Goal: Task Accomplishment & Management: Manage account settings

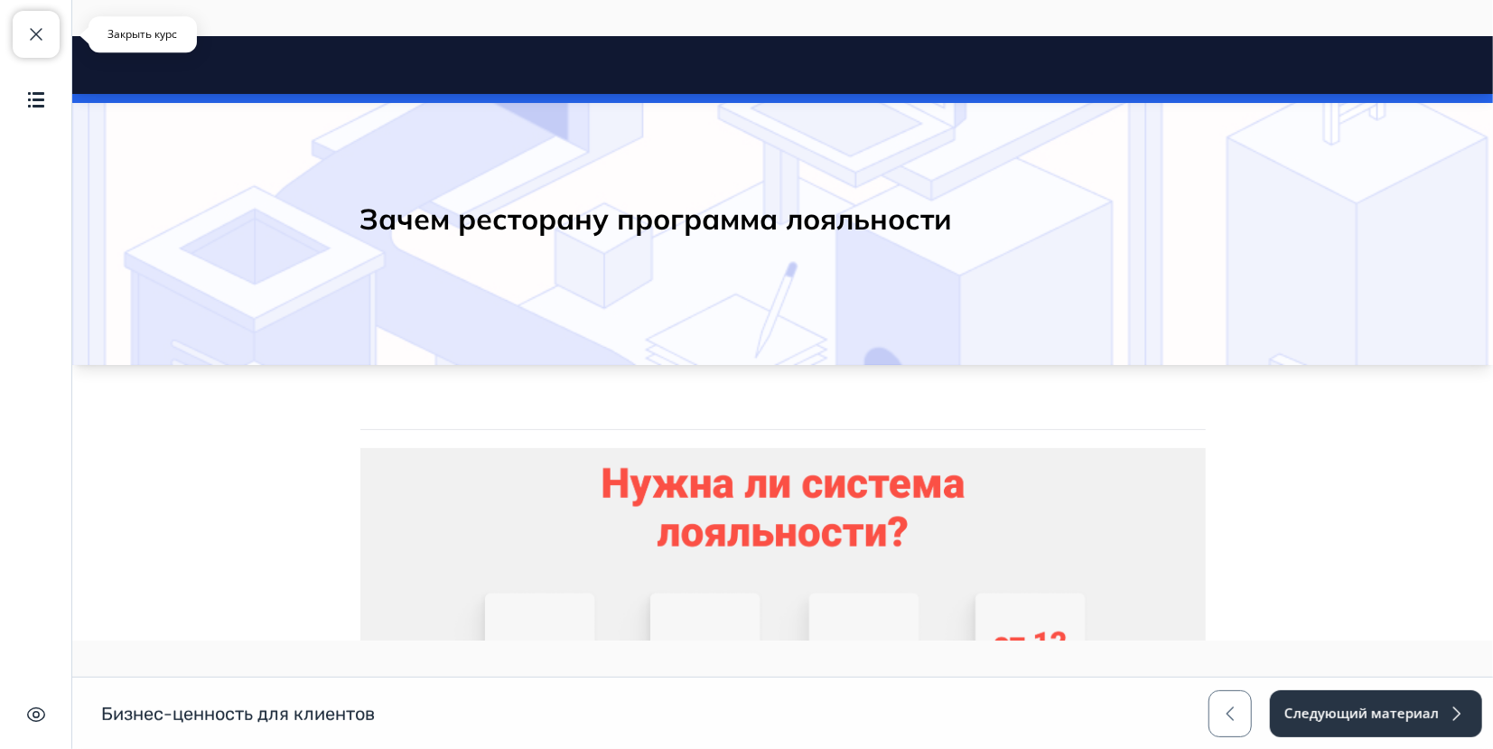
click at [25, 26] on span "button" at bounding box center [36, 34] width 22 height 22
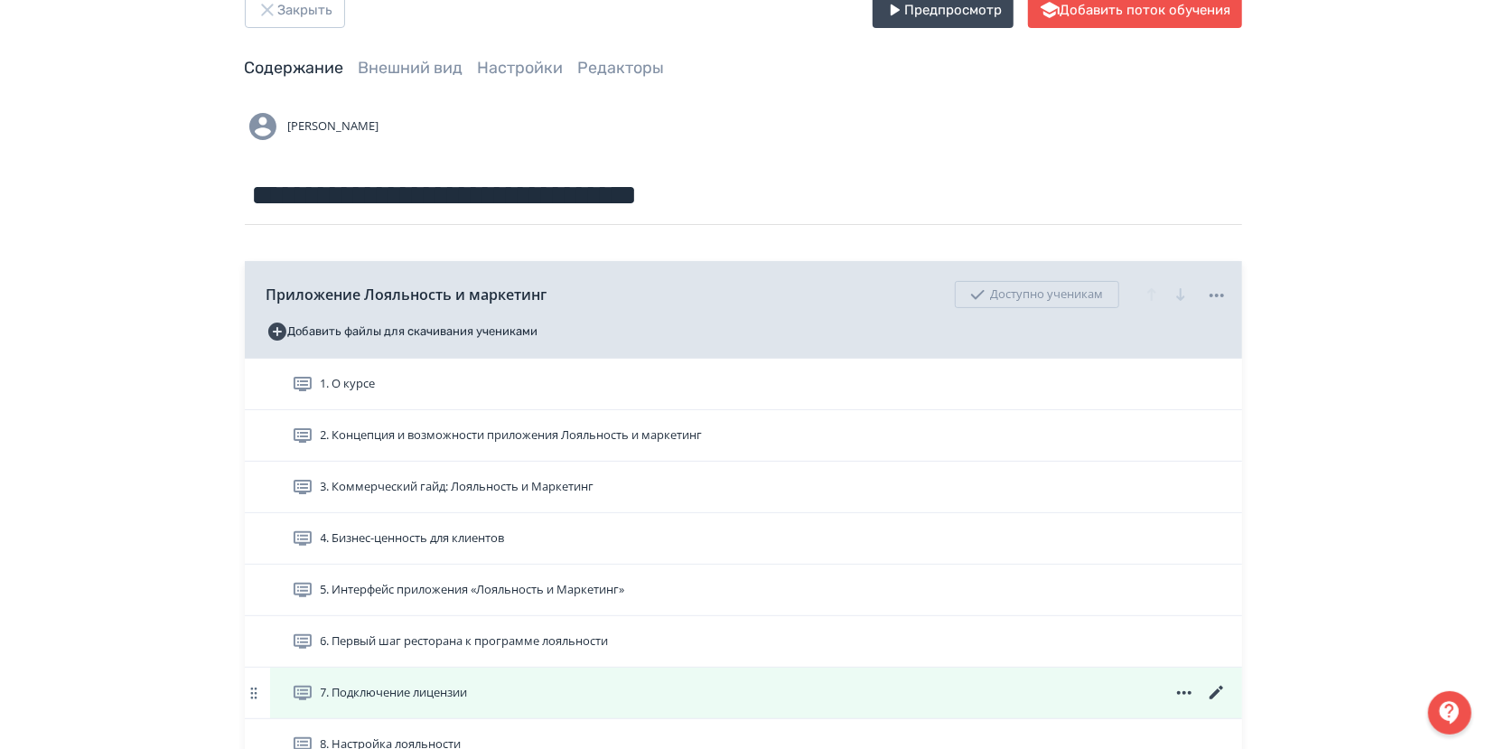
scroll to position [100, 0]
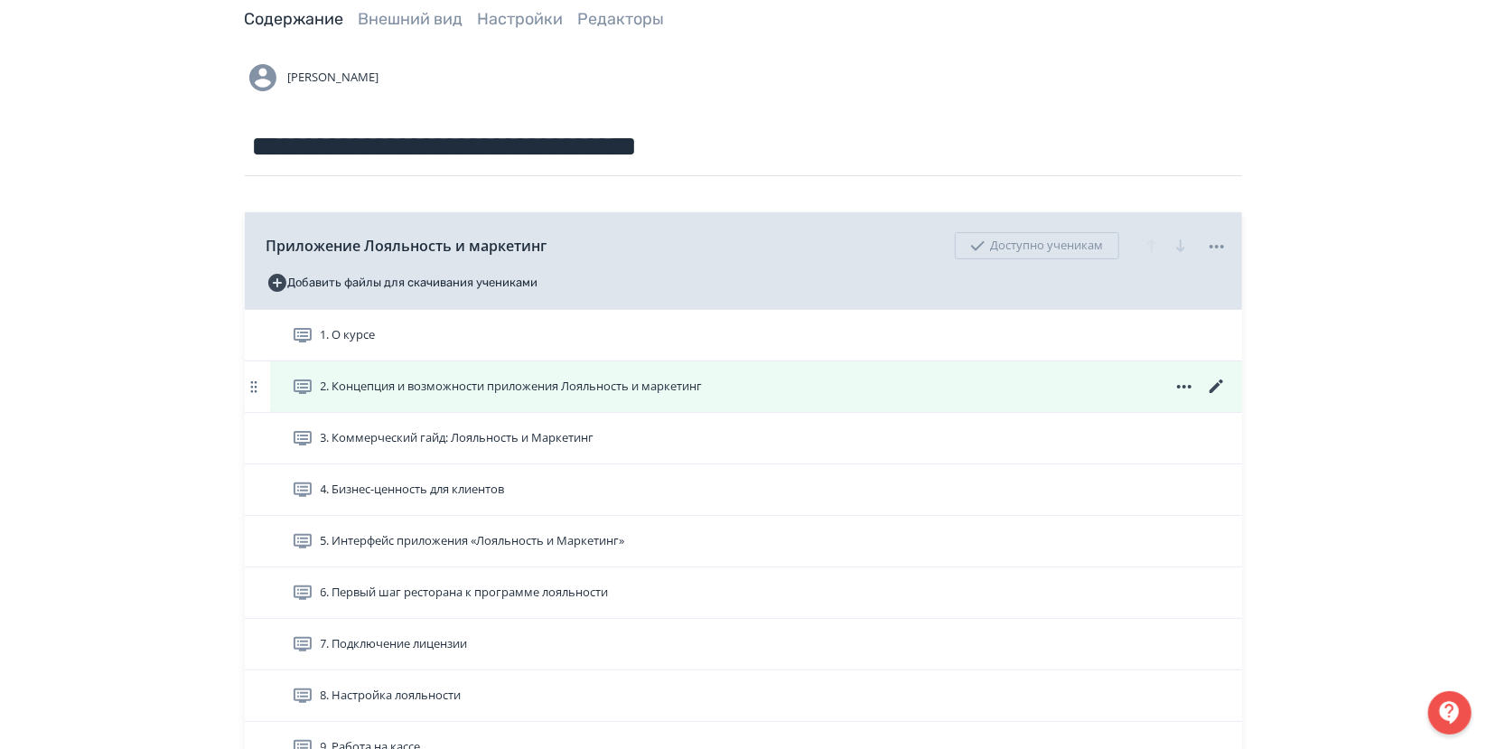
click at [398, 384] on span "2. Концепция и возможности приложения Лояльность и маркетинг" at bounding box center [512, 387] width 382 height 18
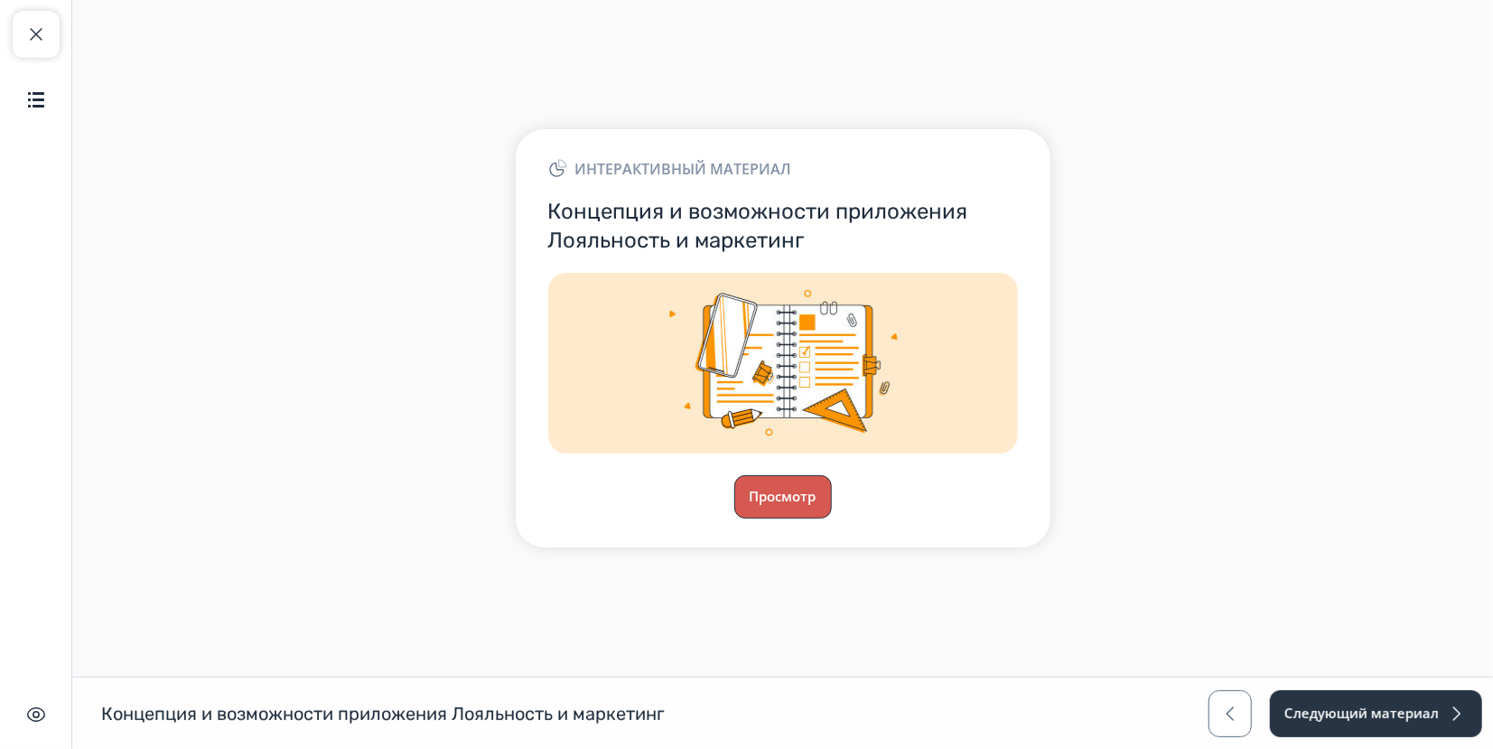
click at [758, 501] on button "Просмотр" at bounding box center [783, 496] width 98 height 43
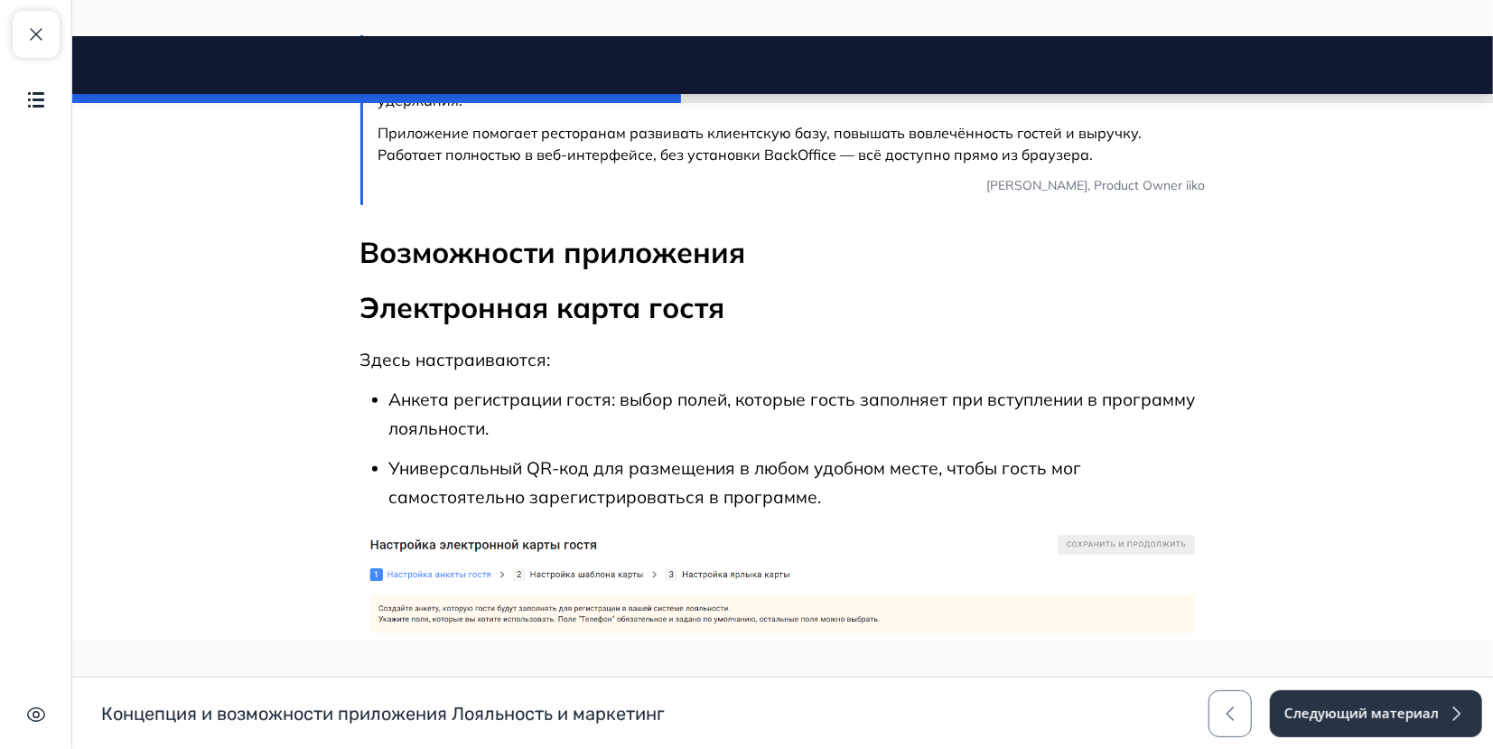
scroll to position [501, 0]
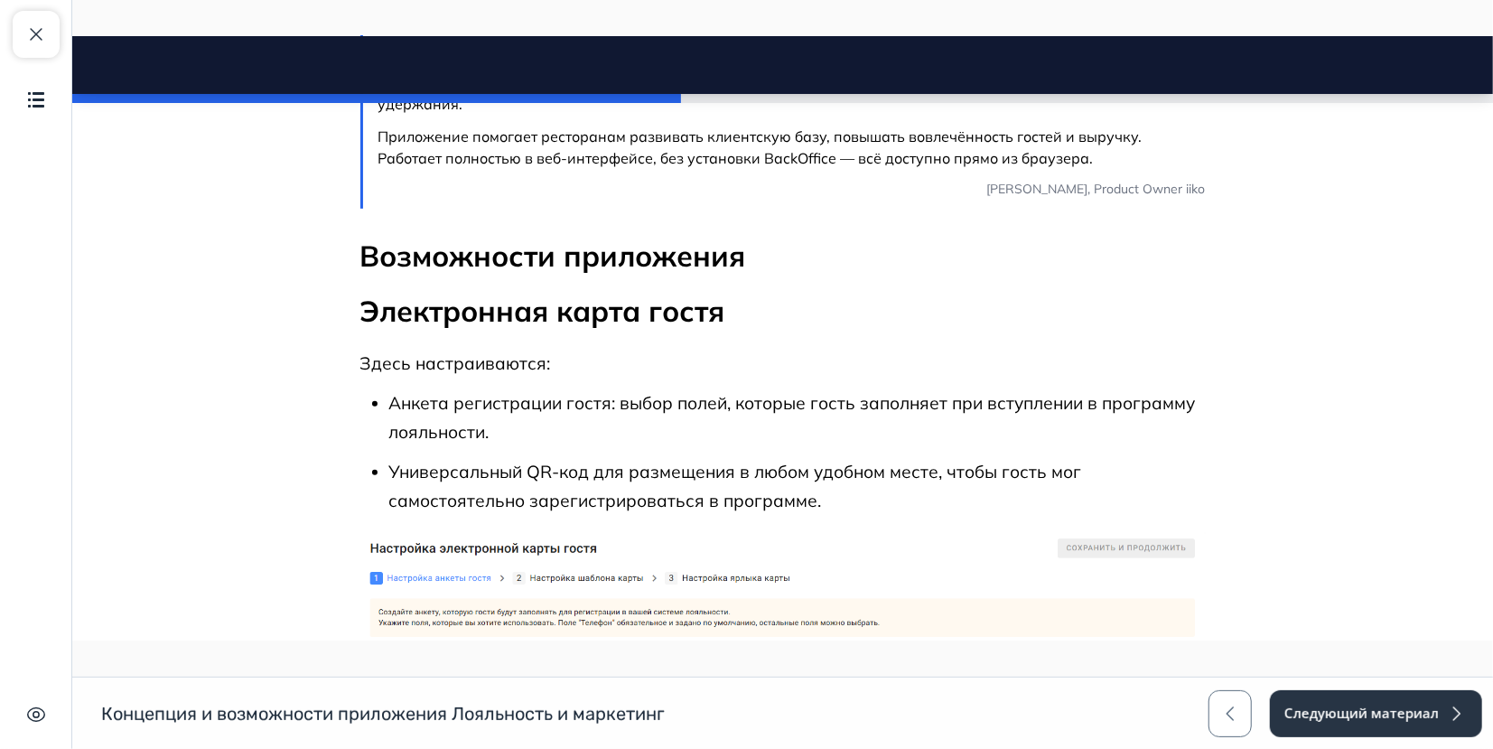
click at [543, 241] on p "Возможности приложения" at bounding box center [781, 256] width 845 height 38
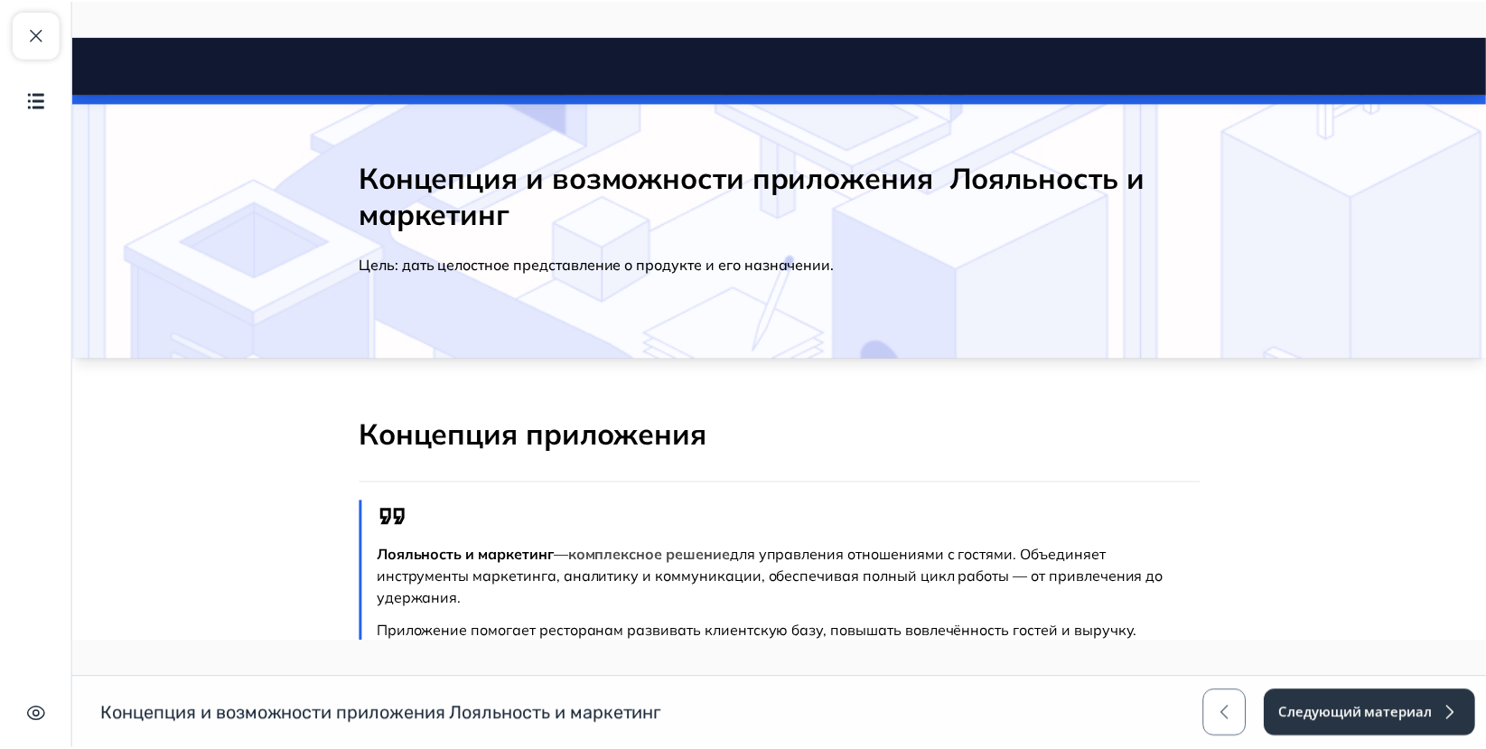
scroll to position [0, 0]
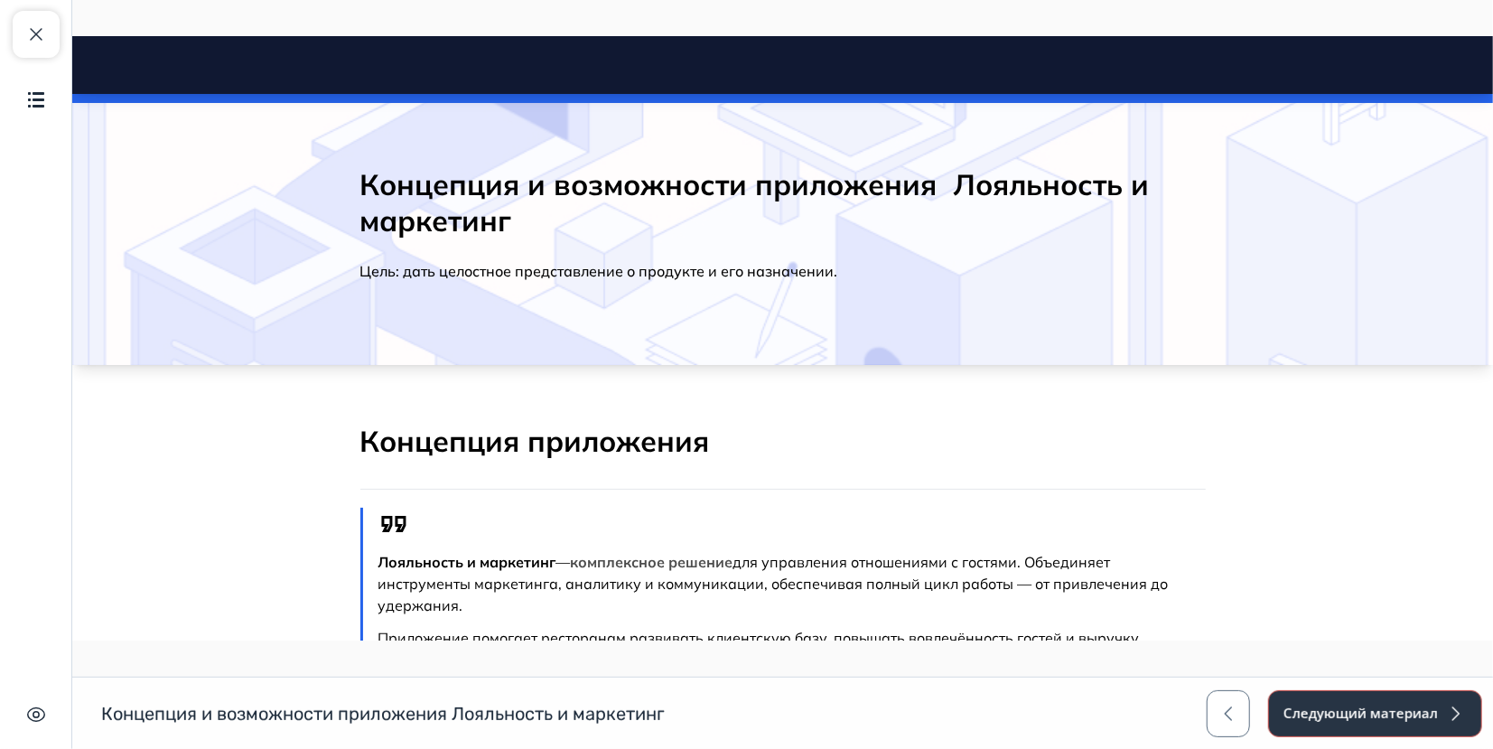
click at [1354, 720] on button "Следующий материал" at bounding box center [1375, 713] width 214 height 47
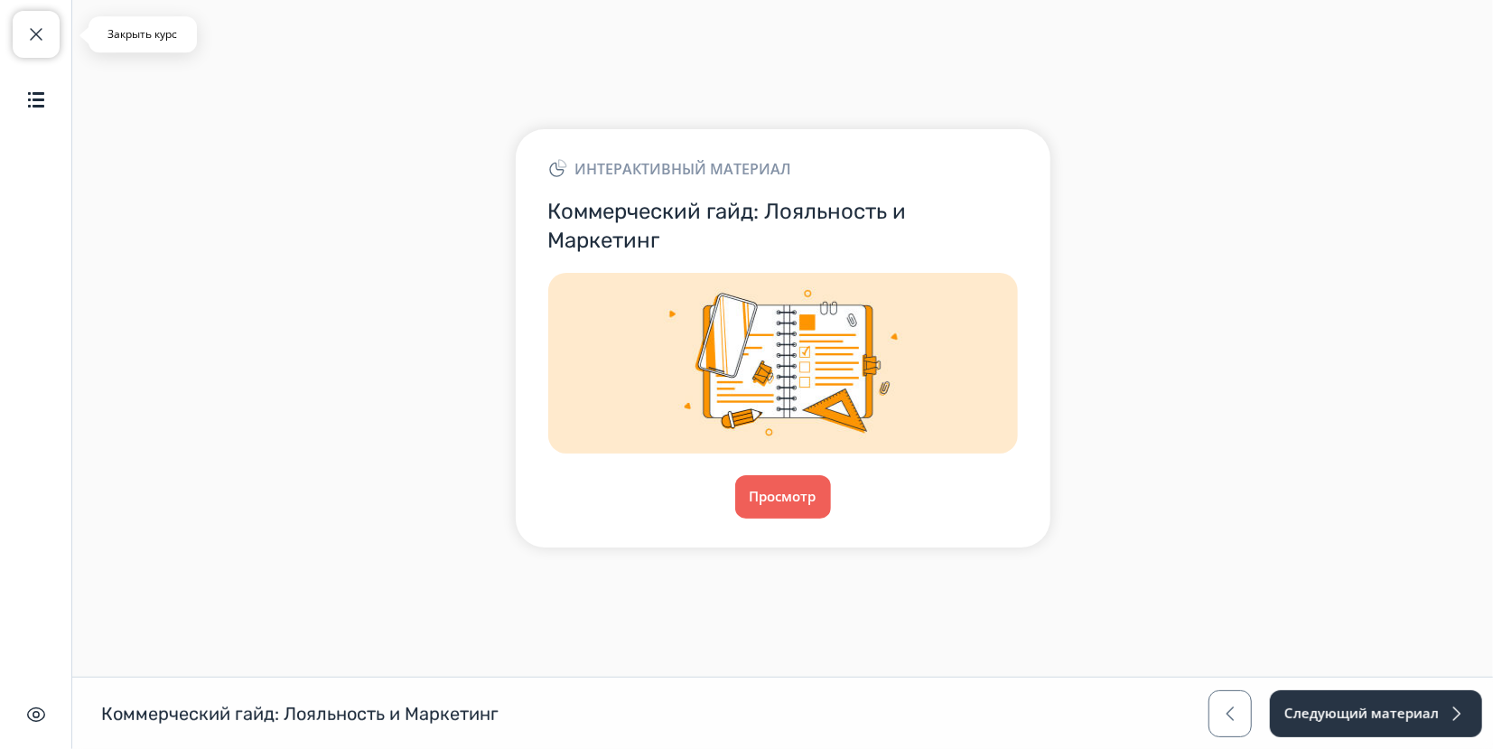
click at [29, 35] on span "button" at bounding box center [36, 34] width 22 height 22
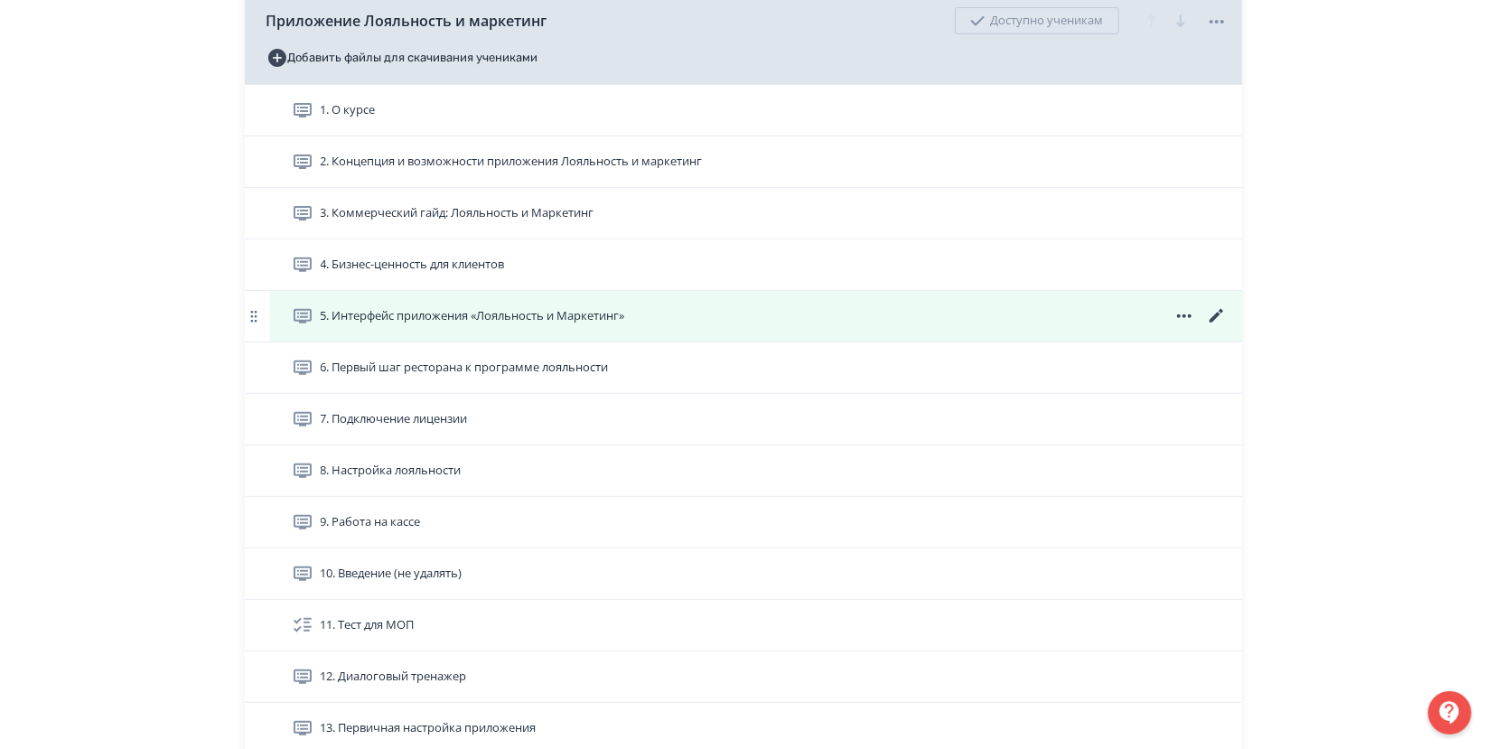
scroll to position [301, 0]
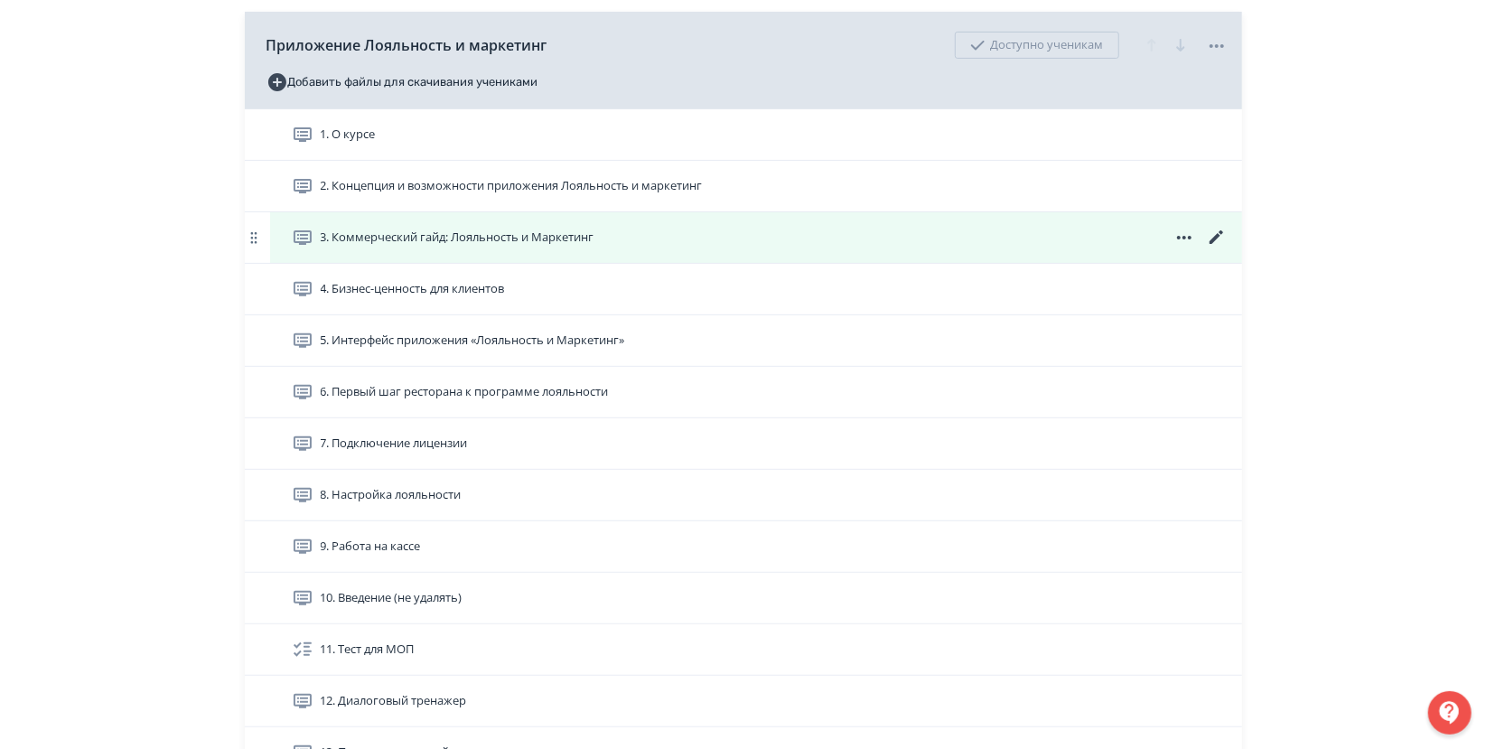
click at [1181, 239] on icon at bounding box center [1184, 238] width 22 height 22
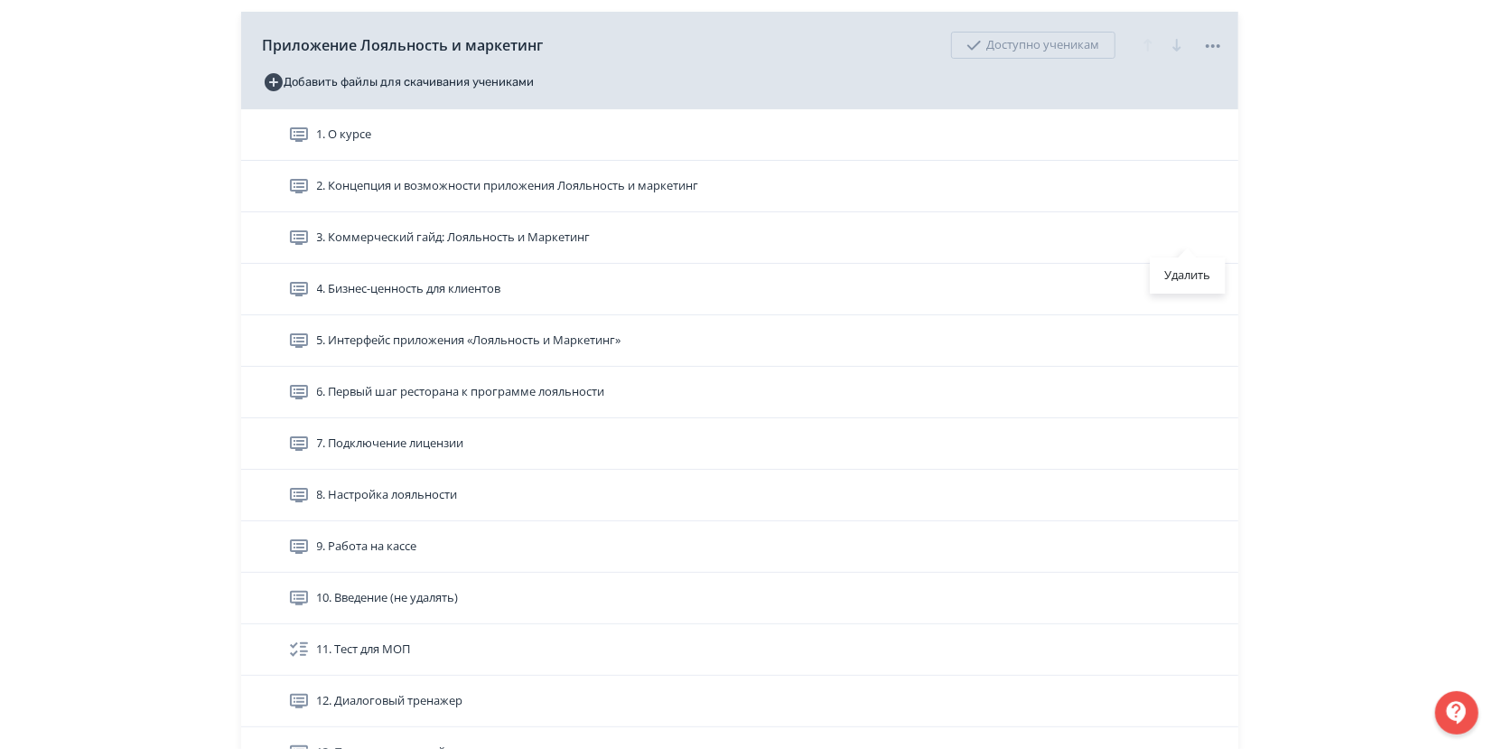
click at [1354, 349] on div "Удалить" at bounding box center [746, 374] width 1493 height 749
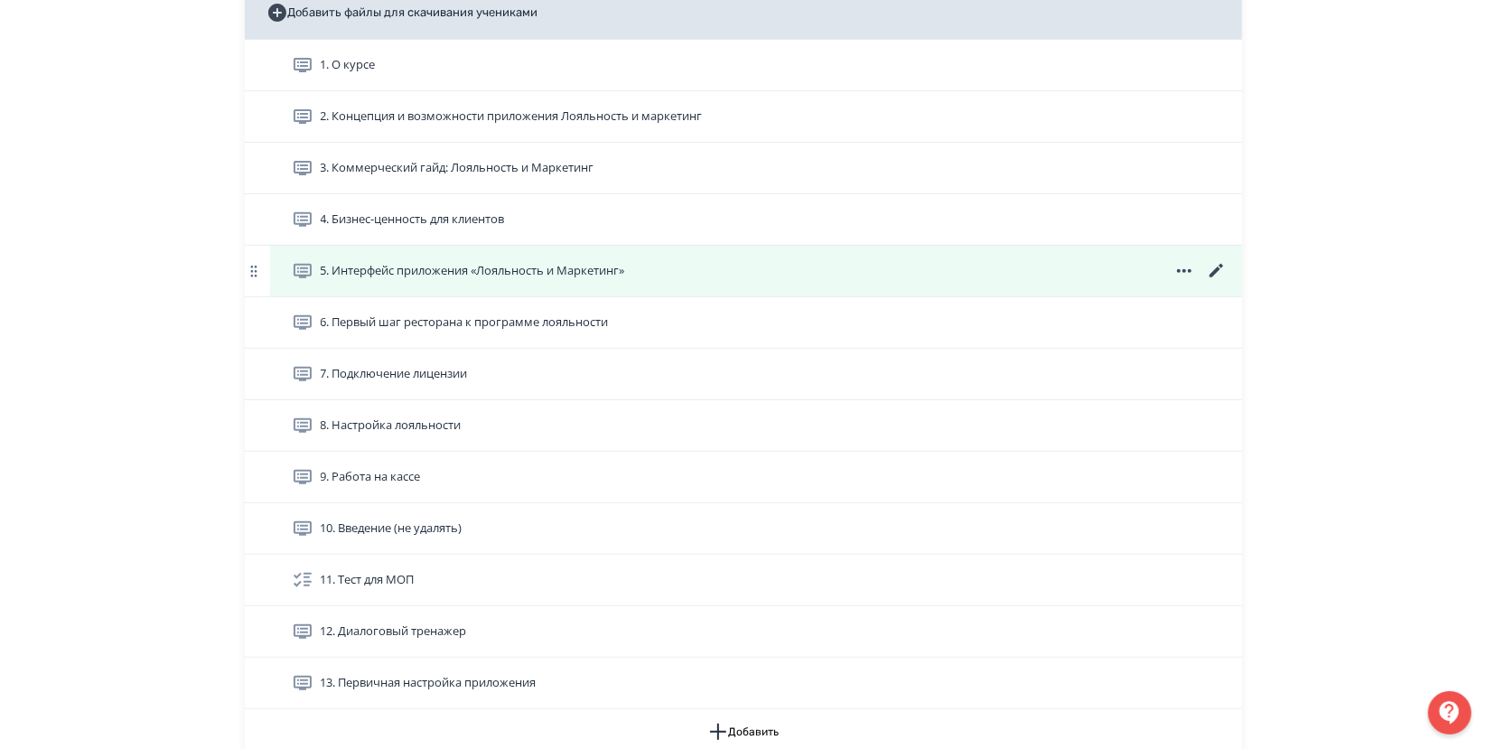
scroll to position [401, 0]
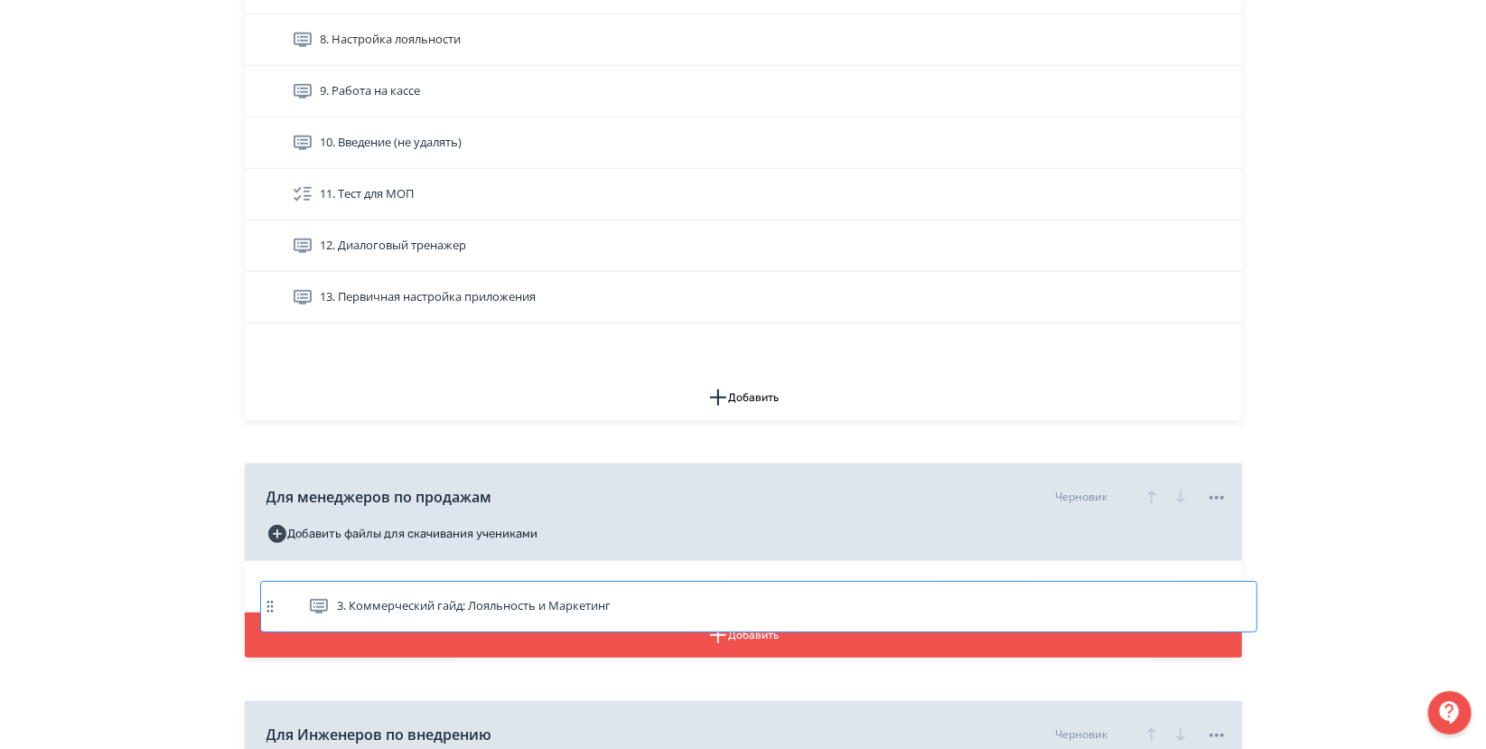
drag, startPoint x: 253, startPoint y: 138, endPoint x: 269, endPoint y: 612, distance: 474.5
click at [269, 612] on div "Приложение Лояльность и маркетинг Доступно ученикам Добавить файлы для скачиван…" at bounding box center [743, 319] width 997 height 1422
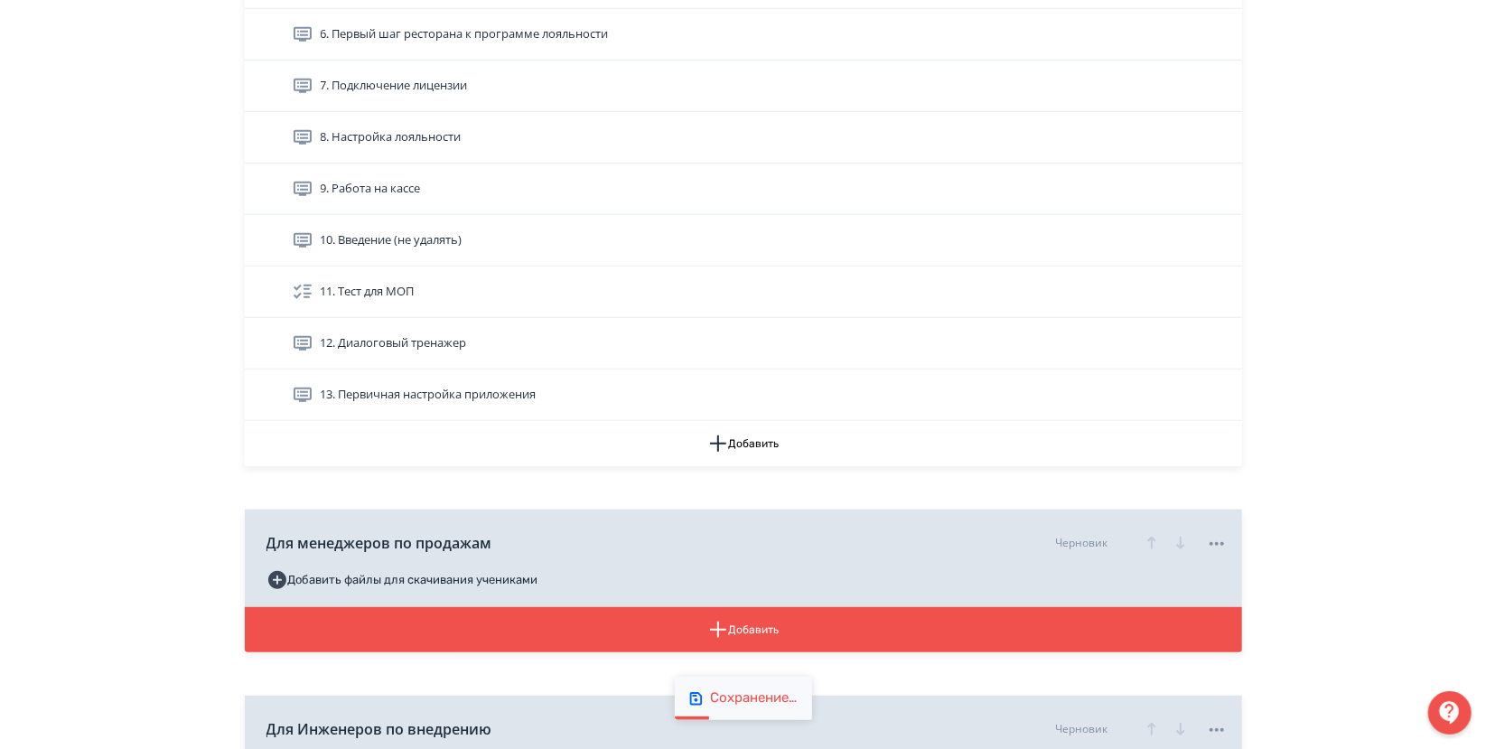
scroll to position [655, 0]
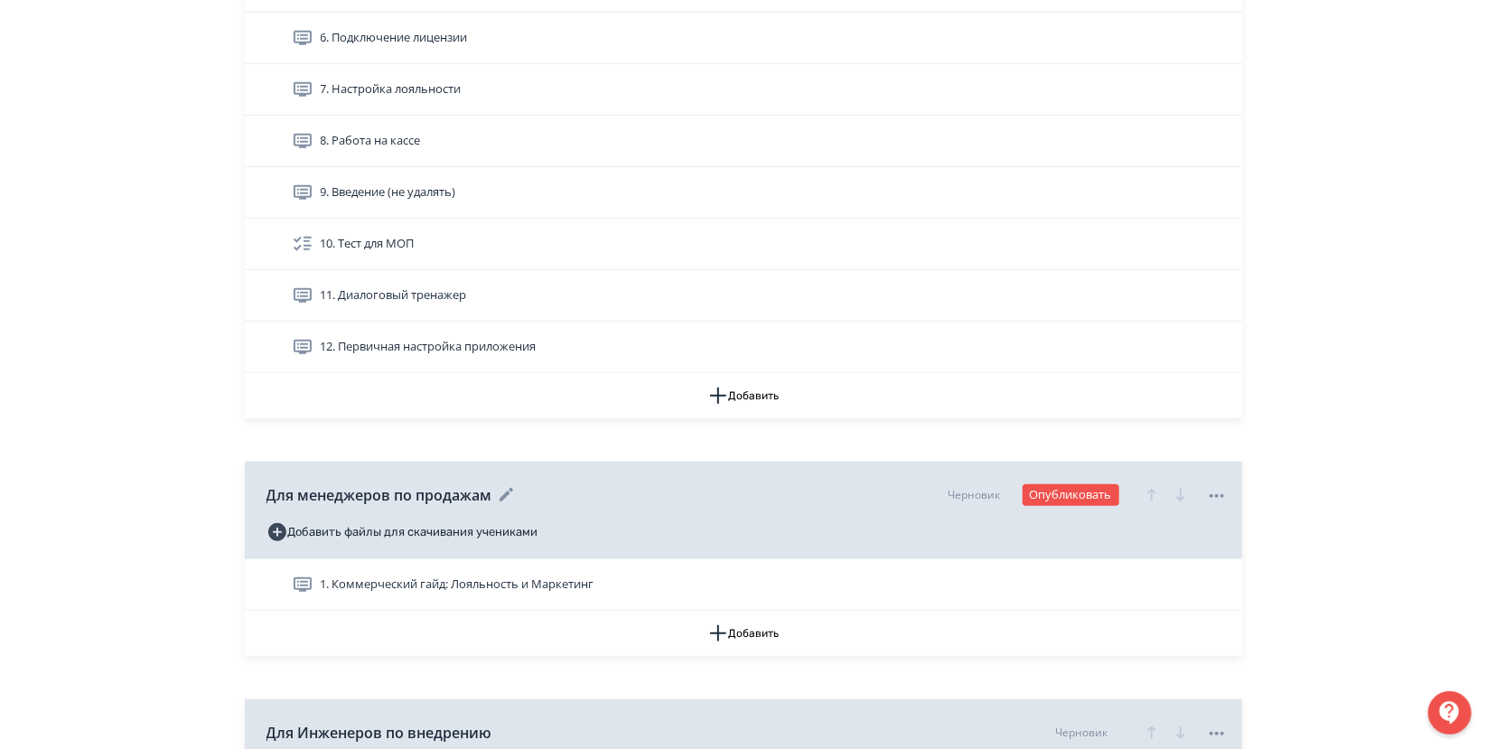
click at [499, 495] on icon at bounding box center [507, 495] width 22 height 22
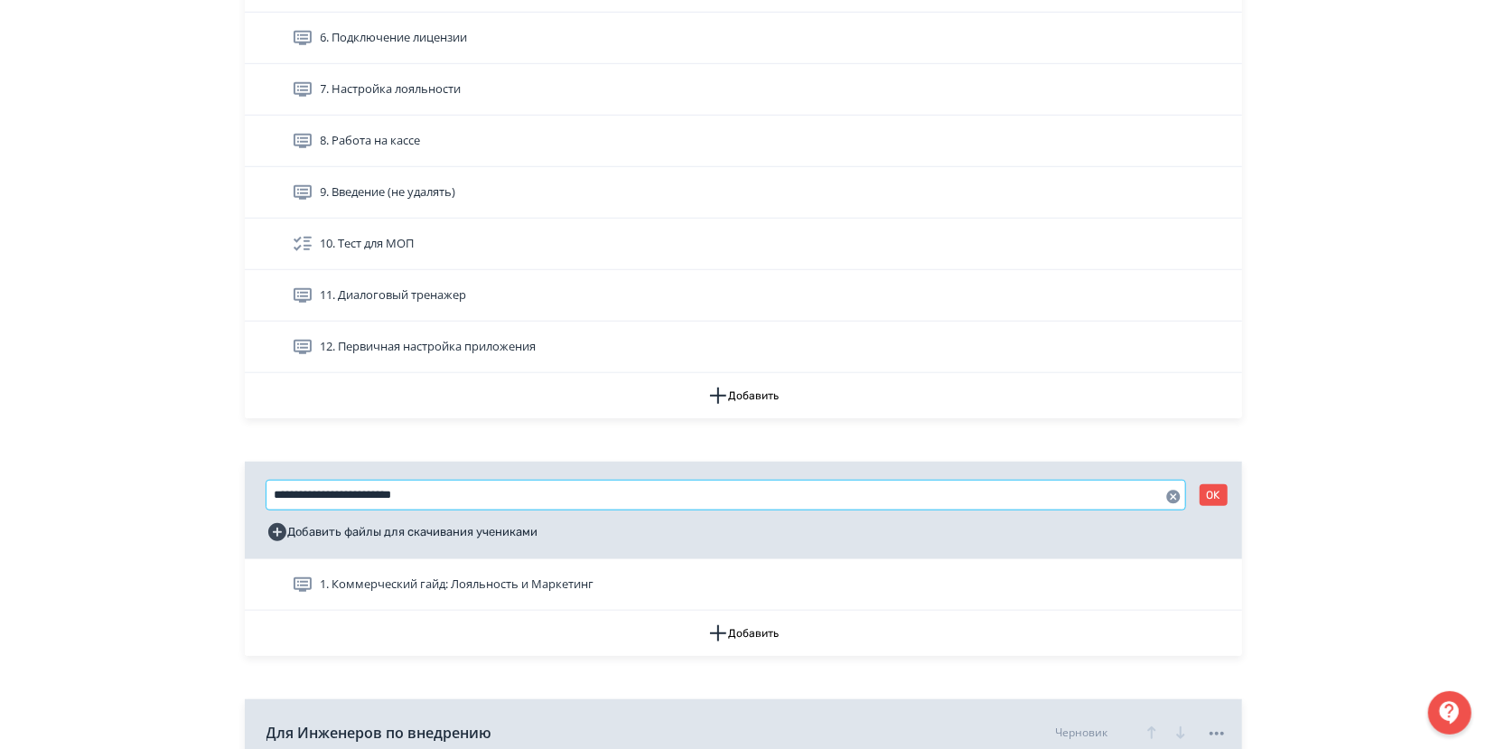
drag, startPoint x: 504, startPoint y: 497, endPoint x: 259, endPoint y: 502, distance: 244.8
click at [259, 502] on div "**********" at bounding box center [743, 511] width 997 height 98
type input "*"
click at [304, 497] on input "**********" at bounding box center [725, 495] width 919 height 29
type input "*******"
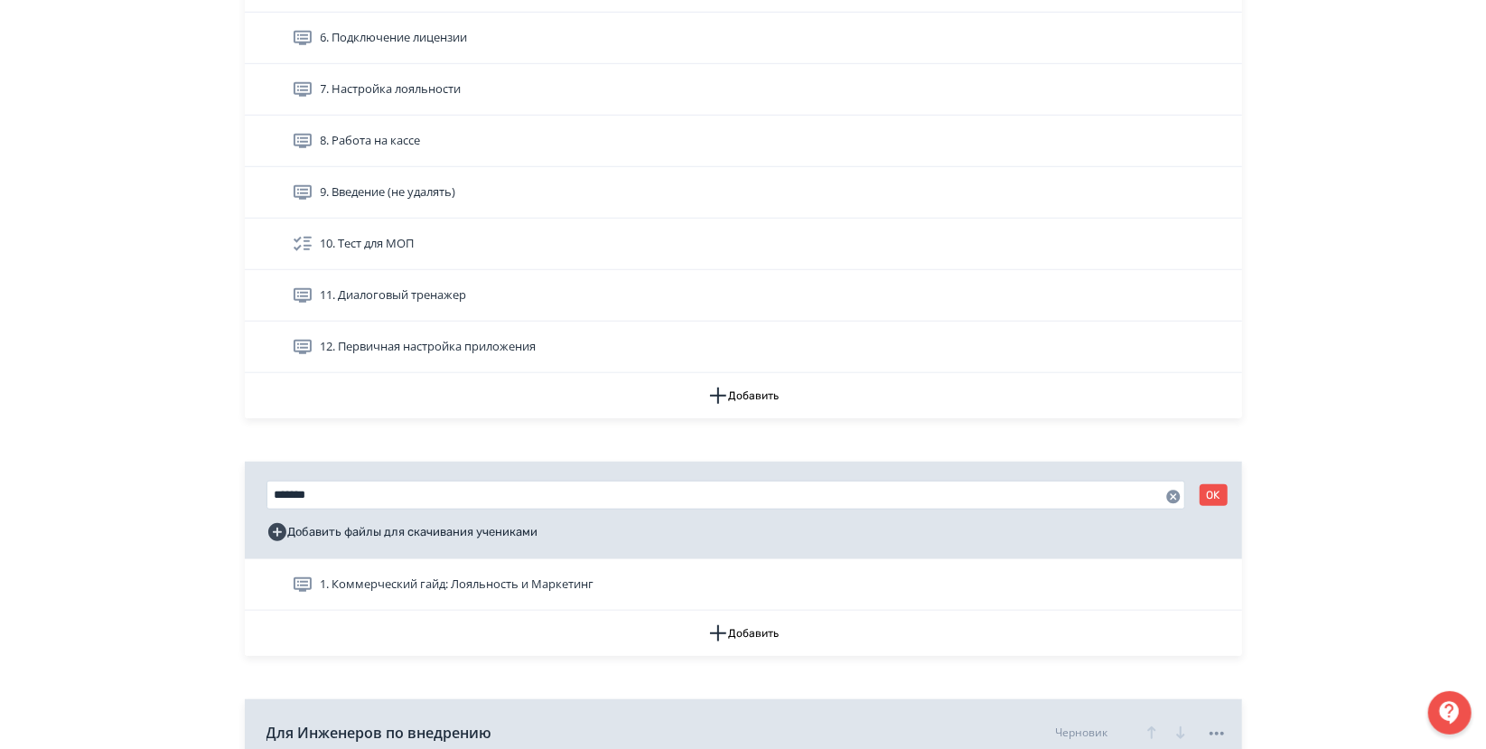
click at [129, 417] on div "**********" at bounding box center [743, 262] width 1486 height 1834
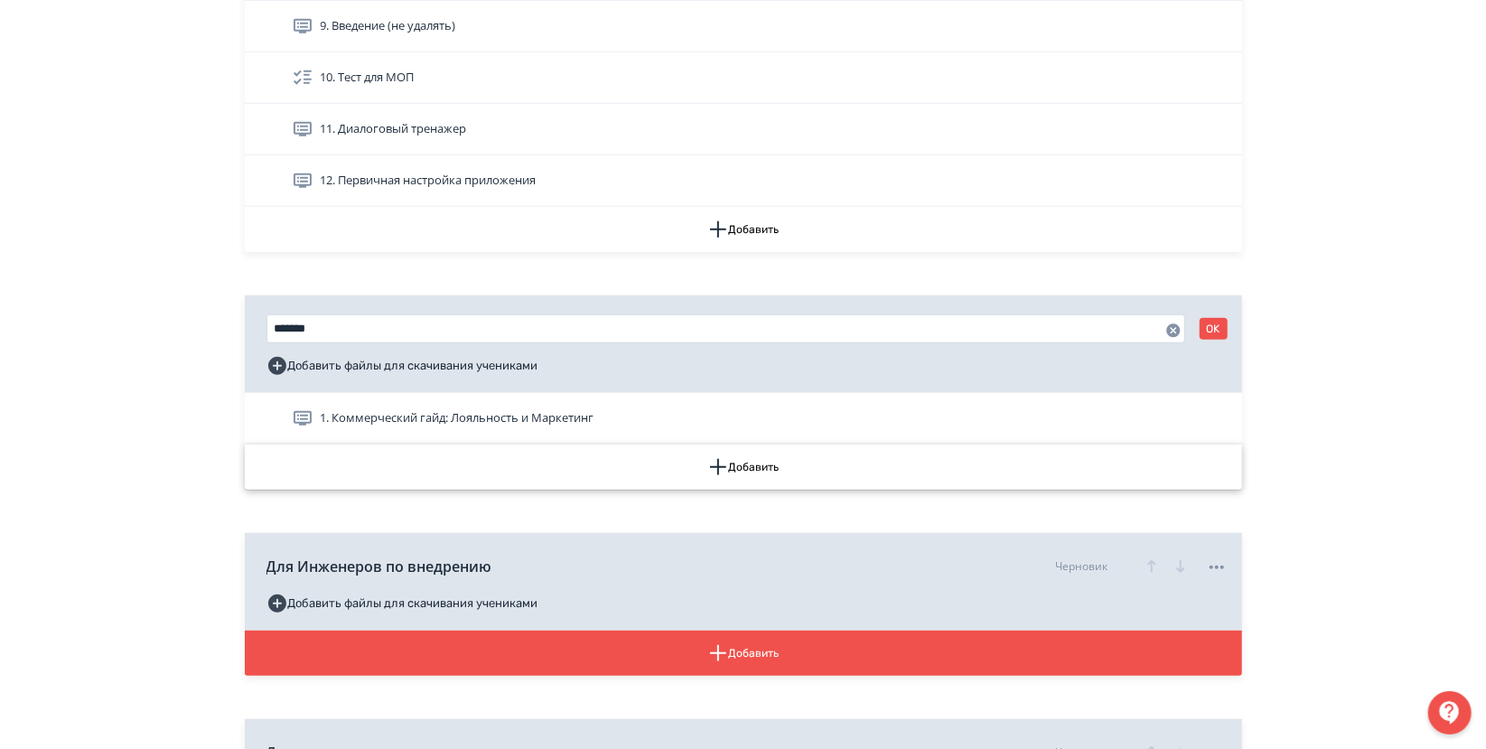
scroll to position [855, 0]
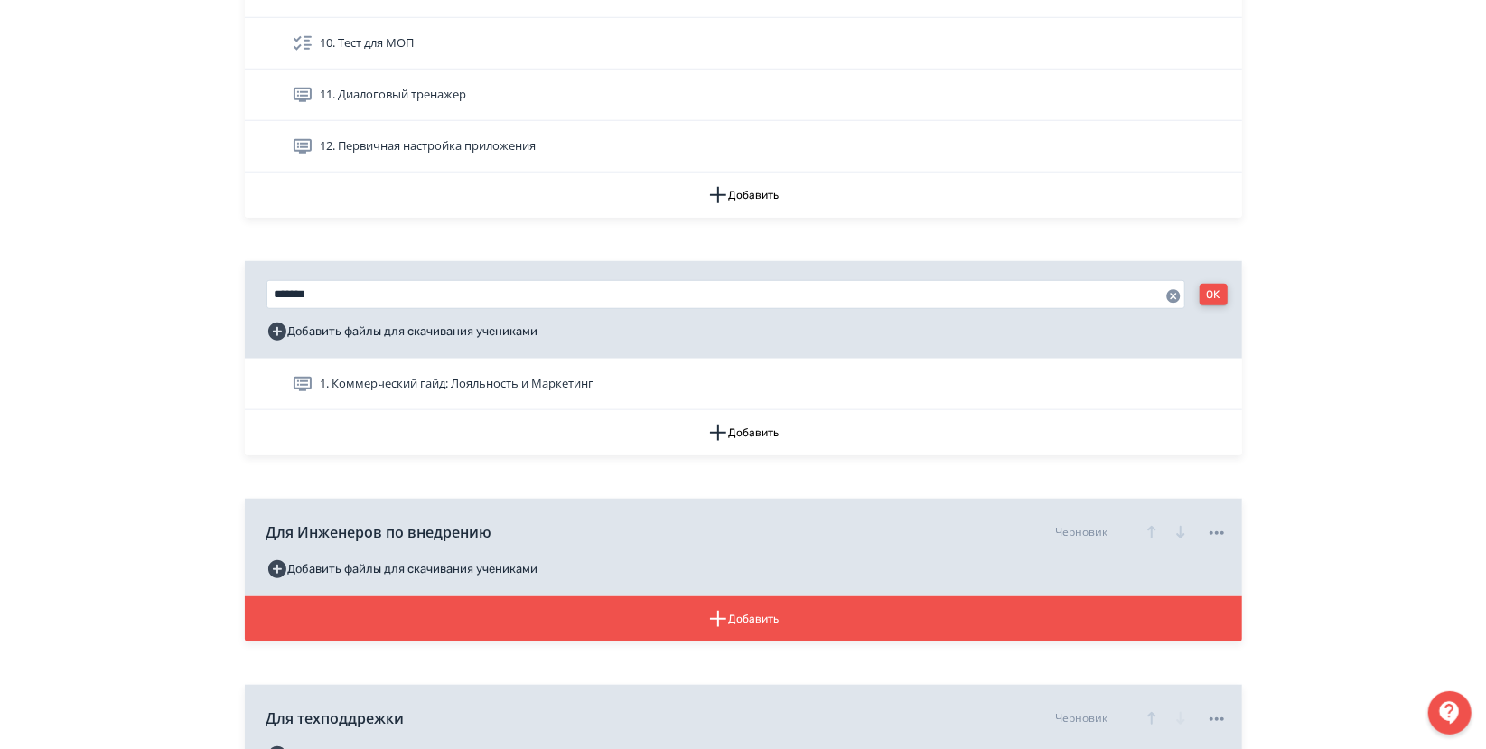
click at [1225, 293] on button "OK" at bounding box center [1213, 295] width 28 height 22
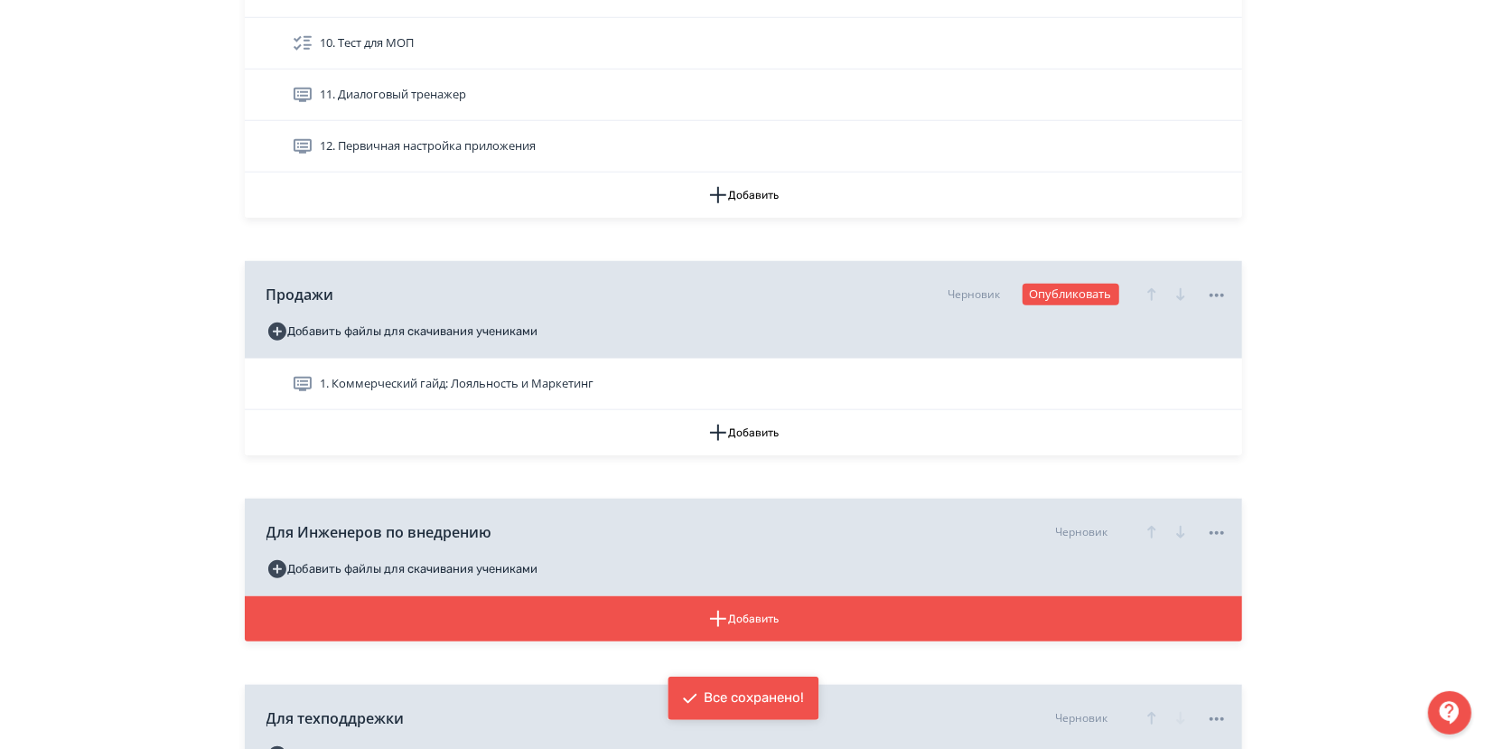
click at [1314, 358] on div "**********" at bounding box center [743, 62] width 1486 height 1834
click at [509, 532] on icon at bounding box center [507, 532] width 22 height 22
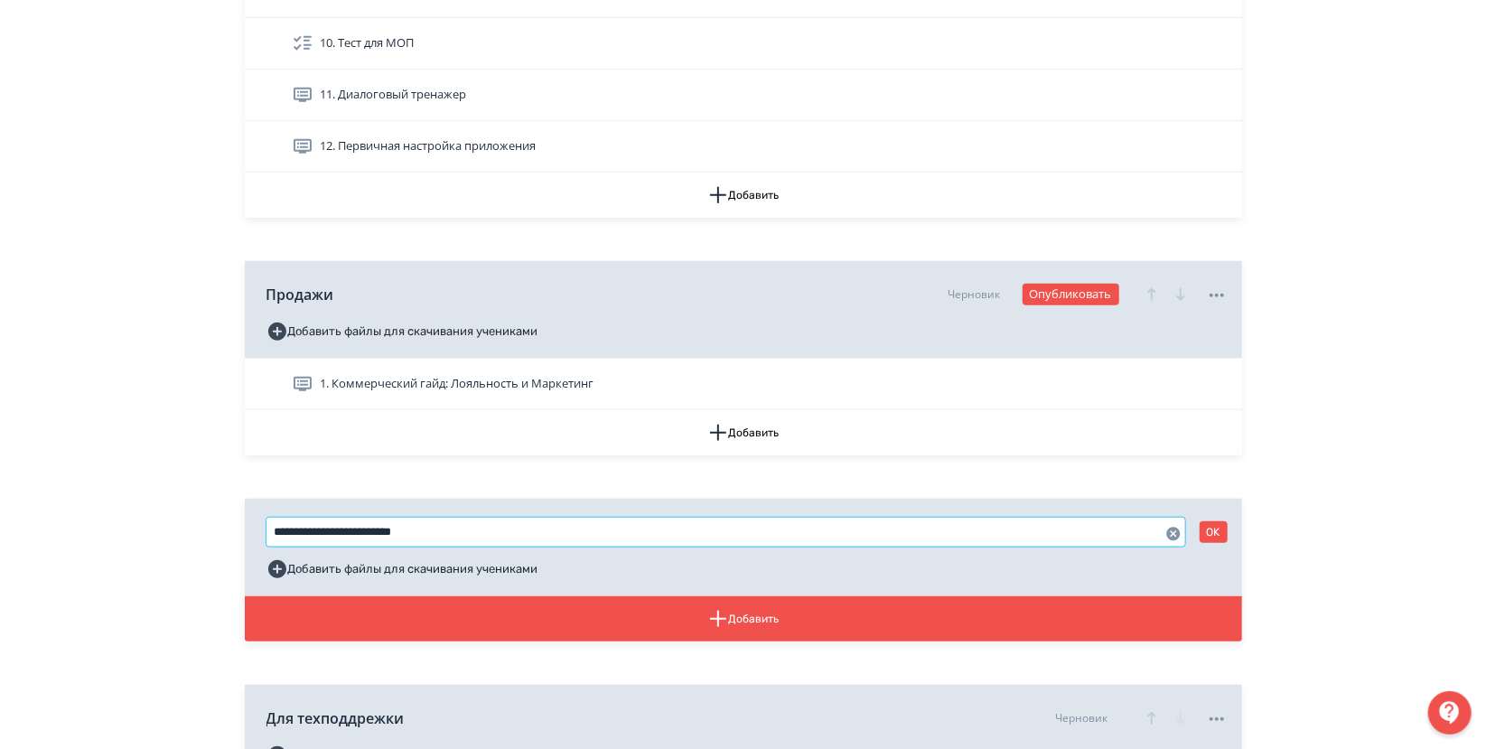
drag, startPoint x: 491, startPoint y: 532, endPoint x: 254, endPoint y: 521, distance: 237.8
click at [254, 521] on div "**********" at bounding box center [743, 548] width 997 height 98
click at [275, 538] on input "*********" at bounding box center [725, 532] width 919 height 29
type input "**********"
click at [134, 472] on div "**********" at bounding box center [743, 62] width 1486 height 1834
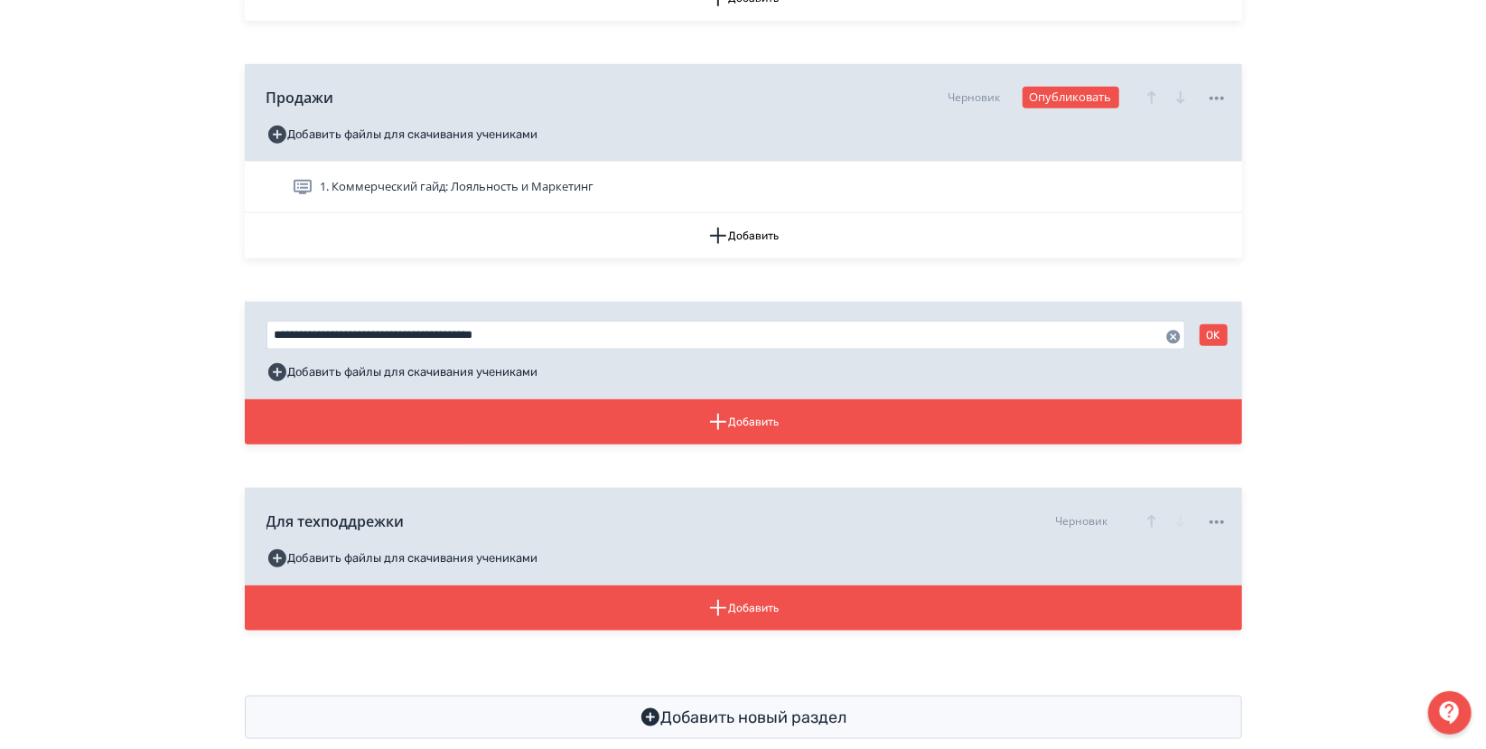
scroll to position [1056, 0]
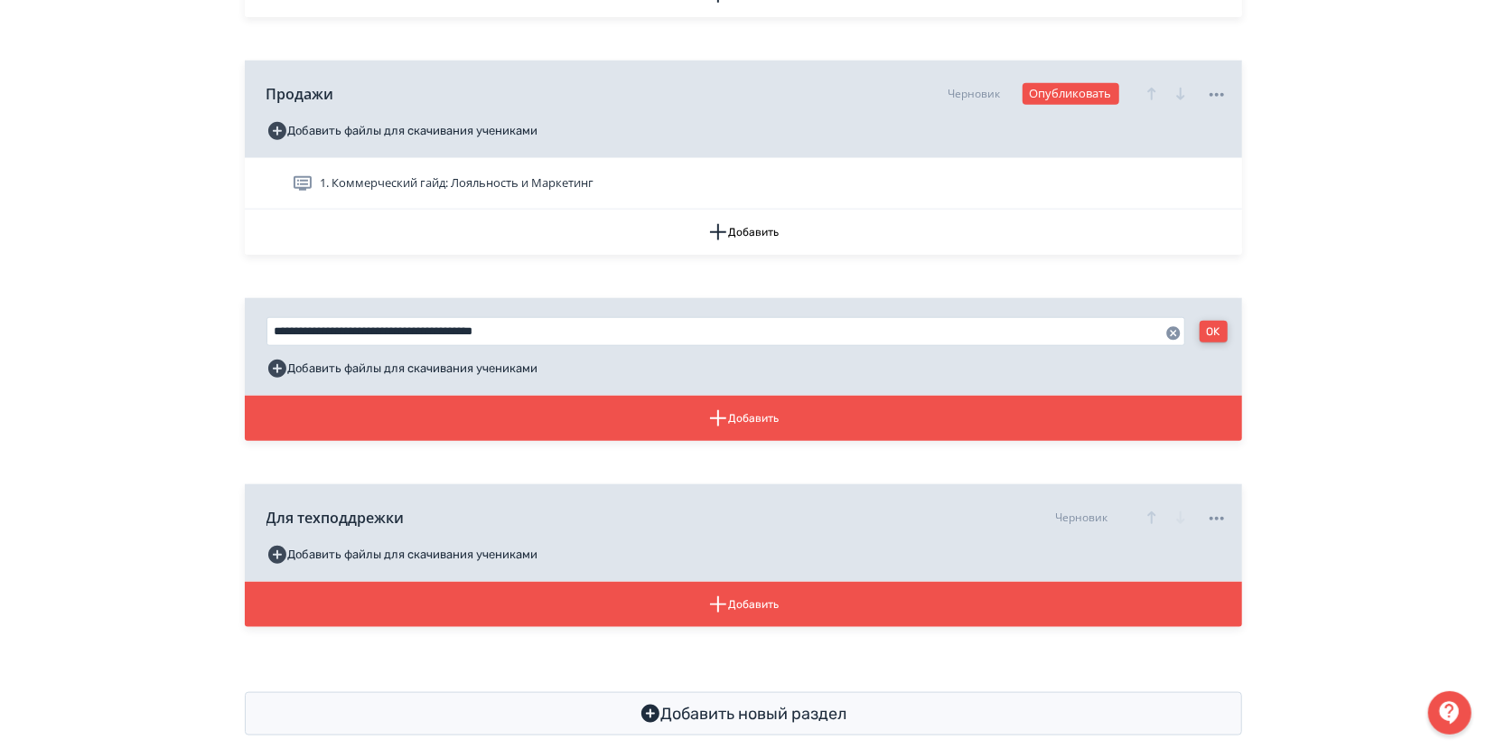
click at [1210, 336] on button "OK" at bounding box center [1213, 332] width 28 height 22
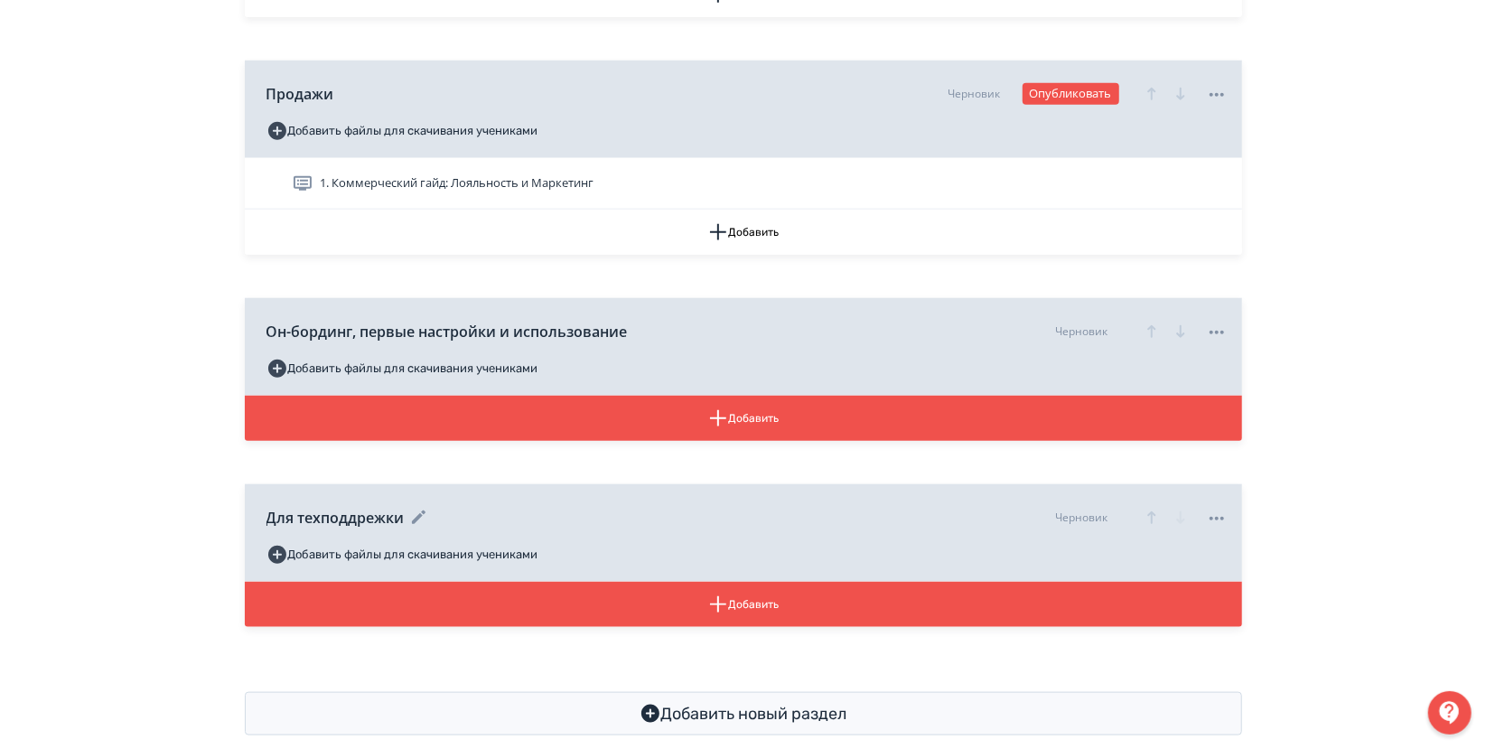
click at [419, 516] on icon at bounding box center [418, 517] width 14 height 14
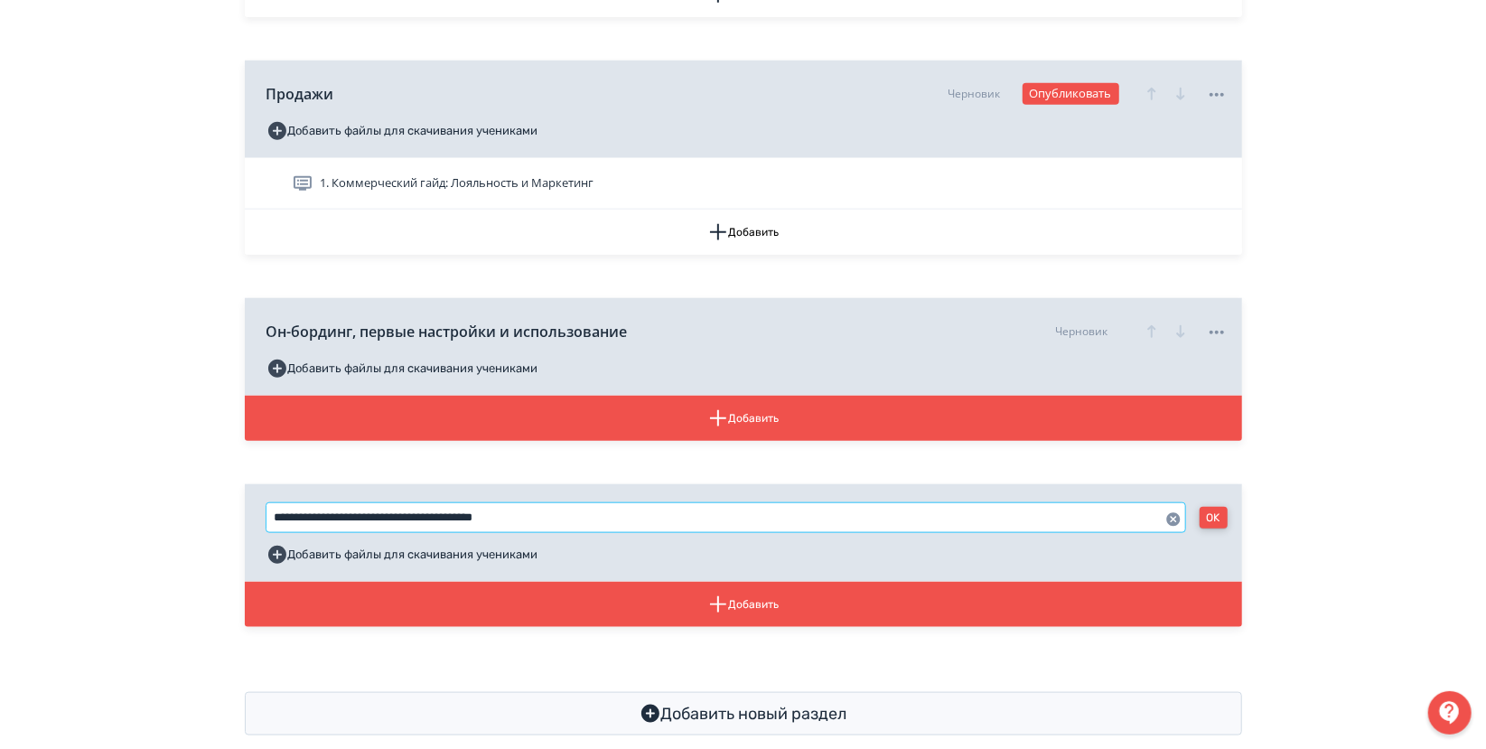
type input "**********"
click at [1213, 517] on button "OK" at bounding box center [1213, 518] width 28 height 22
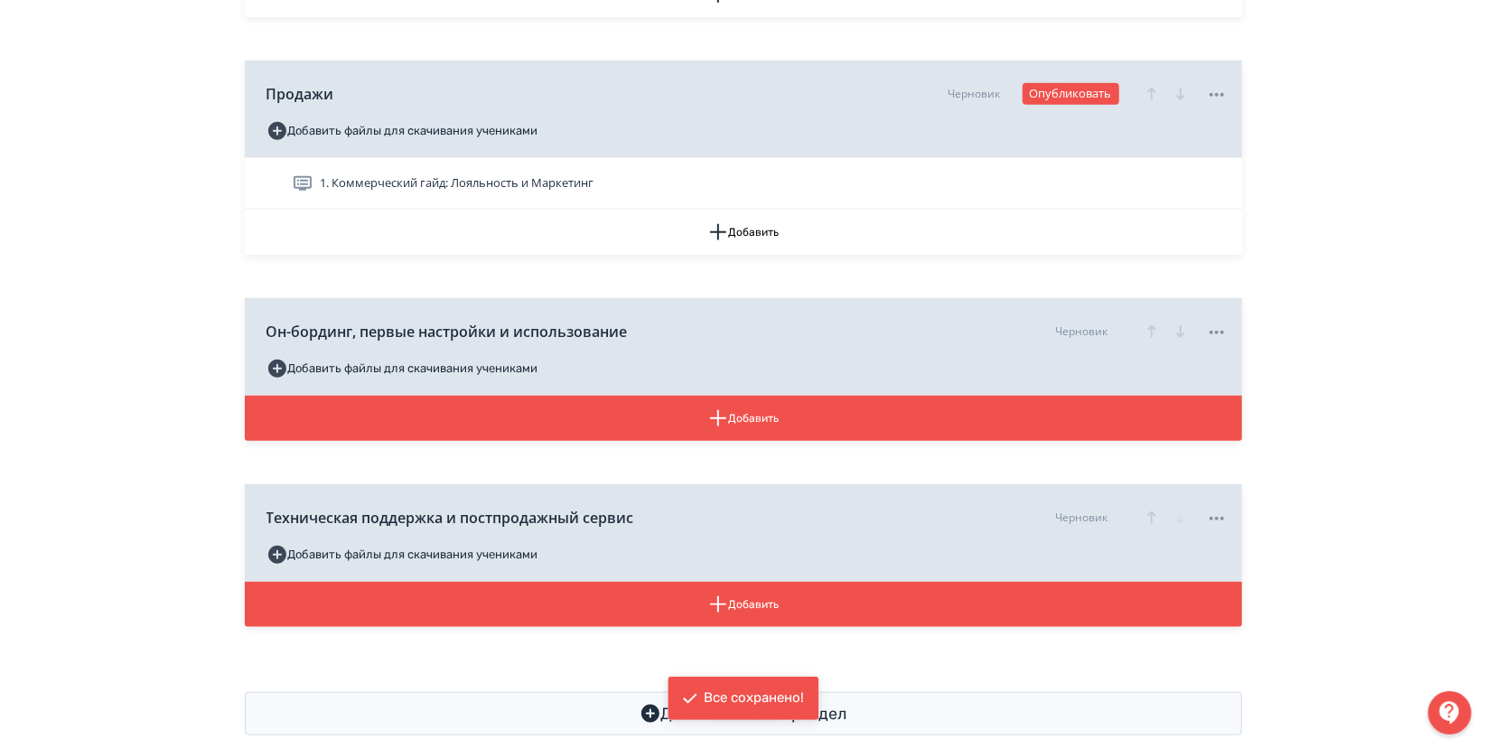
click at [635, 331] on icon at bounding box center [642, 332] width 22 height 22
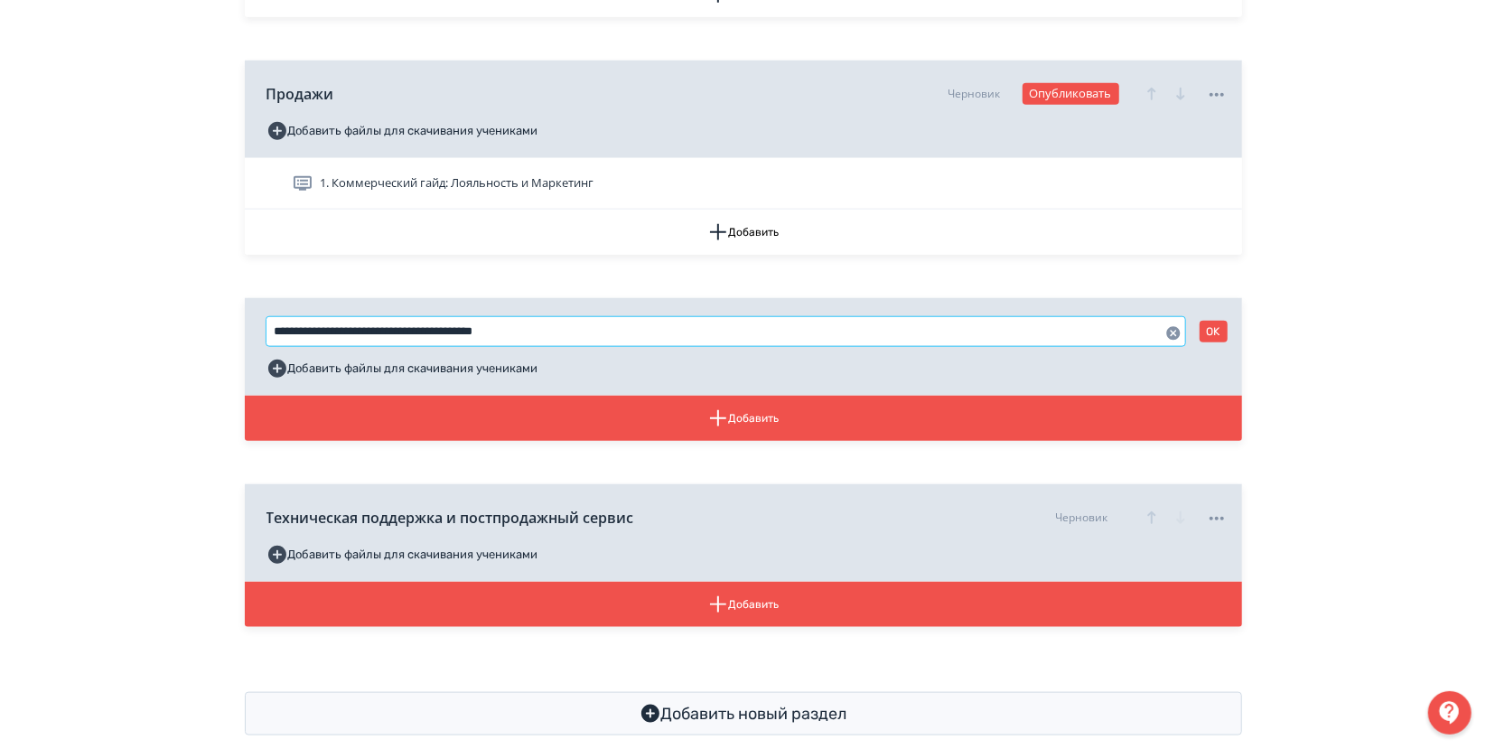
click at [634, 331] on input "**********" at bounding box center [725, 331] width 919 height 29
type input "**********"
click at [1226, 322] on button "OK" at bounding box center [1213, 332] width 28 height 22
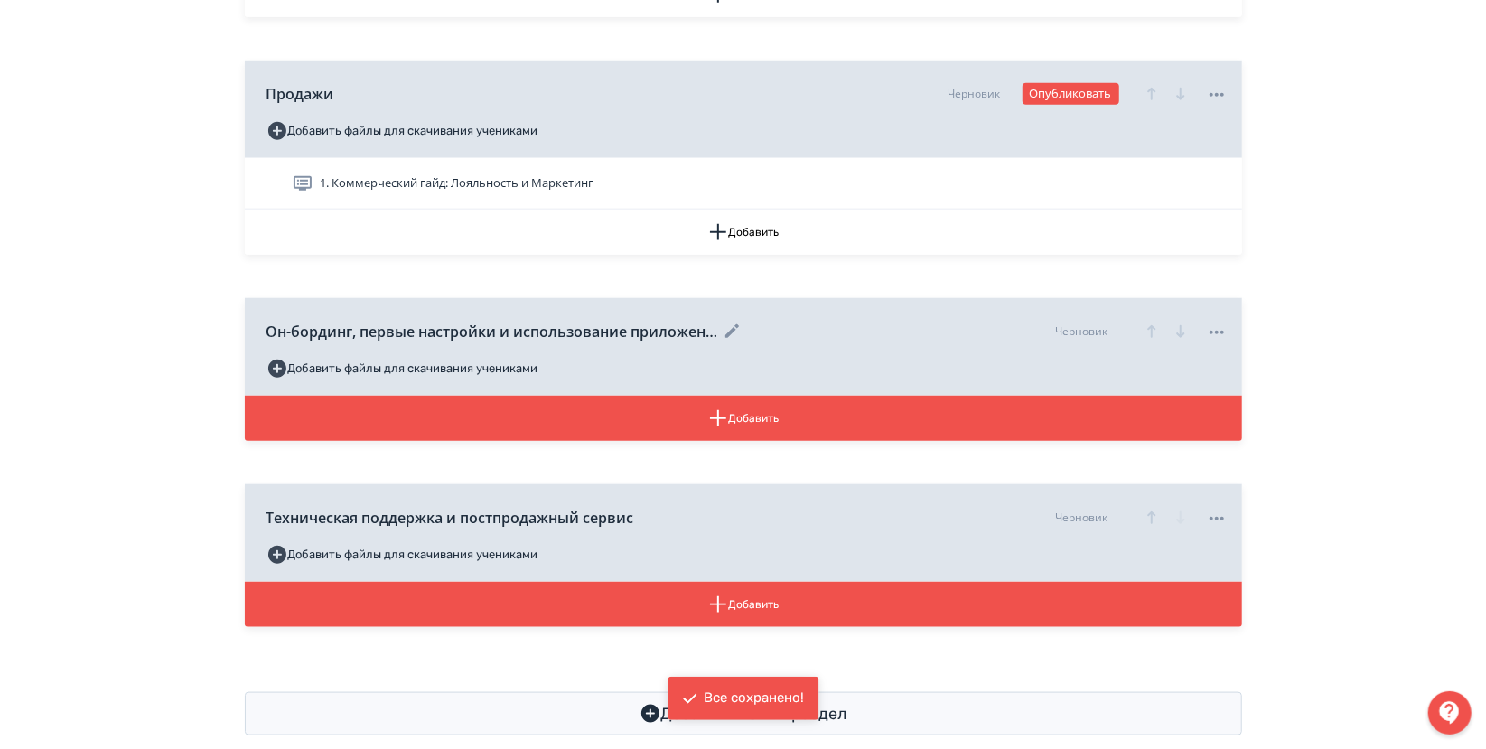
click at [630, 328] on span "Он-бординг, первые настройки и использование приложения Лояльность и Маркетинг" at bounding box center [492, 332] width 452 height 22
click at [734, 332] on icon at bounding box center [733, 332] width 22 height 22
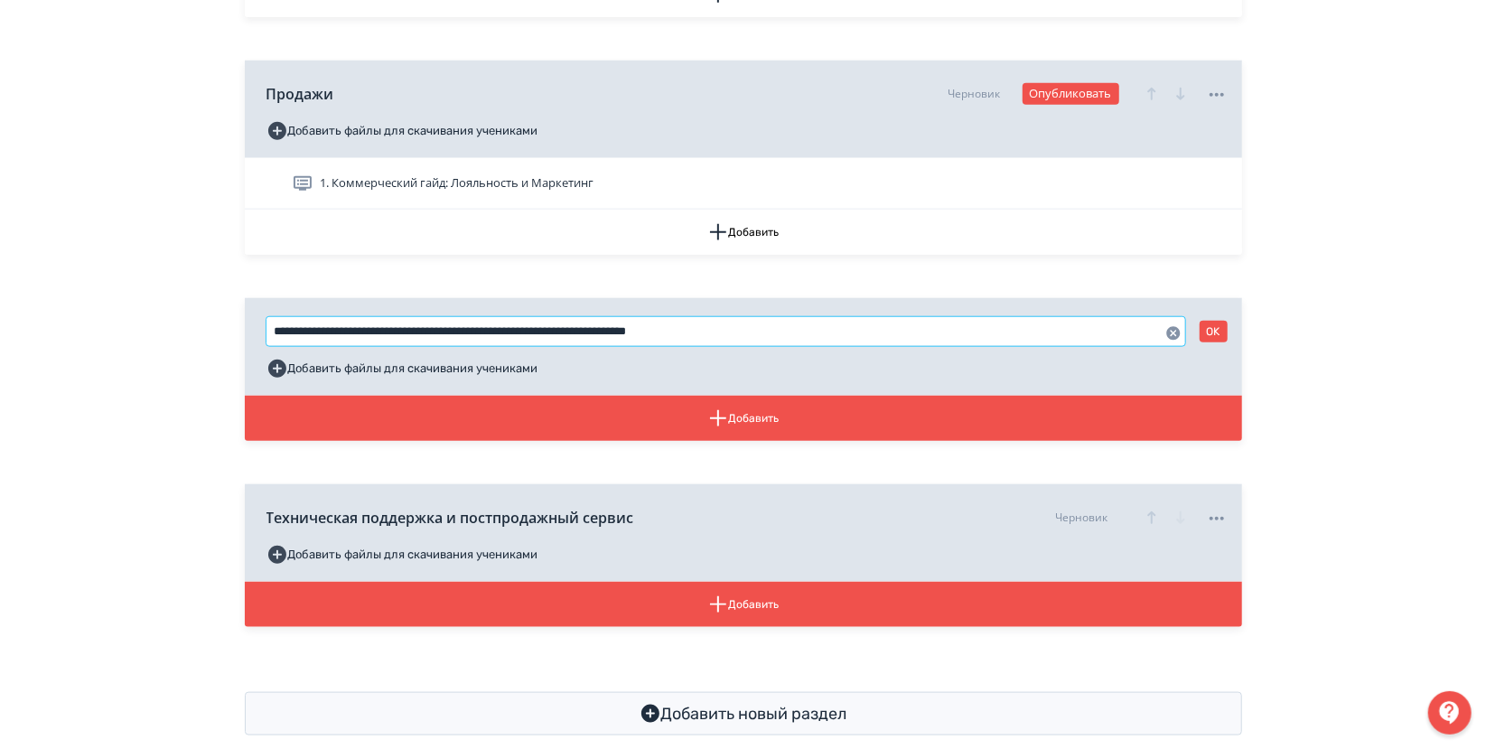
drag, startPoint x: 803, startPoint y: 330, endPoint x: 563, endPoint y: 329, distance: 240.3
click at [563, 329] on input "**********" at bounding box center [725, 331] width 919 height 29
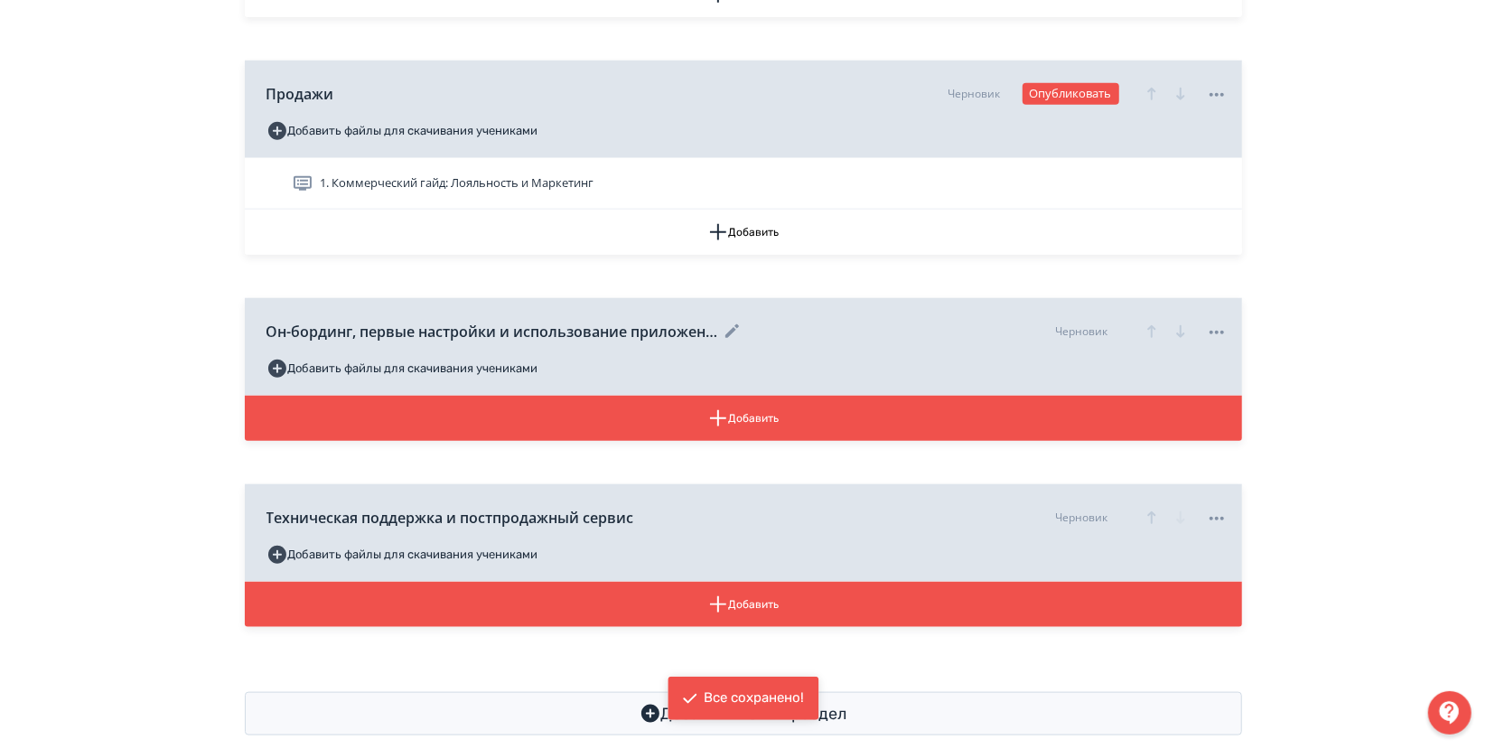
click at [727, 331] on icon at bounding box center [733, 332] width 22 height 22
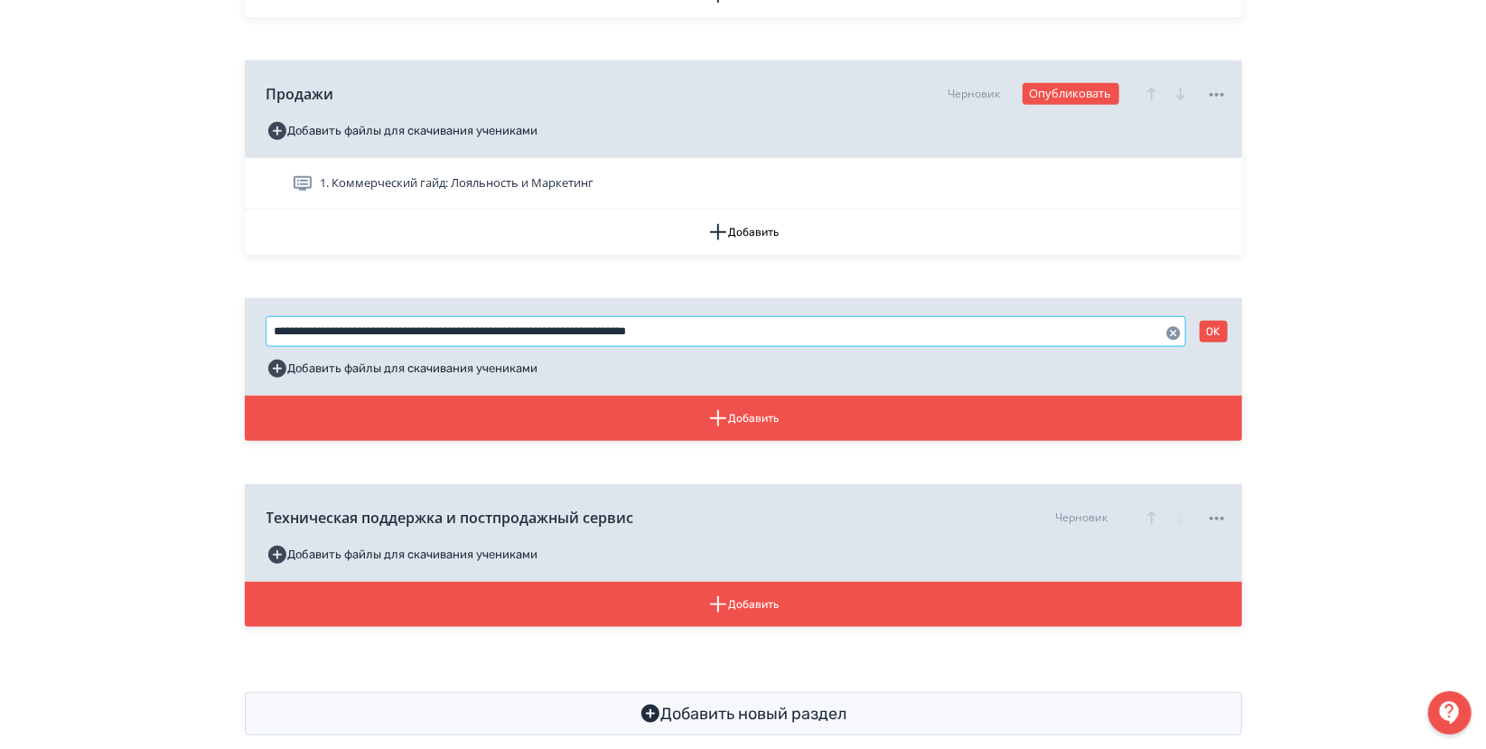
drag, startPoint x: 793, startPoint y: 331, endPoint x: 558, endPoint y: 335, distance: 234.9
click at [558, 335] on input "**********" at bounding box center [725, 331] width 919 height 29
type input "**********"
click at [1218, 330] on button "OK" at bounding box center [1213, 332] width 28 height 22
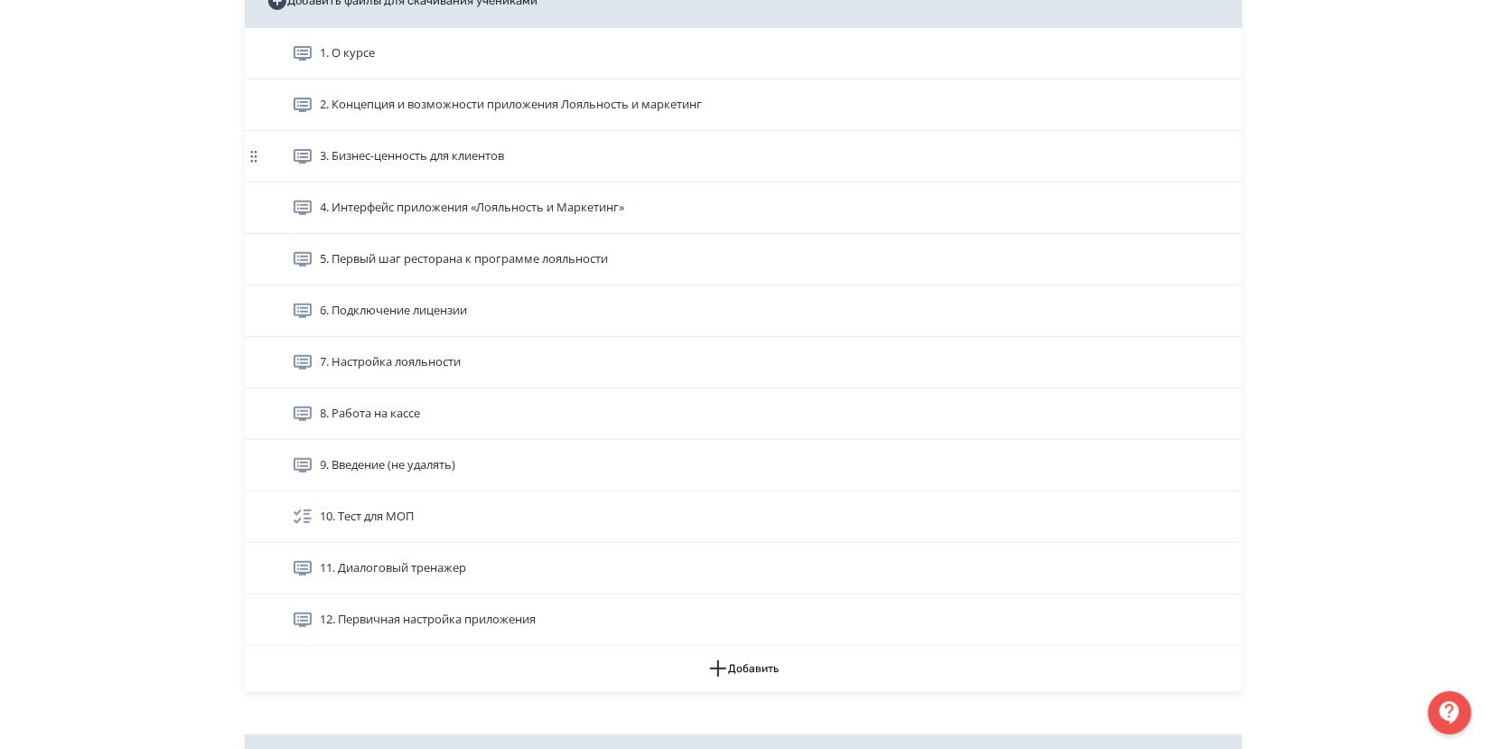
scroll to position [482, 0]
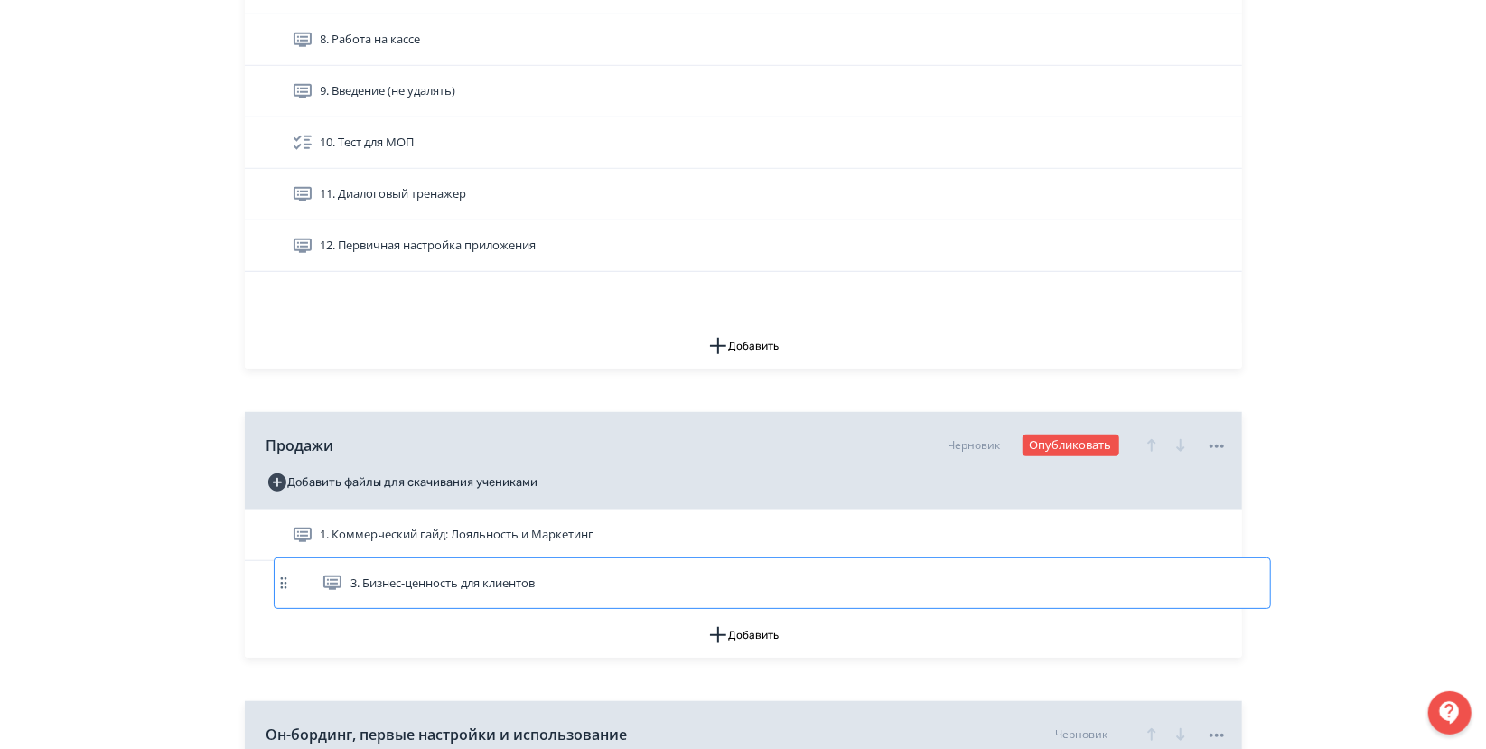
drag, startPoint x: 257, startPoint y: 54, endPoint x: 285, endPoint y: 580, distance: 526.4
click at [285, 580] on div "Приложение Лояльность и маркетинг Доступно ученикам Добавить файлы для скачиван…" at bounding box center [743, 319] width 997 height 1422
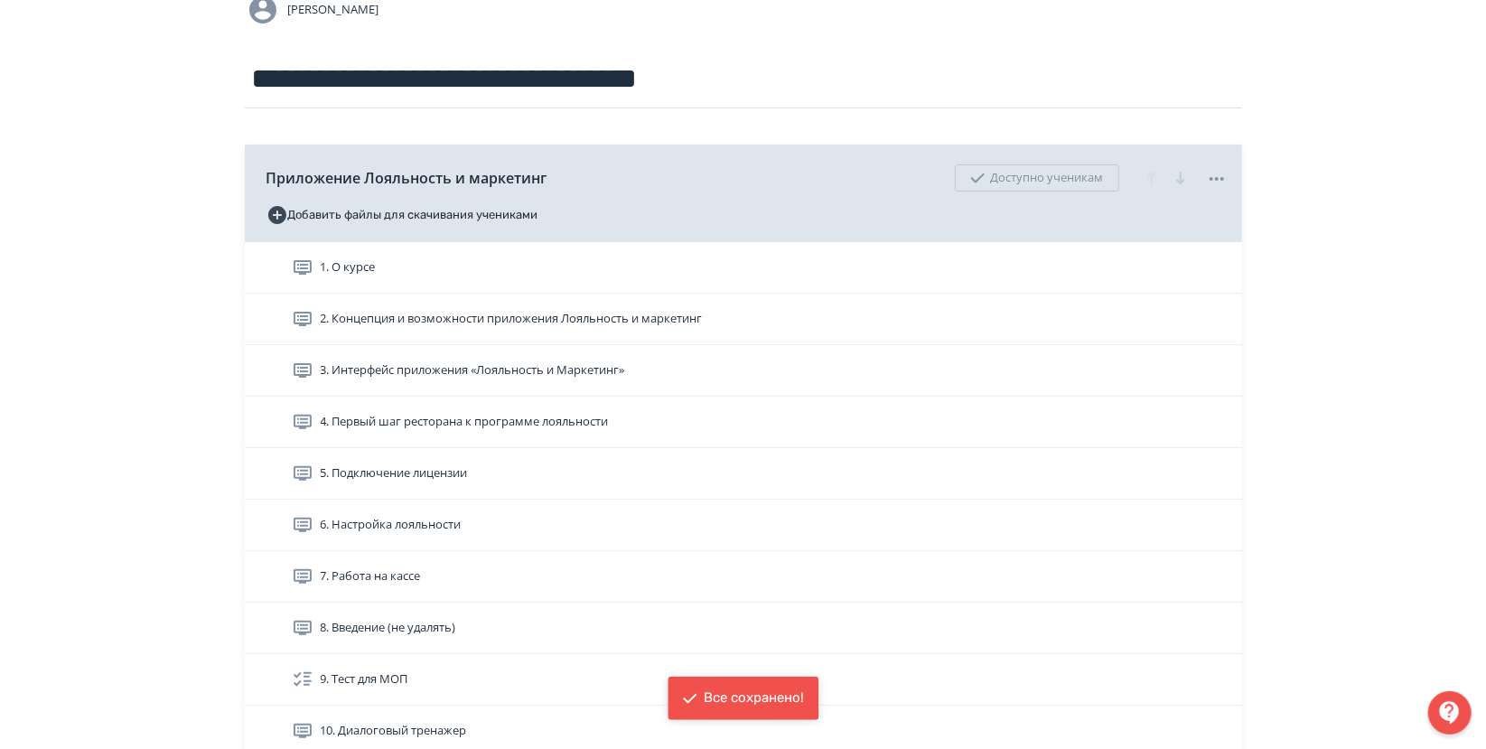
scroll to position [154, 0]
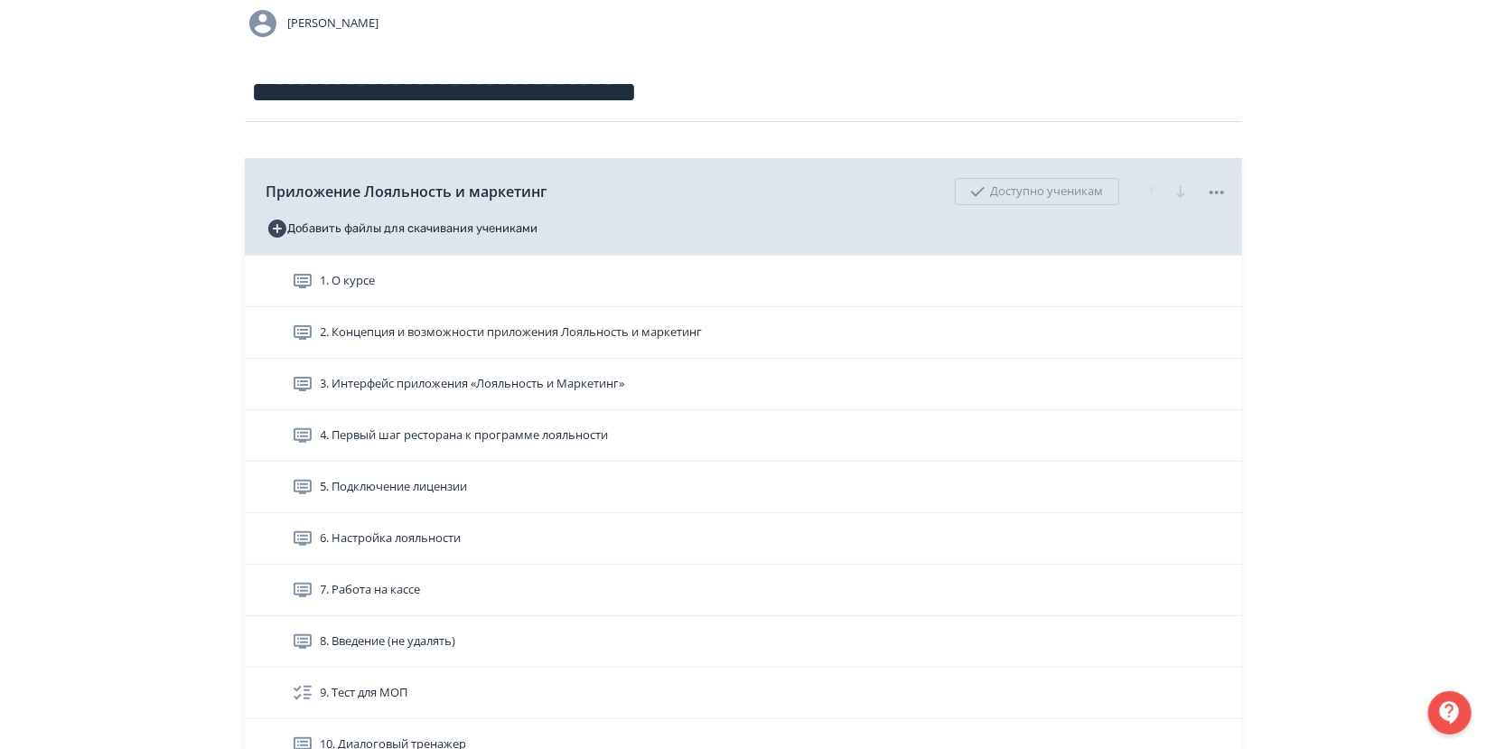
drag, startPoint x: 332, startPoint y: 387, endPoint x: 344, endPoint y: 394, distance: 13.3
click at [332, 387] on span "3. Интерфейс приложения «Лояльность и Маркетинг»" at bounding box center [473, 384] width 304 height 18
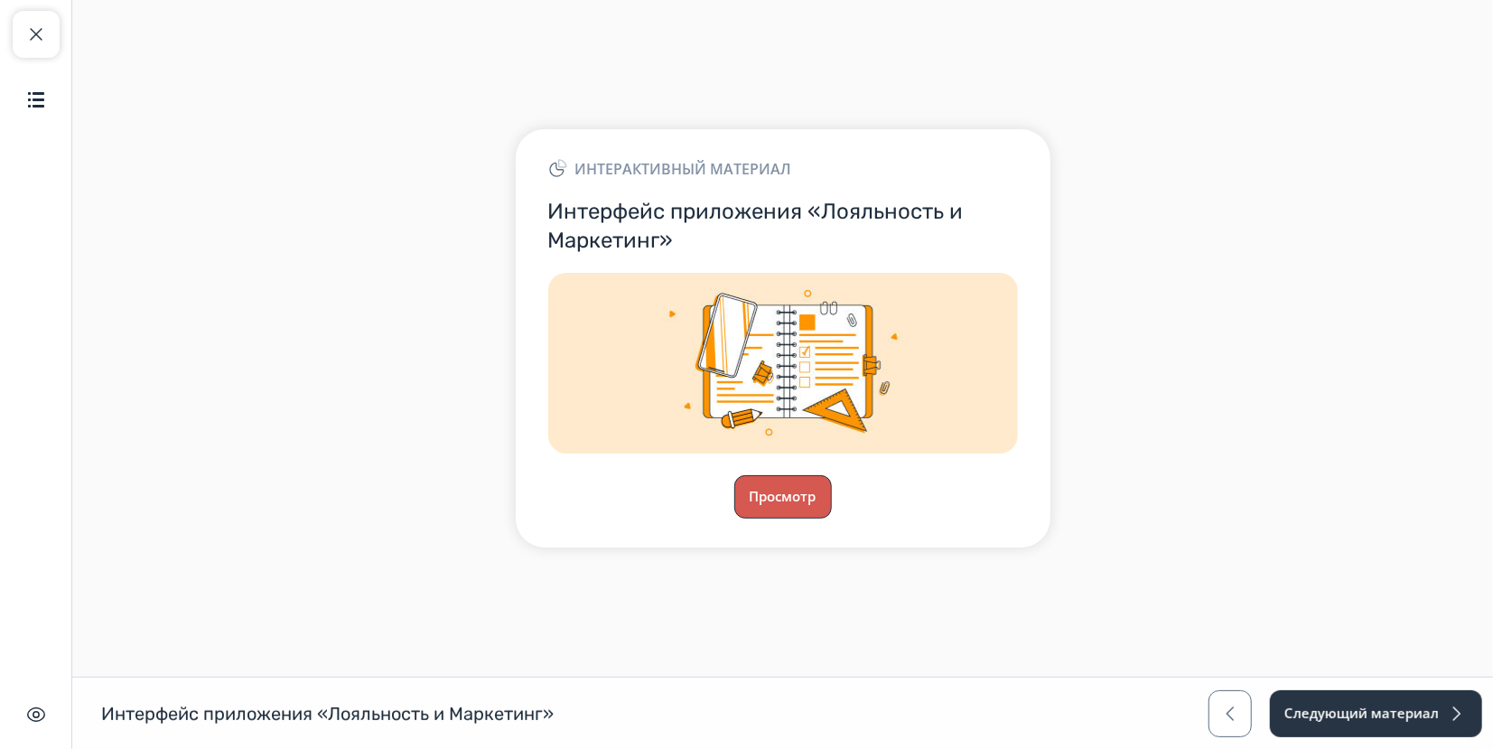
click at [770, 490] on button "Просмотр" at bounding box center [783, 496] width 98 height 43
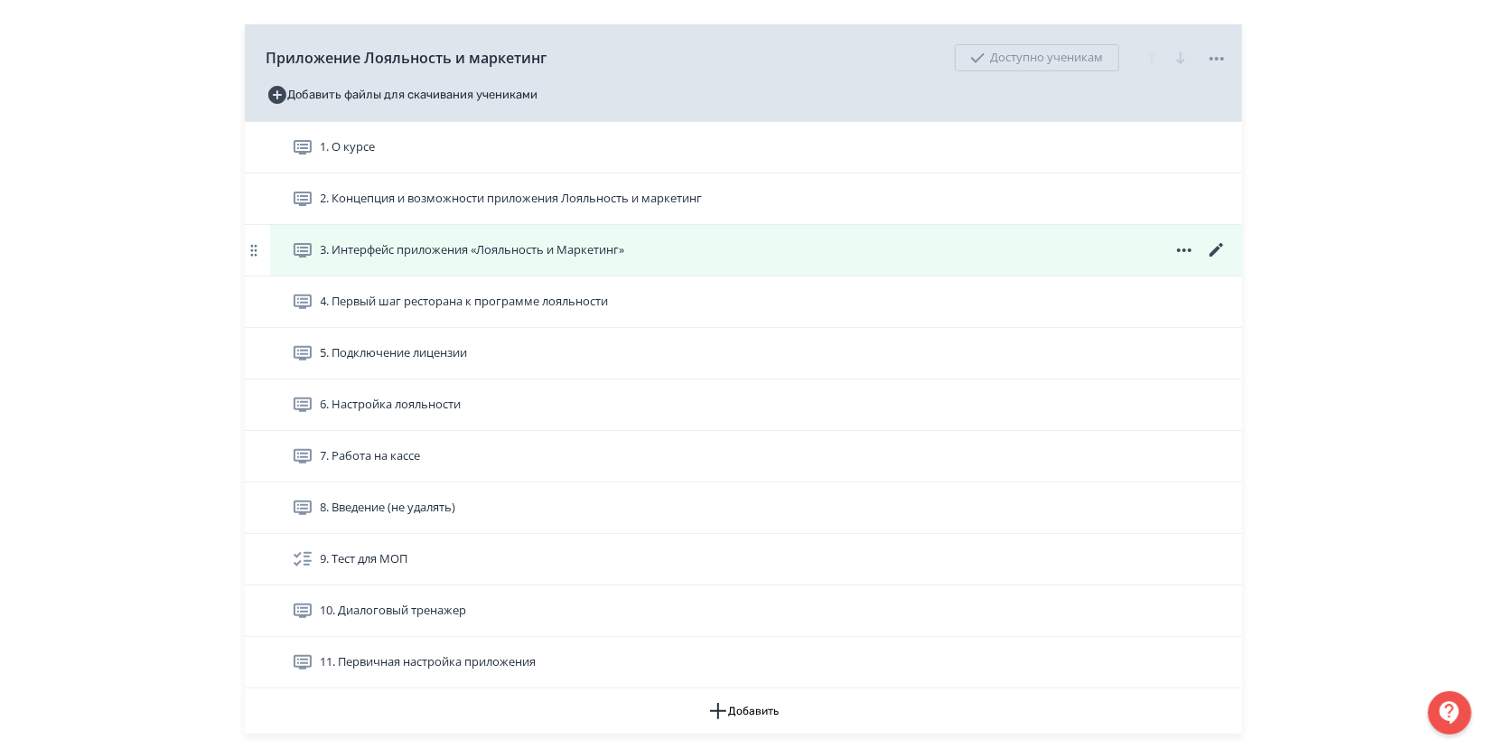
scroll to position [301, 0]
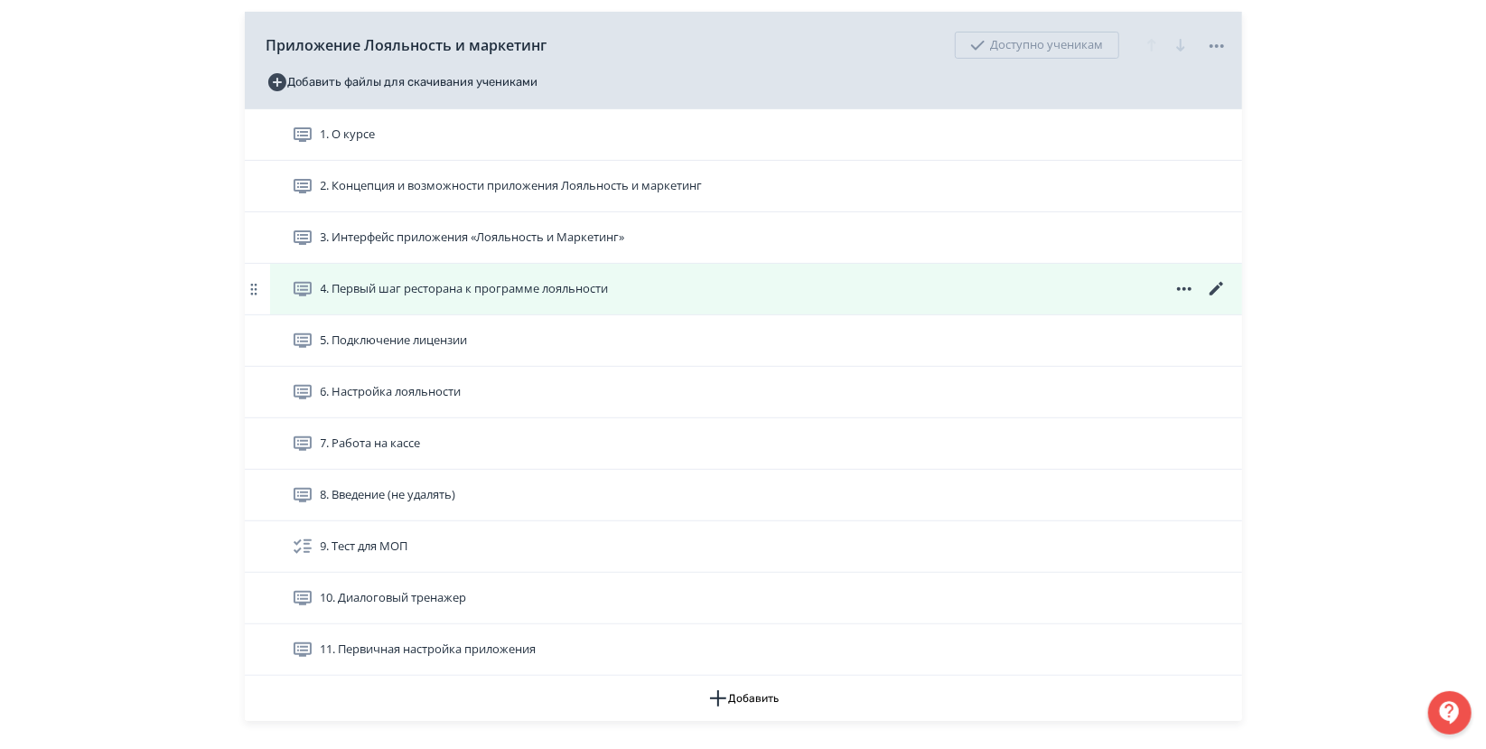
click at [533, 284] on span "4. Первый шаг ресторана к программе лояльности" at bounding box center [465, 289] width 288 height 18
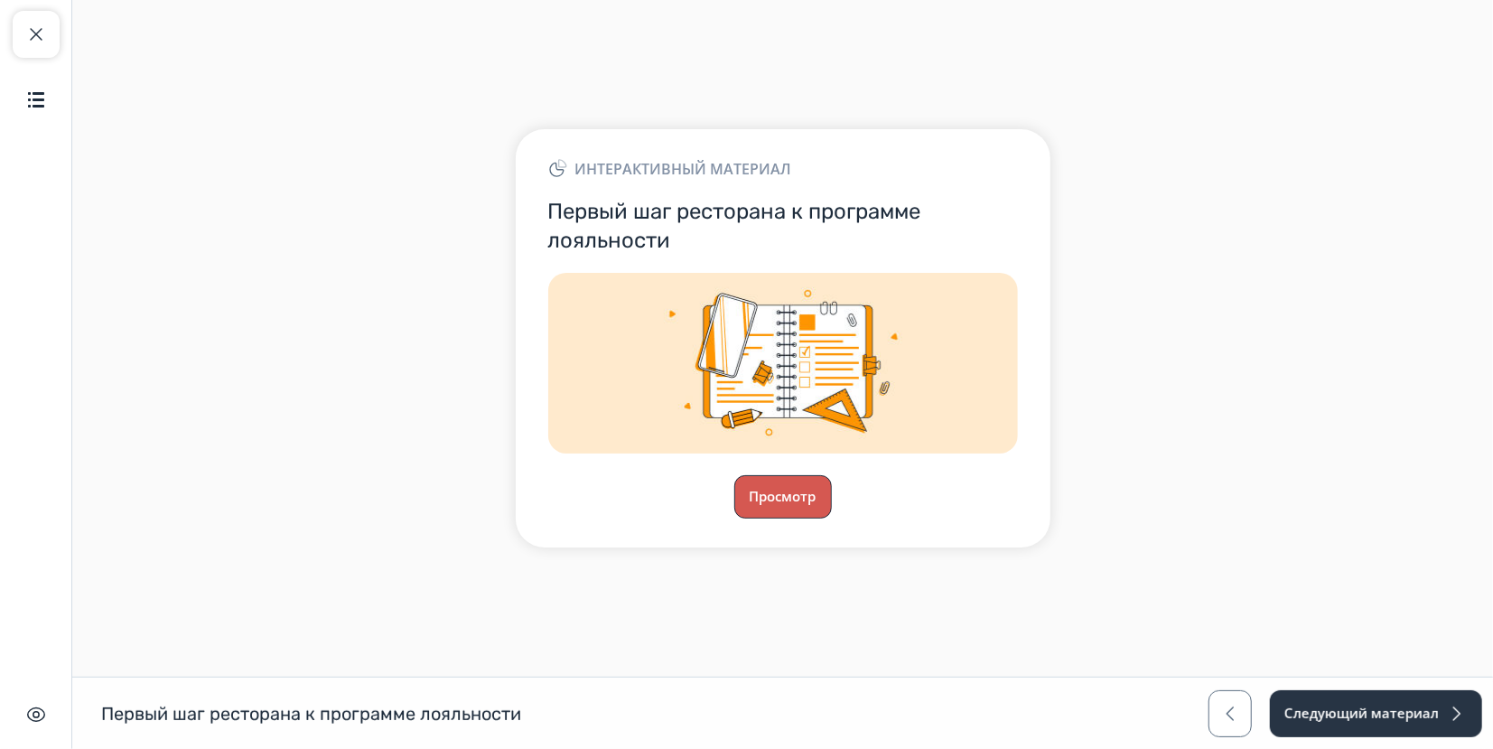
click at [752, 510] on button "Просмотр" at bounding box center [783, 496] width 98 height 43
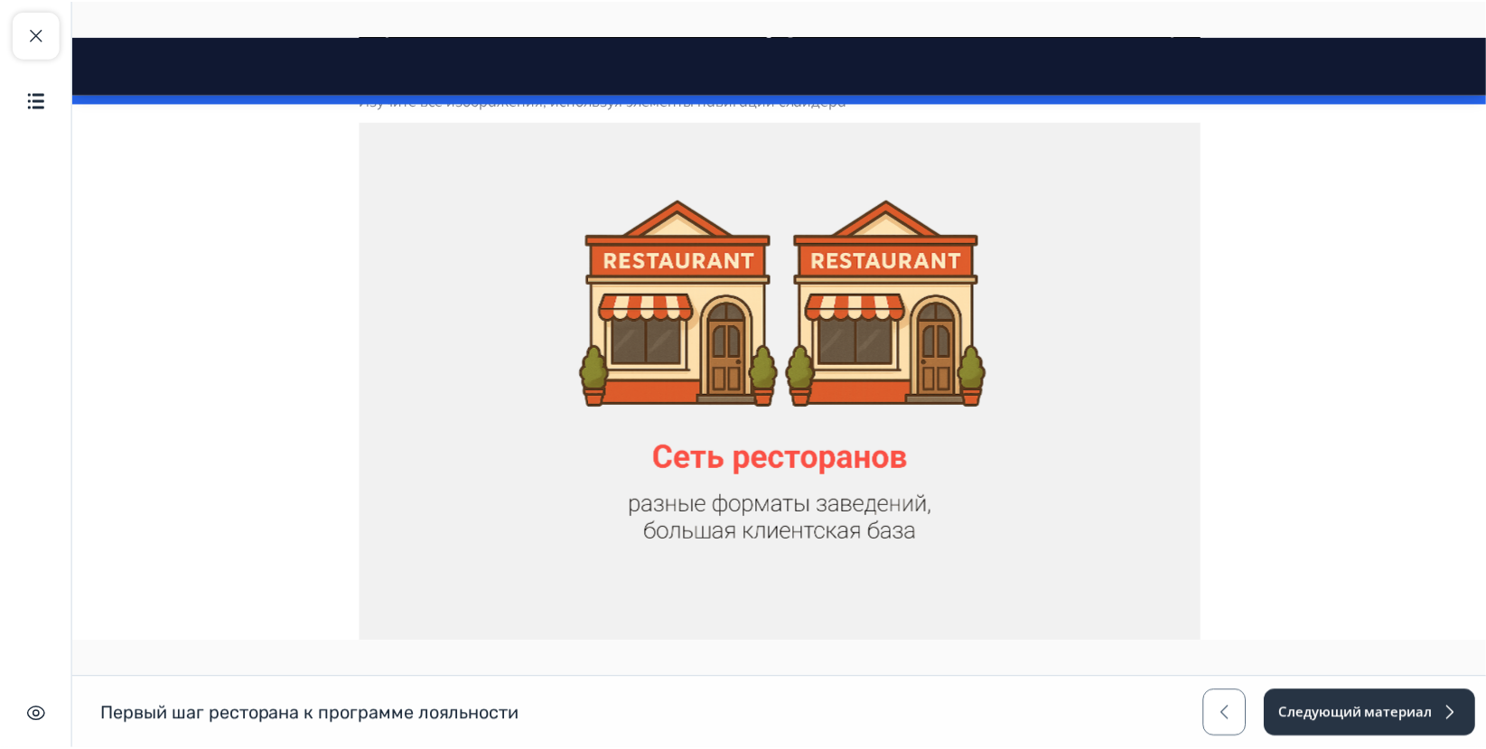
scroll to position [1722, 0]
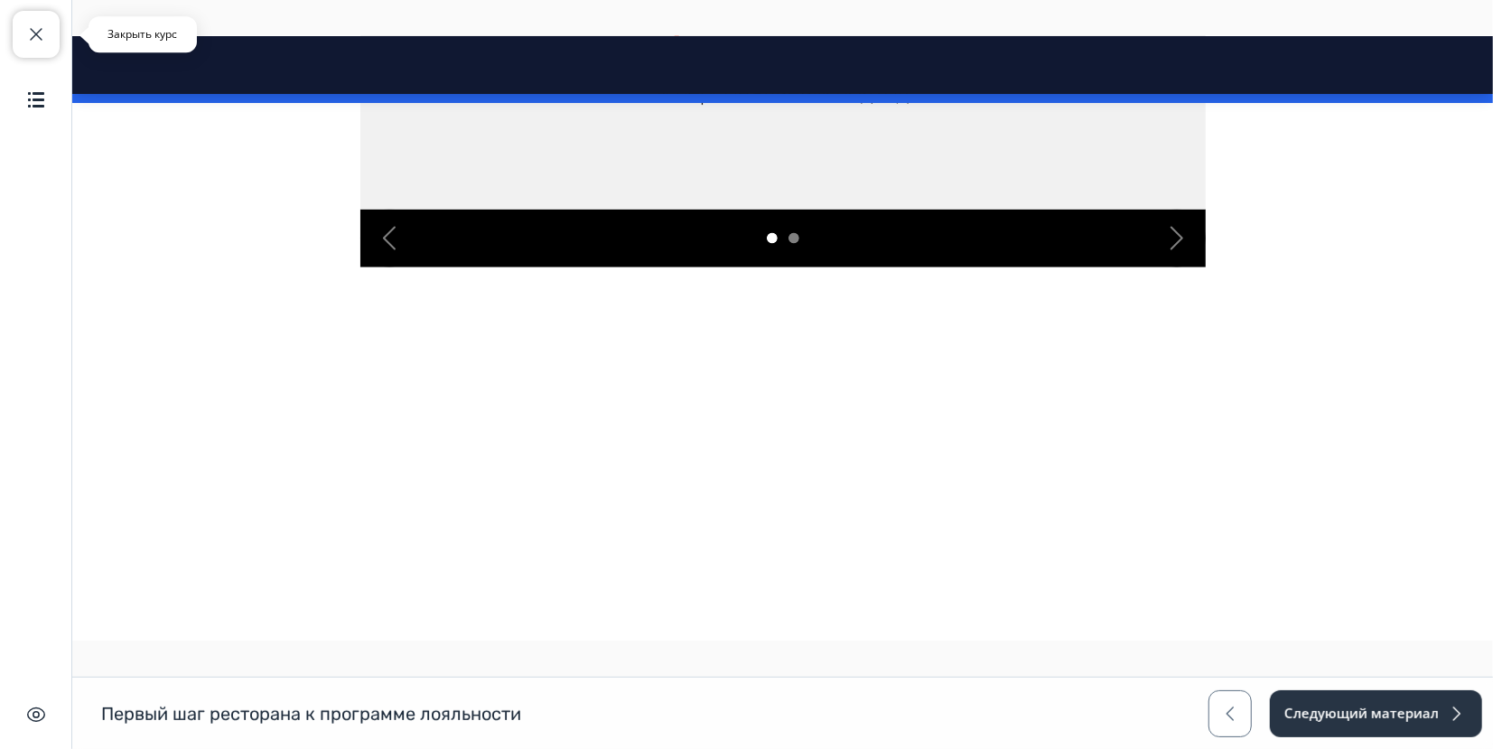
click at [43, 28] on span "button" at bounding box center [36, 34] width 22 height 22
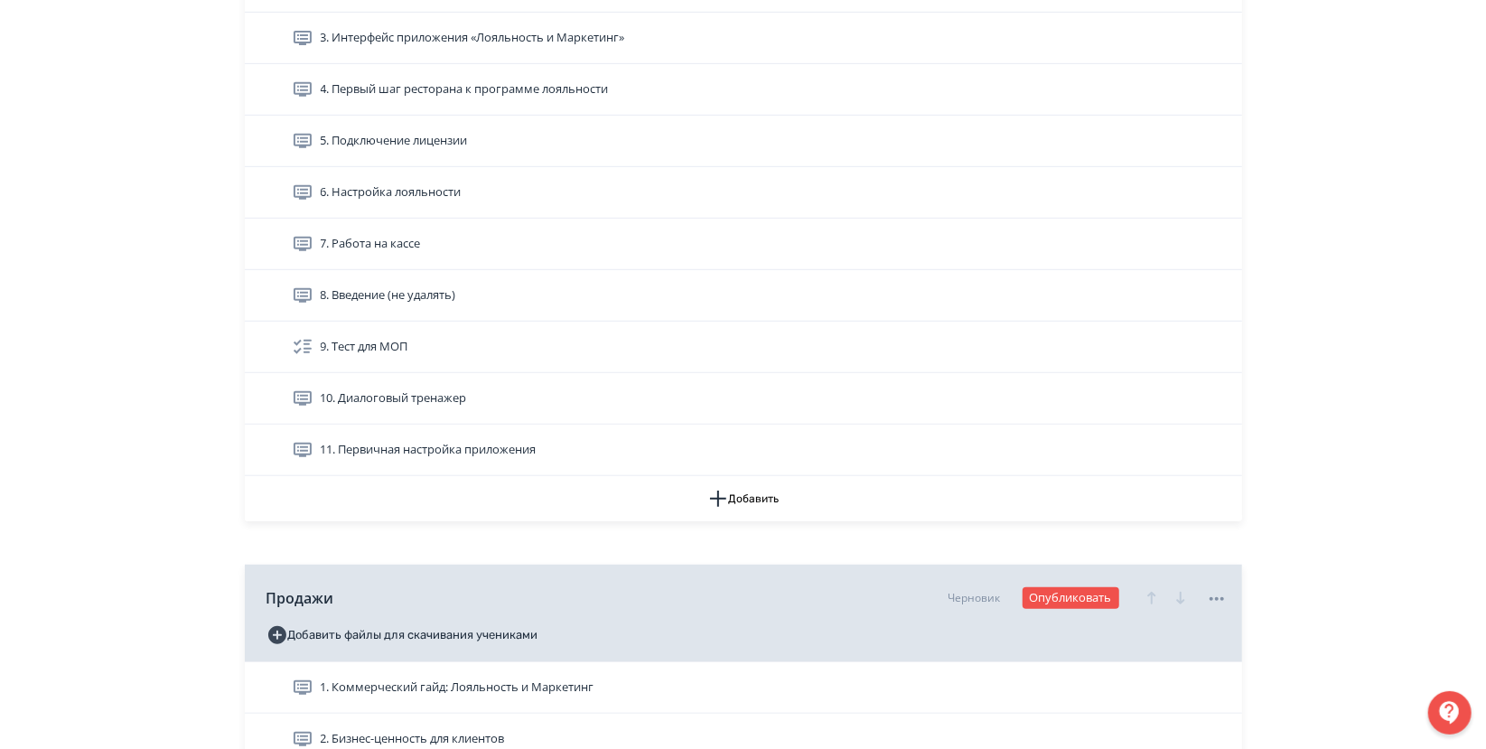
scroll to position [702, 0]
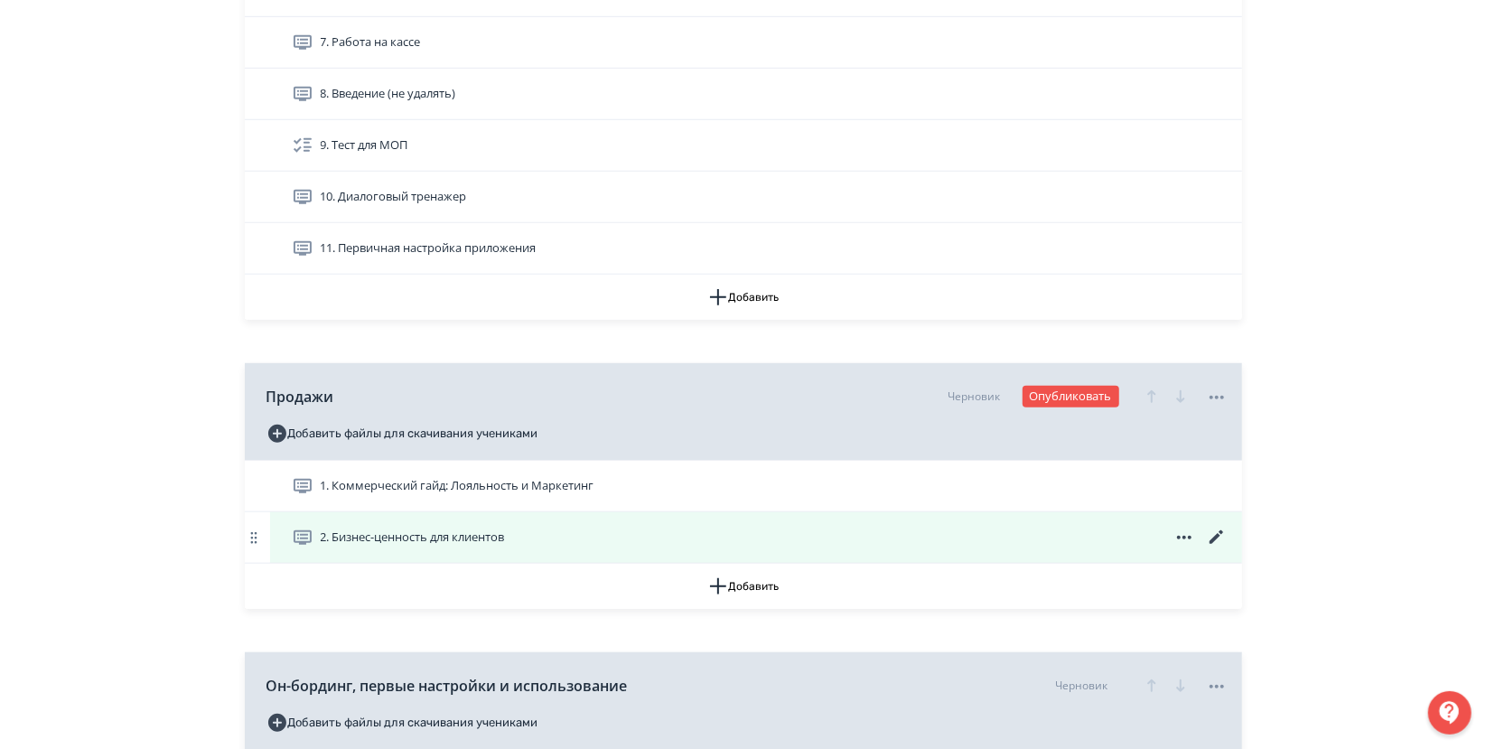
click at [497, 538] on span "2. Бизнес-ценность для клиентов" at bounding box center [413, 537] width 184 height 18
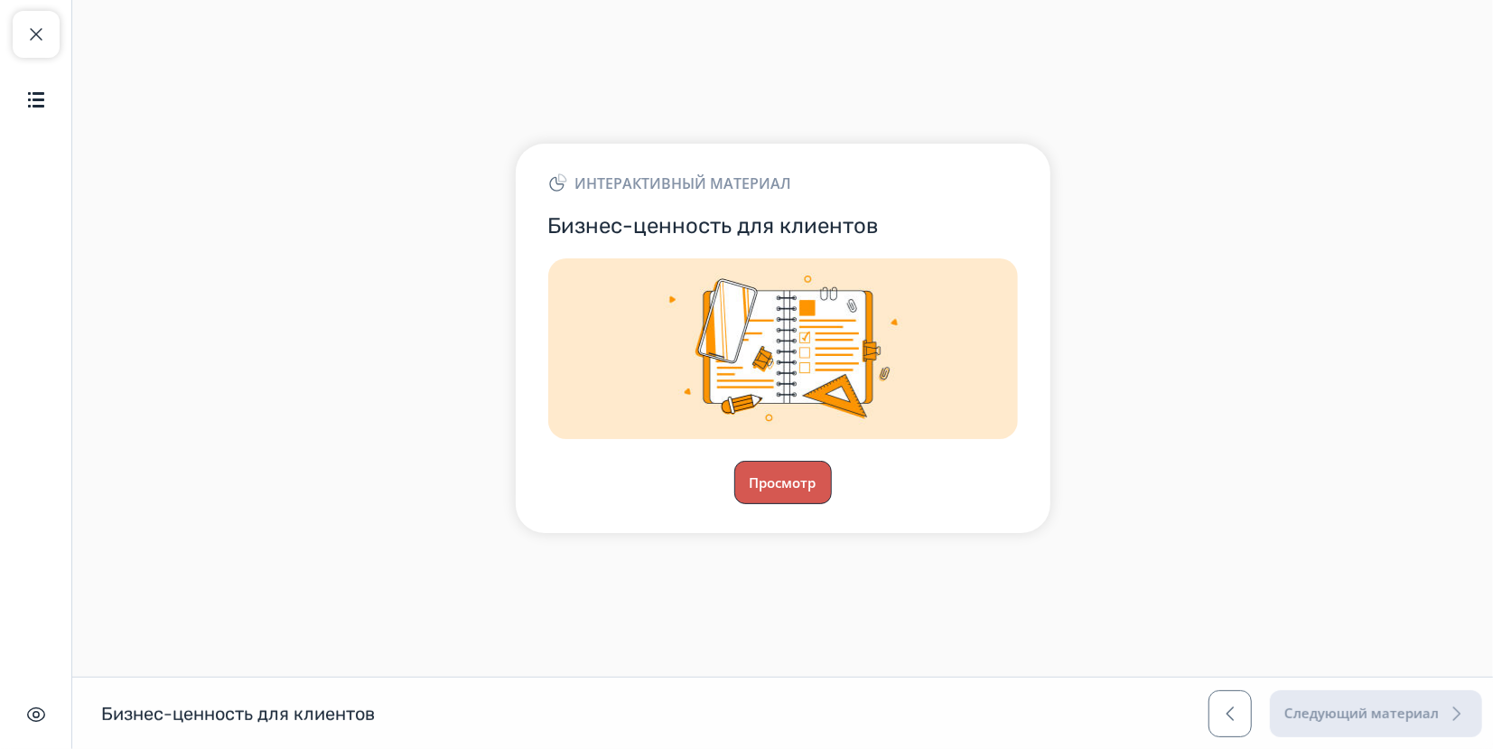
click at [807, 480] on button "Просмотр" at bounding box center [783, 482] width 98 height 43
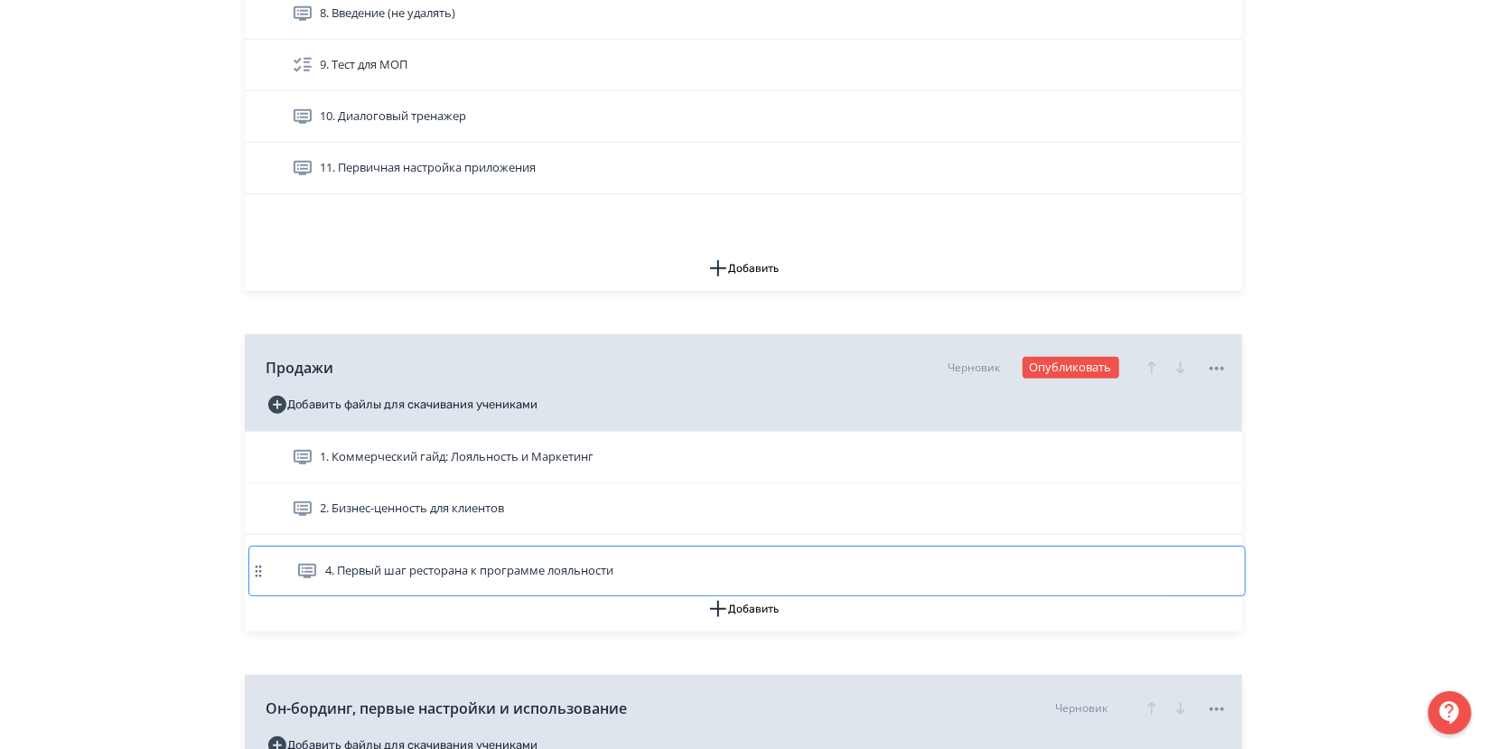
scroll to position [737, 0]
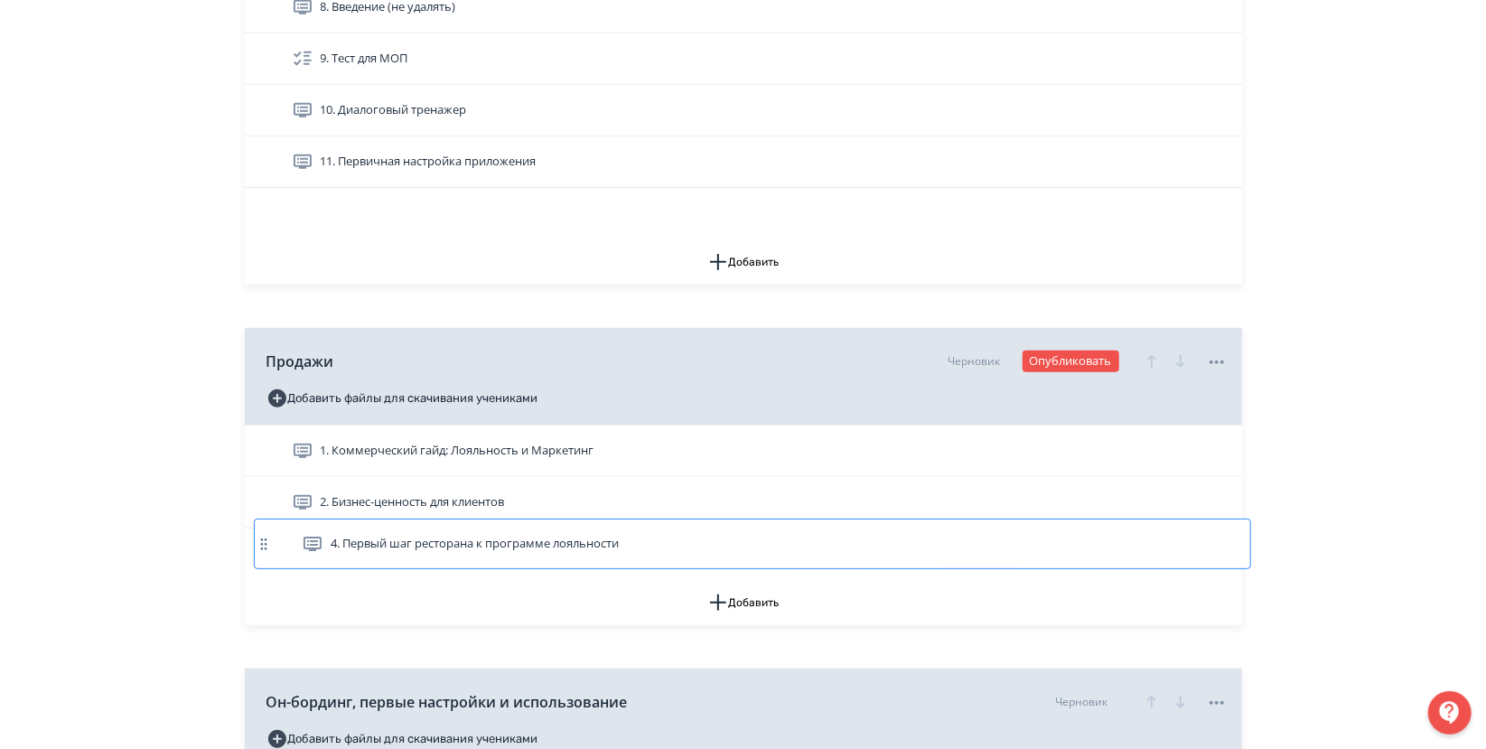
drag, startPoint x: 251, startPoint y: 187, endPoint x: 258, endPoint y: 547, distance: 360.5
click at [258, 547] on div "Приложение Лояльность и маркетинг Доступно ученикам Добавить файлы для скачиван…" at bounding box center [743, 286] width 997 height 1422
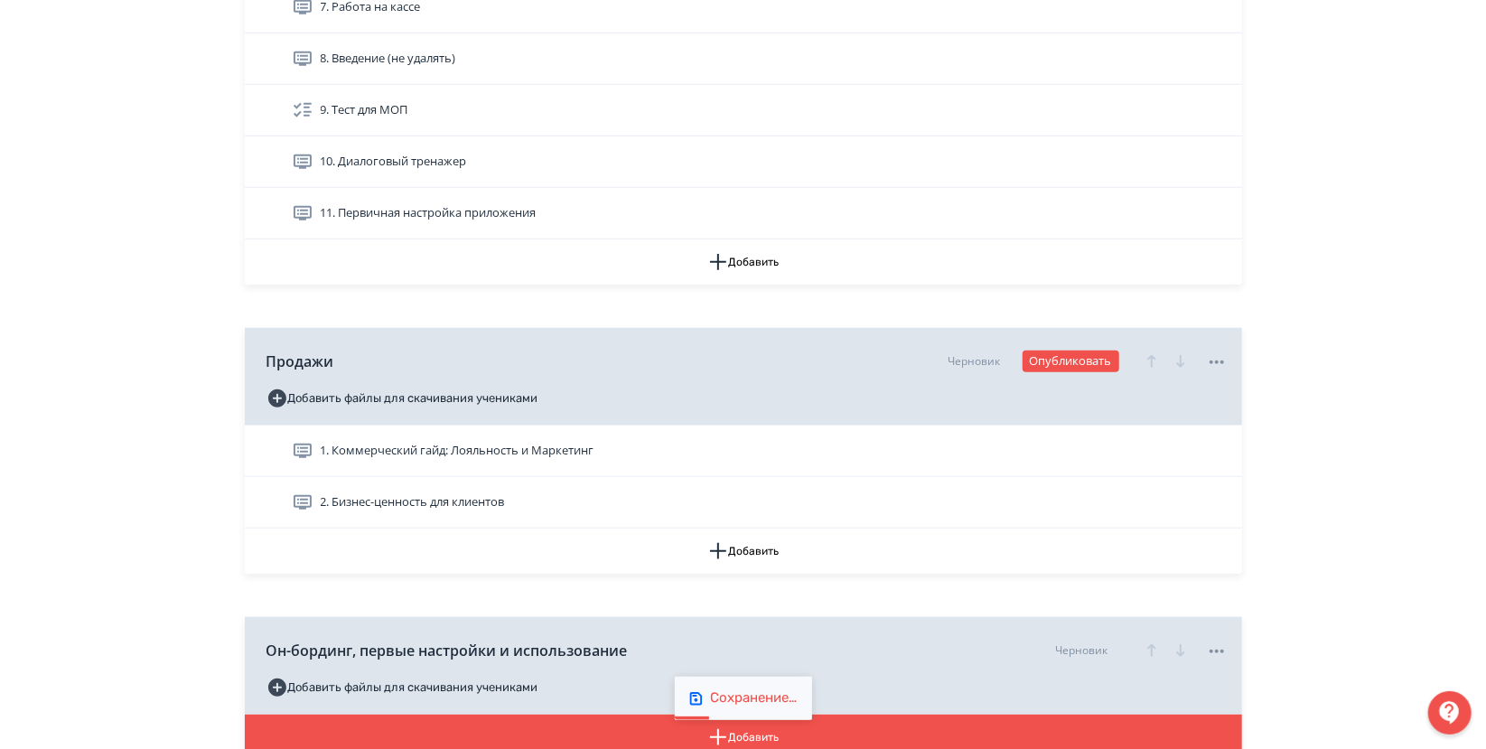
scroll to position [686, 0]
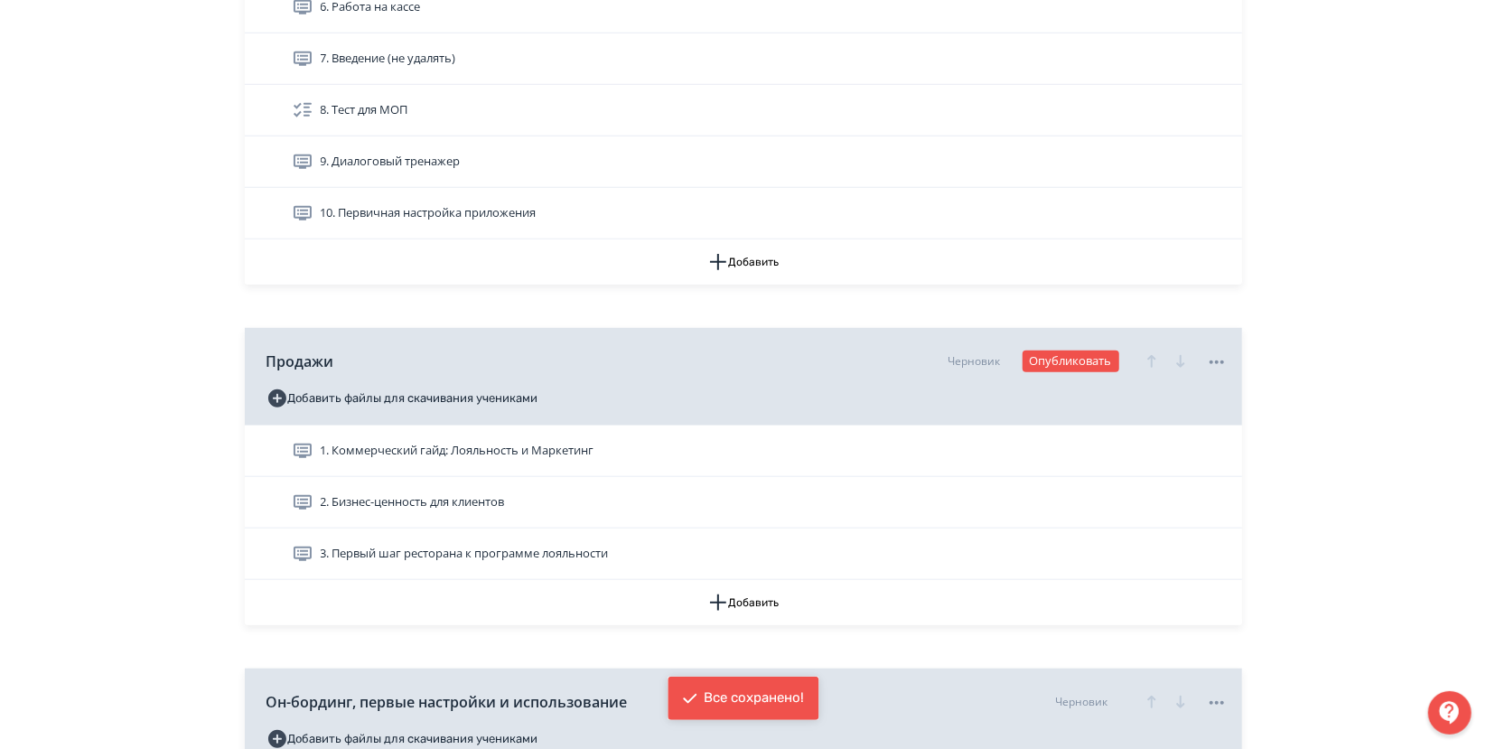
click at [332, 560] on span "3. Первый шаг ресторана к программе лояльности" at bounding box center [465, 554] width 288 height 18
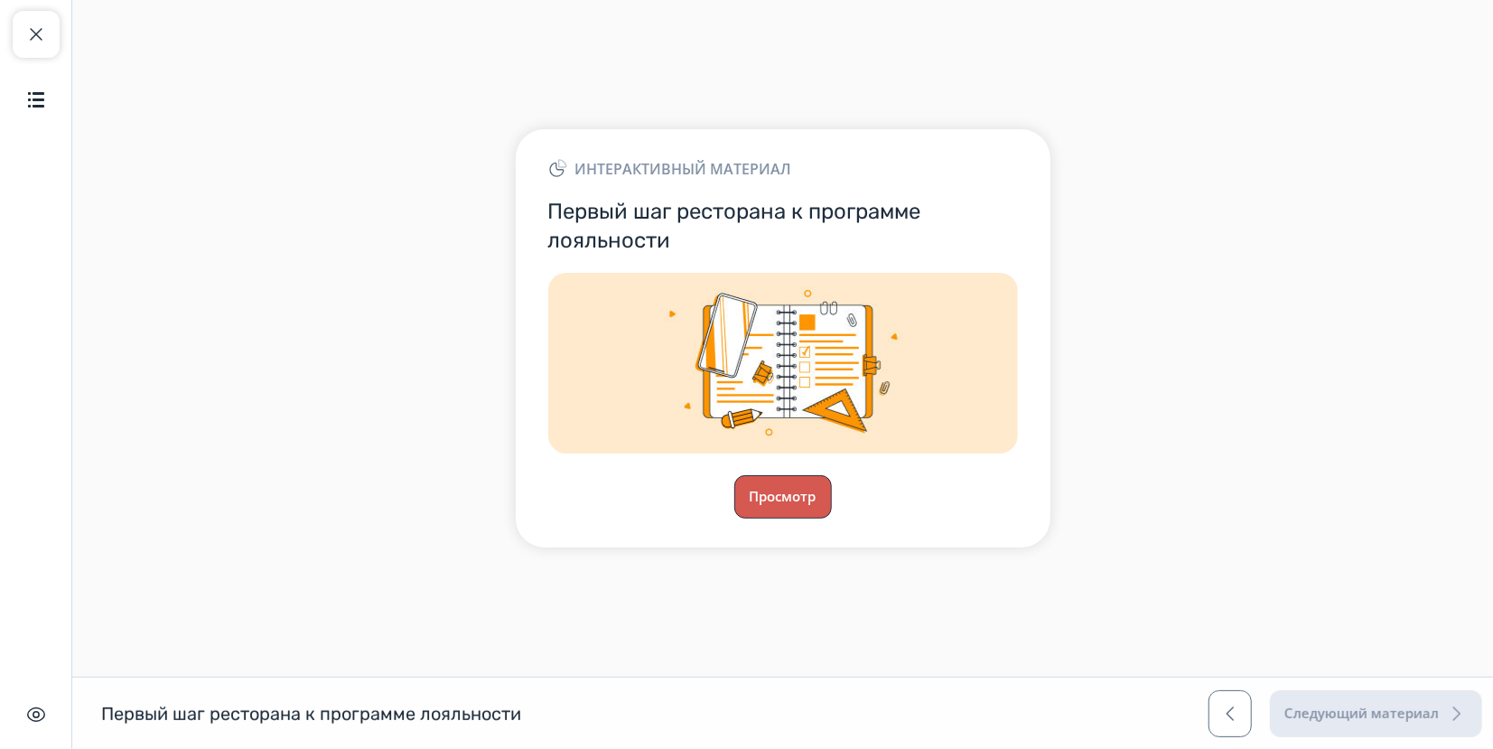
click at [764, 495] on button "Просмотр" at bounding box center [783, 496] width 98 height 43
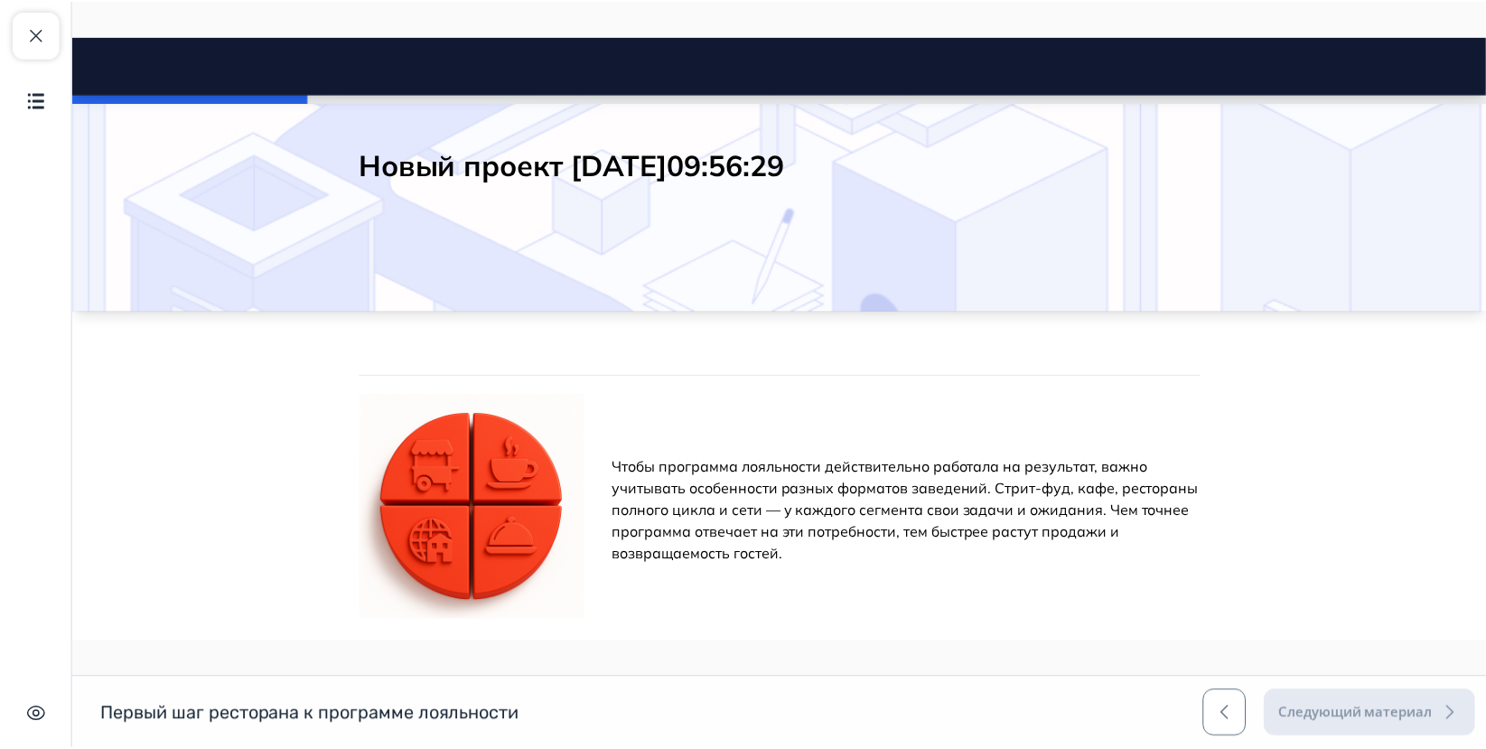
scroll to position [100, 0]
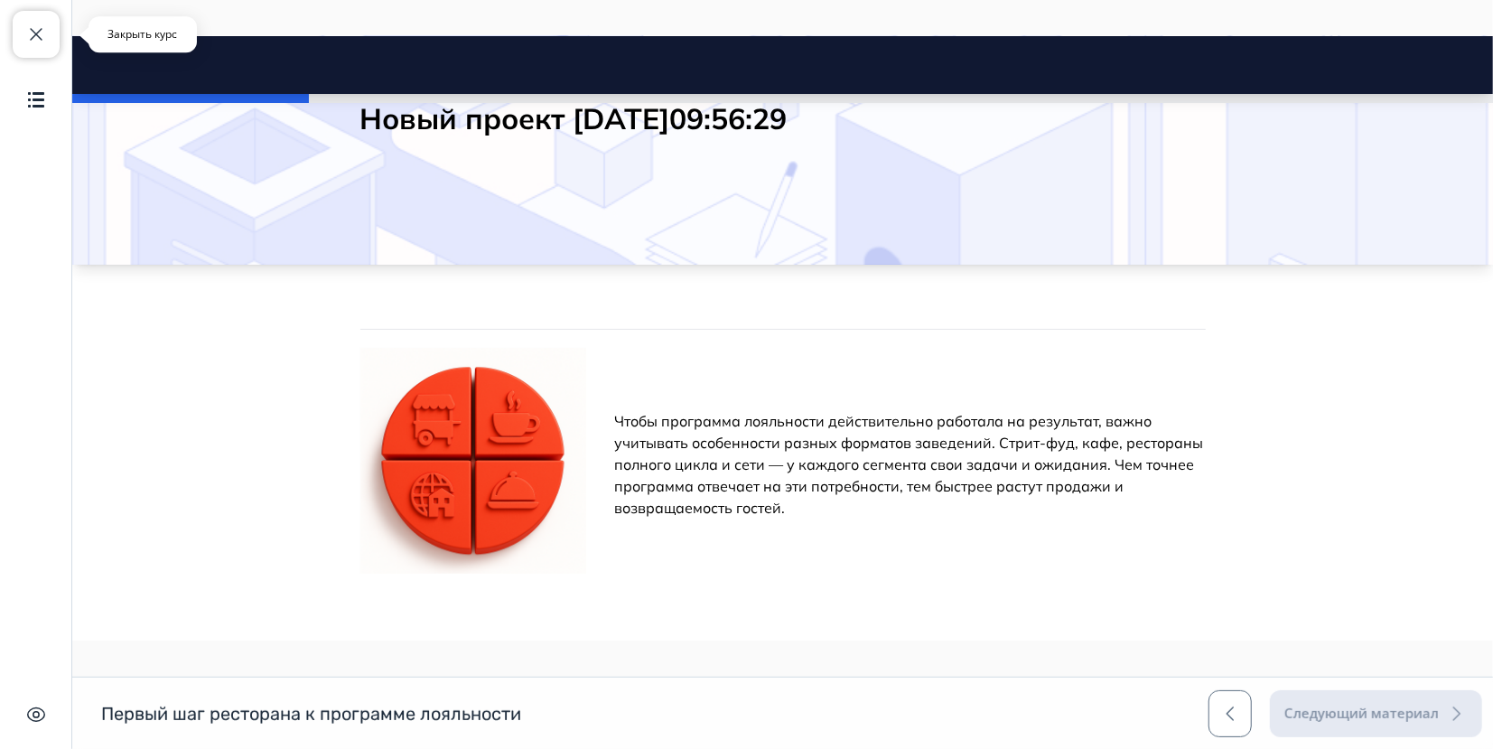
click at [40, 31] on span "button" at bounding box center [36, 34] width 22 height 22
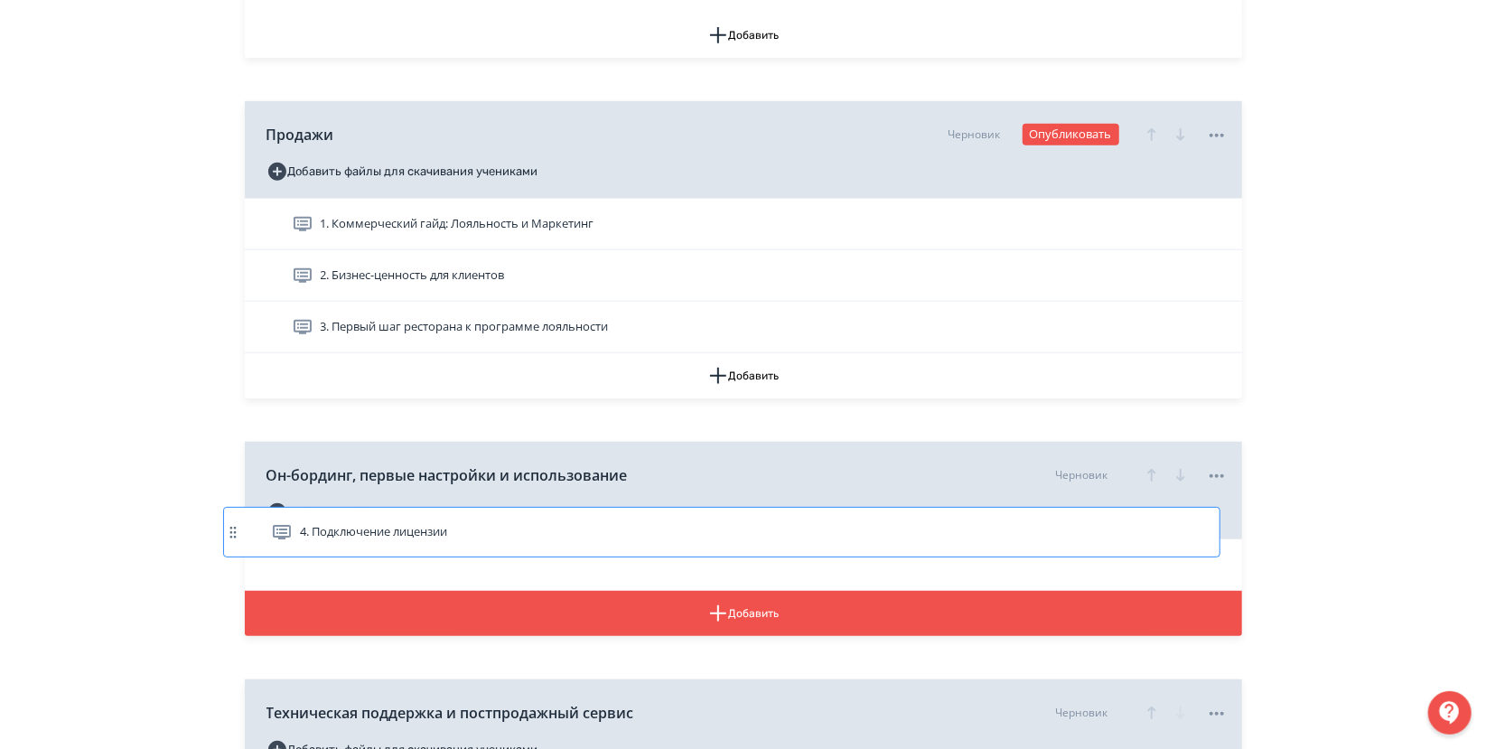
scroll to position [913, 0]
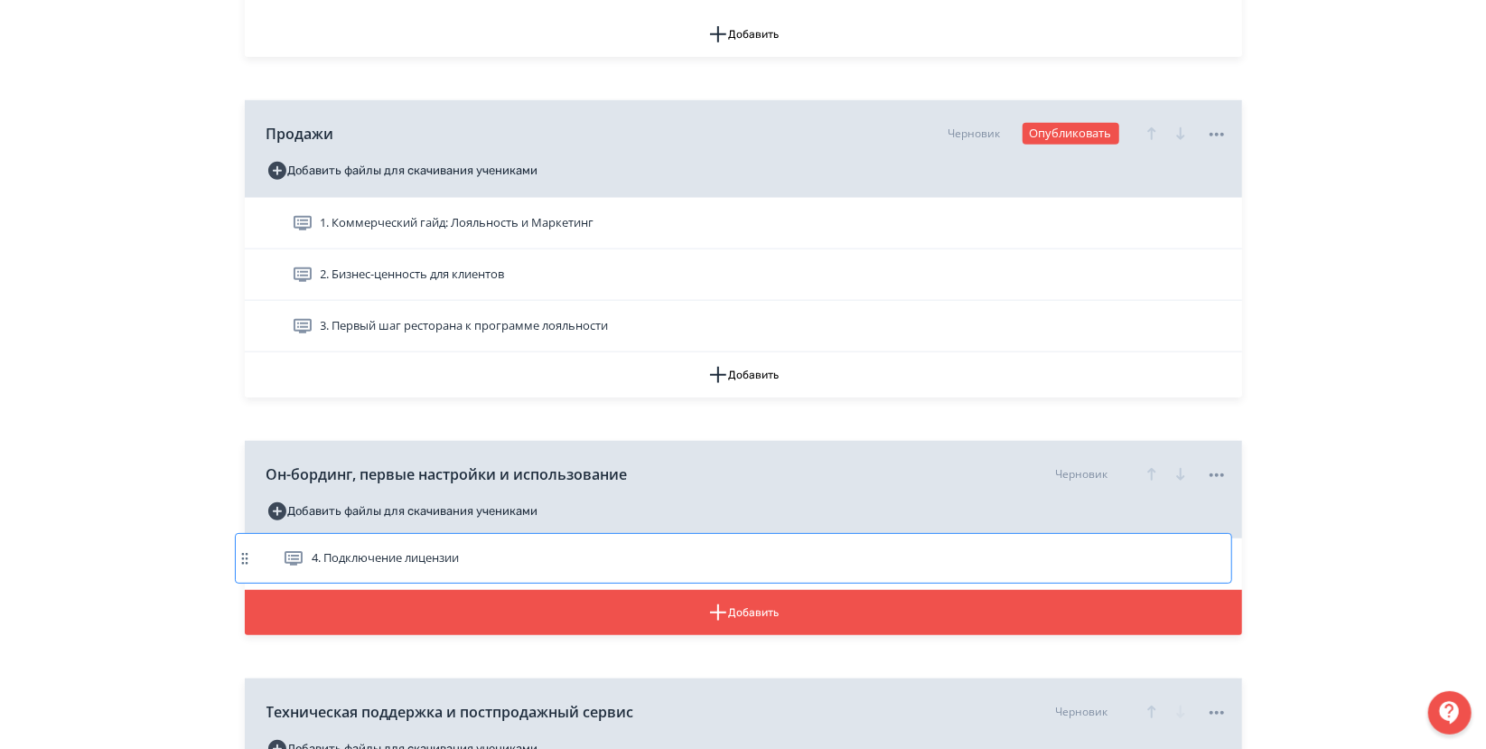
drag, startPoint x: 257, startPoint y: 183, endPoint x: 250, endPoint y: 565, distance: 381.2
click at [250, 565] on div "Приложение Лояльность и маркетинг Доступно ученикам Добавить файлы для скачиван…" at bounding box center [743, 110] width 997 height 1422
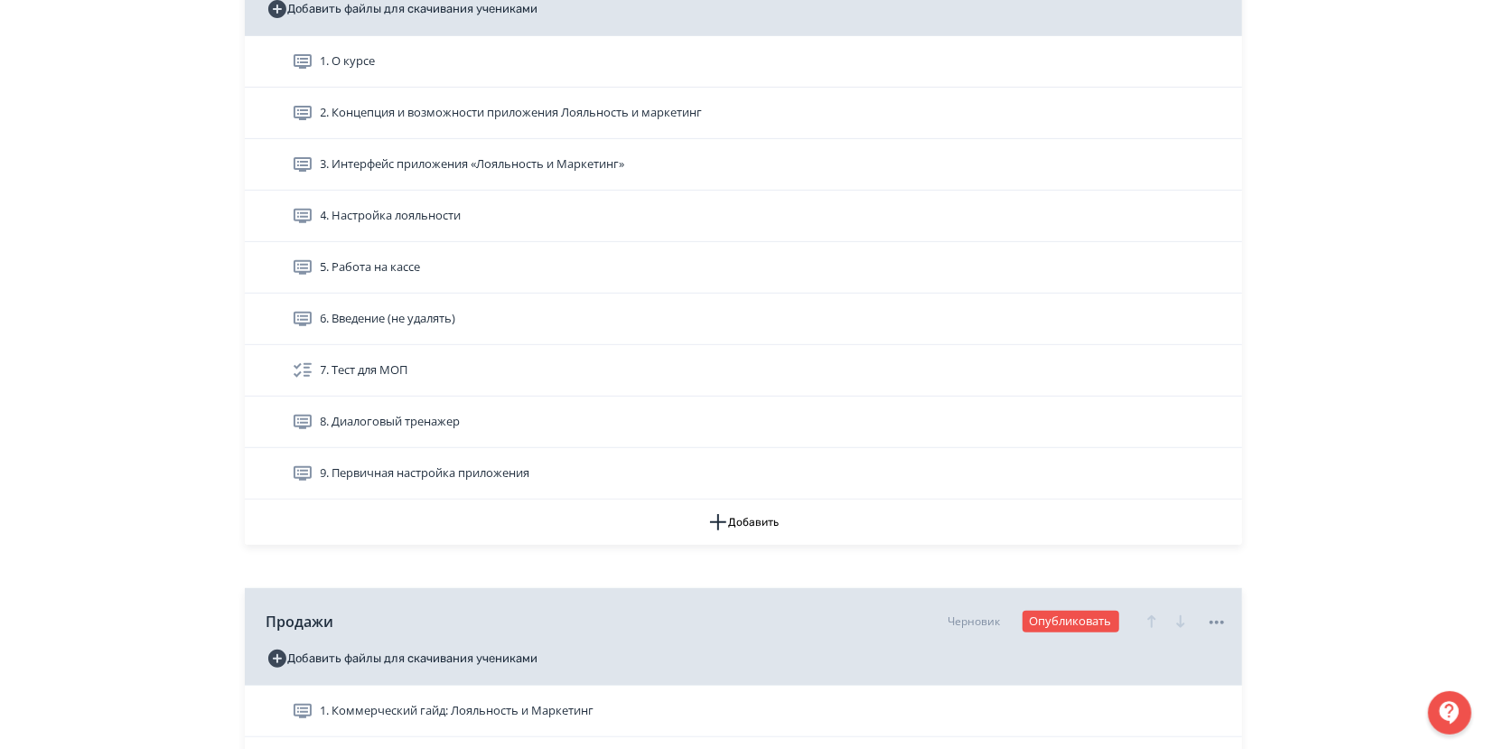
scroll to position [360, 0]
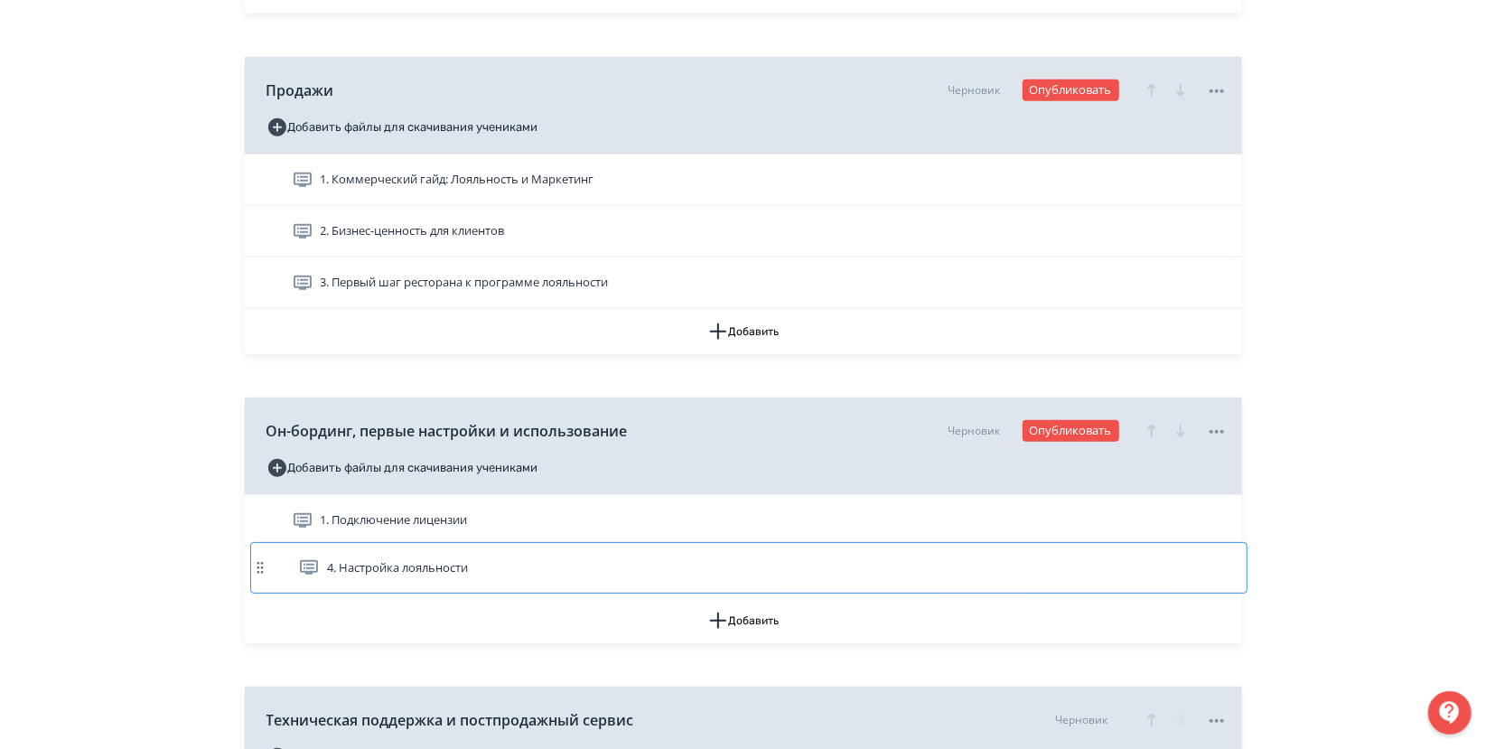
drag, startPoint x: 257, startPoint y: 229, endPoint x: 262, endPoint y: 574, distance: 346.0
click at [262, 574] on div "Приложение Лояльность и маркетинг Доступно ученикам Добавить файлы для скачиван…" at bounding box center [743, 118] width 997 height 1422
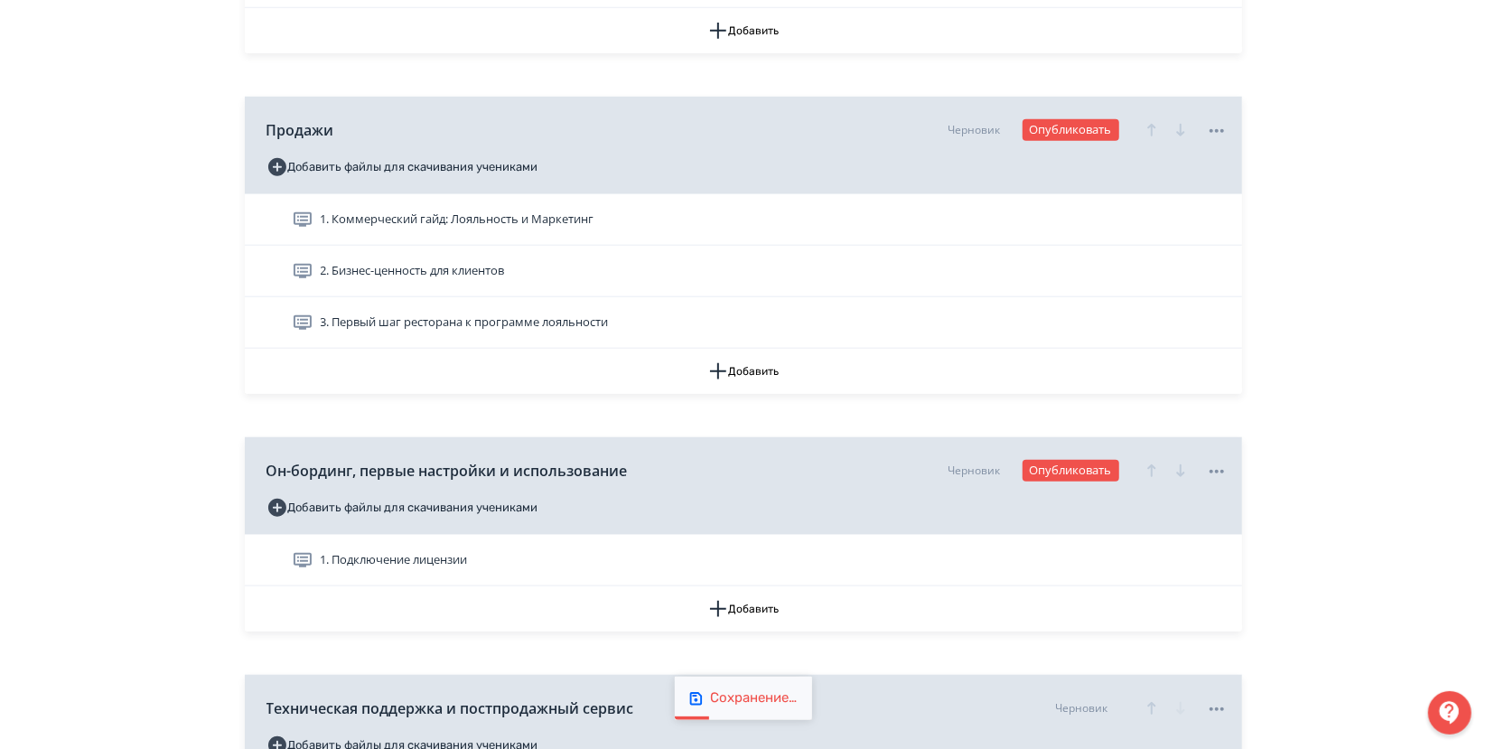
scroll to position [855, 0]
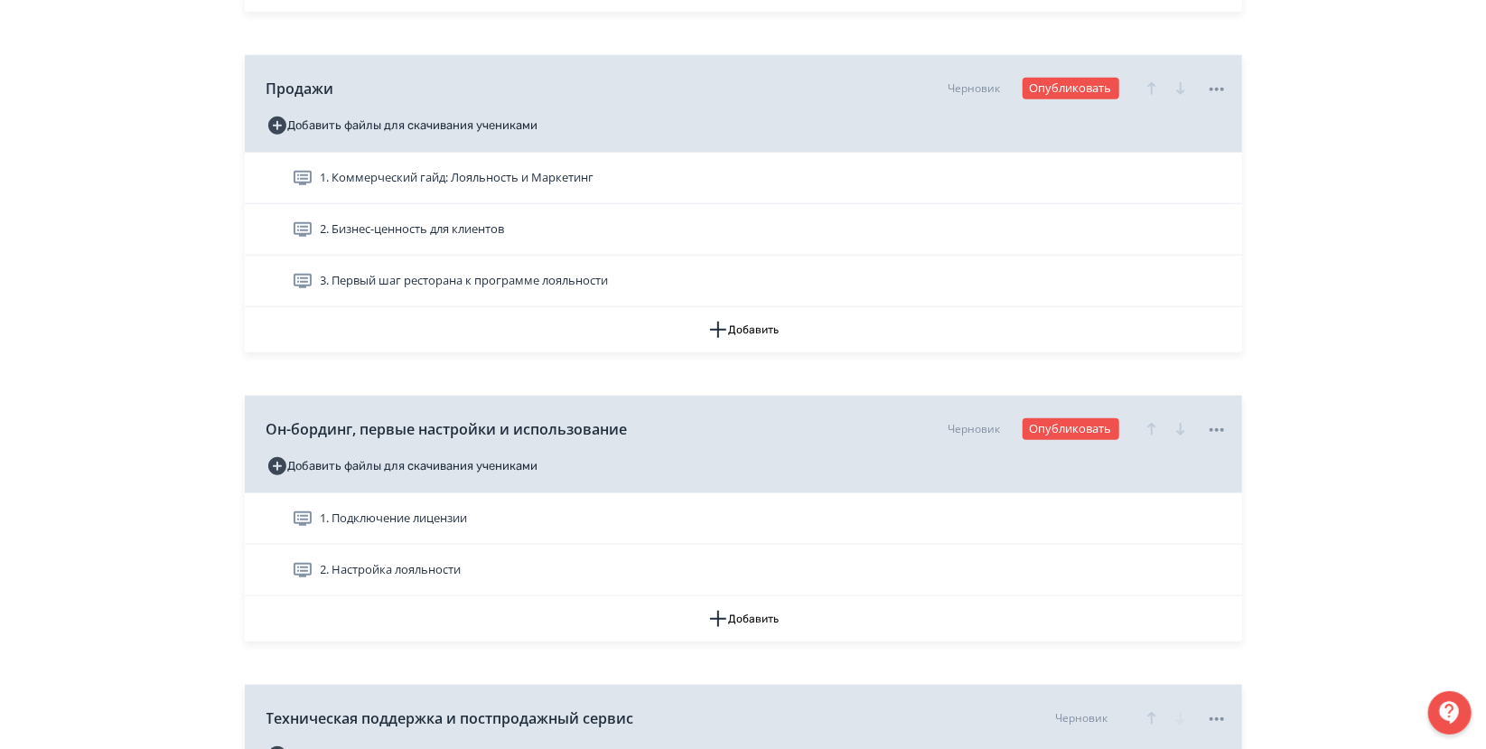
click at [1311, 197] on div "**********" at bounding box center [743, 62] width 1486 height 1834
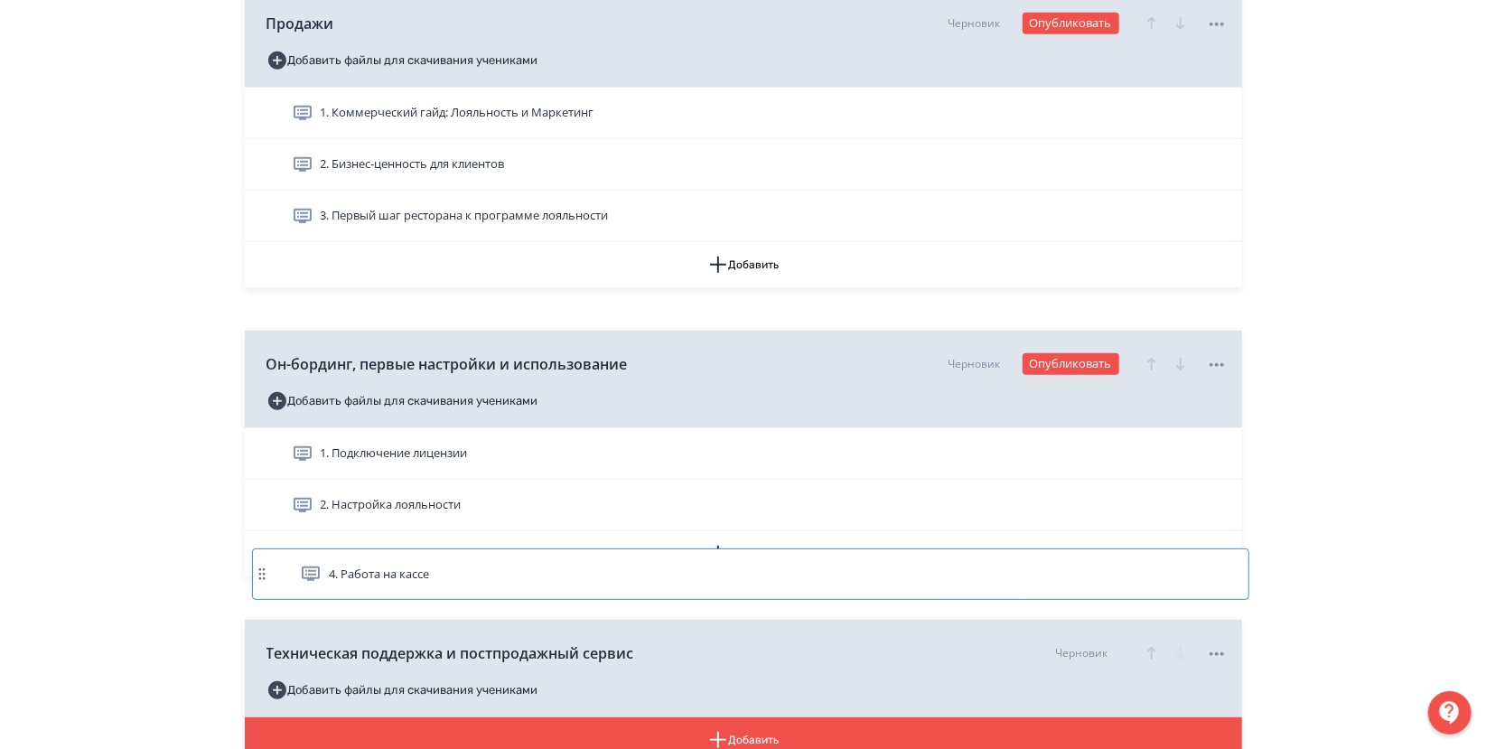
scroll to position [923, 0]
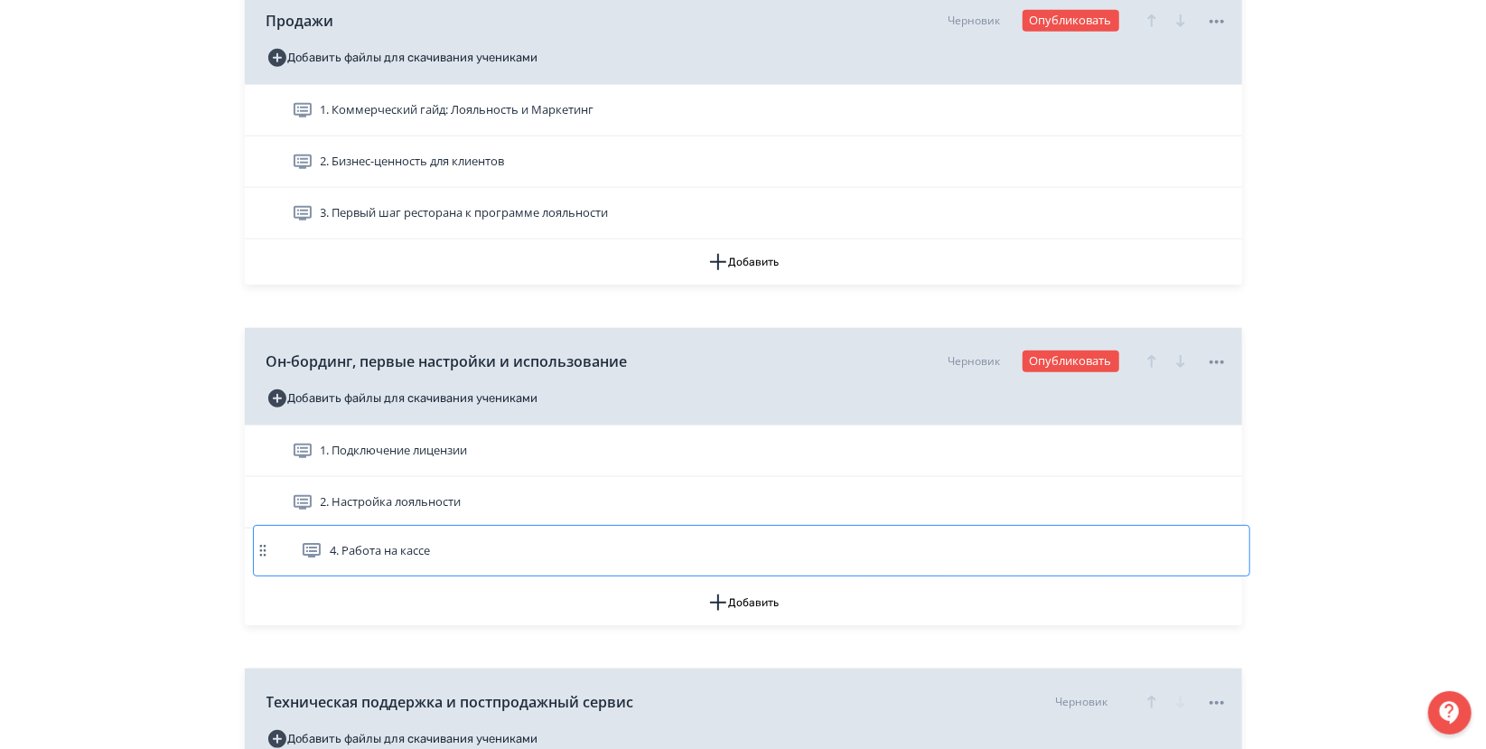
drag, startPoint x: 253, startPoint y: 205, endPoint x: 260, endPoint y: 565, distance: 360.5
click at [260, 565] on div "Приложение Лояльность и маркетинг Доступно ученикам Добавить файлы для скачиван…" at bounding box center [743, 100] width 997 height 1422
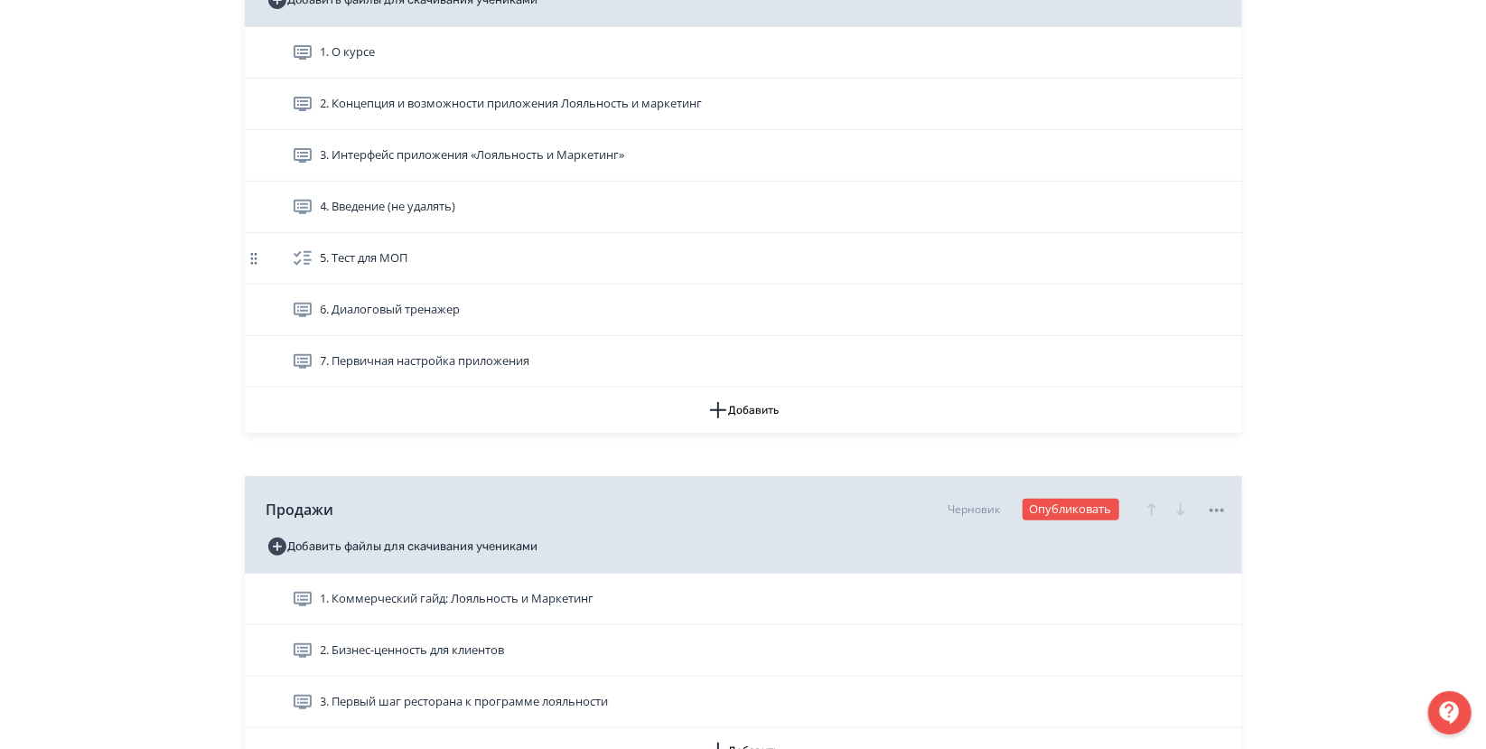
scroll to position [419, 0]
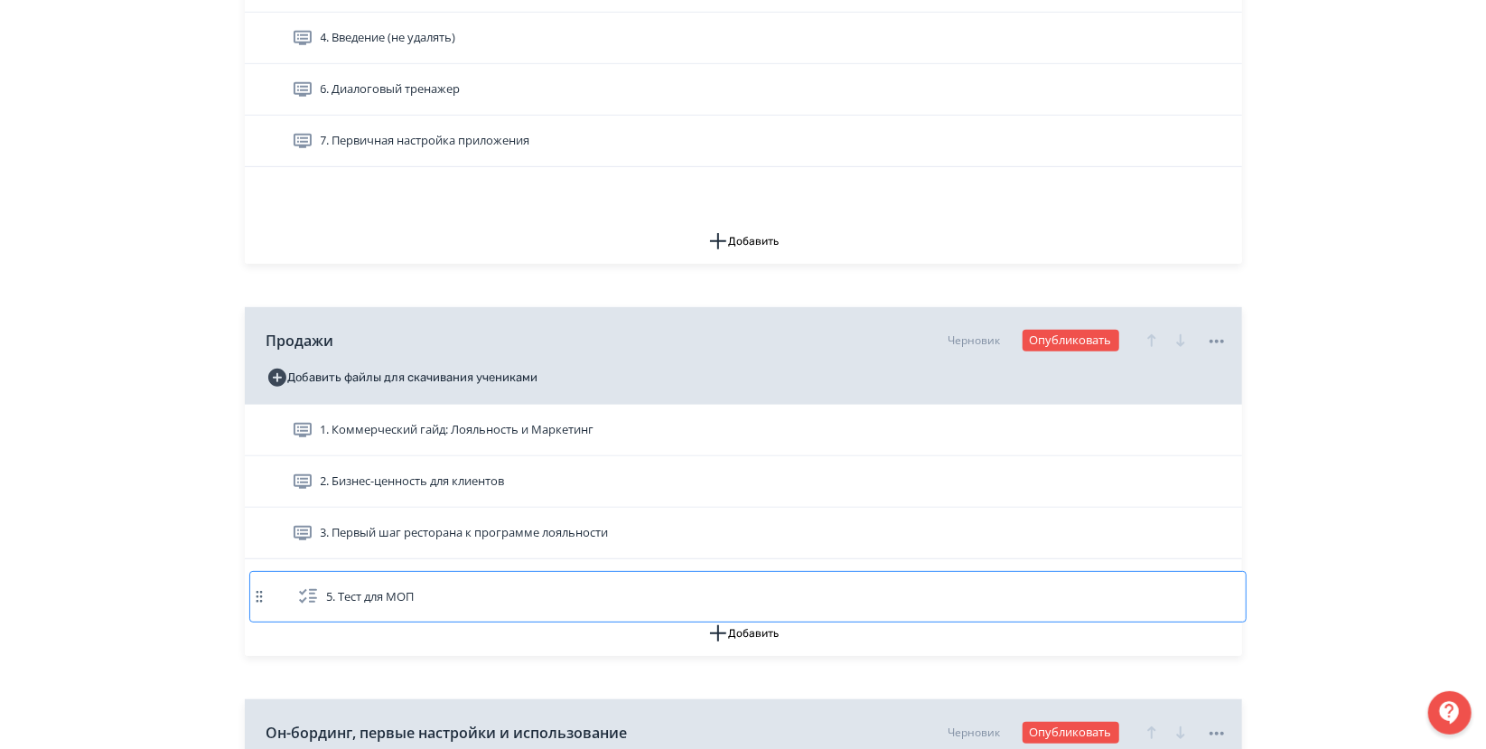
drag, startPoint x: 253, startPoint y: 226, endPoint x: 260, endPoint y: 596, distance: 370.4
click at [260, 596] on div "Приложение Лояльность и маркетинг Доступно ученикам Добавить файлы для скачиван…" at bounding box center [743, 472] width 997 height 1422
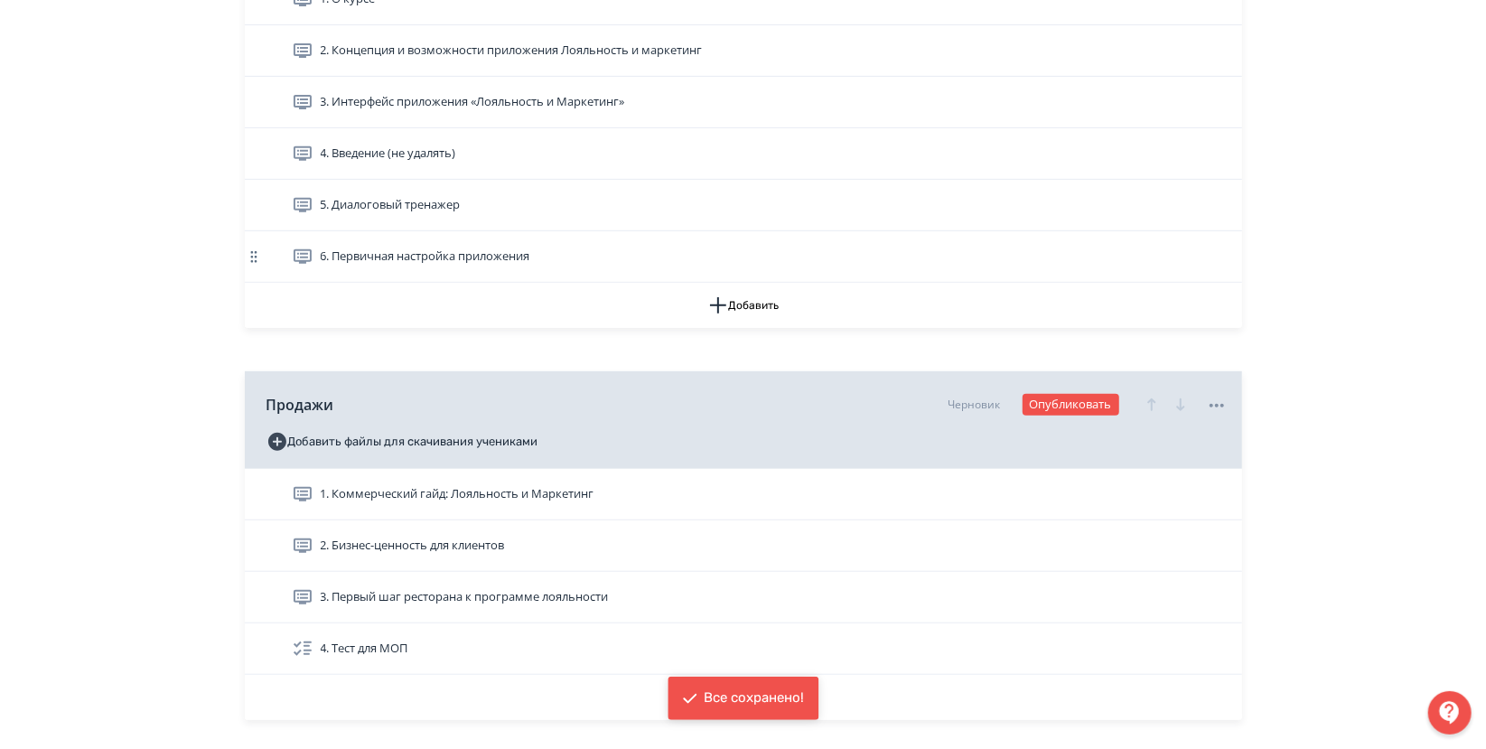
scroll to position [402, 0]
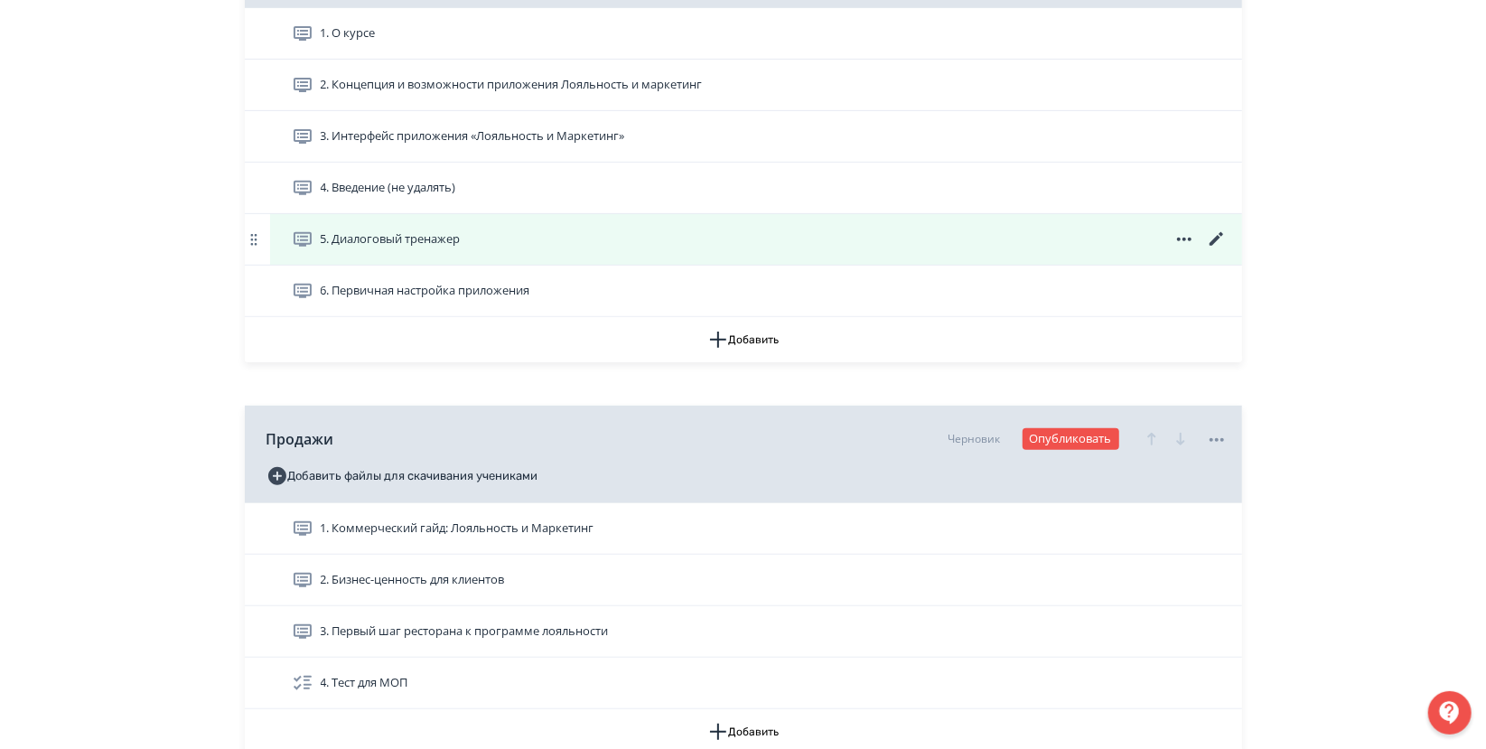
click at [352, 237] on span "5. Диалоговый тренажер" at bounding box center [391, 239] width 140 height 18
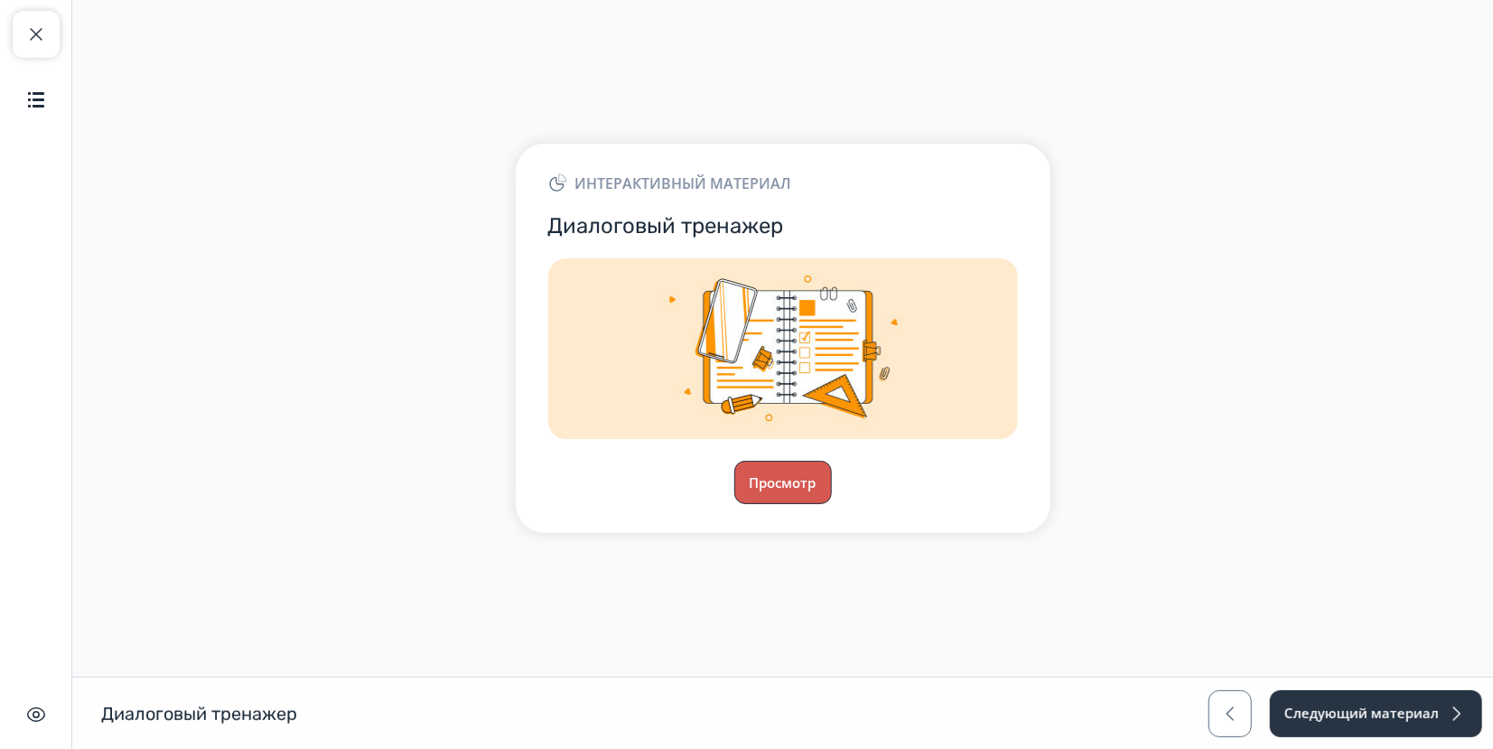
click at [788, 473] on button "Просмотр" at bounding box center [783, 482] width 98 height 43
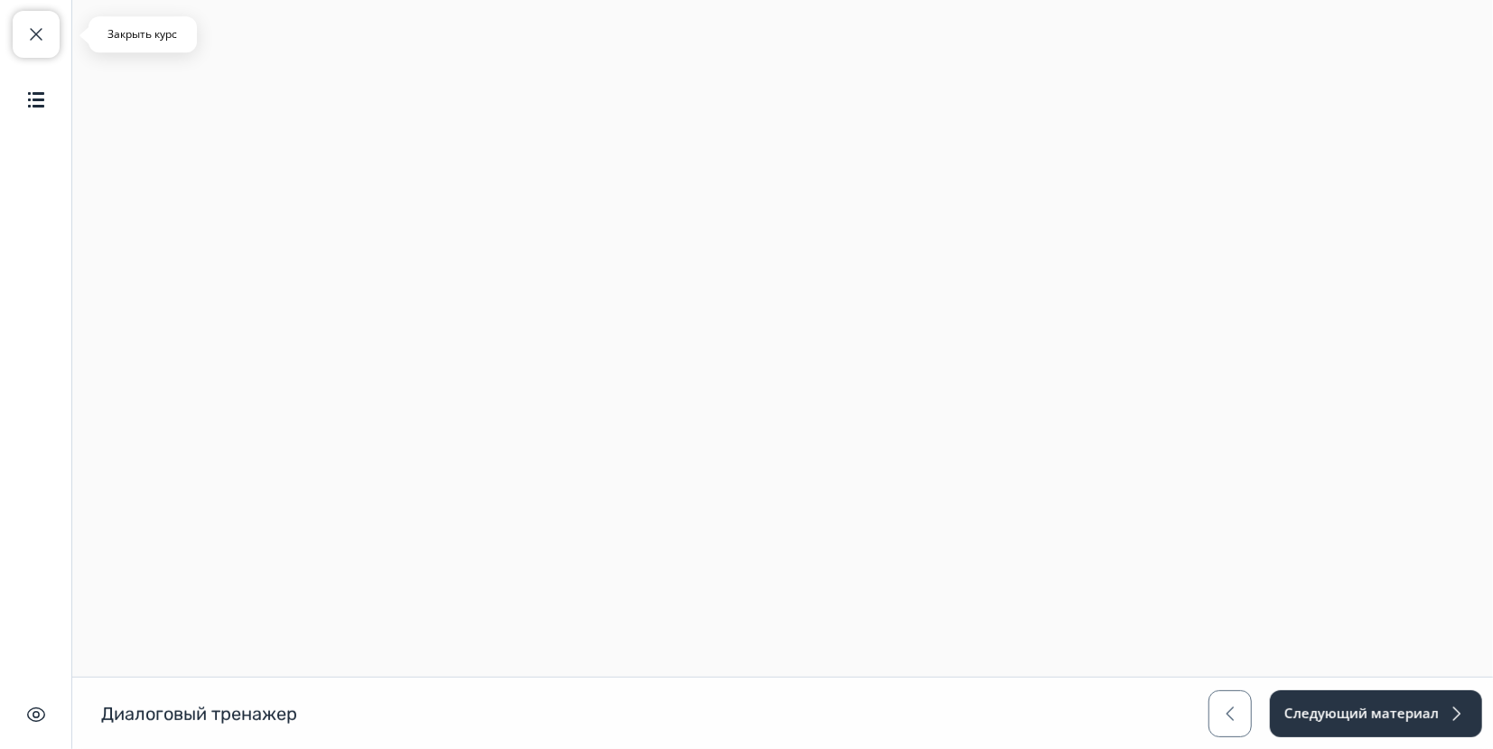
click at [26, 25] on span "button" at bounding box center [36, 34] width 22 height 22
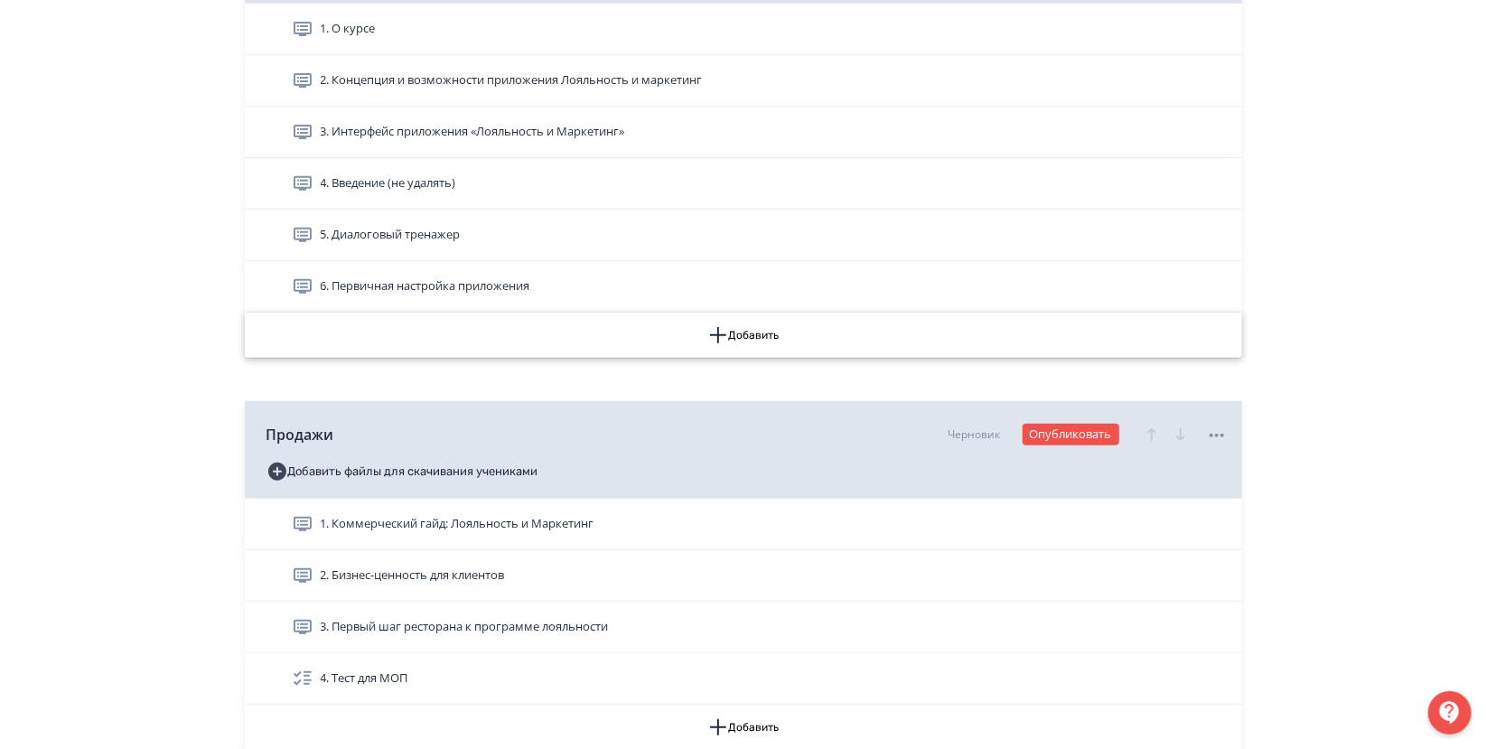
scroll to position [501, 0]
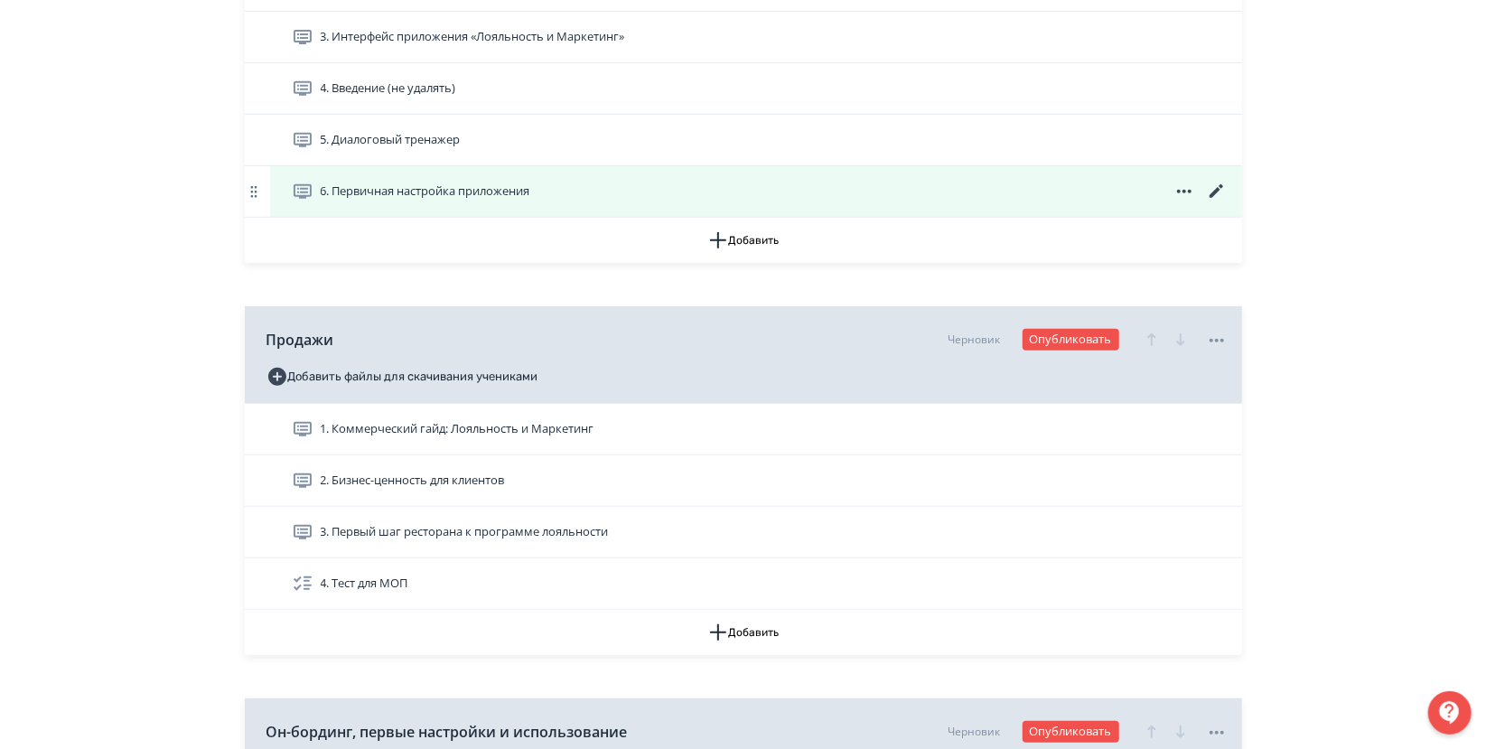
click at [387, 206] on div "6. Первичная настройка приложения" at bounding box center [756, 191] width 972 height 51
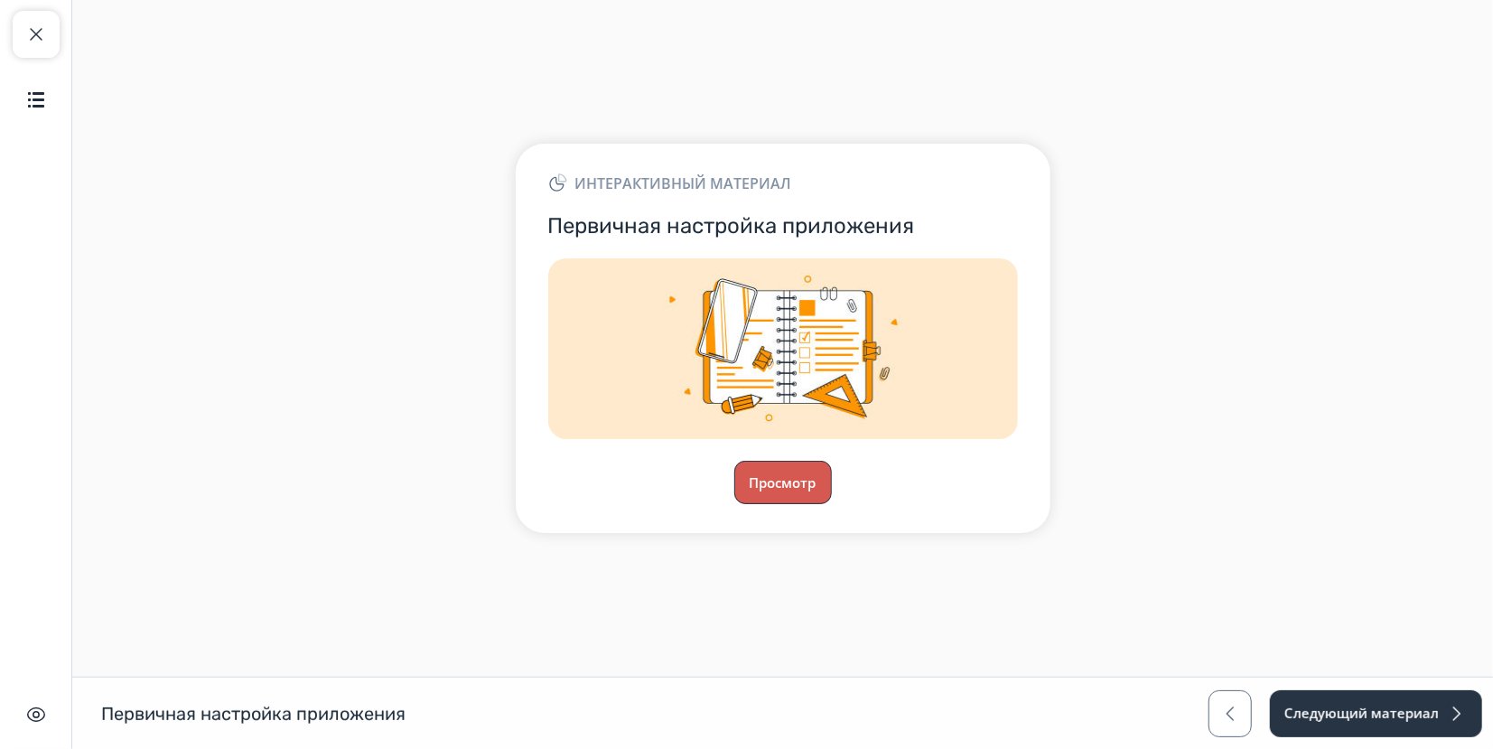
click at [787, 490] on button "Просмотр" at bounding box center [783, 482] width 98 height 43
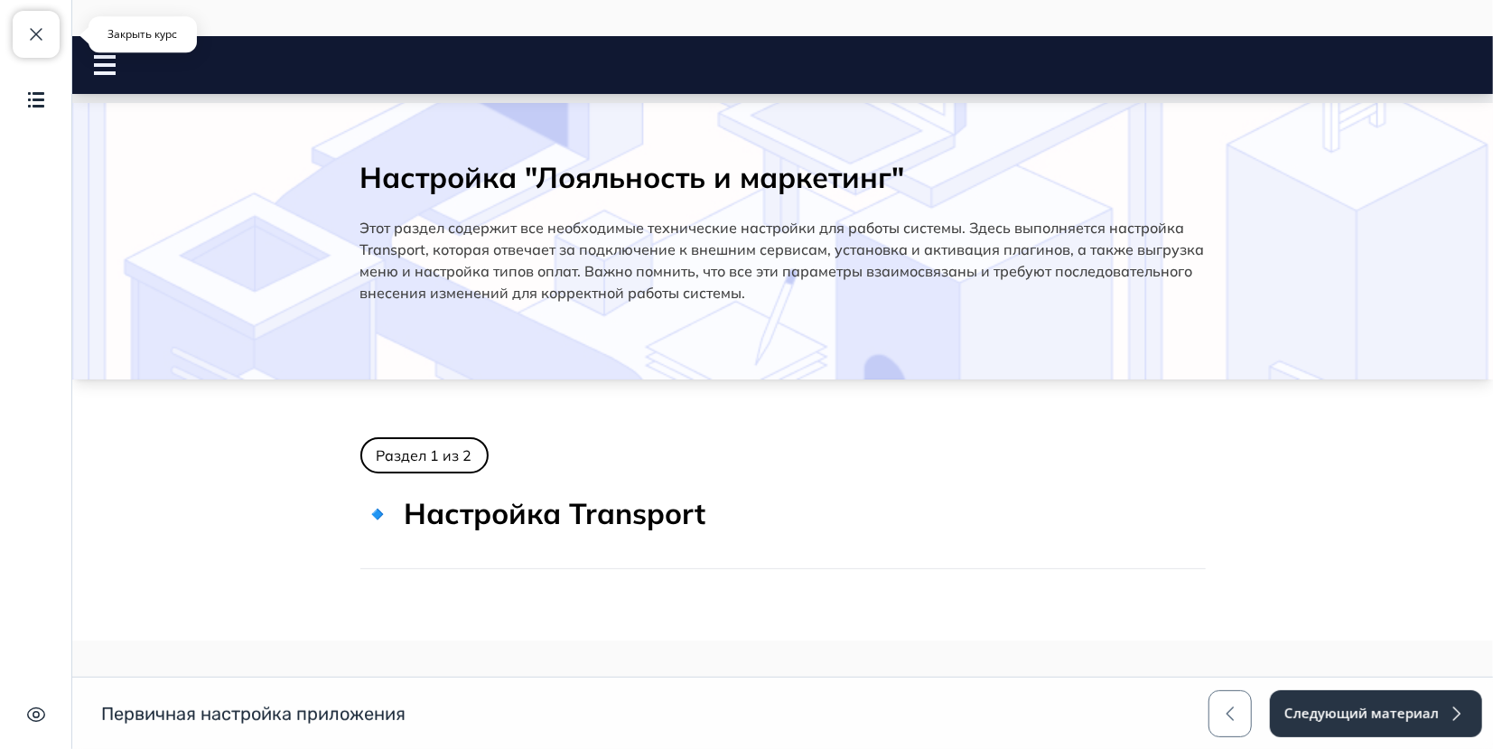
click at [35, 47] on button "Закрыть курс" at bounding box center [36, 34] width 47 height 47
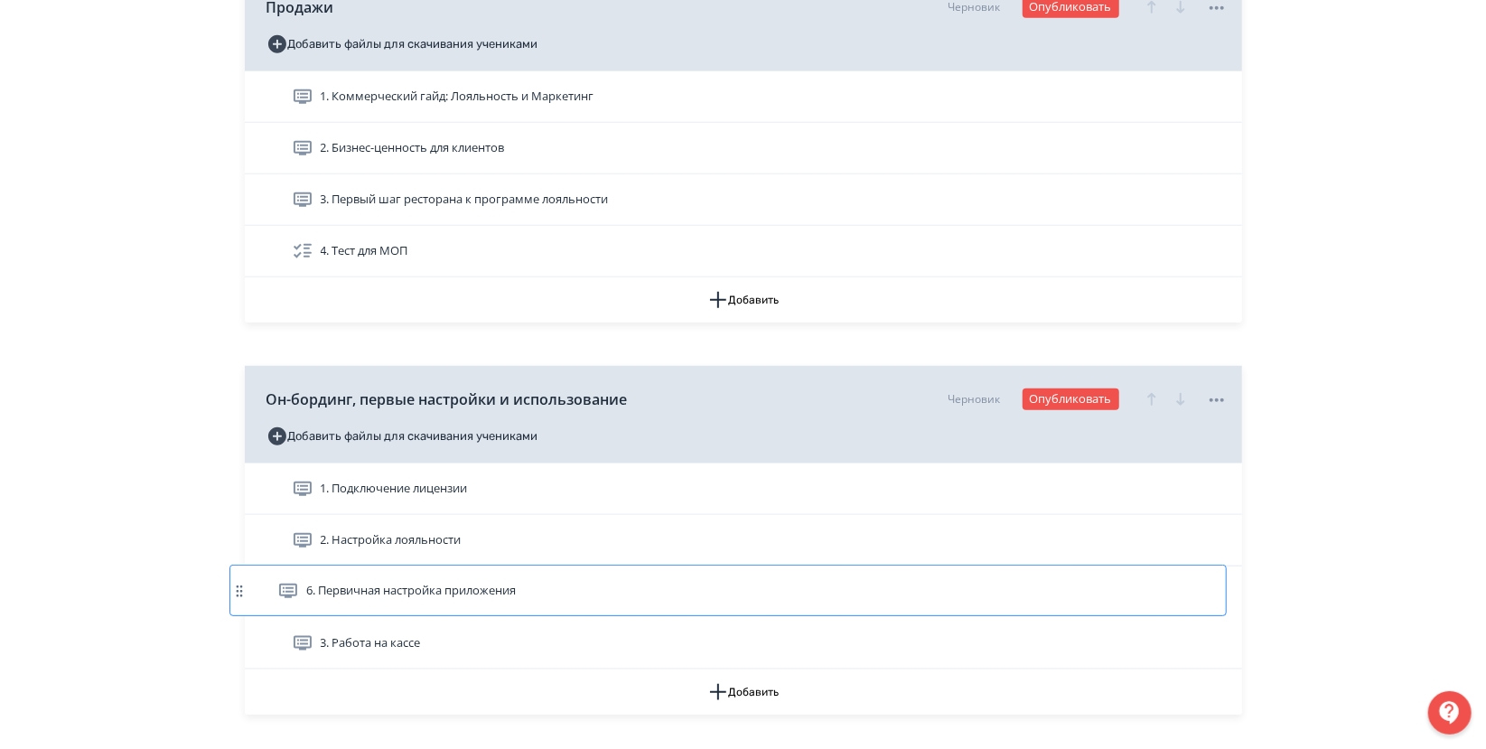
scroll to position [838, 0]
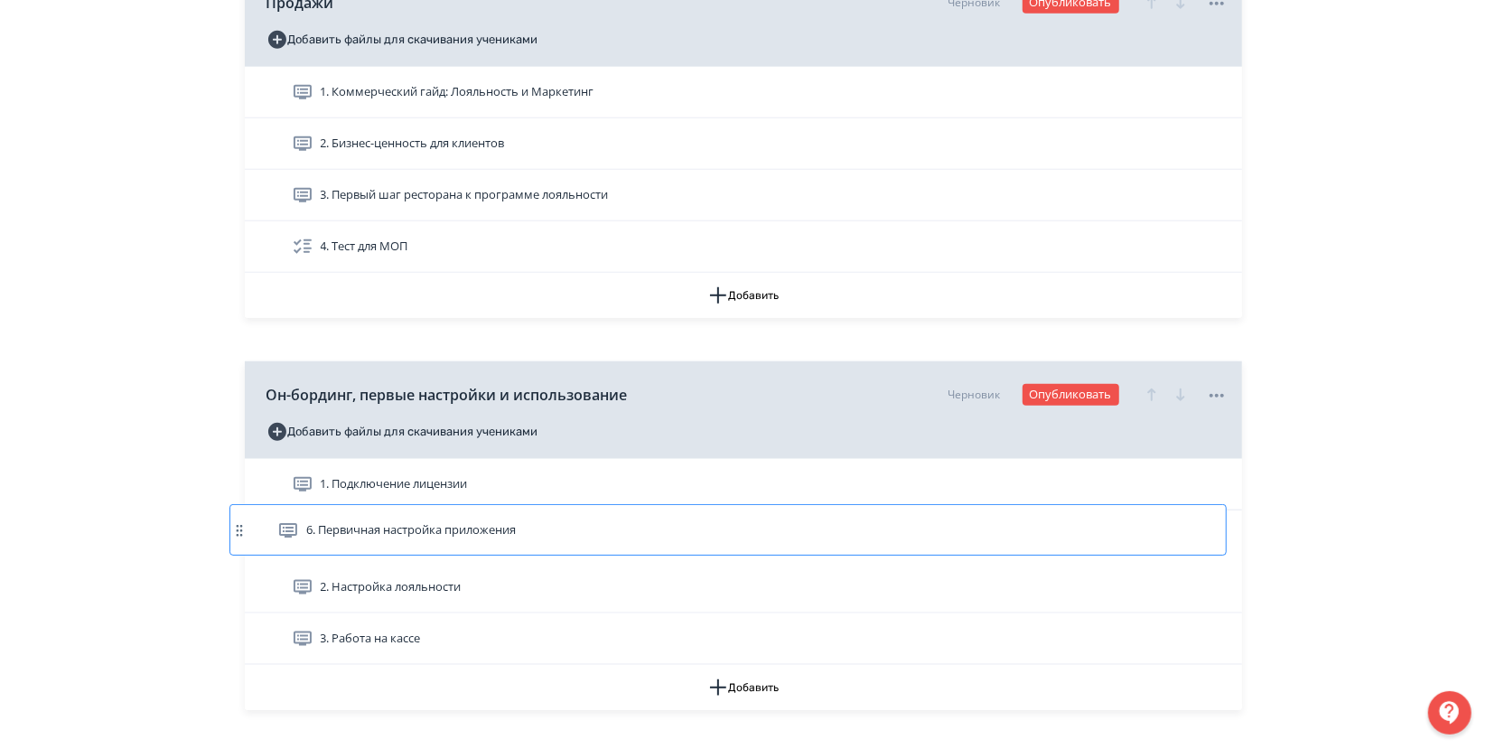
drag, startPoint x: 254, startPoint y: 185, endPoint x: 238, endPoint y: 528, distance: 343.6
click at [238, 528] on div "**********" at bounding box center [743, 104] width 1084 height 1799
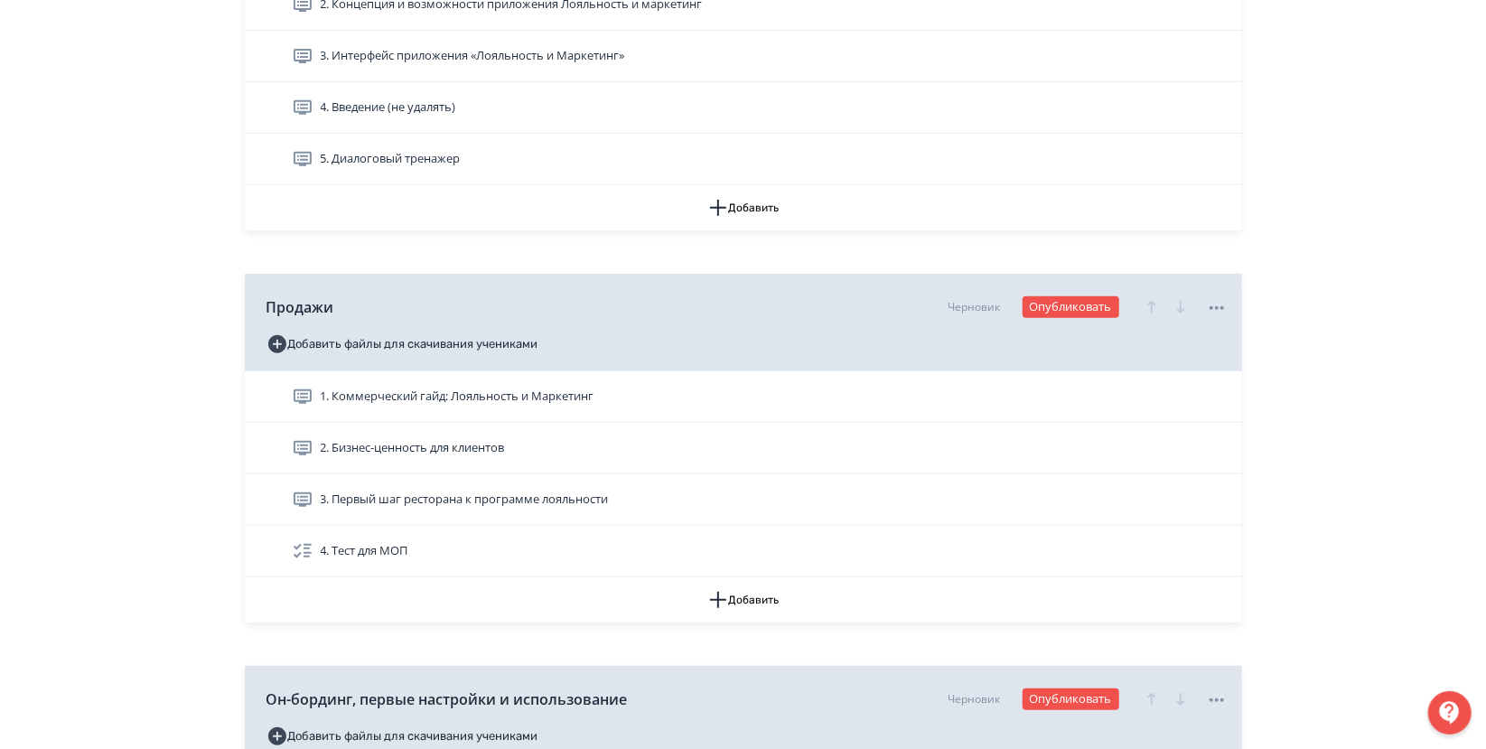
scroll to position [481, 0]
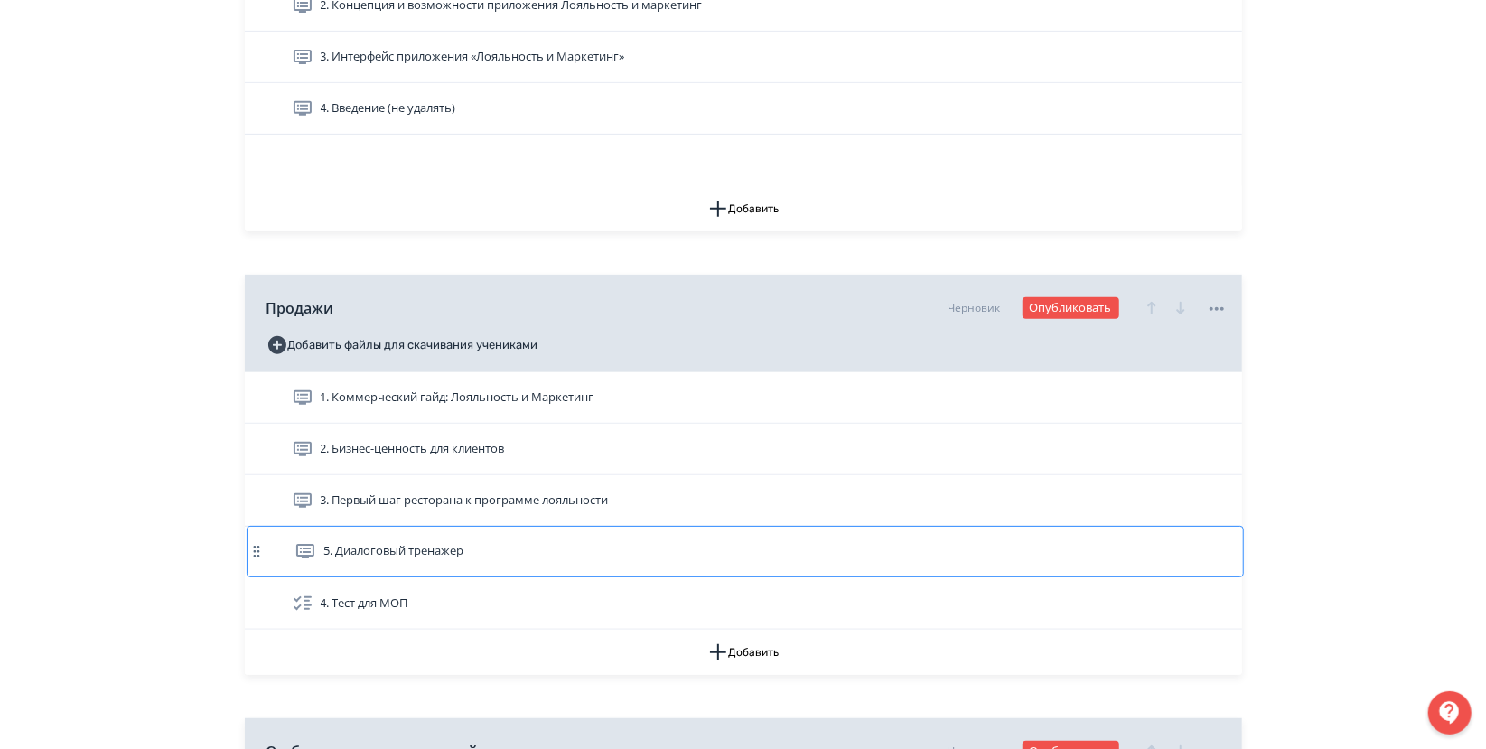
drag, startPoint x: 252, startPoint y: 155, endPoint x: 260, endPoint y: 561, distance: 405.6
click at [260, 561] on div "Приложение Лояльность и маркетинг Доступно ученикам Добавить файлы для скачиван…" at bounding box center [743, 542] width 997 height 1422
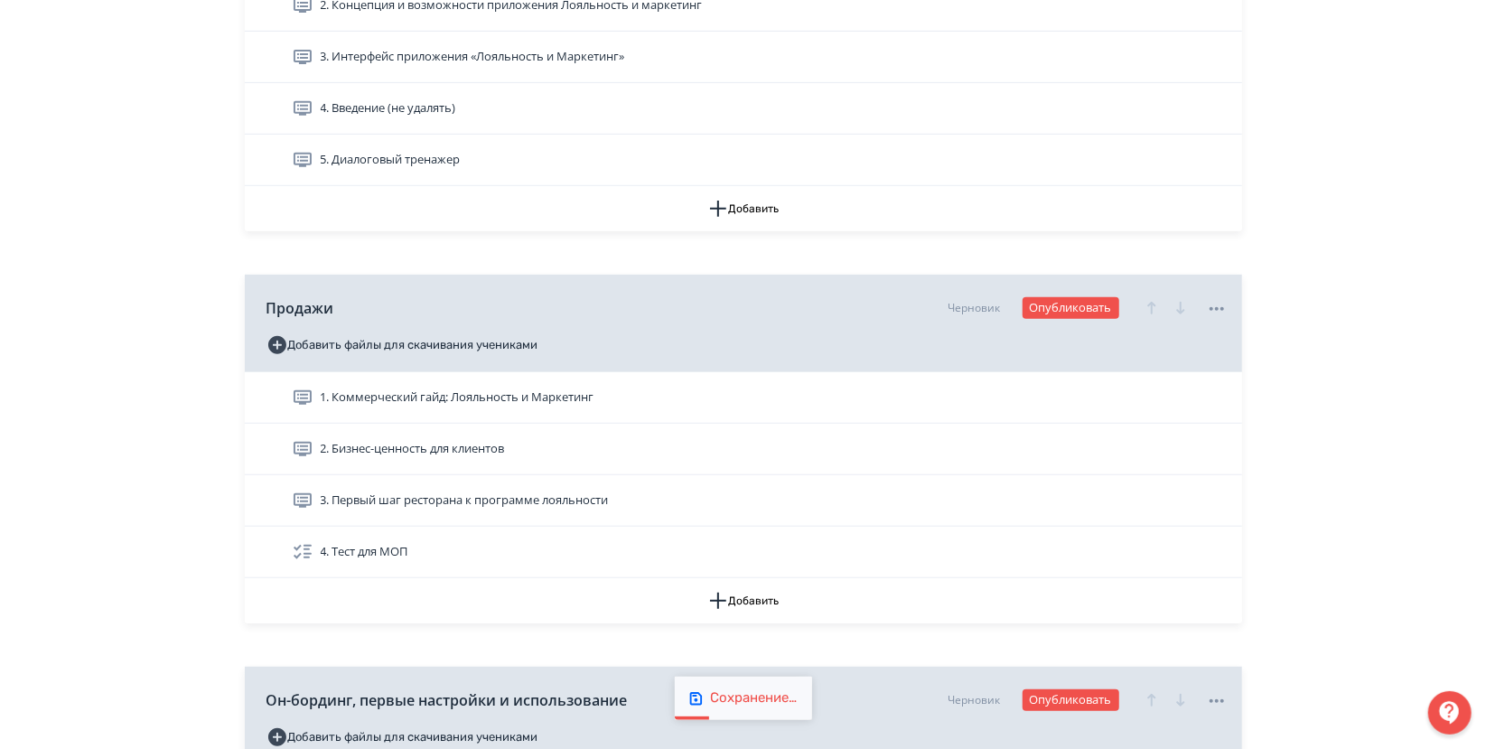
scroll to position [430, 0]
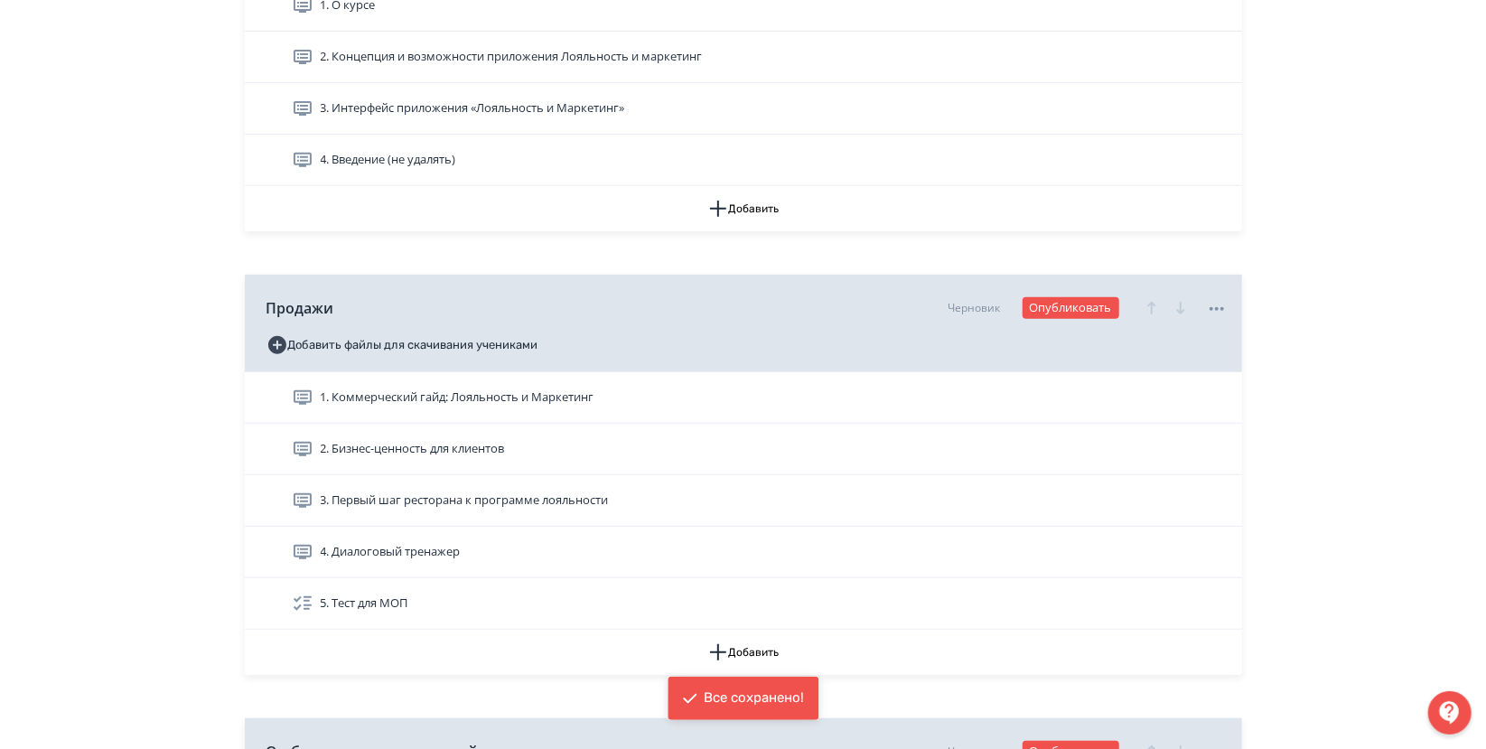
click at [129, 560] on div "**********" at bounding box center [743, 487] width 1486 height 1834
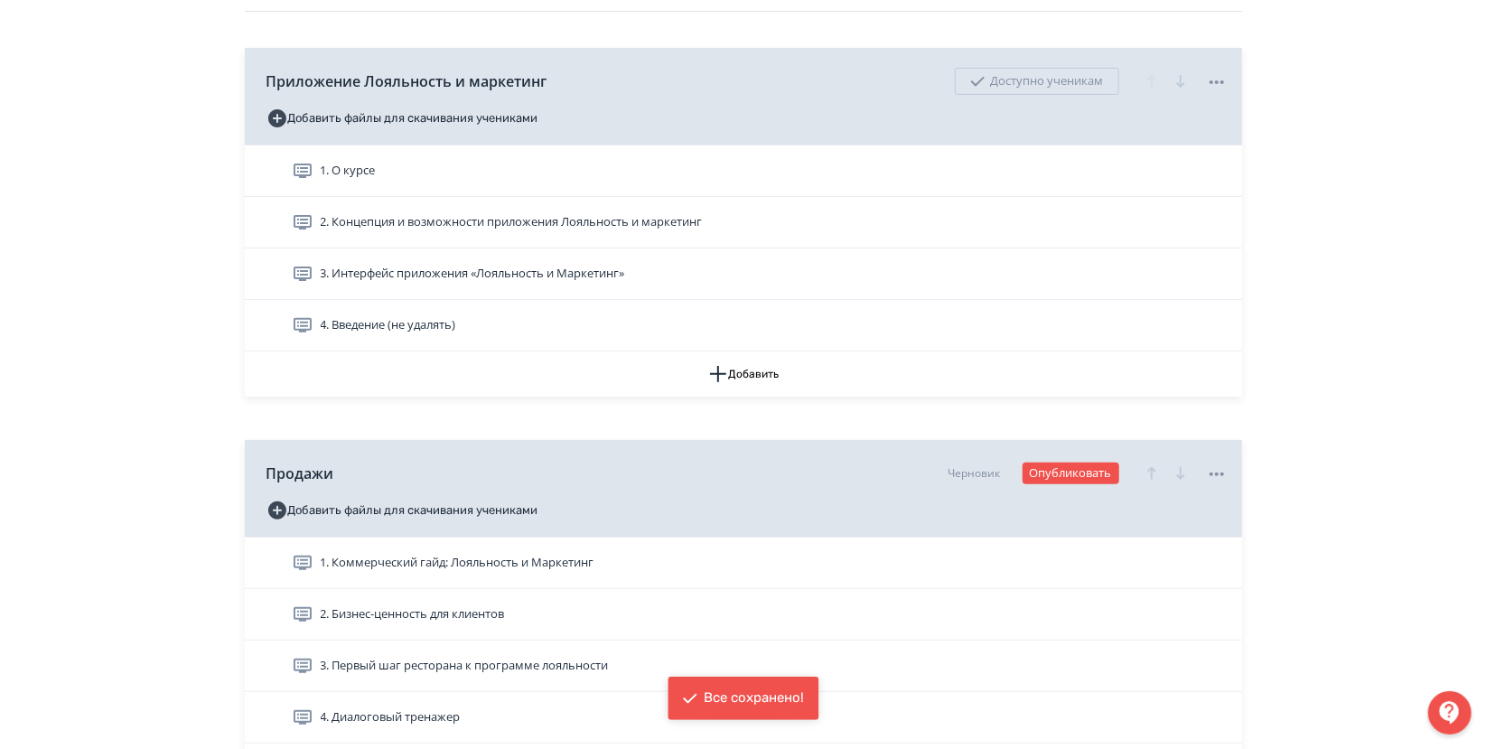
scroll to position [229, 0]
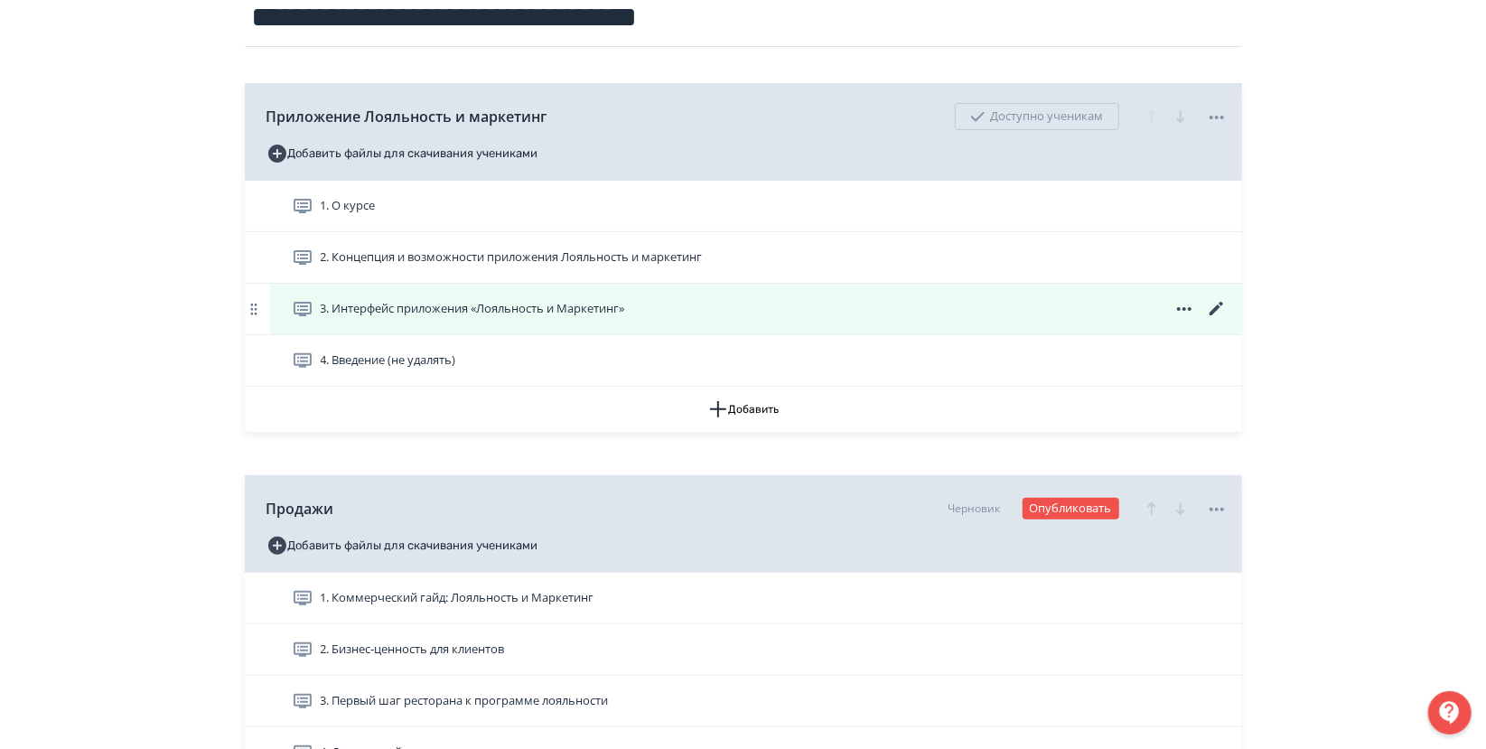
click at [359, 323] on div "3. Интерфейс приложения «Лояльность и Маркетинг»" at bounding box center [756, 309] width 972 height 51
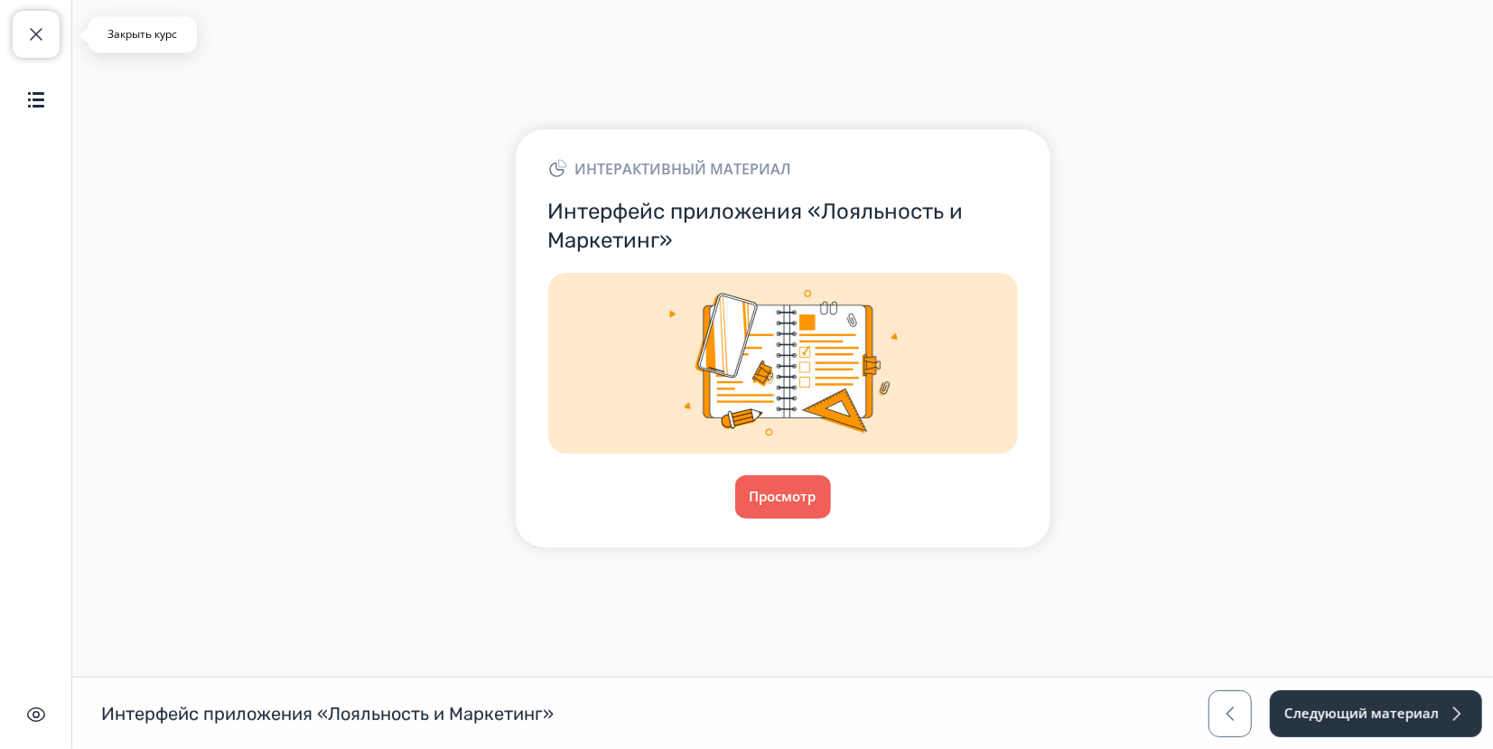
click at [42, 38] on span "button" at bounding box center [36, 34] width 22 height 22
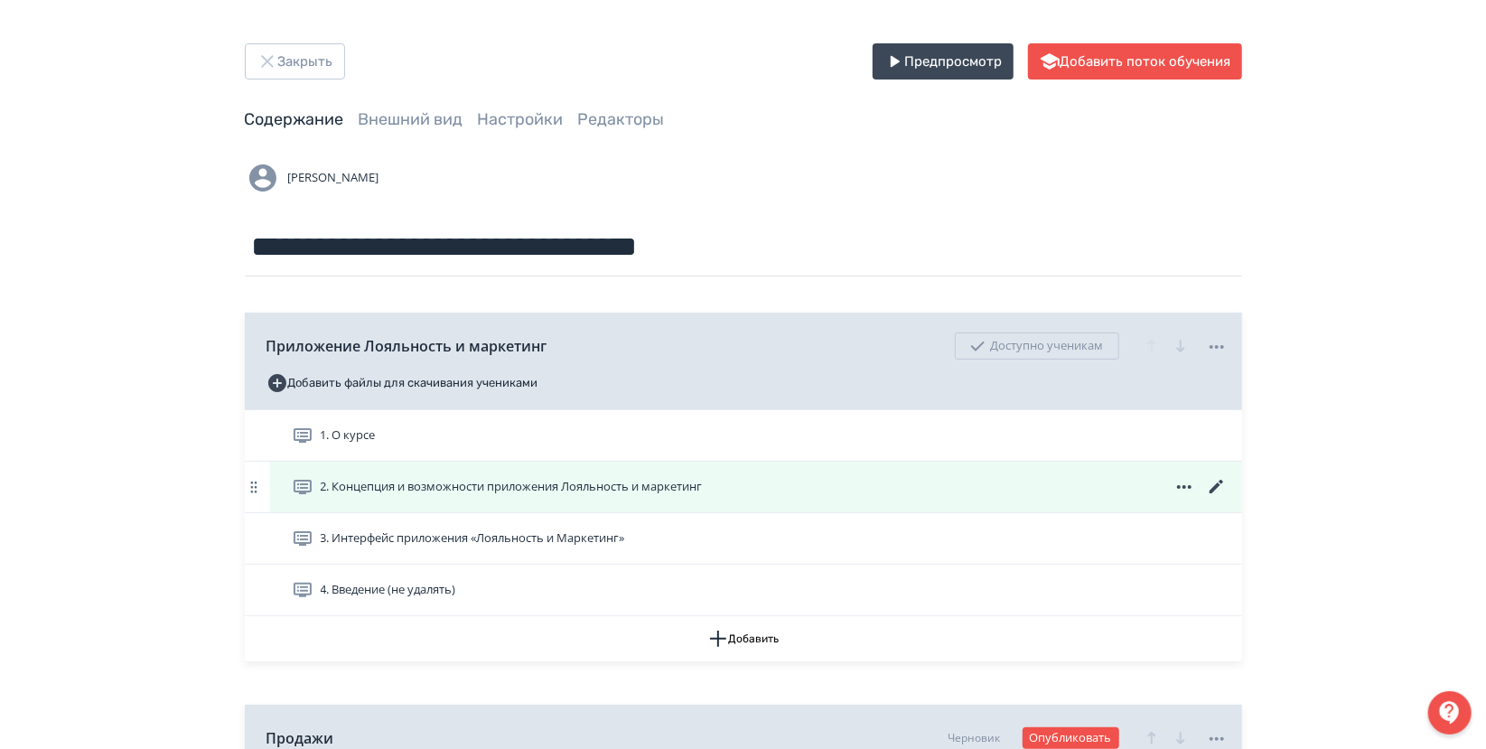
click at [496, 483] on span "2. Концепция и возможности приложения Лояльность и маркетинг" at bounding box center [512, 487] width 382 height 18
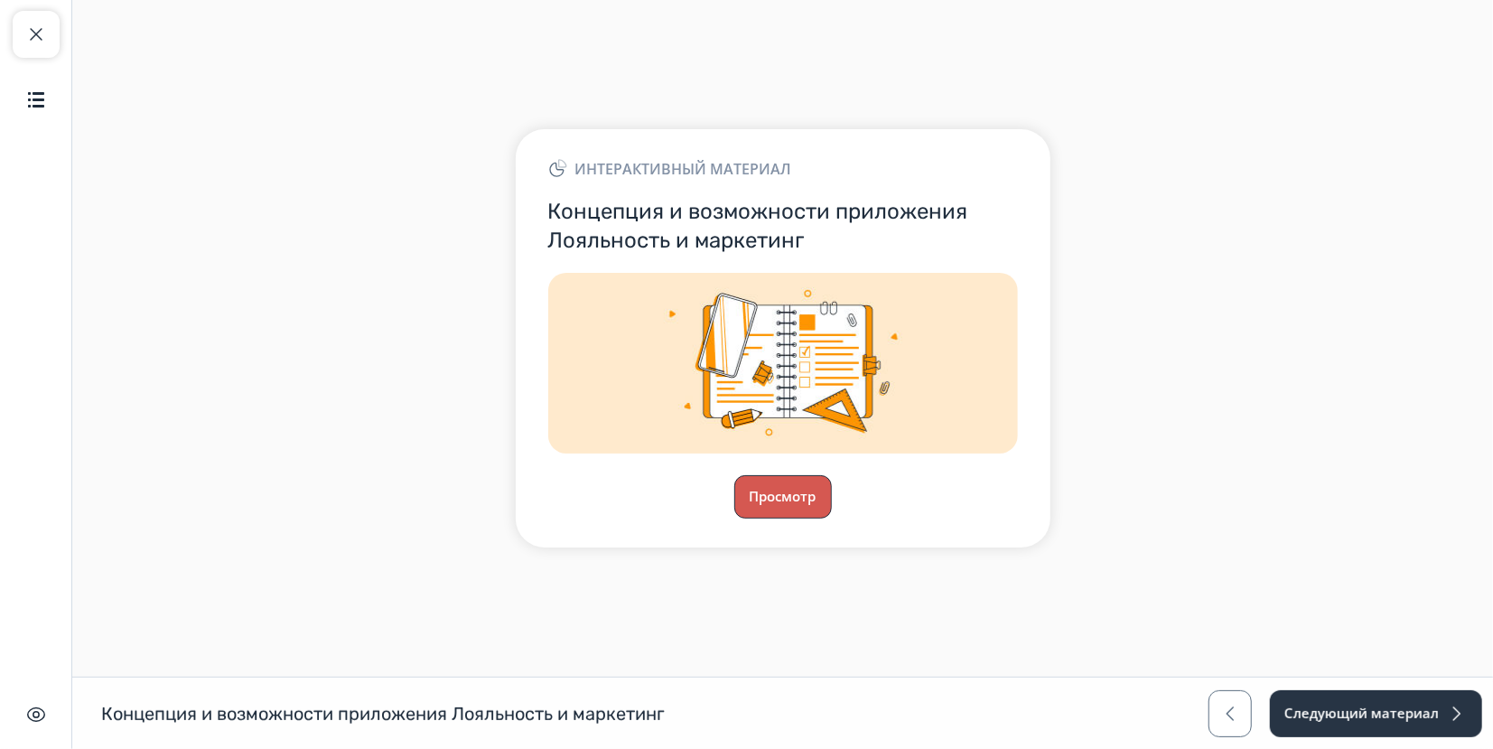
click at [791, 514] on button "Просмотр" at bounding box center [783, 496] width 98 height 43
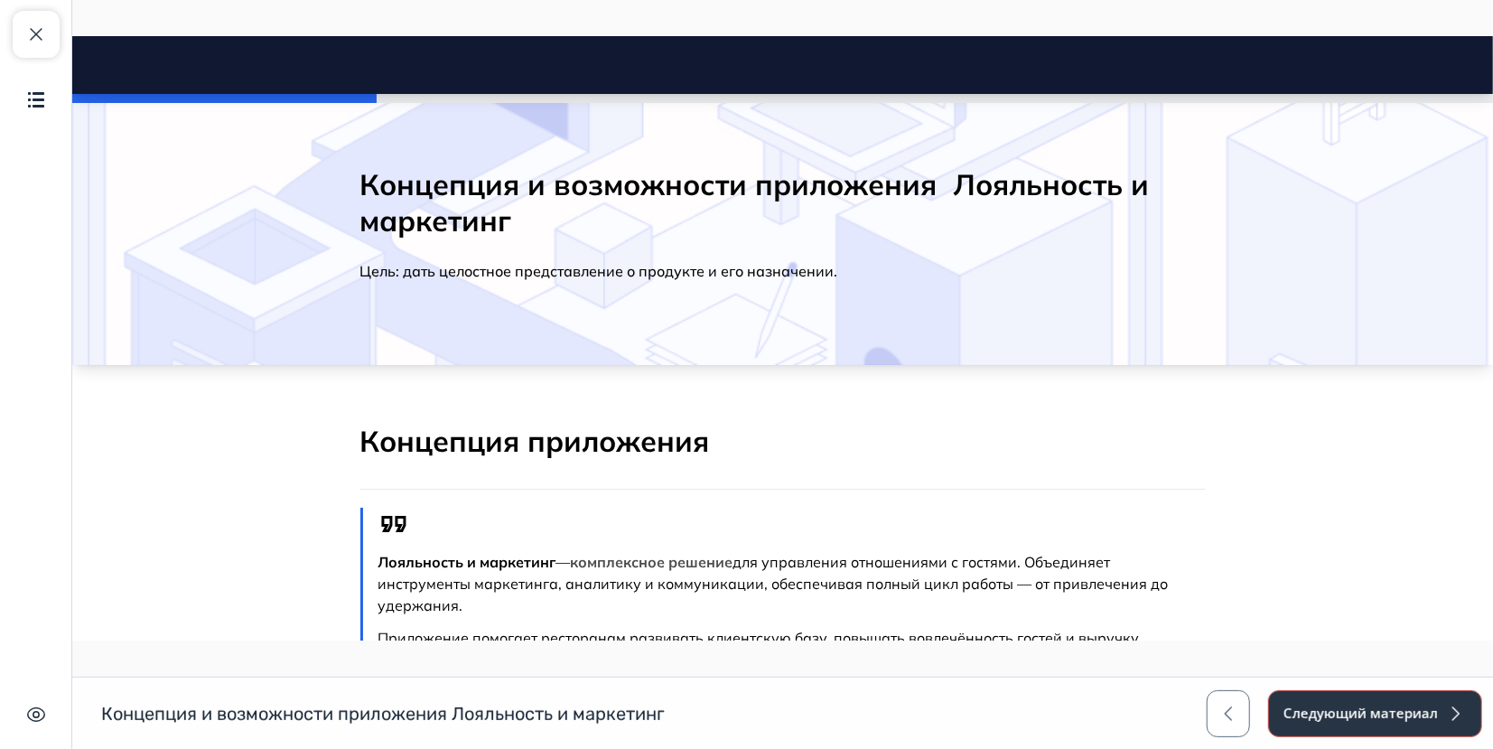
click at [1405, 716] on button "Следующий материал" at bounding box center [1375, 713] width 214 height 47
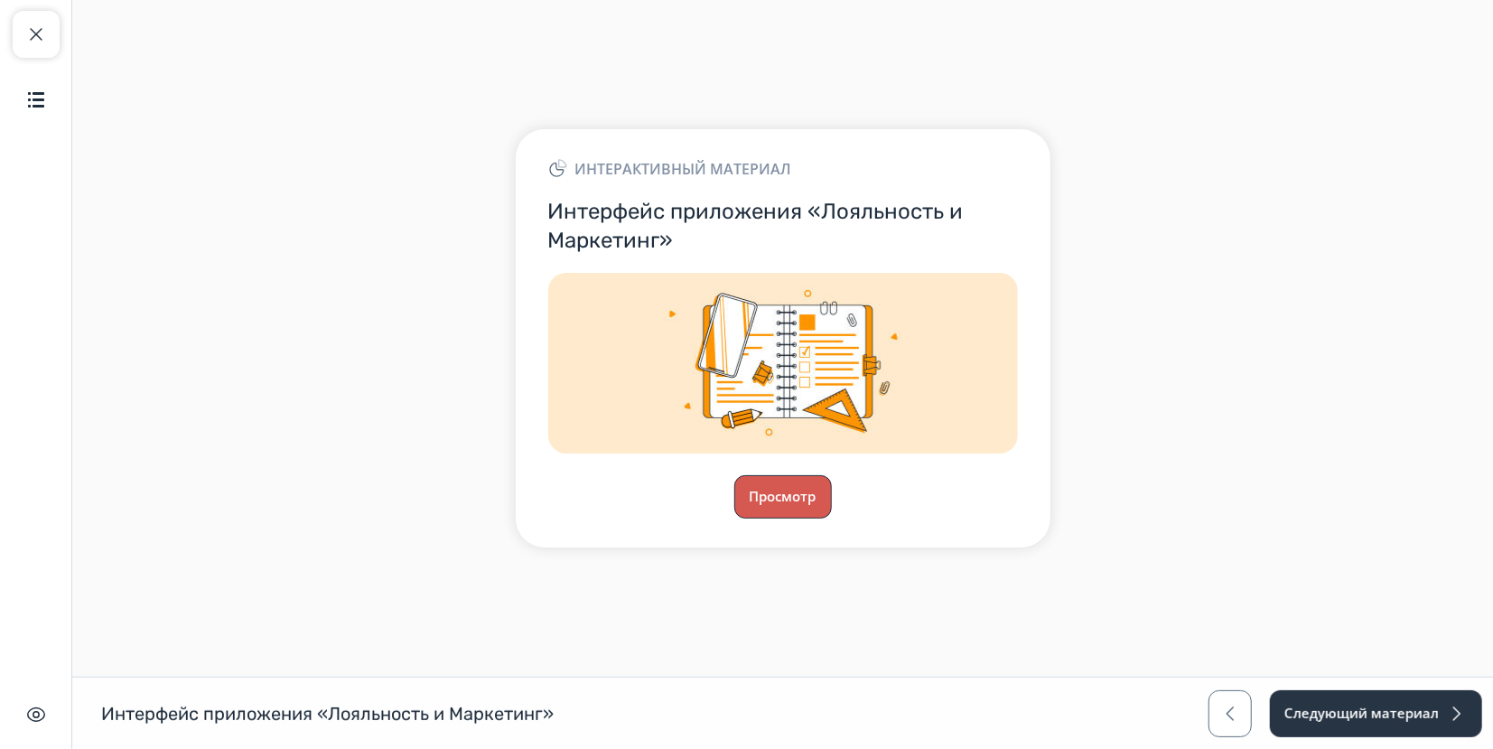
click at [743, 497] on button "Просмотр" at bounding box center [783, 496] width 98 height 43
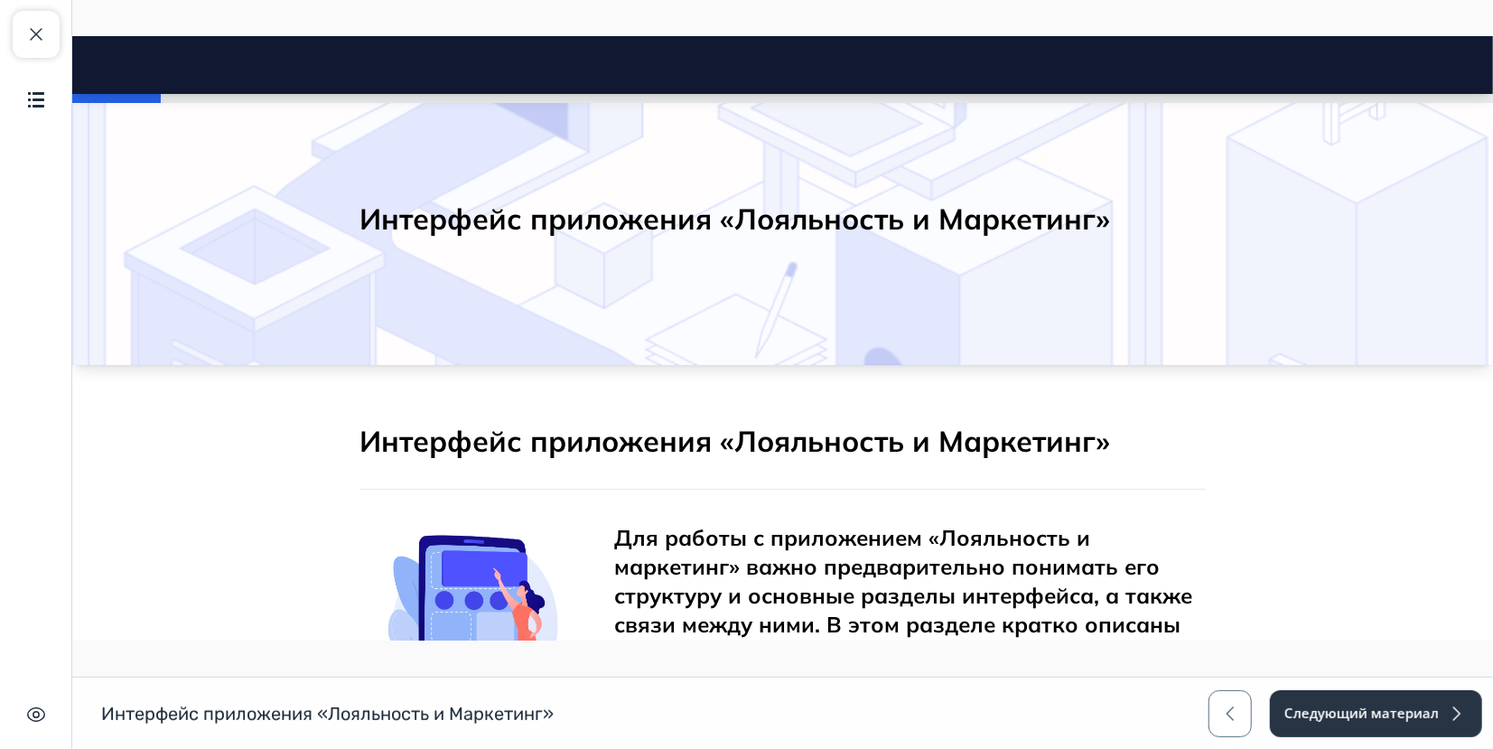
click at [1387, 687] on div "Интерфейс приложения «Лояльность и Маркетинг» Интерфейс приложения «Лояльность …" at bounding box center [746, 713] width 1493 height 72
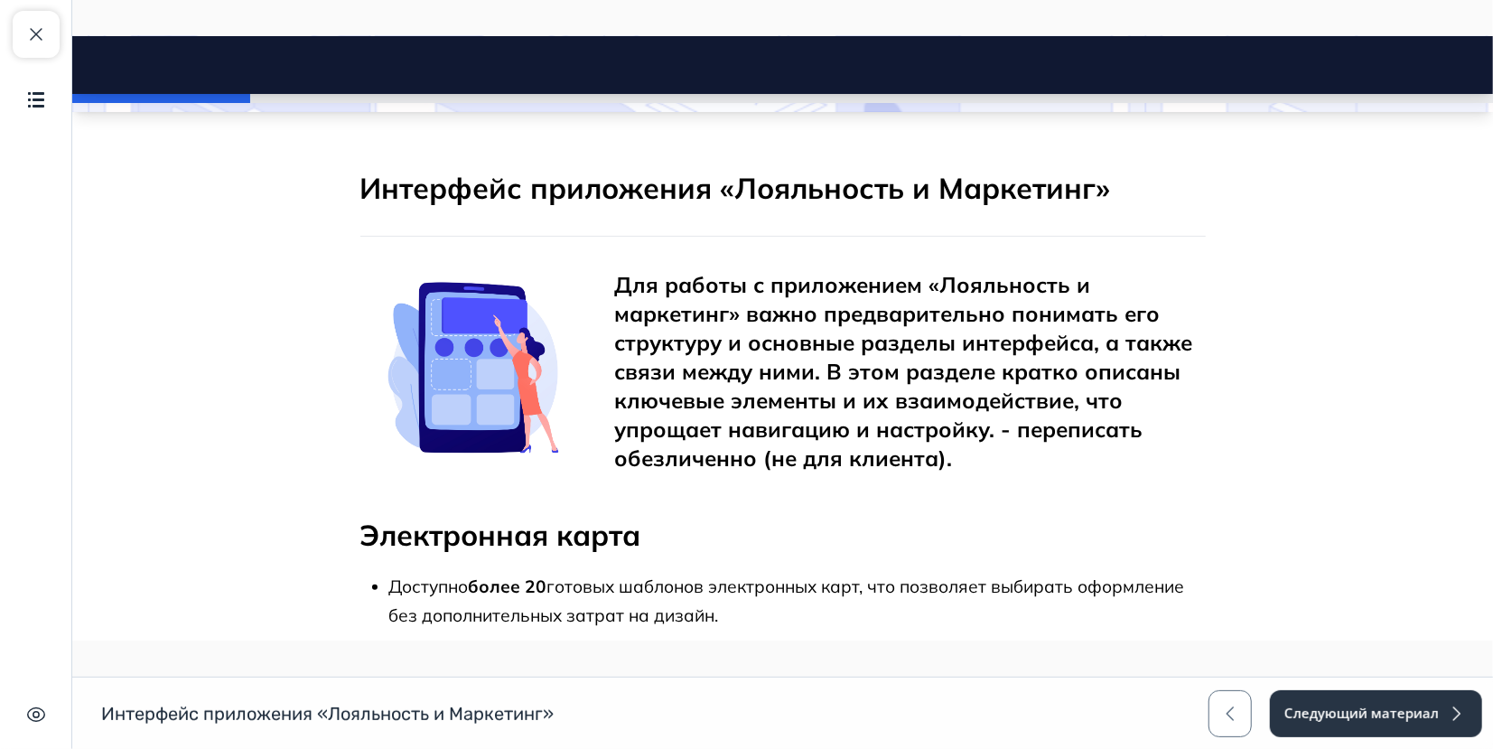
scroll to position [301, 0]
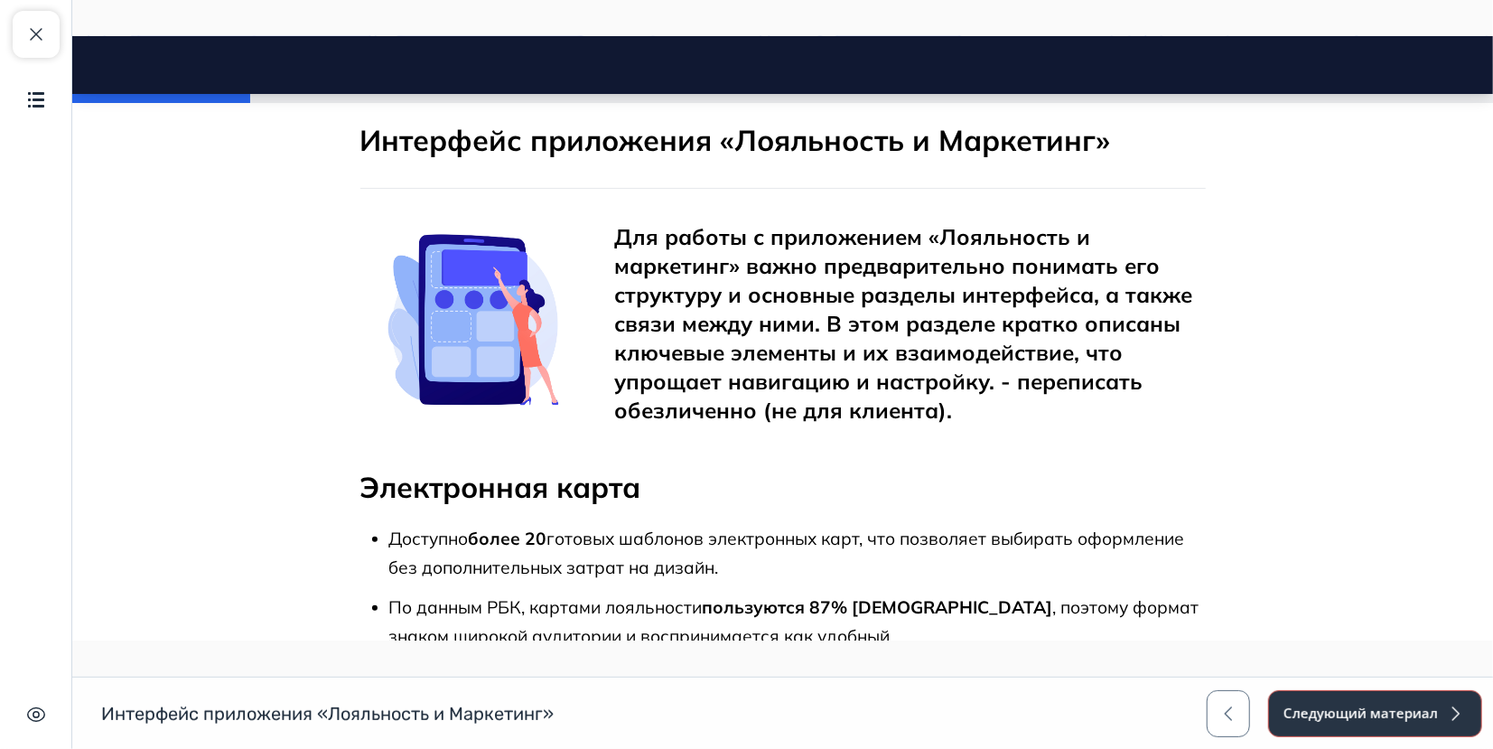
click at [1337, 711] on button "Следующий материал" at bounding box center [1375, 713] width 214 height 47
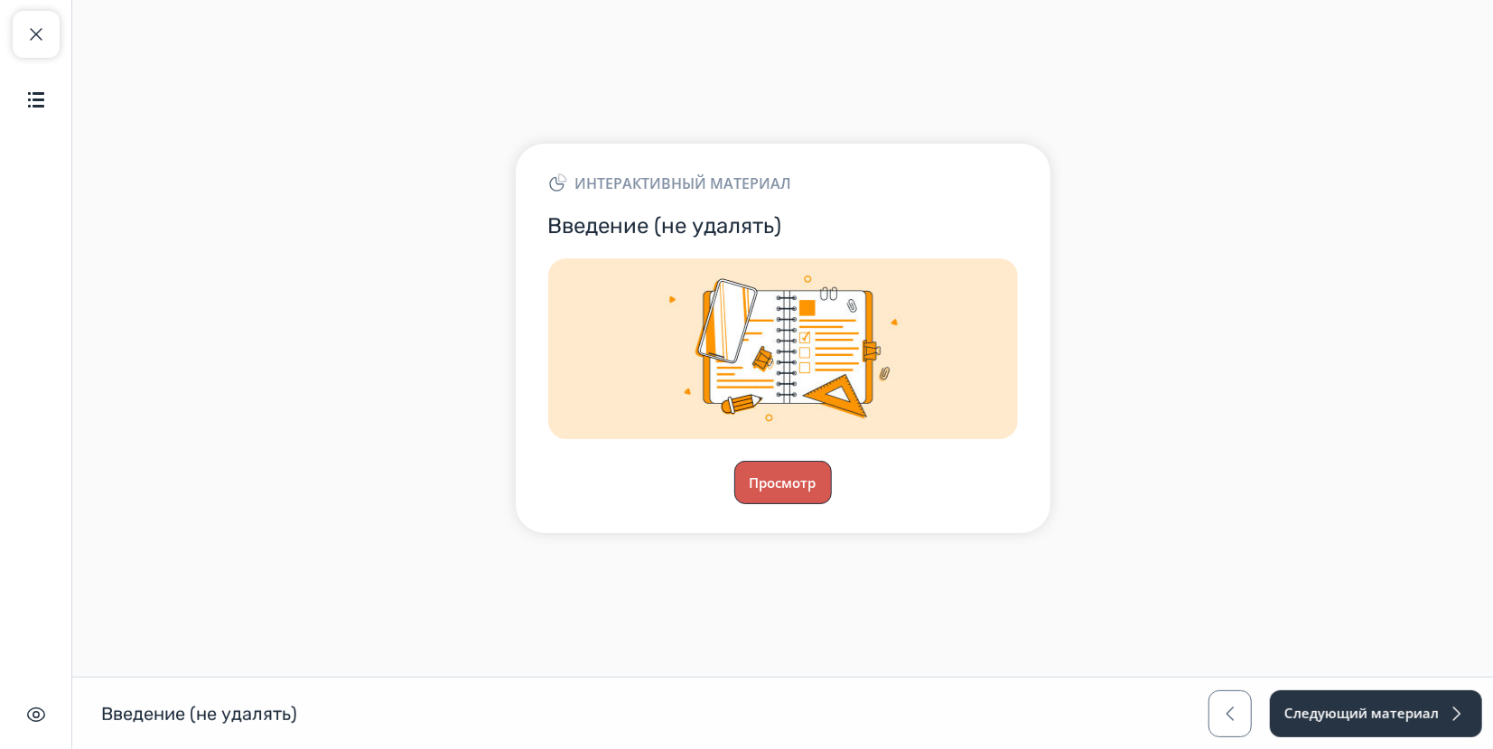
click at [776, 488] on button "Просмотр" at bounding box center [783, 482] width 98 height 43
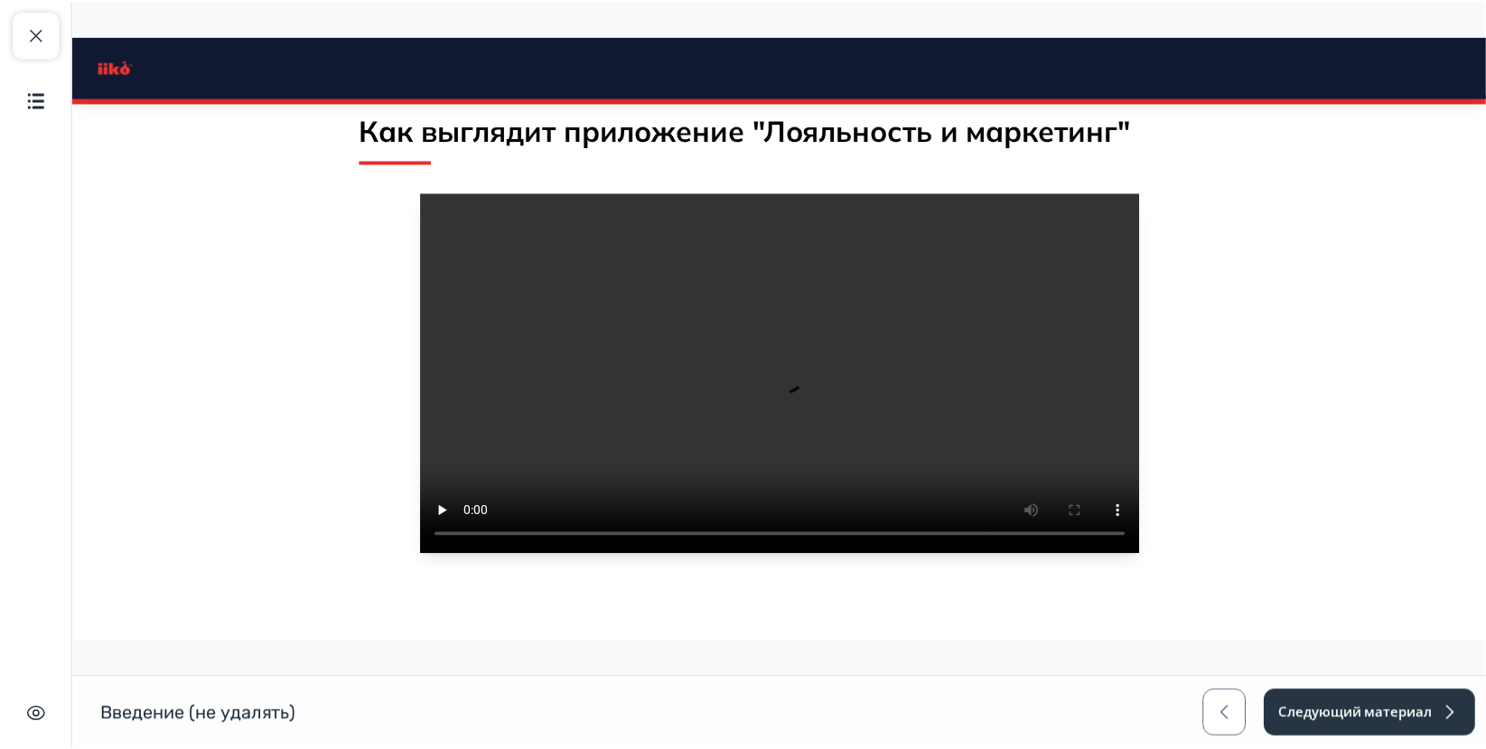
scroll to position [3602, 0]
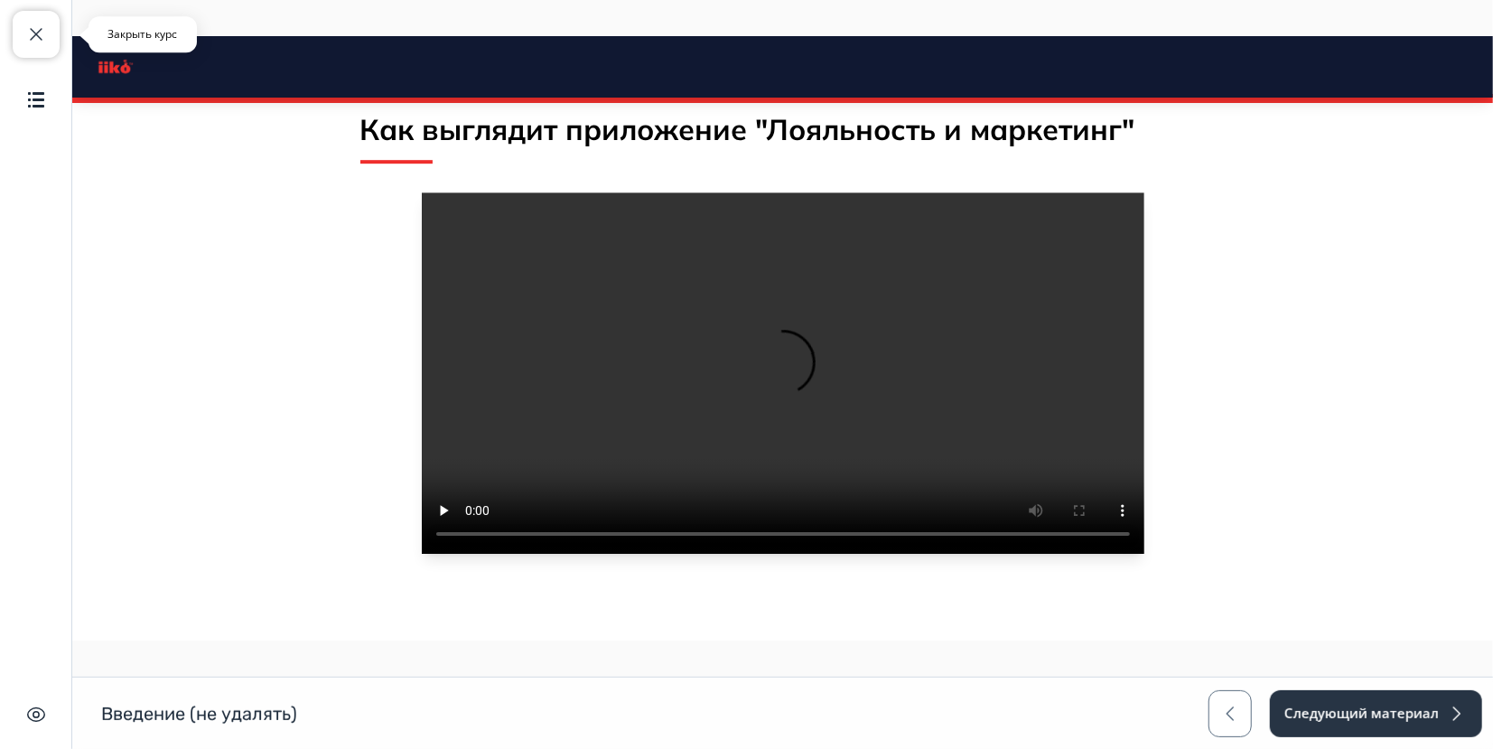
click at [47, 37] on button "Закрыть курс" at bounding box center [36, 34] width 47 height 47
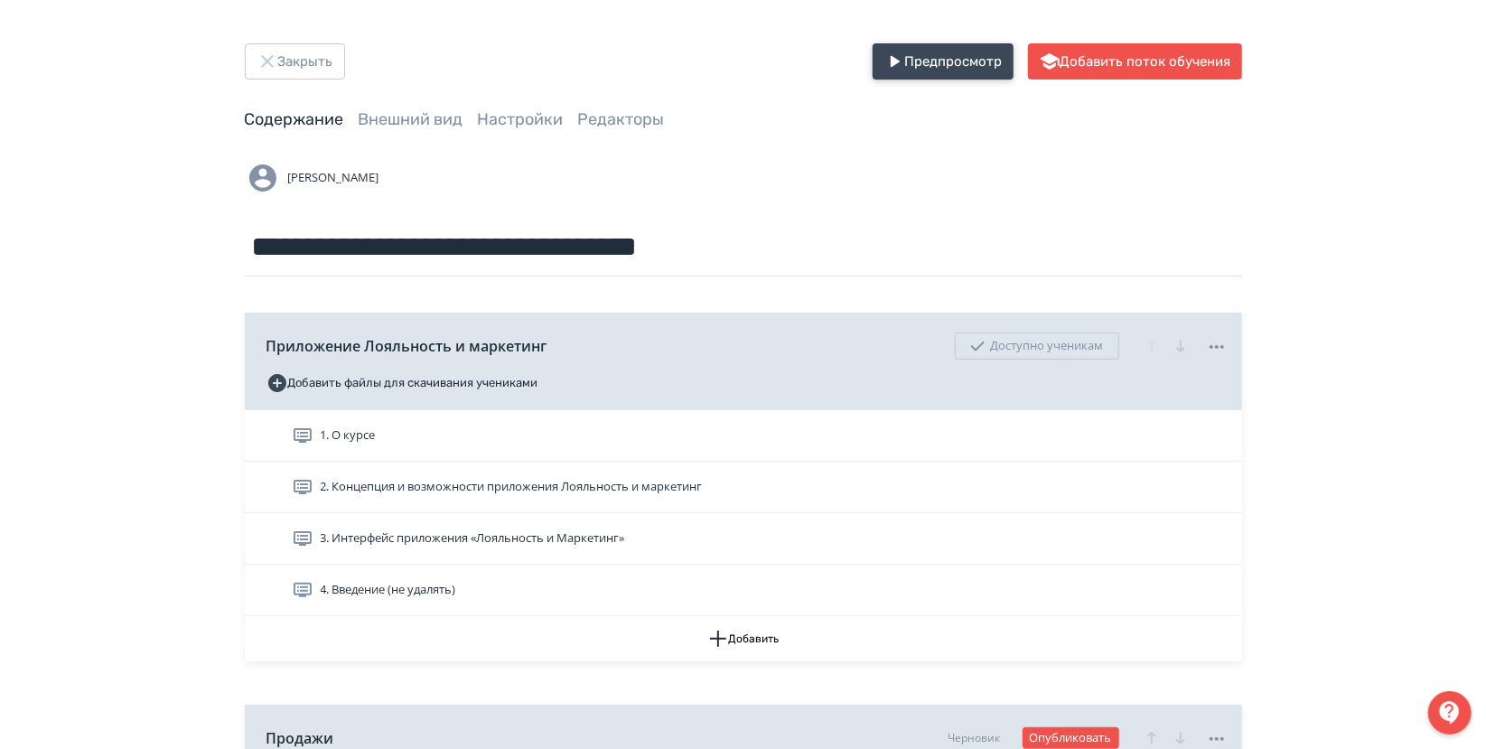
click at [896, 54] on icon "button" at bounding box center [894, 62] width 22 height 22
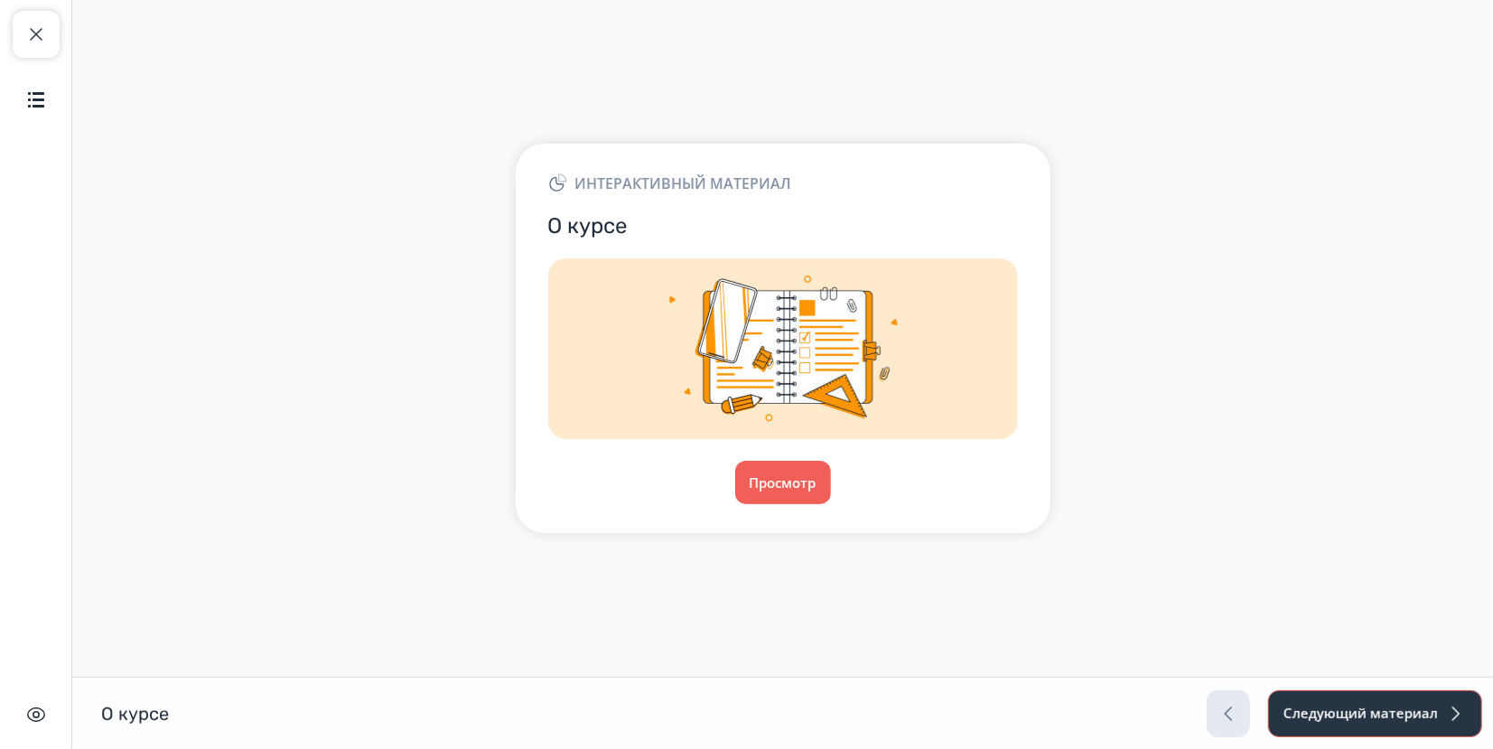
click at [1380, 719] on button "Следующий материал" at bounding box center [1375, 713] width 214 height 47
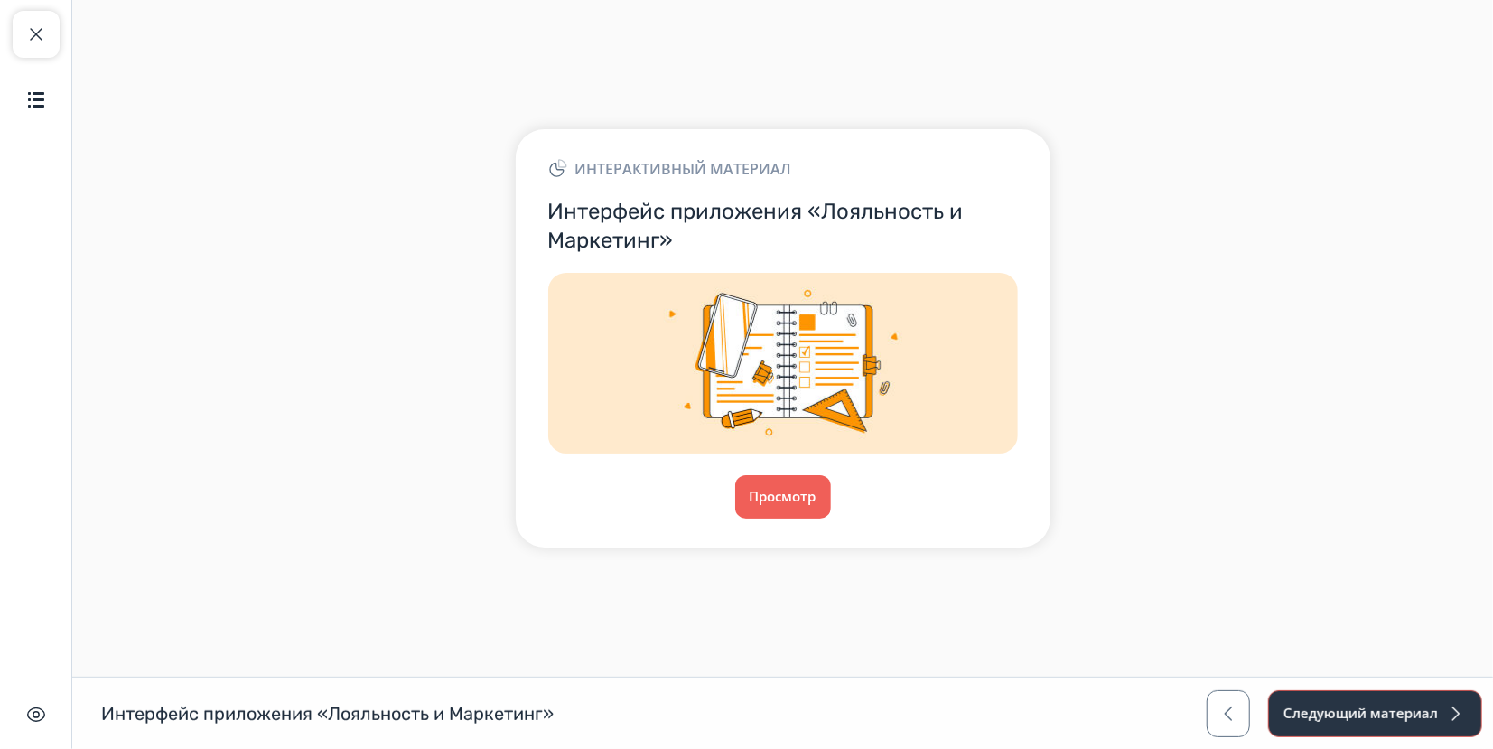
click at [1380, 719] on button "Следующий материал" at bounding box center [1375, 713] width 214 height 47
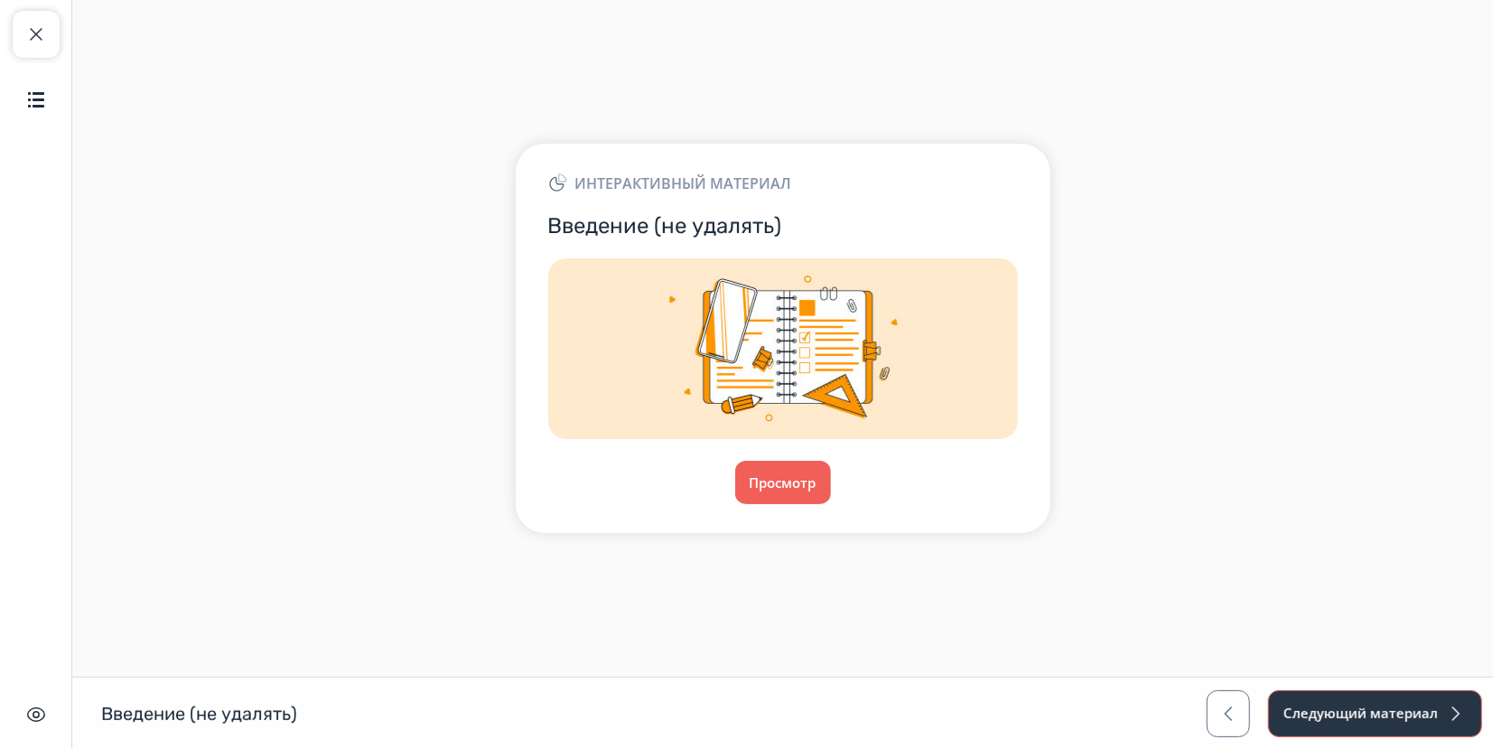
click at [1380, 719] on button "Следующий материал" at bounding box center [1375, 713] width 214 height 47
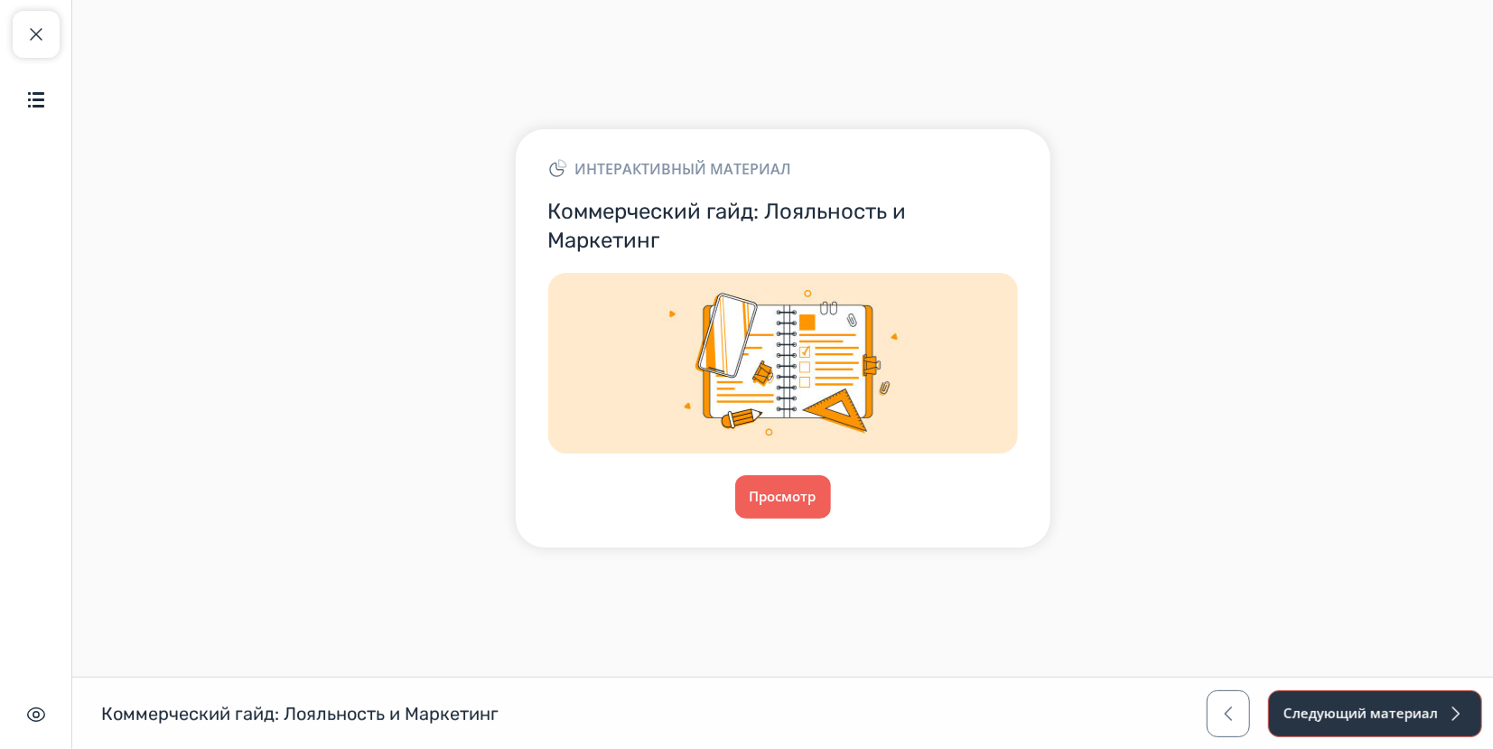
click at [1380, 719] on button "Следующий материал" at bounding box center [1375, 713] width 214 height 47
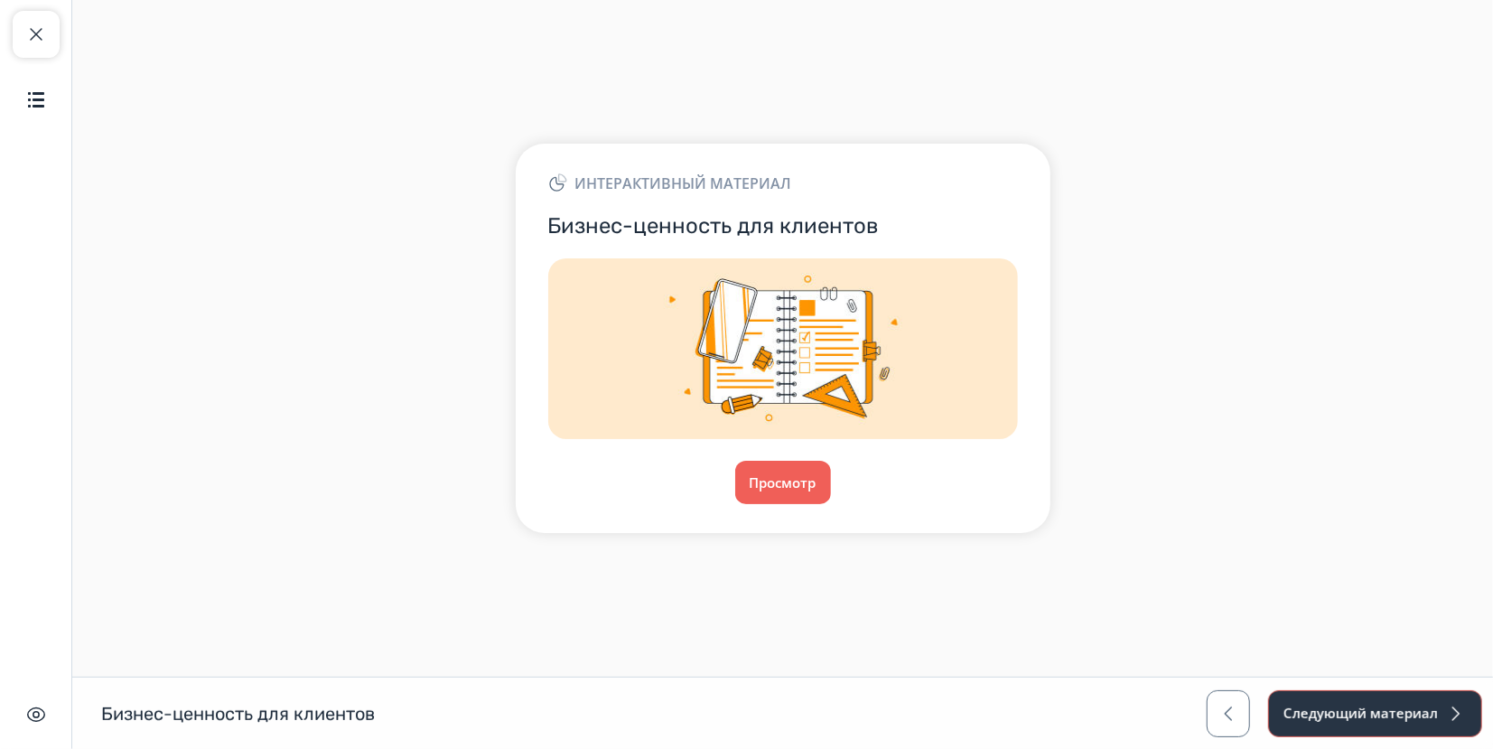
click at [1380, 719] on button "Следующий материал" at bounding box center [1375, 713] width 214 height 47
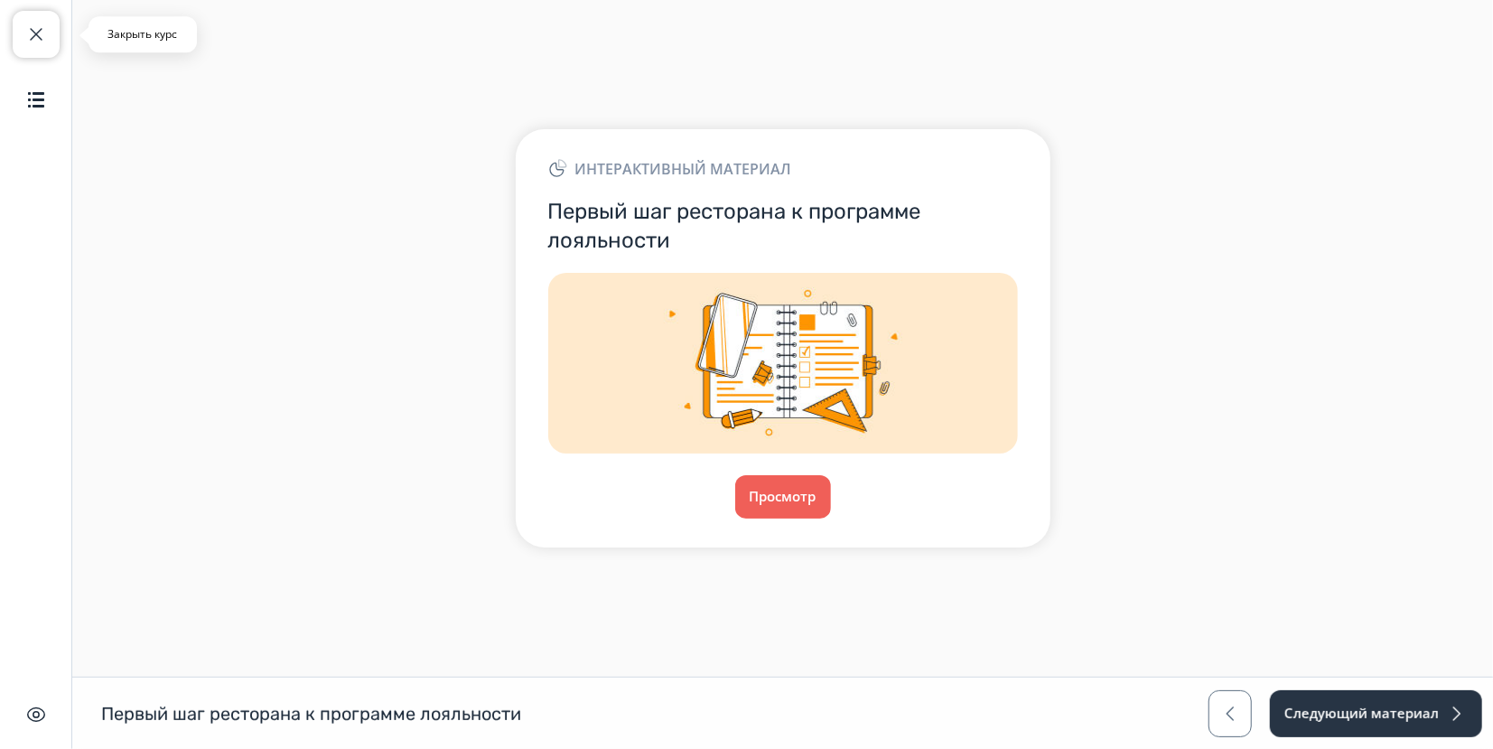
click at [48, 24] on button "Закрыть курс" at bounding box center [36, 34] width 47 height 47
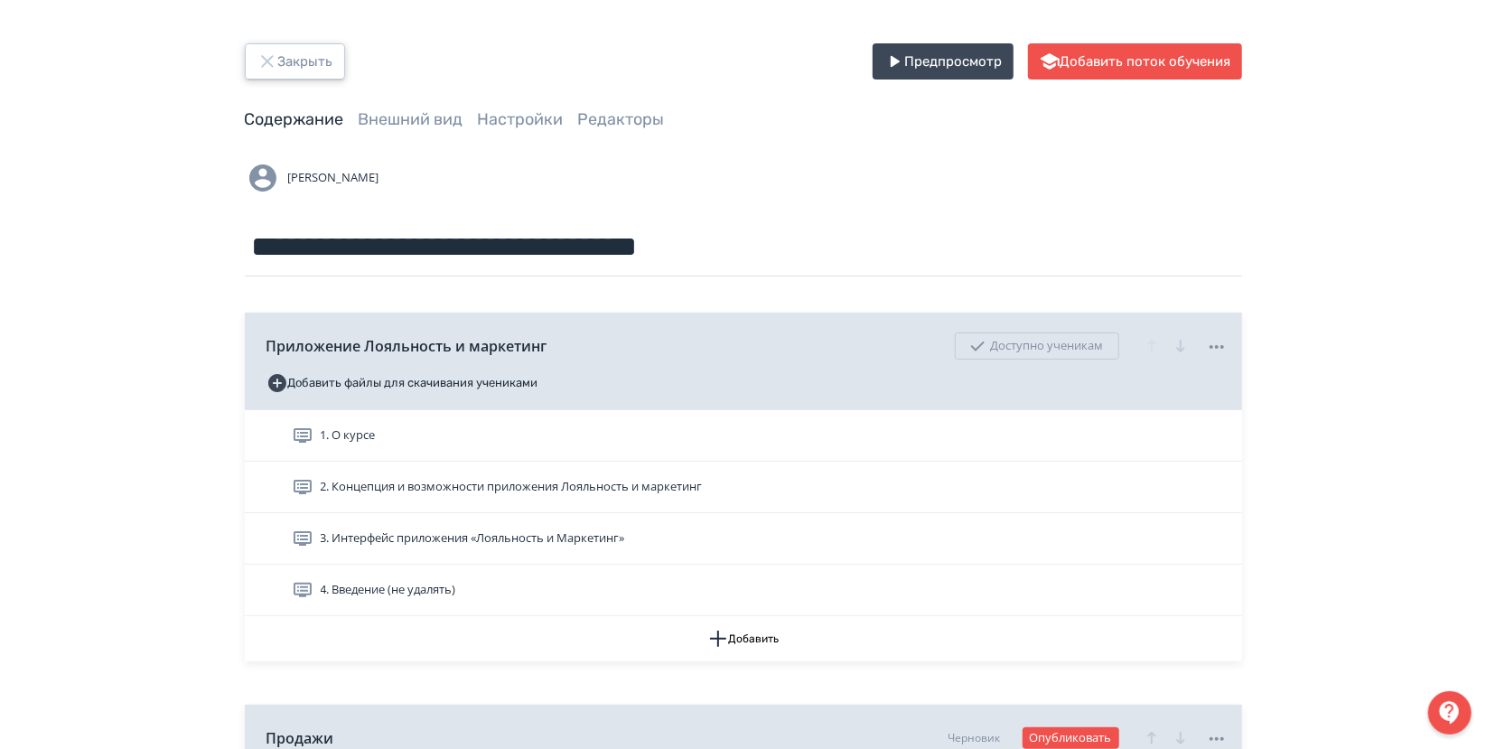
click at [264, 74] on button "Закрыть" at bounding box center [295, 61] width 100 height 36
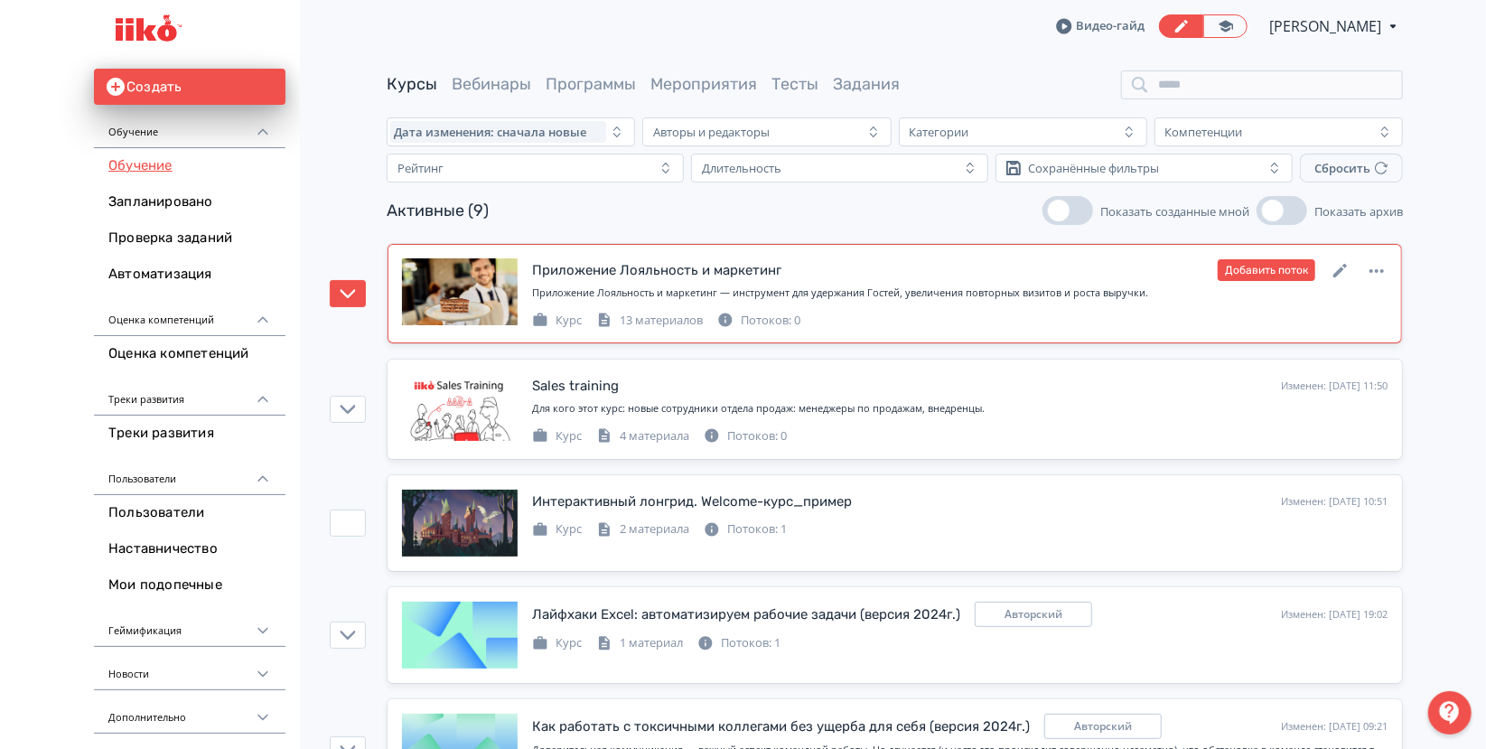
click at [600, 283] on div "Приложение Лояльность и маркетинг Изменен: [DATE] 19:56 Добавить поток Приложен…" at bounding box center [959, 293] width 855 height 70
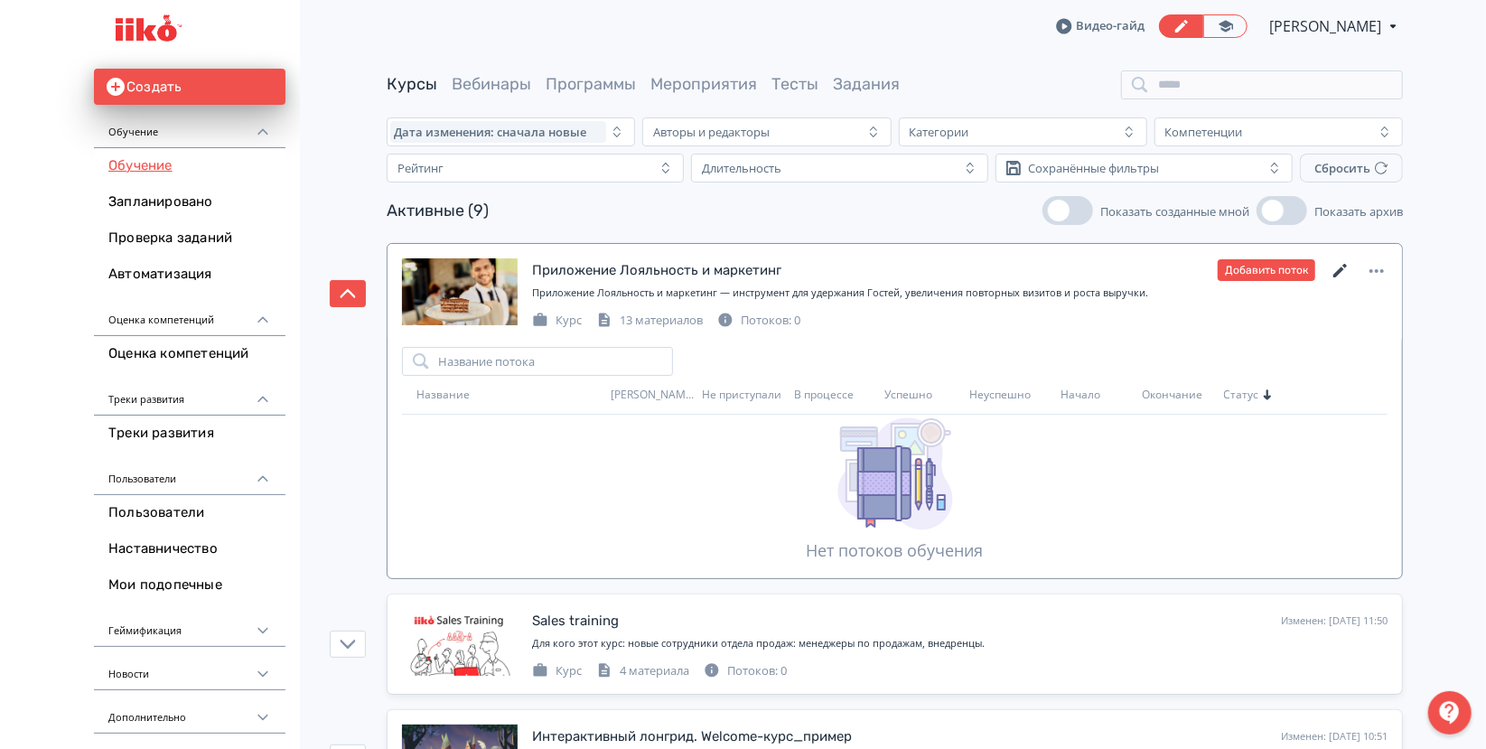
click at [1339, 263] on icon at bounding box center [1341, 271] width 22 height 22
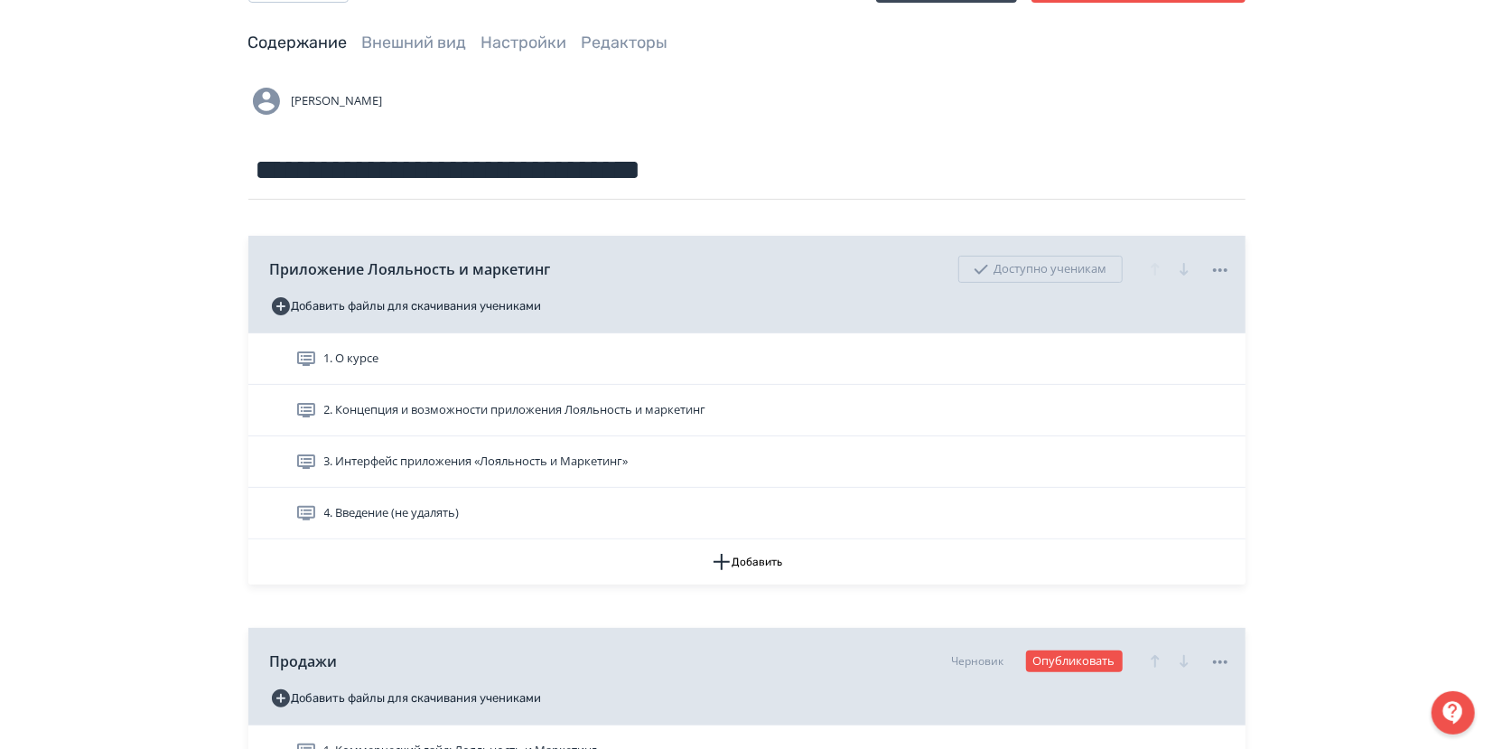
scroll to position [201, 0]
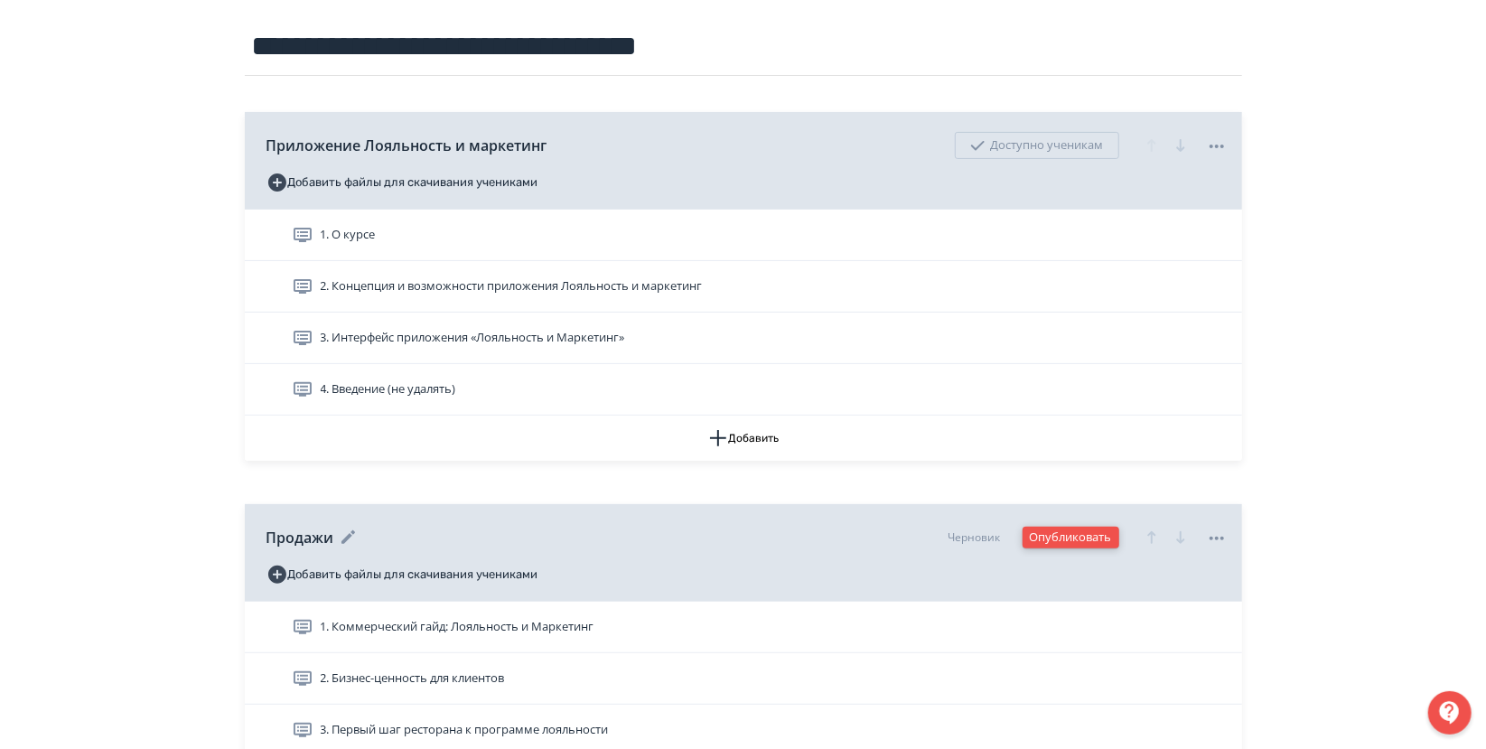
click at [1054, 537] on button "Опубликовать" at bounding box center [1070, 538] width 97 height 22
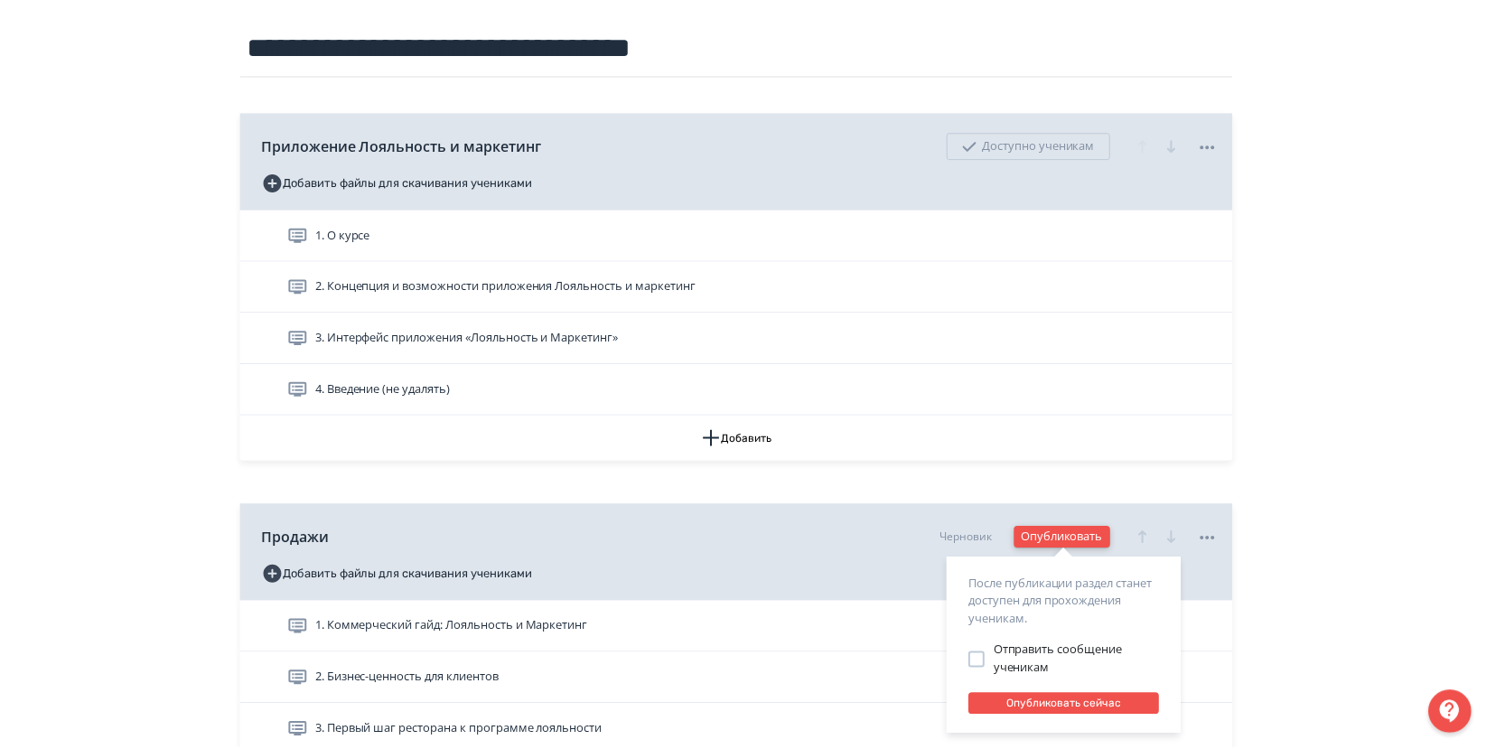
scroll to position [2, 0]
click at [1091, 708] on button "Опубликовать сейчас" at bounding box center [1068, 703] width 191 height 22
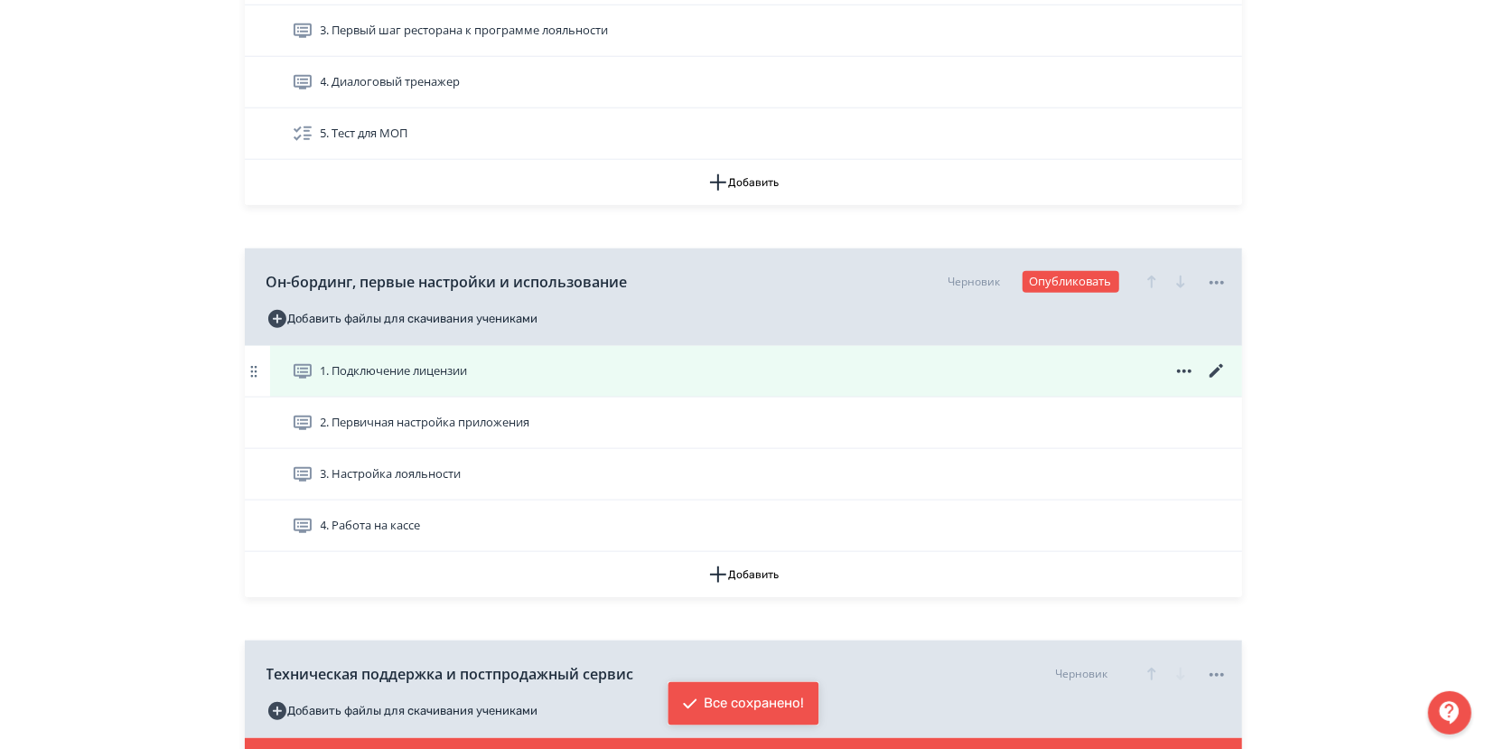
scroll to position [903, 0]
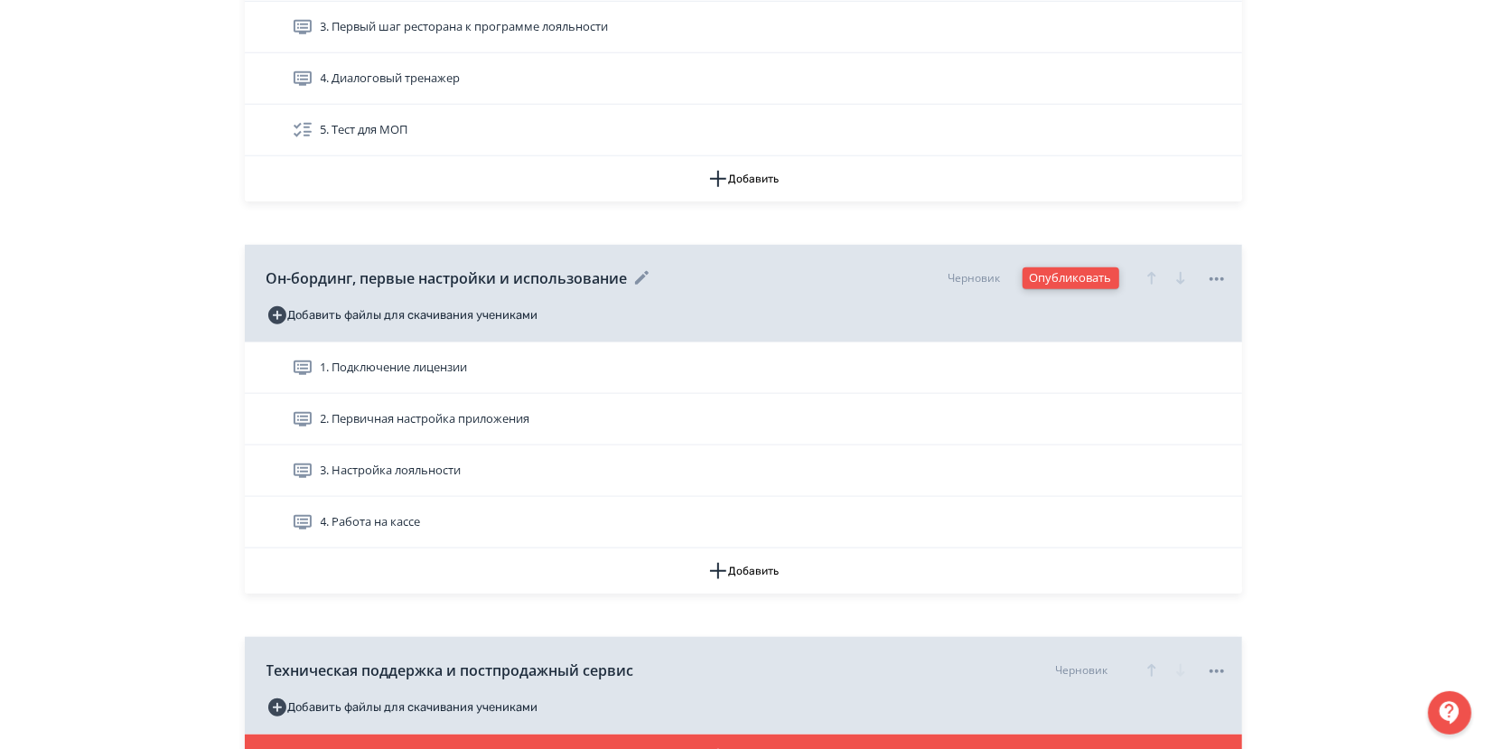
click at [1039, 270] on button "Опубликовать" at bounding box center [1070, 278] width 97 height 22
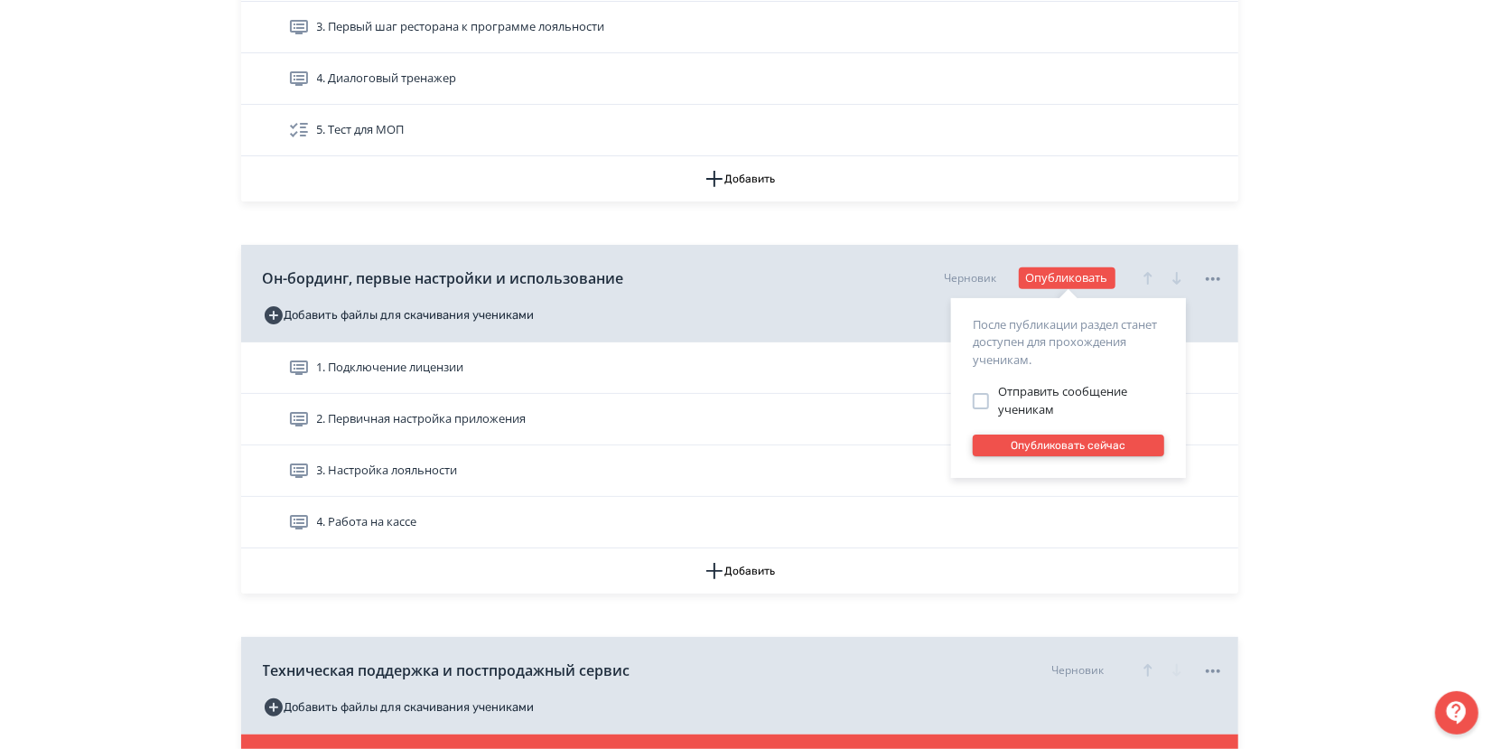
click at [1069, 449] on button "Опубликовать сейчас" at bounding box center [1068, 445] width 191 height 22
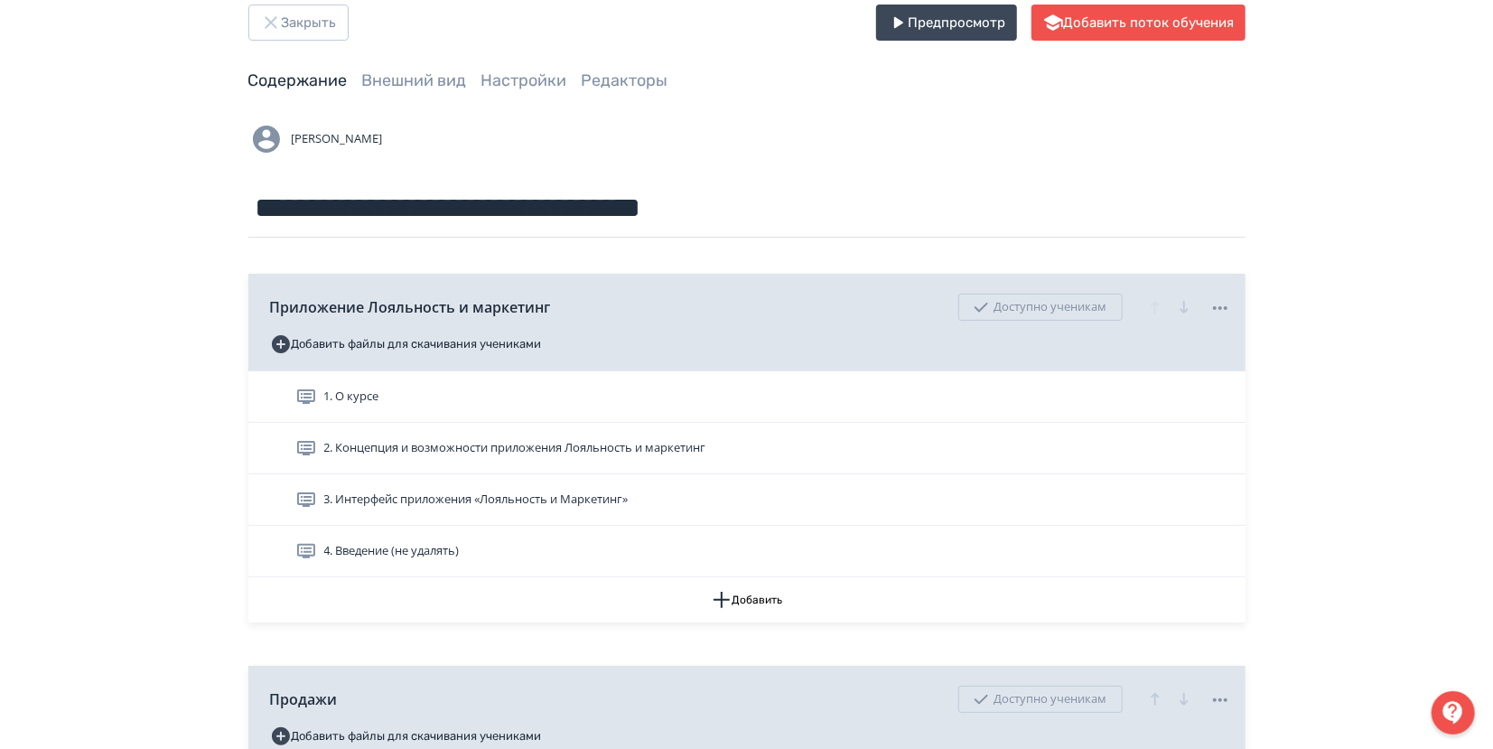
scroll to position [0, 0]
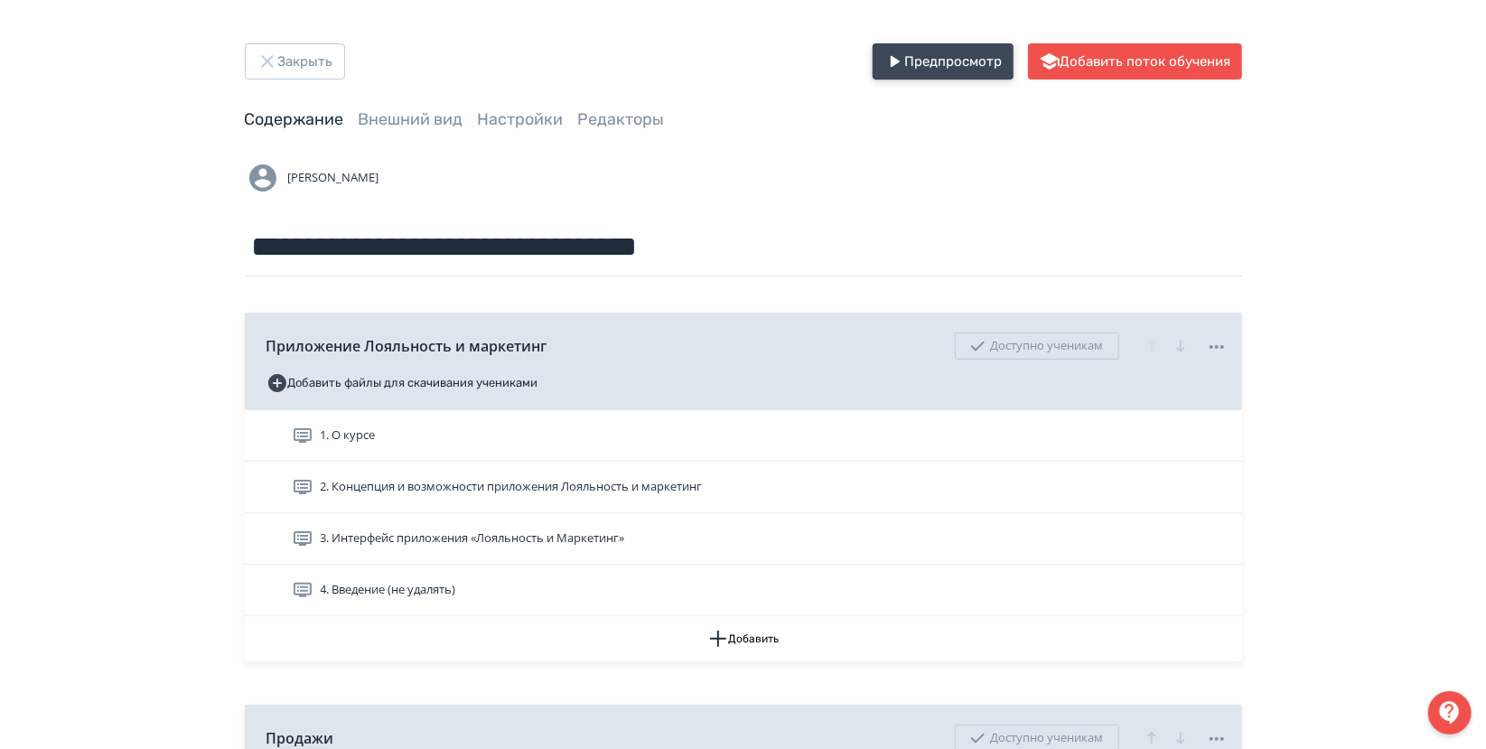
drag, startPoint x: 960, startPoint y: 53, endPoint x: 968, endPoint y: 90, distance: 37.9
click at [960, 53] on button "Предпросмотр" at bounding box center [943, 61] width 141 height 36
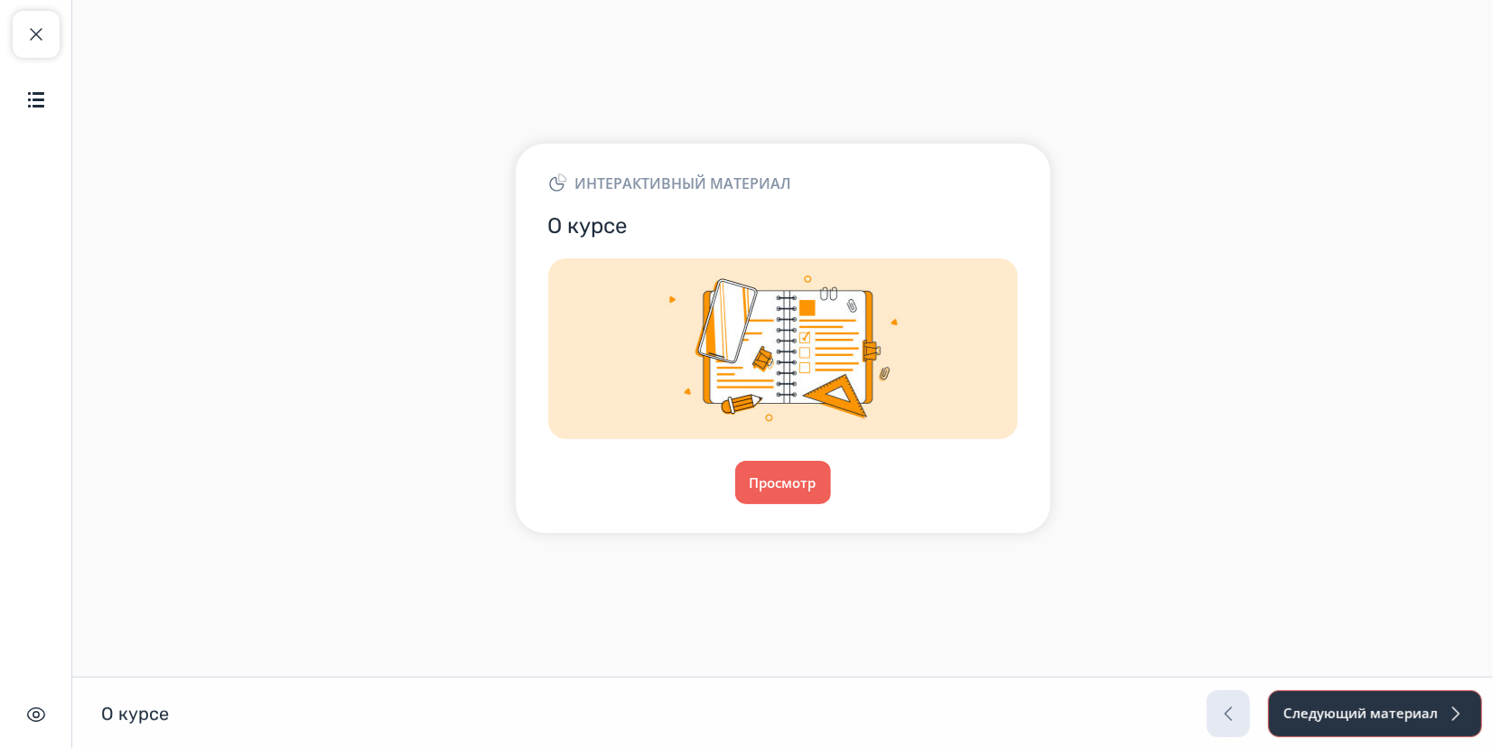
click at [1387, 707] on button "Следующий материал" at bounding box center [1375, 713] width 214 height 47
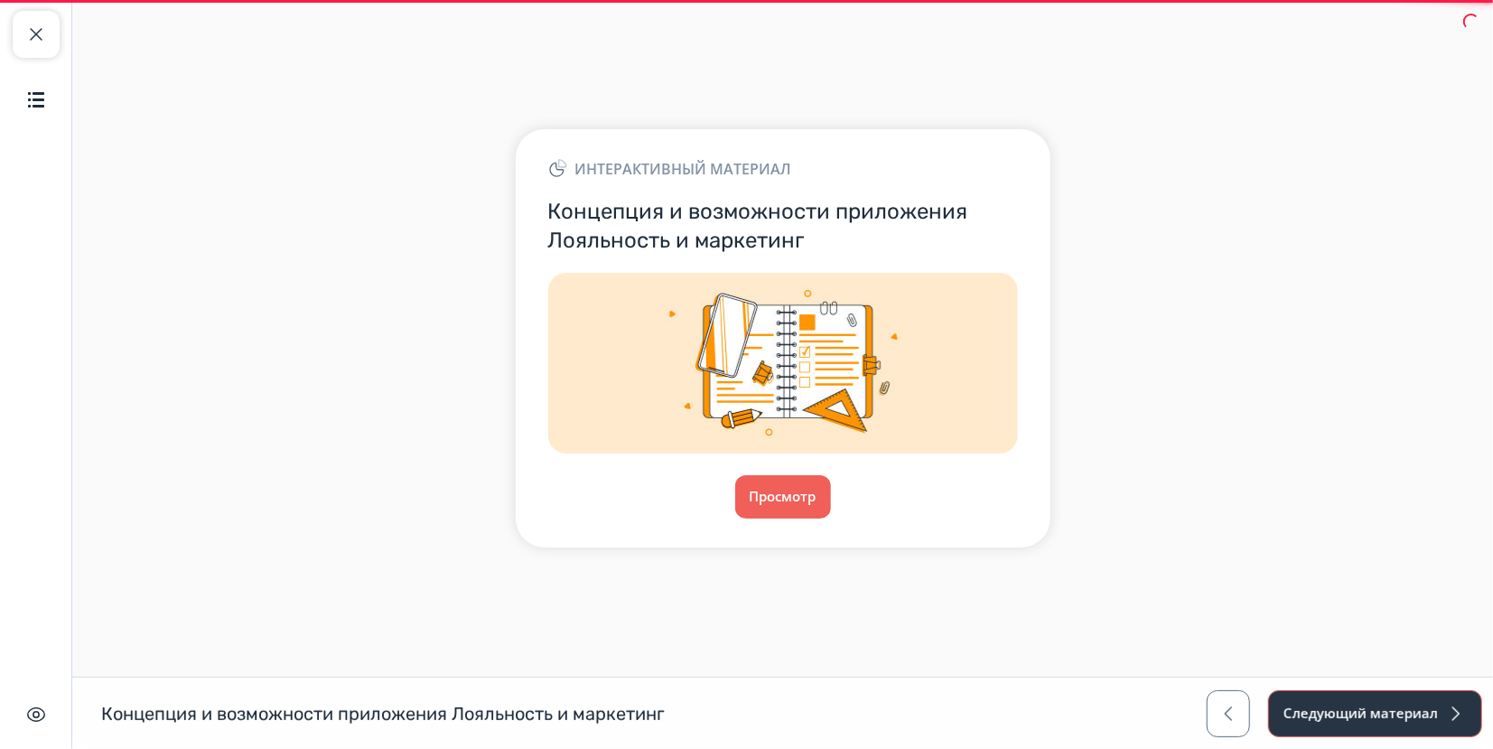
click at [1387, 707] on button "Следующий материал" at bounding box center [1375, 713] width 214 height 47
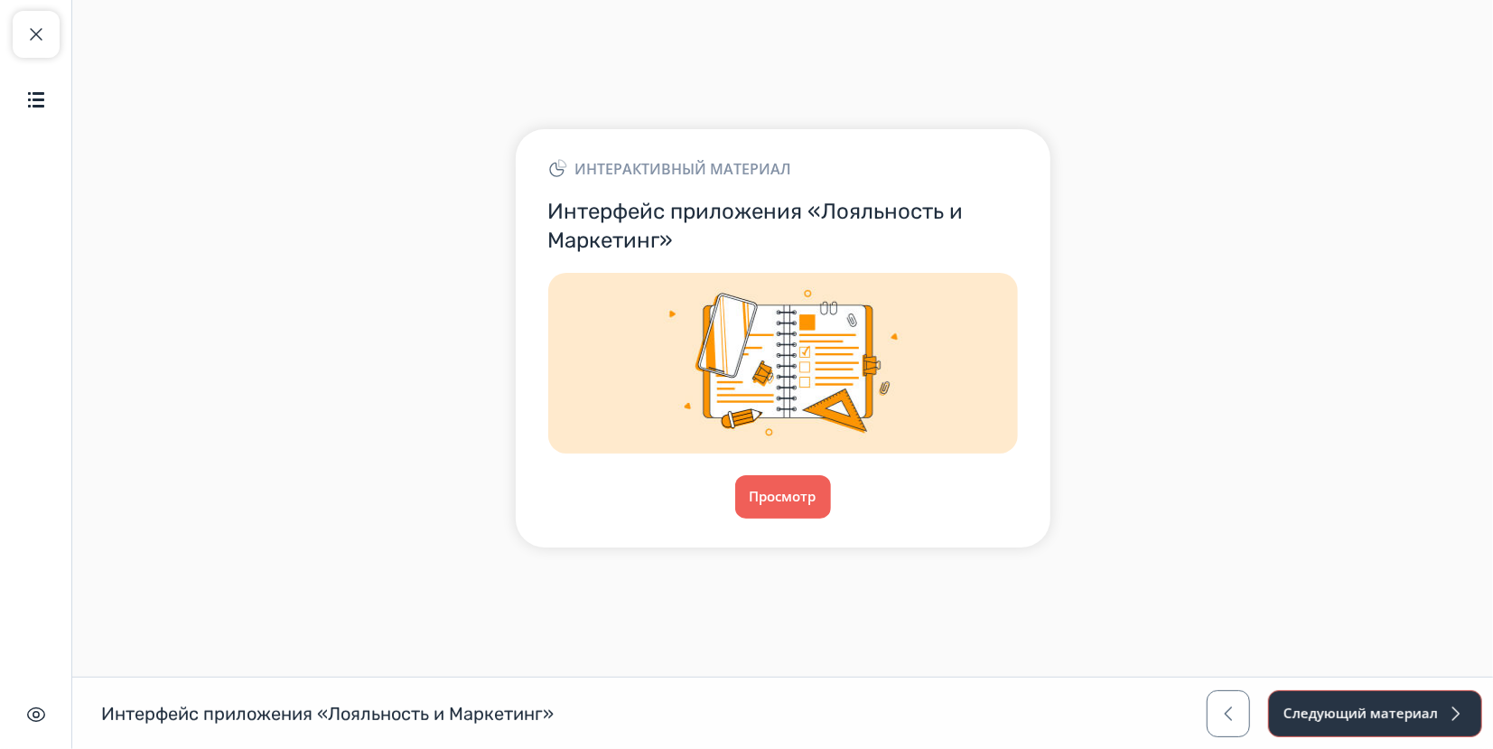
click at [1387, 707] on button "Следующий материал" at bounding box center [1375, 713] width 214 height 47
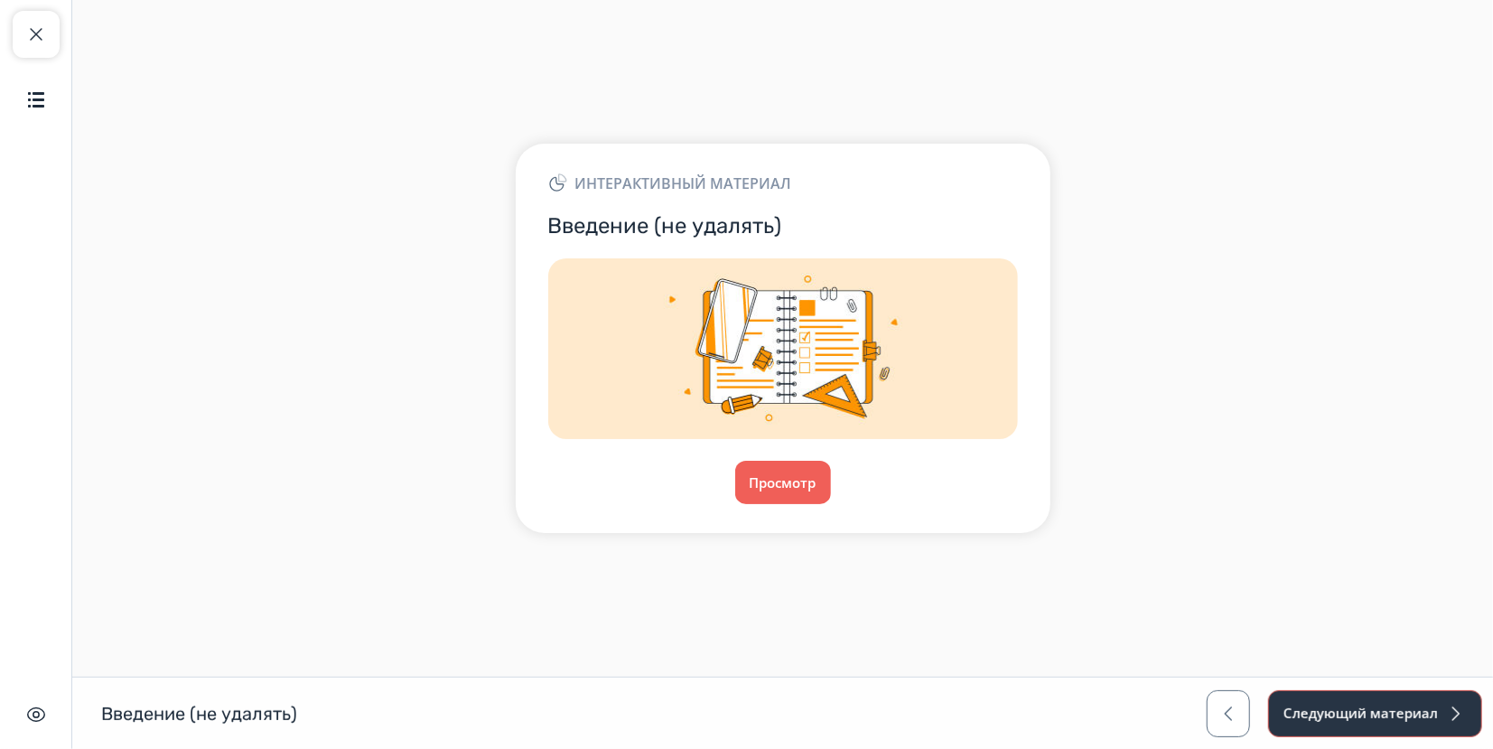
click at [1387, 707] on button "Следующий материал" at bounding box center [1375, 713] width 214 height 47
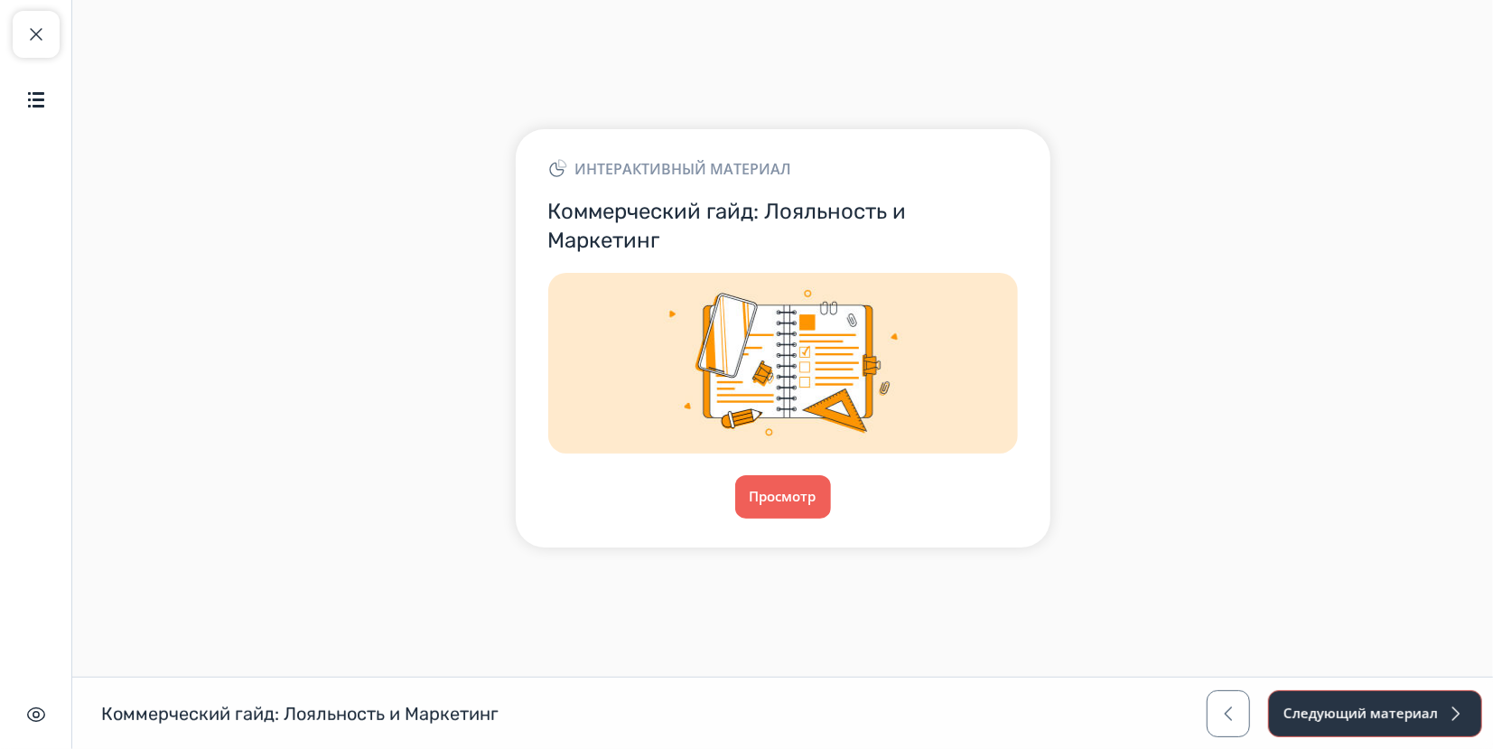
click at [1387, 707] on button "Следующий материал" at bounding box center [1375, 713] width 214 height 47
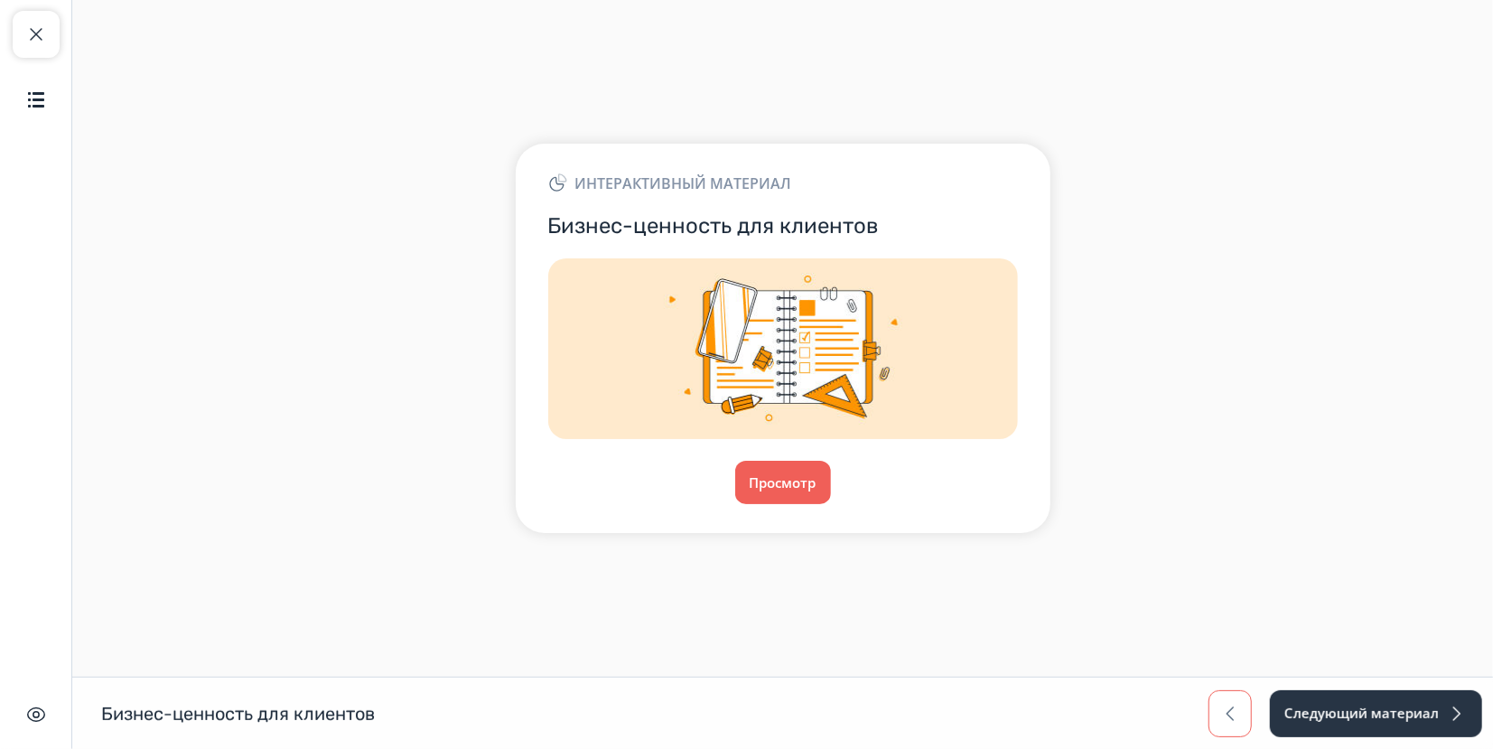
click at [1227, 719] on span "button" at bounding box center [1230, 714] width 22 height 22
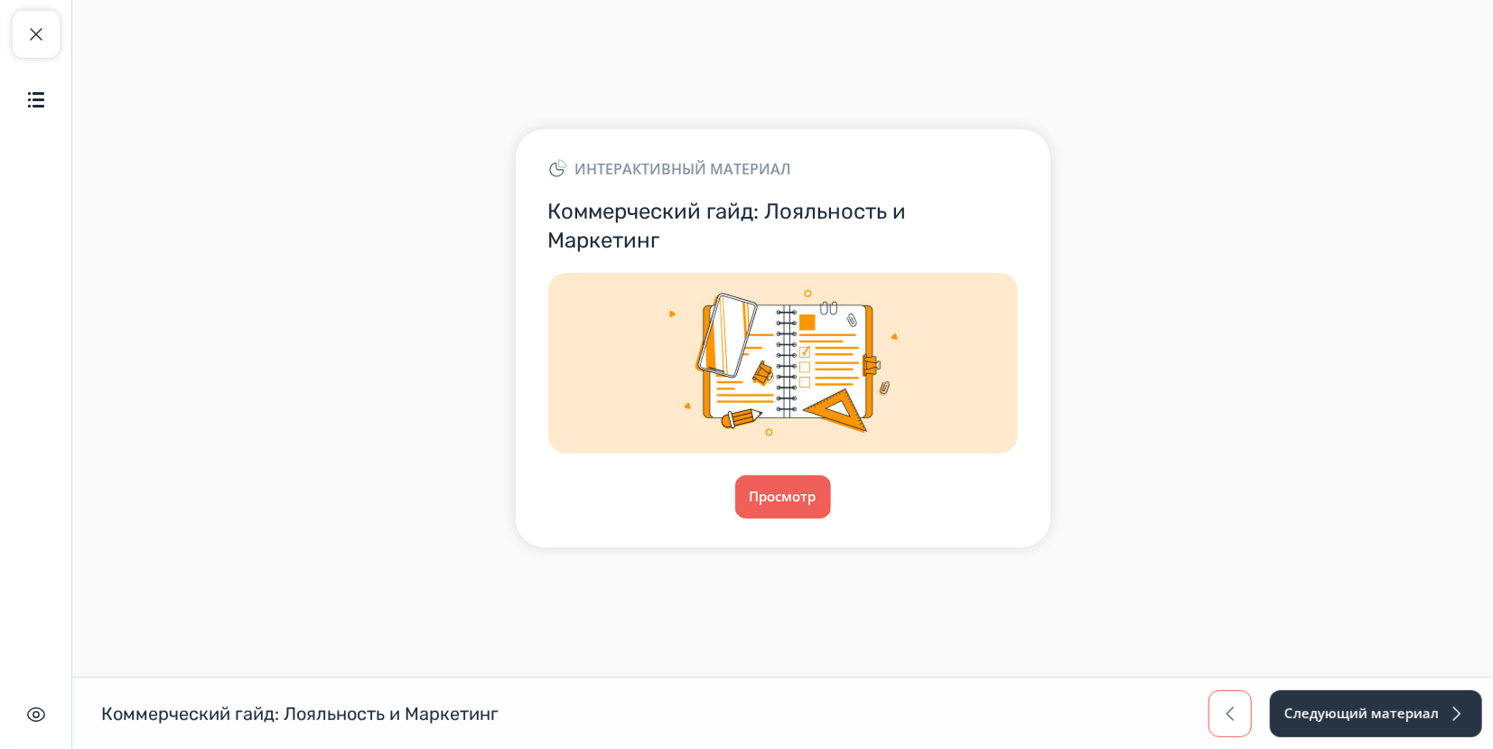
click at [1227, 719] on span "button" at bounding box center [1230, 714] width 22 height 22
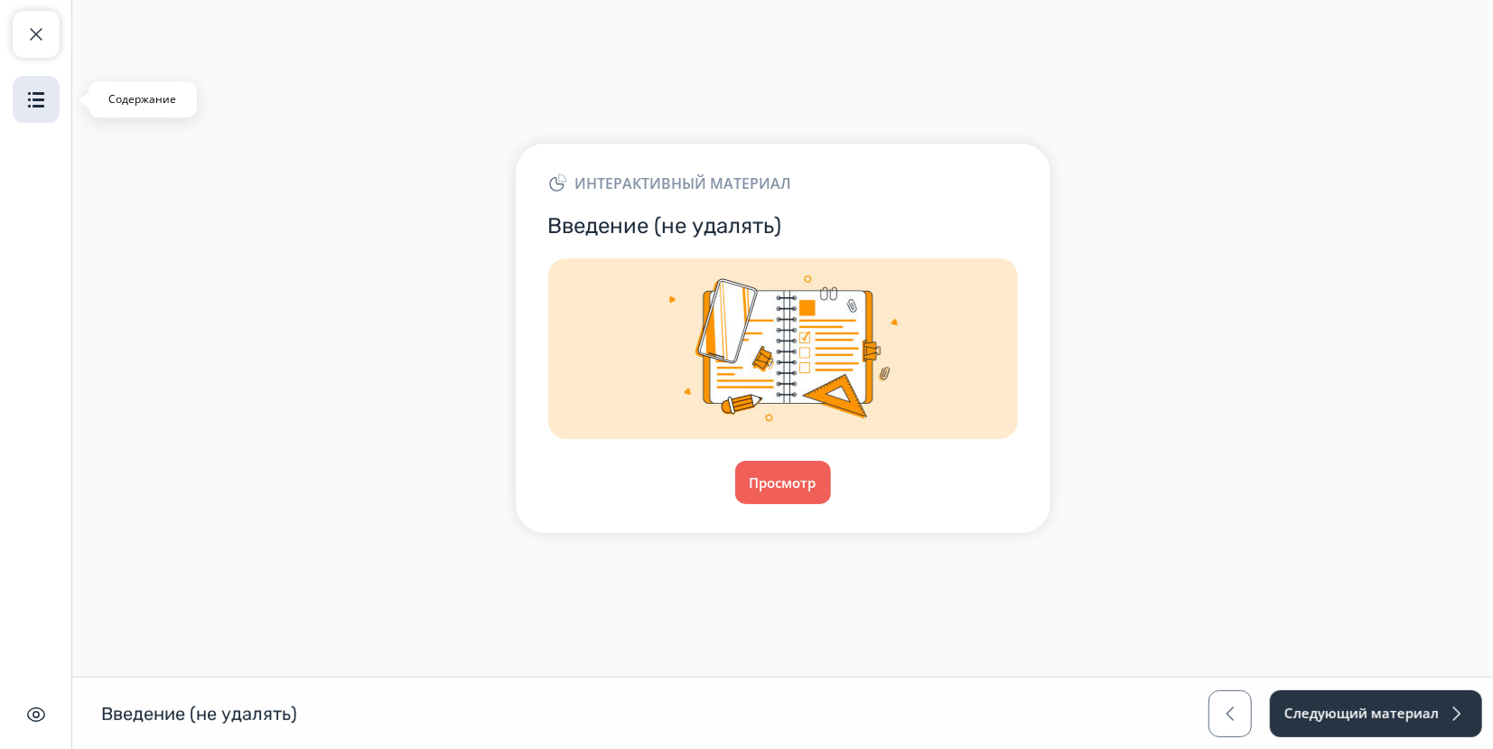
click at [33, 102] on img "button" at bounding box center [36, 100] width 22 height 22
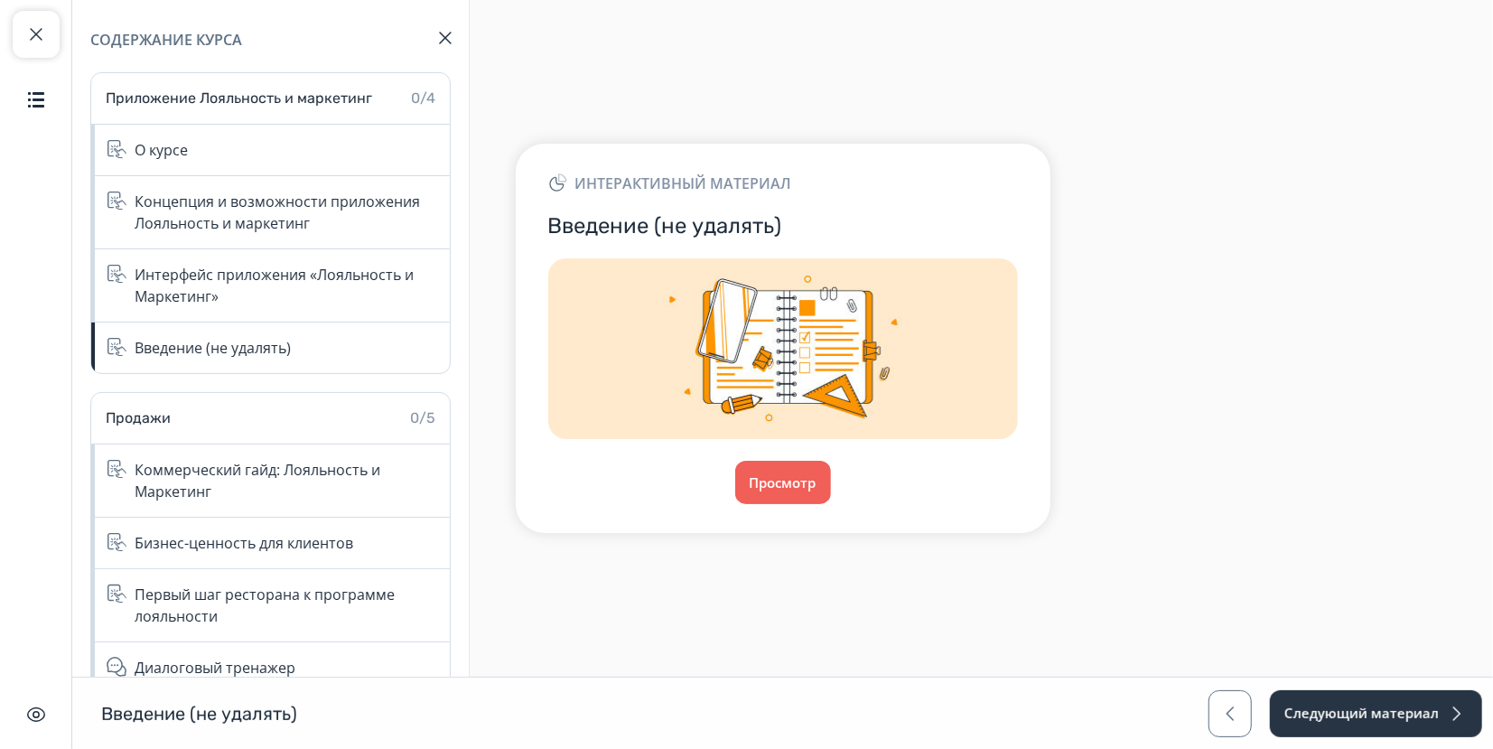
drag, startPoint x: 41, startPoint y: 25, endPoint x: 55, endPoint y: 64, distance: 41.4
click at [55, 64] on div "Закрыть курс Содержание Содержание курса Приложение Лояльность и маркетинг 0/4 …" at bounding box center [36, 67] width 47 height 112
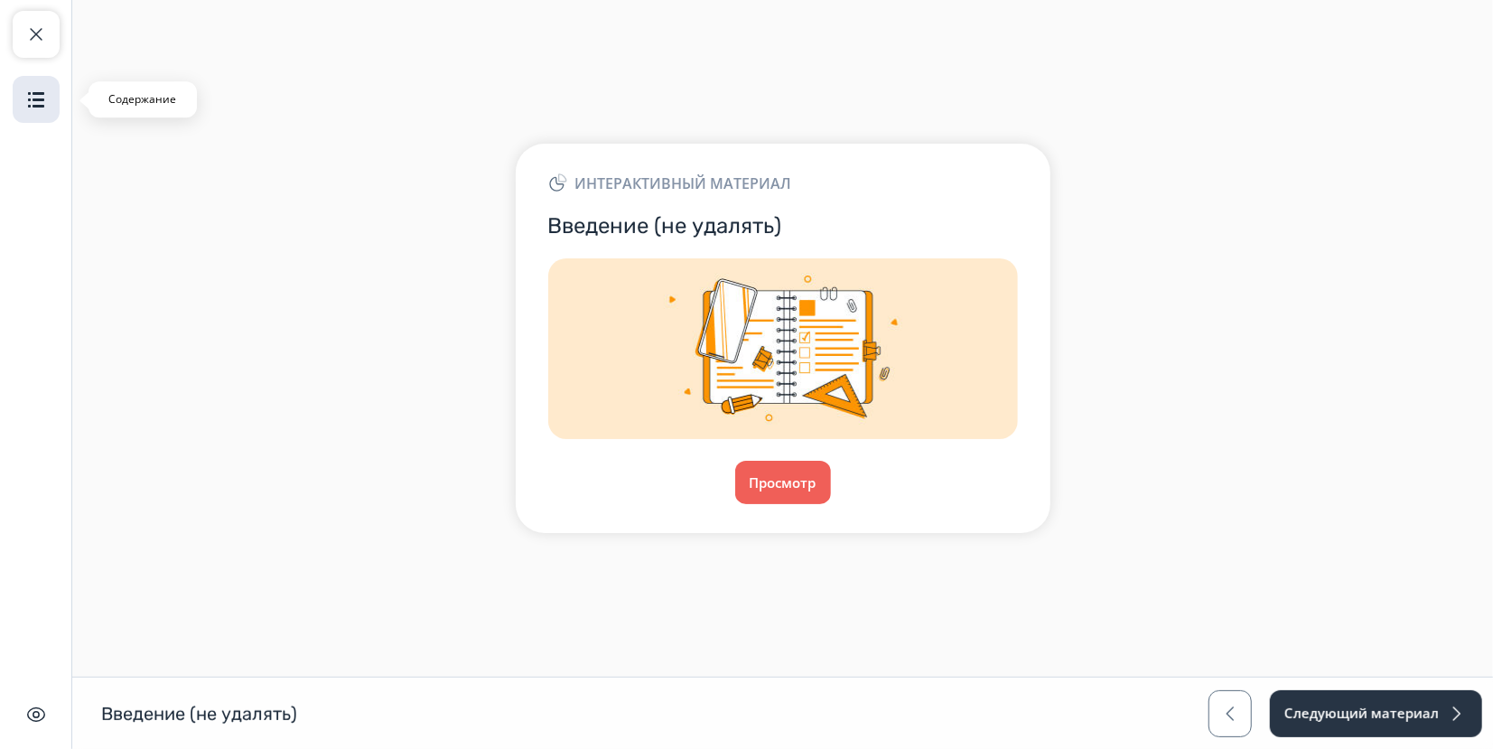
click at [33, 103] on img "button" at bounding box center [36, 100] width 22 height 22
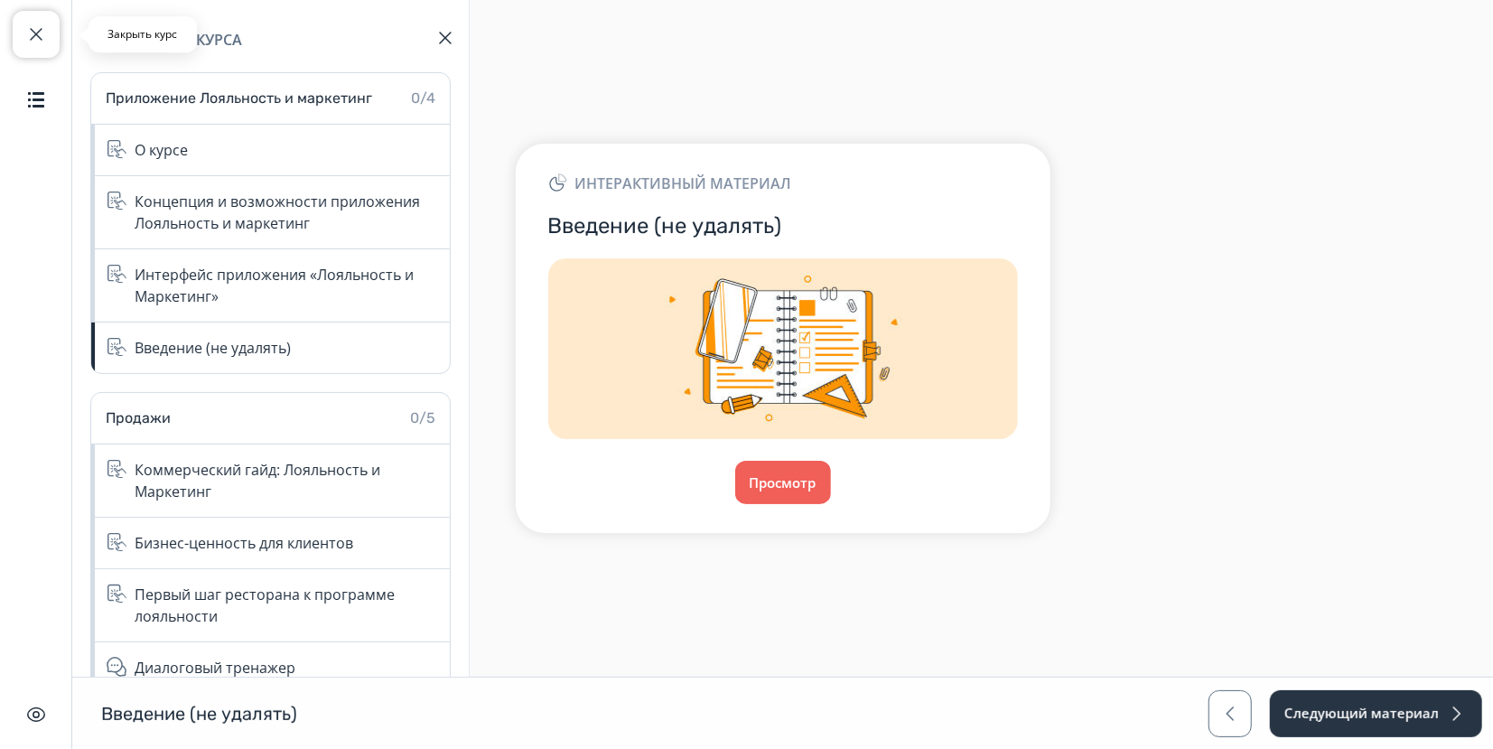
click at [31, 39] on span "button" at bounding box center [36, 34] width 22 height 22
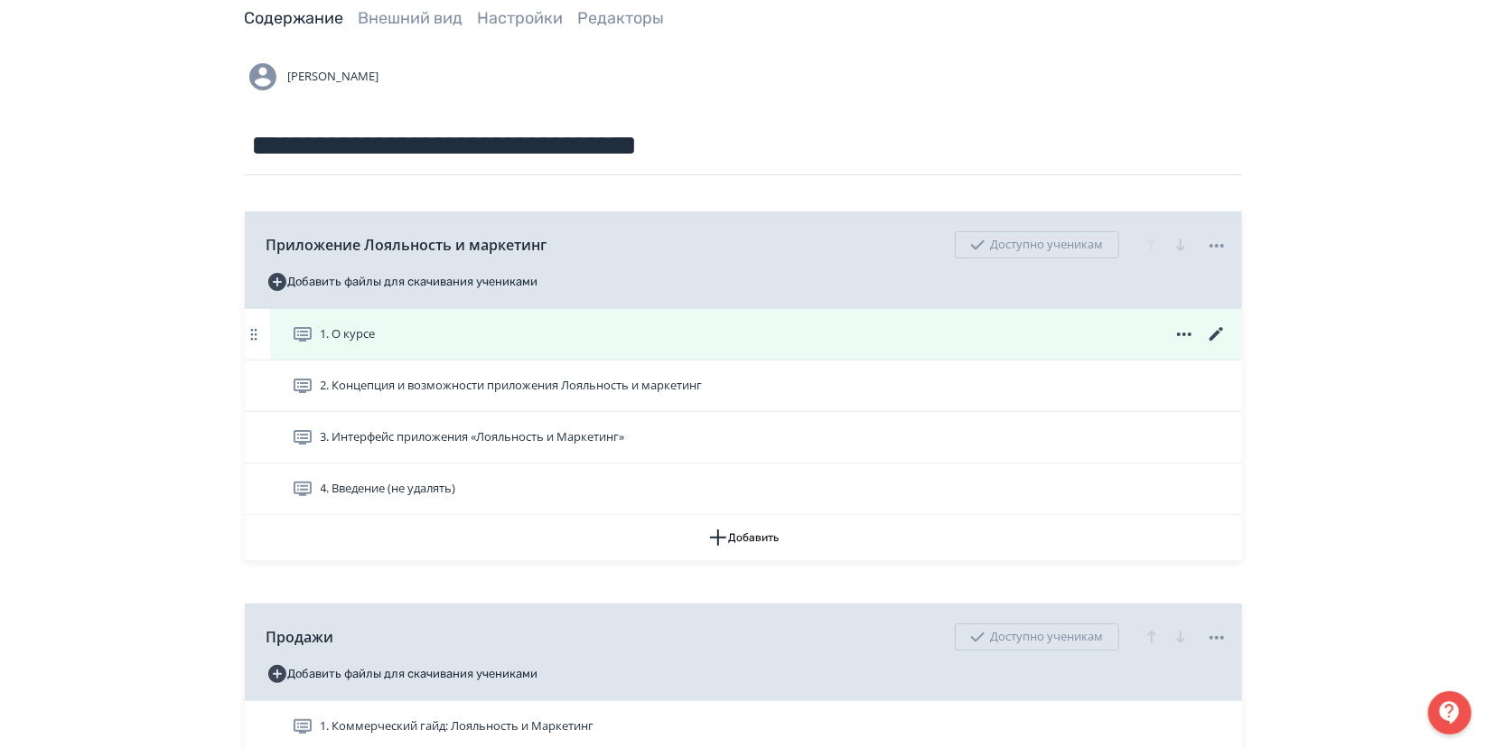
scroll to position [100, 0]
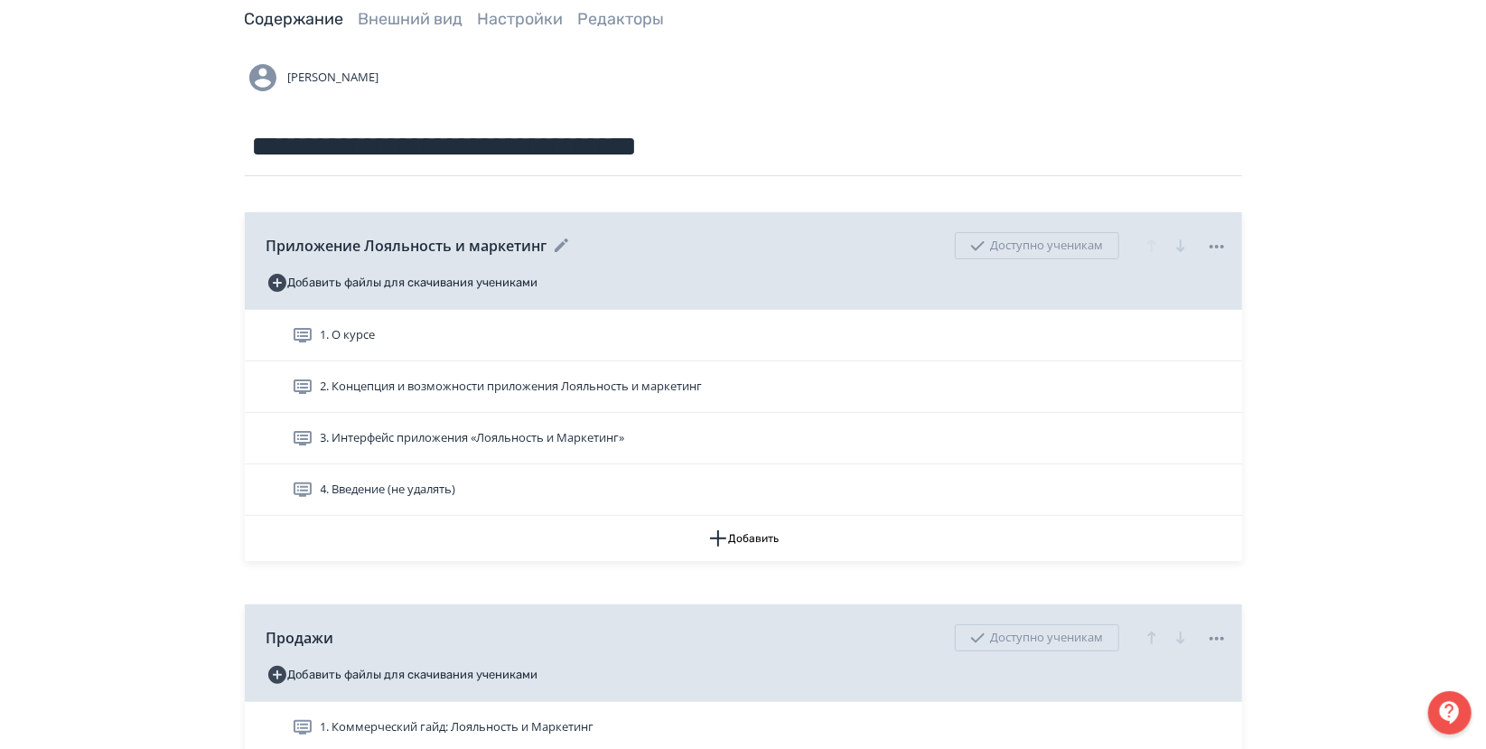
click at [562, 239] on icon at bounding box center [562, 246] width 22 height 22
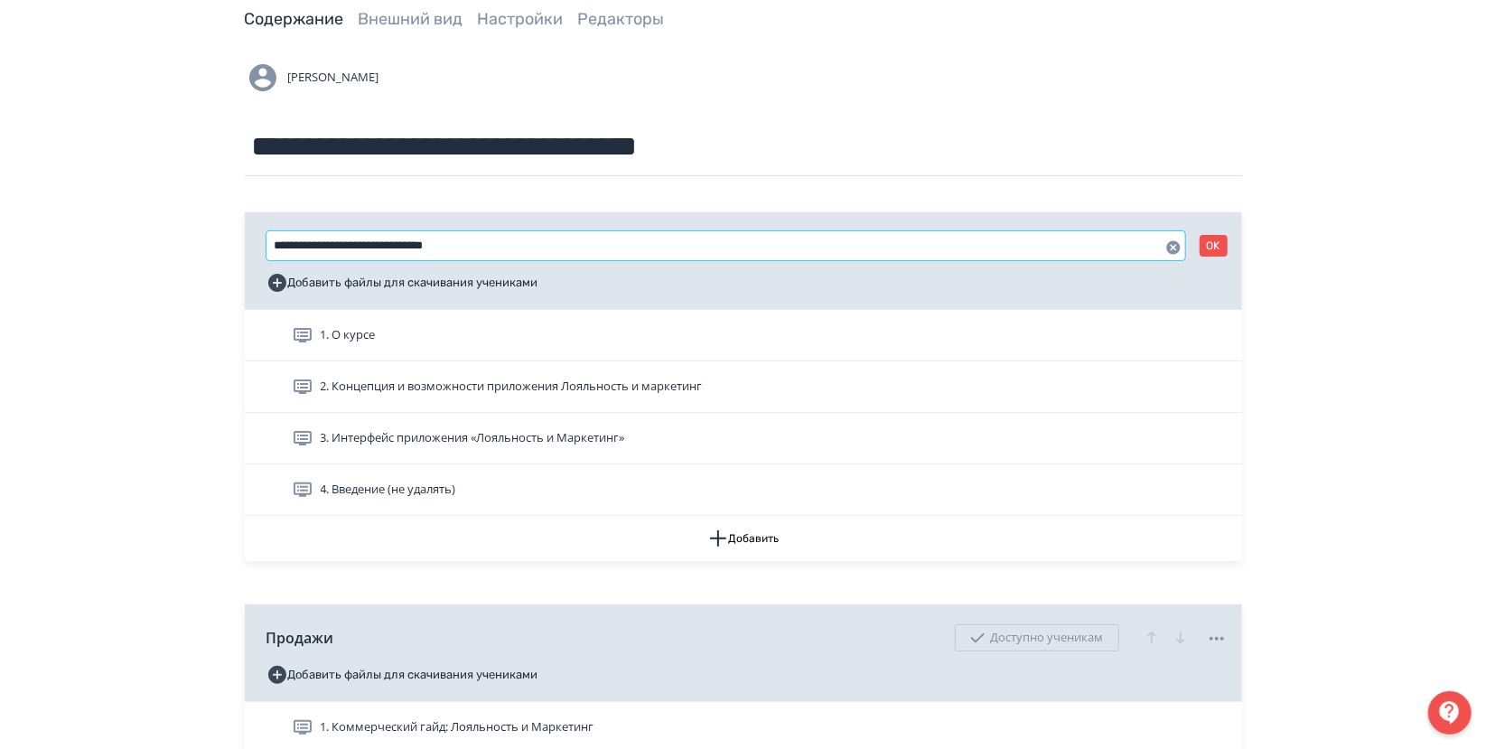
click at [560, 244] on input "**********" at bounding box center [725, 245] width 919 height 29
drag, startPoint x: 520, startPoint y: 245, endPoint x: 242, endPoint y: 233, distance: 278.4
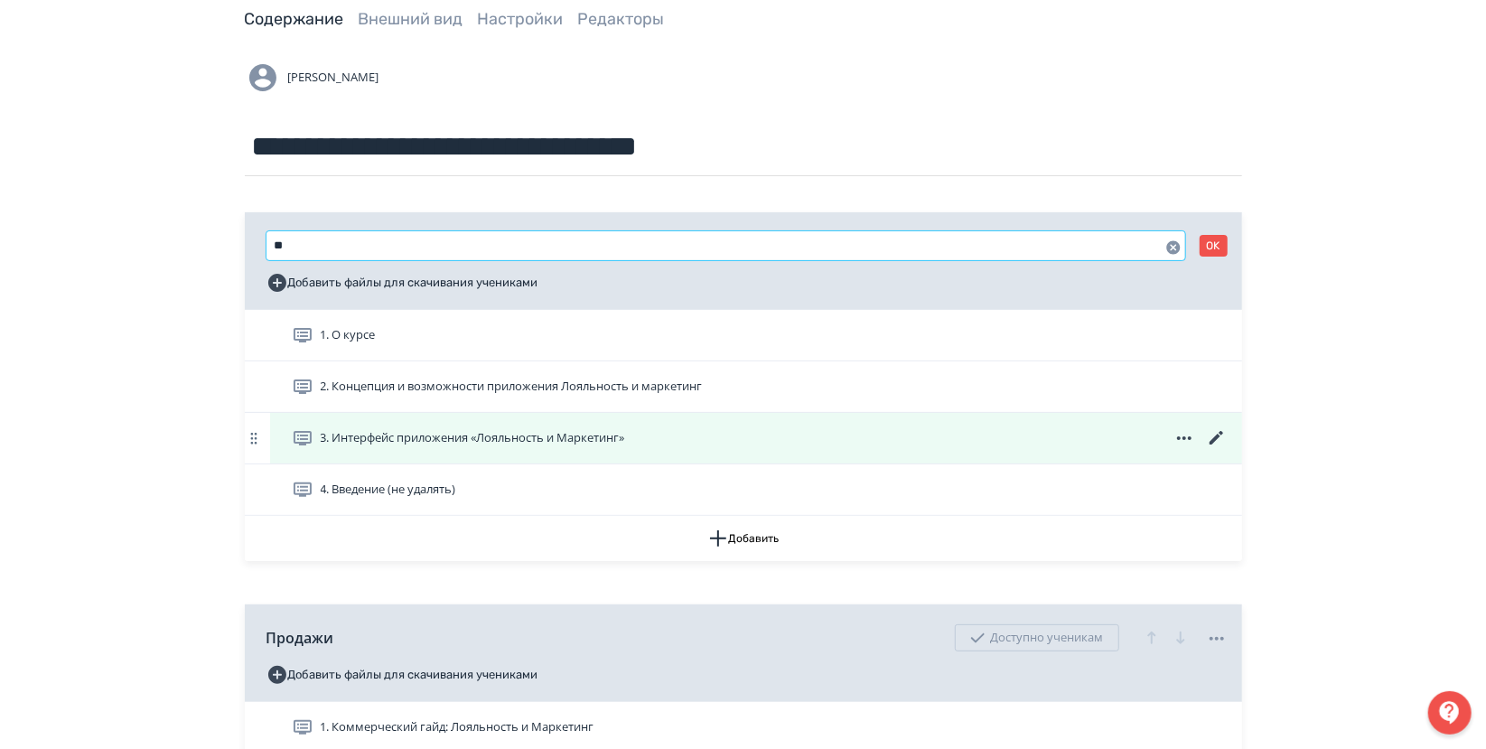
type input "*"
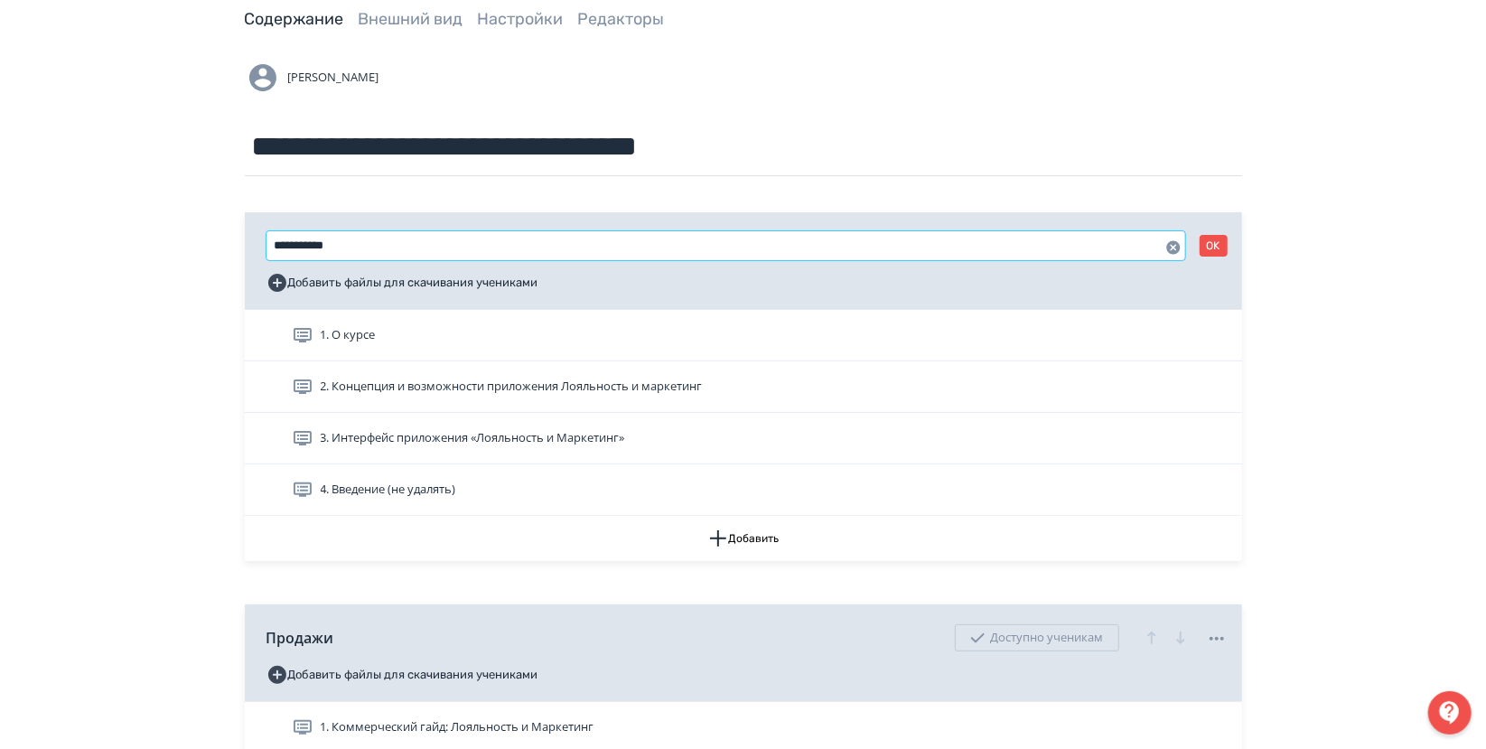
type input "**********"
click at [1213, 244] on button "OK" at bounding box center [1213, 246] width 28 height 22
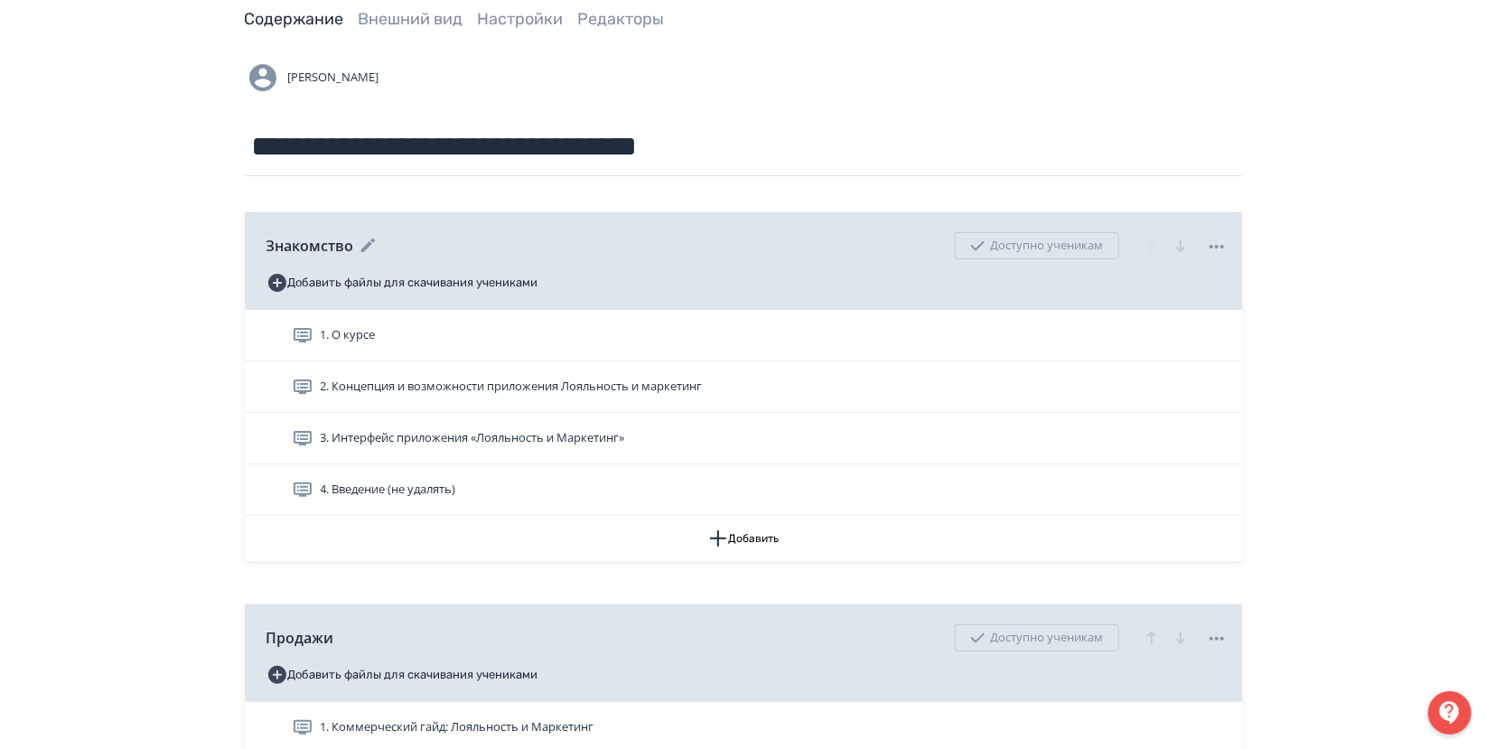
click at [348, 240] on span "Знакомство" at bounding box center [310, 246] width 88 height 22
click at [368, 251] on icon at bounding box center [369, 246] width 22 height 22
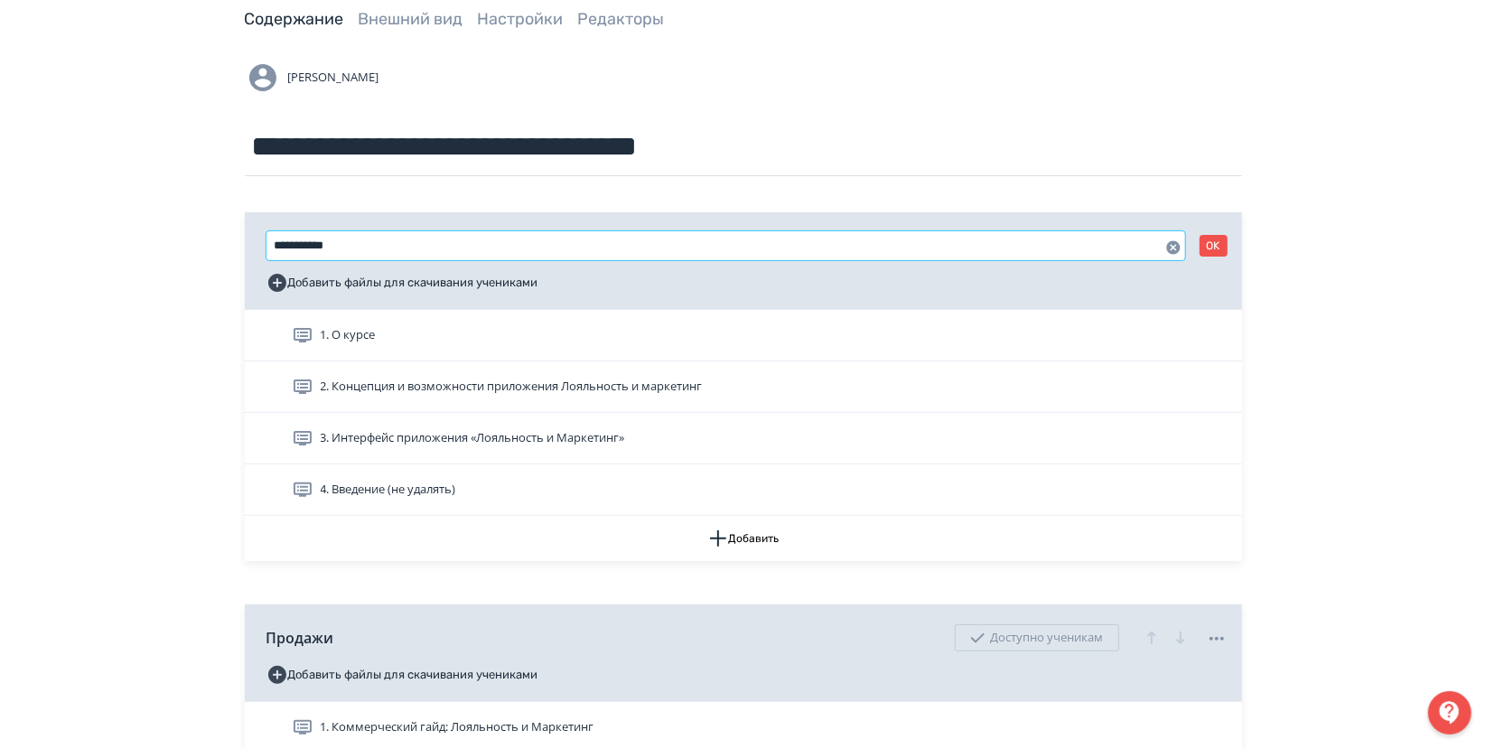
click at [368, 251] on input "**********" at bounding box center [725, 245] width 919 height 29
drag, startPoint x: 380, startPoint y: 243, endPoint x: 253, endPoint y: 242, distance: 127.4
click at [253, 242] on div "**********" at bounding box center [743, 261] width 997 height 98
type input "********"
click at [1213, 250] on button "OK" at bounding box center [1213, 246] width 28 height 22
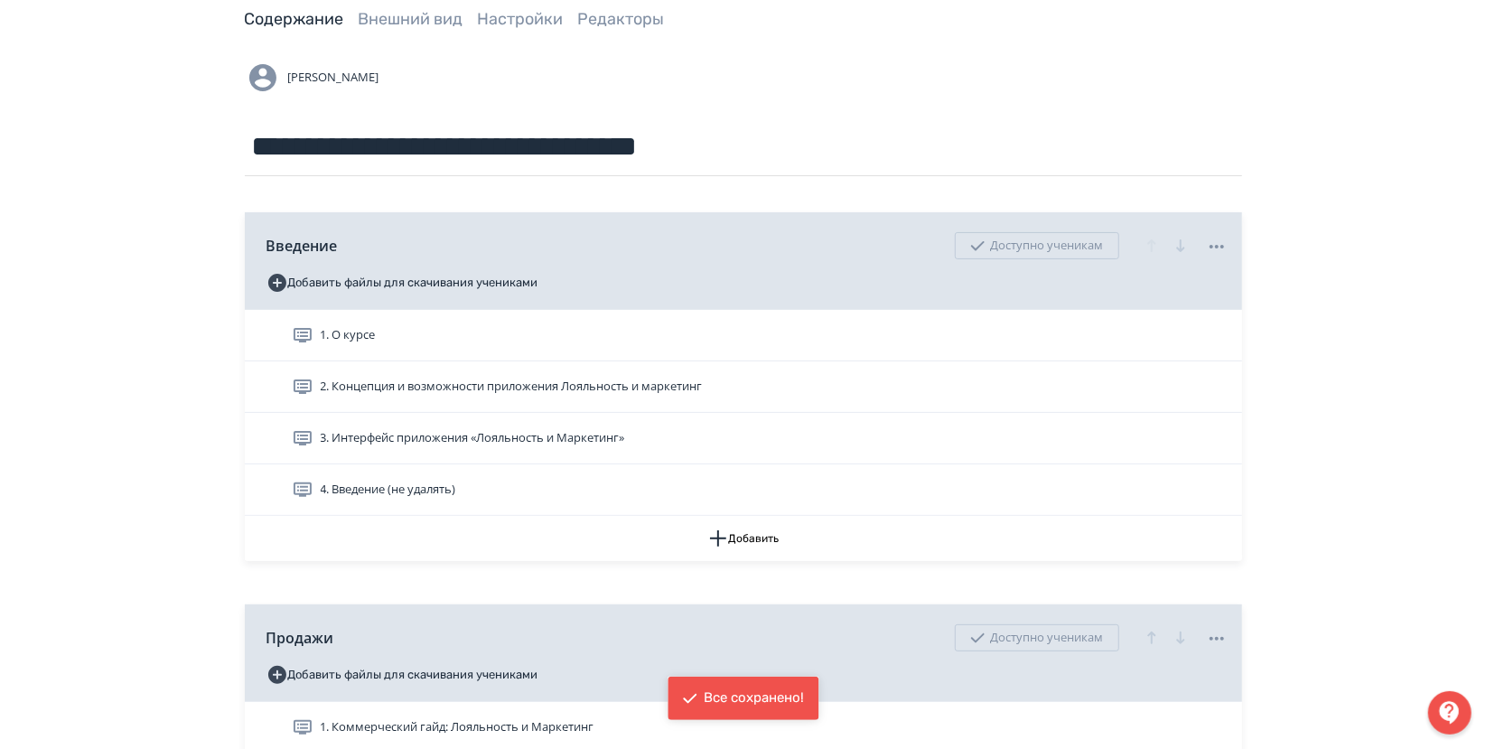
drag, startPoint x: 1364, startPoint y: 353, endPoint x: 1353, endPoint y: 352, distance: 10.9
click at [346, 245] on icon at bounding box center [352, 246] width 22 height 22
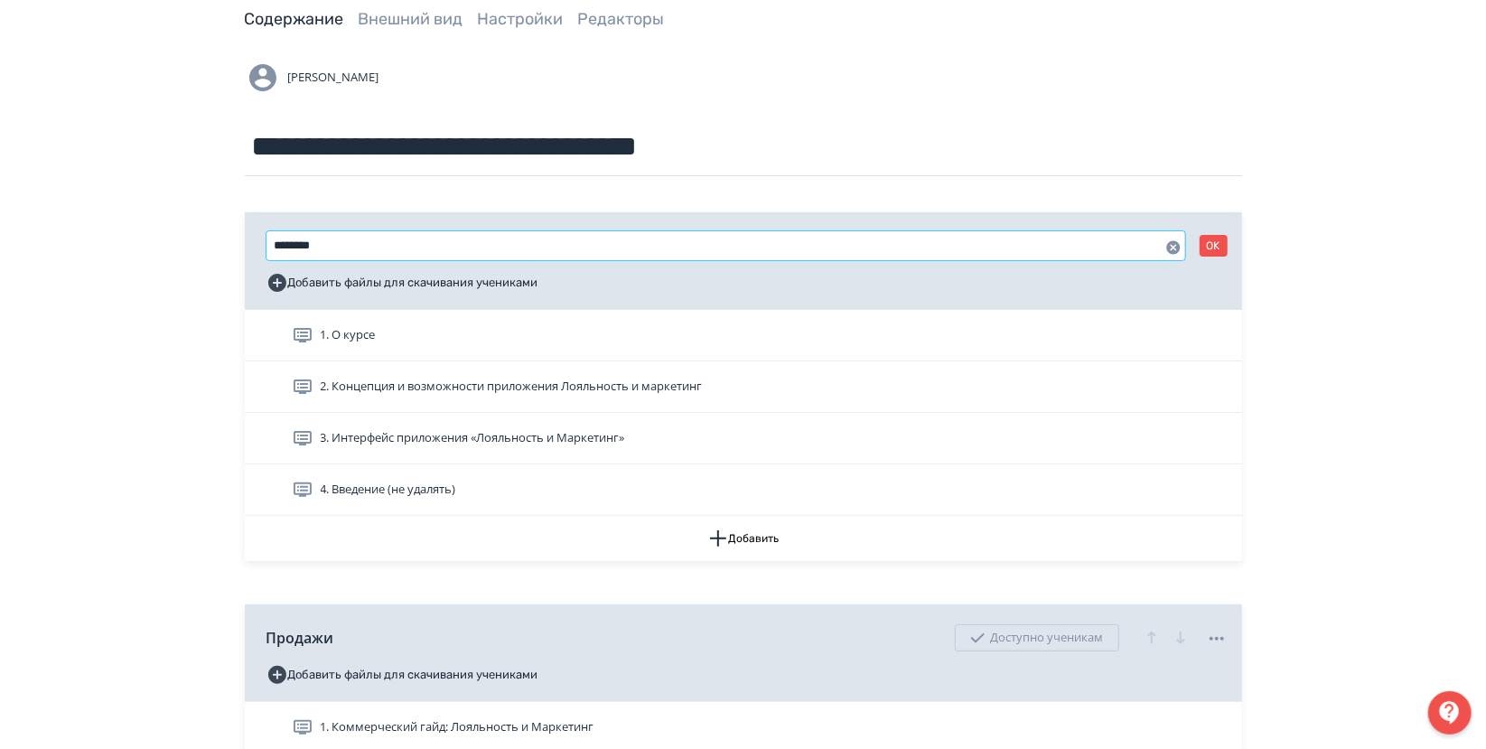
drag, startPoint x: 380, startPoint y: 239, endPoint x: 220, endPoint y: 255, distance: 160.6
paste input "**********"
drag, startPoint x: 780, startPoint y: 240, endPoint x: 653, endPoint y: 243, distance: 127.4
click at [653, 243] on input "**********" at bounding box center [725, 245] width 919 height 29
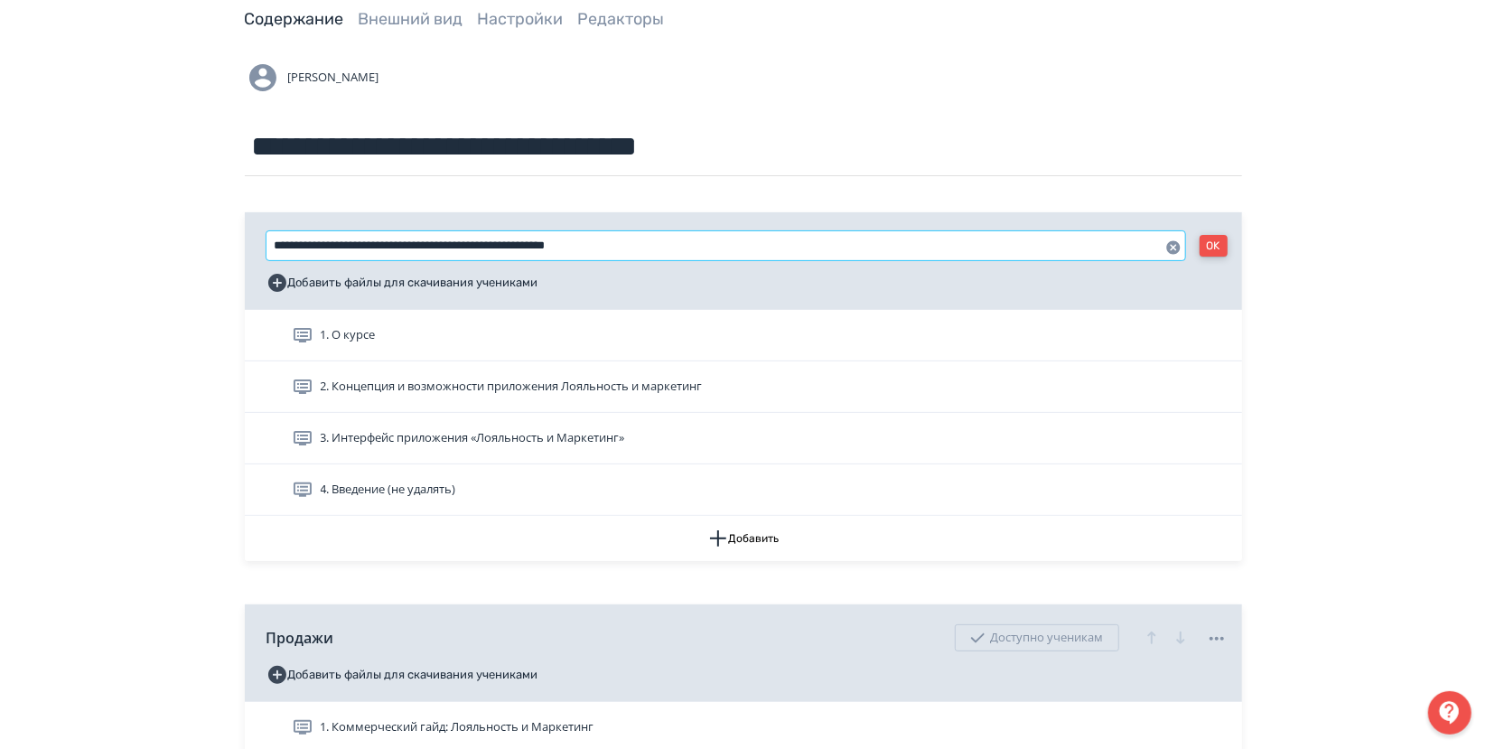
type input "**********"
click at [1211, 247] on button "OK" at bounding box center [1213, 246] width 28 height 22
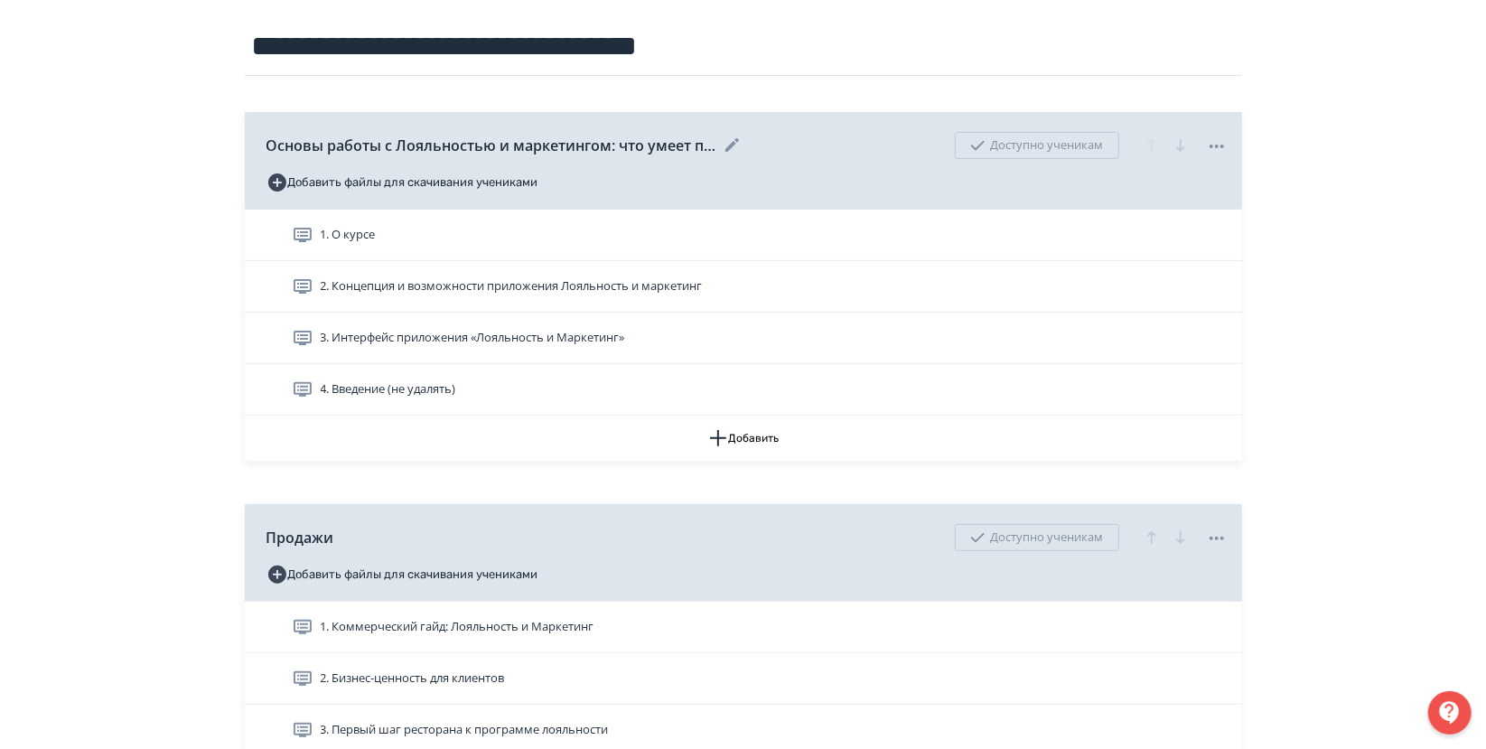
click at [737, 141] on icon at bounding box center [731, 145] width 14 height 14
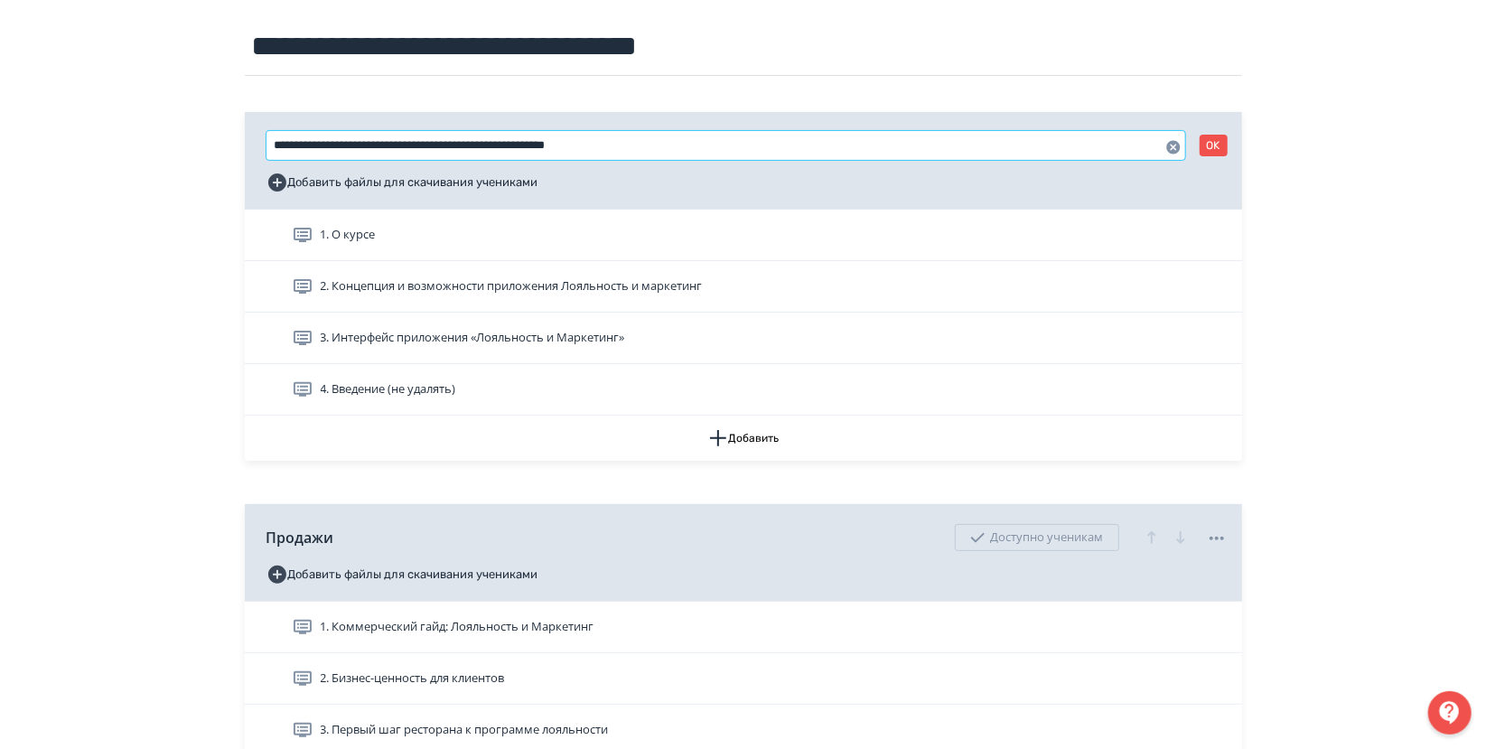
drag, startPoint x: 737, startPoint y: 141, endPoint x: 263, endPoint y: 143, distance: 474.2
click at [263, 143] on div "**********" at bounding box center [743, 161] width 997 height 98
paste input "text"
drag, startPoint x: 379, startPoint y: 140, endPoint x: 394, endPoint y: 145, distance: 15.4
click at [384, 140] on input "**********" at bounding box center [725, 145] width 919 height 29
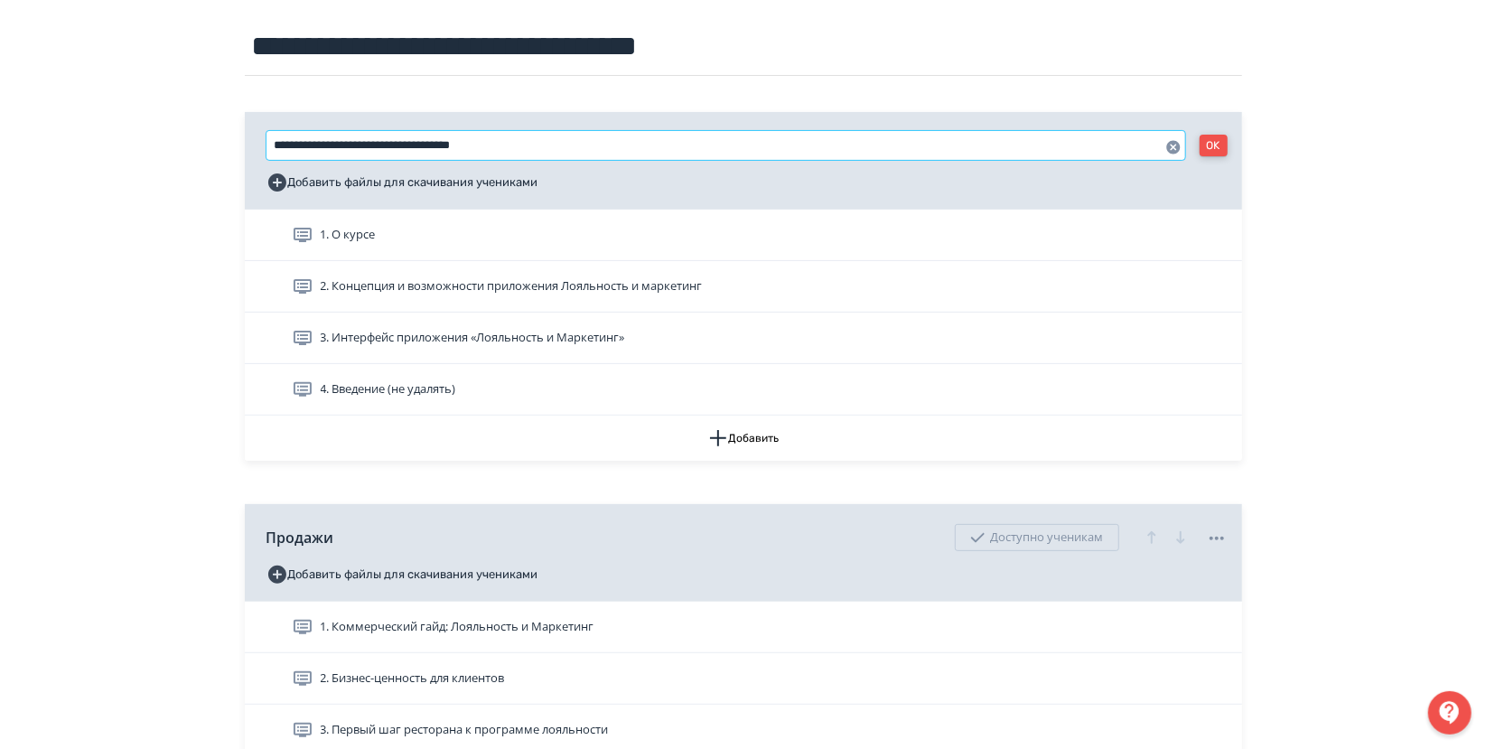
type input "**********"
click at [1211, 144] on button "OK" at bounding box center [1213, 146] width 28 height 22
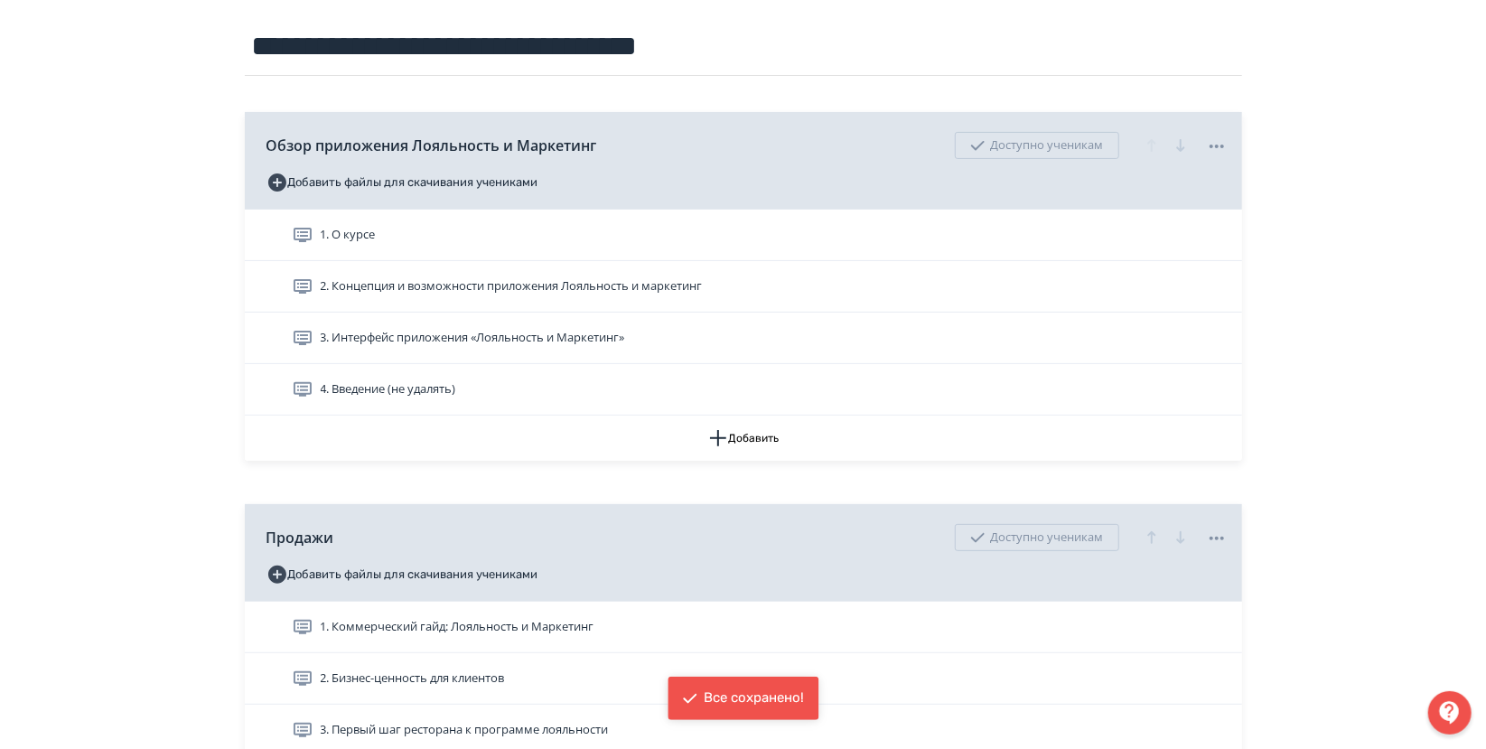
click at [1298, 231] on div "**********" at bounding box center [743, 716] width 1486 height 1834
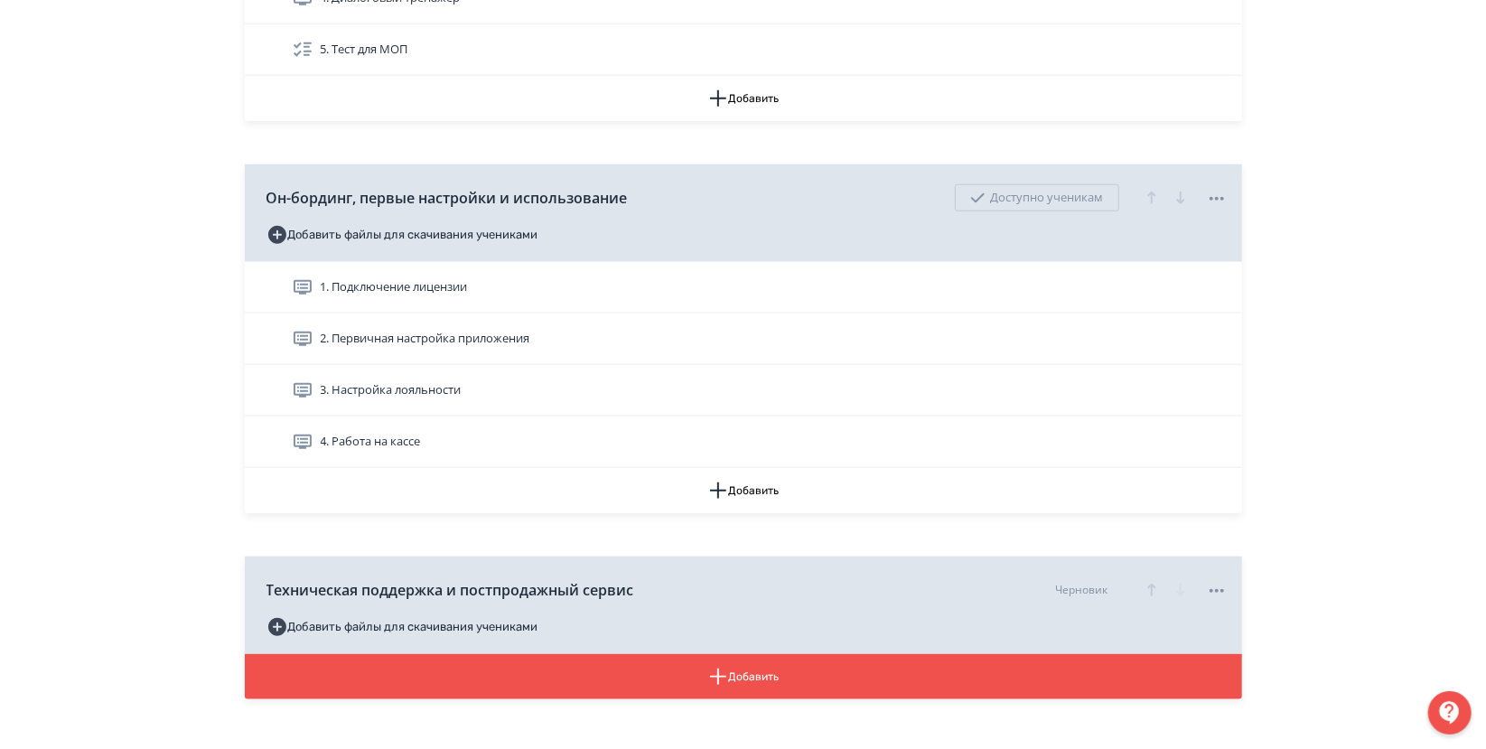
scroll to position [1084, 0]
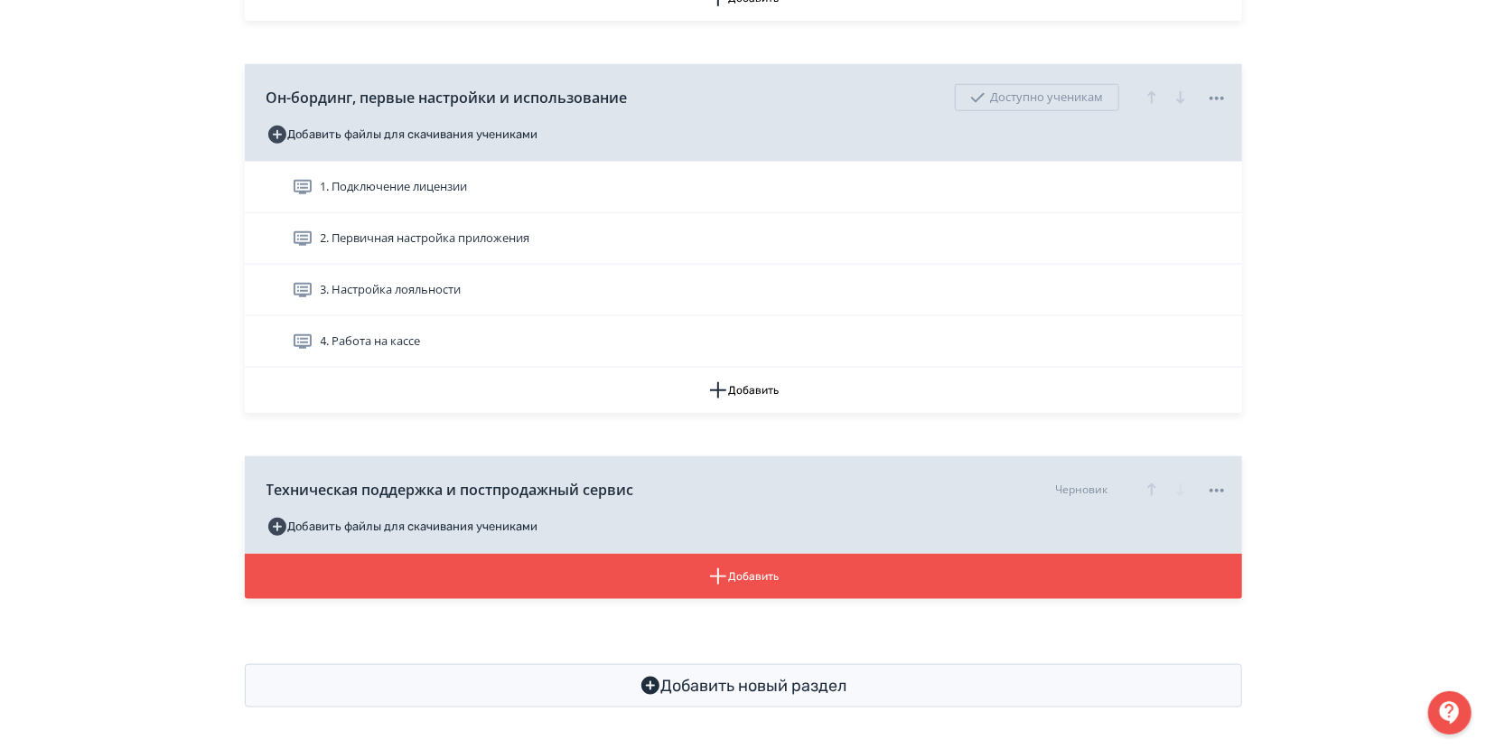
click at [341, 457] on div "Техническая поддержка и постпродажный сервис Черновик Добавить файлы для скачив…" at bounding box center [743, 505] width 997 height 98
drag, startPoint x: 330, startPoint y: 471, endPoint x: 332, endPoint y: 417, distance: 53.4
drag, startPoint x: 332, startPoint y: 417, endPoint x: 89, endPoint y: 447, distance: 244.8
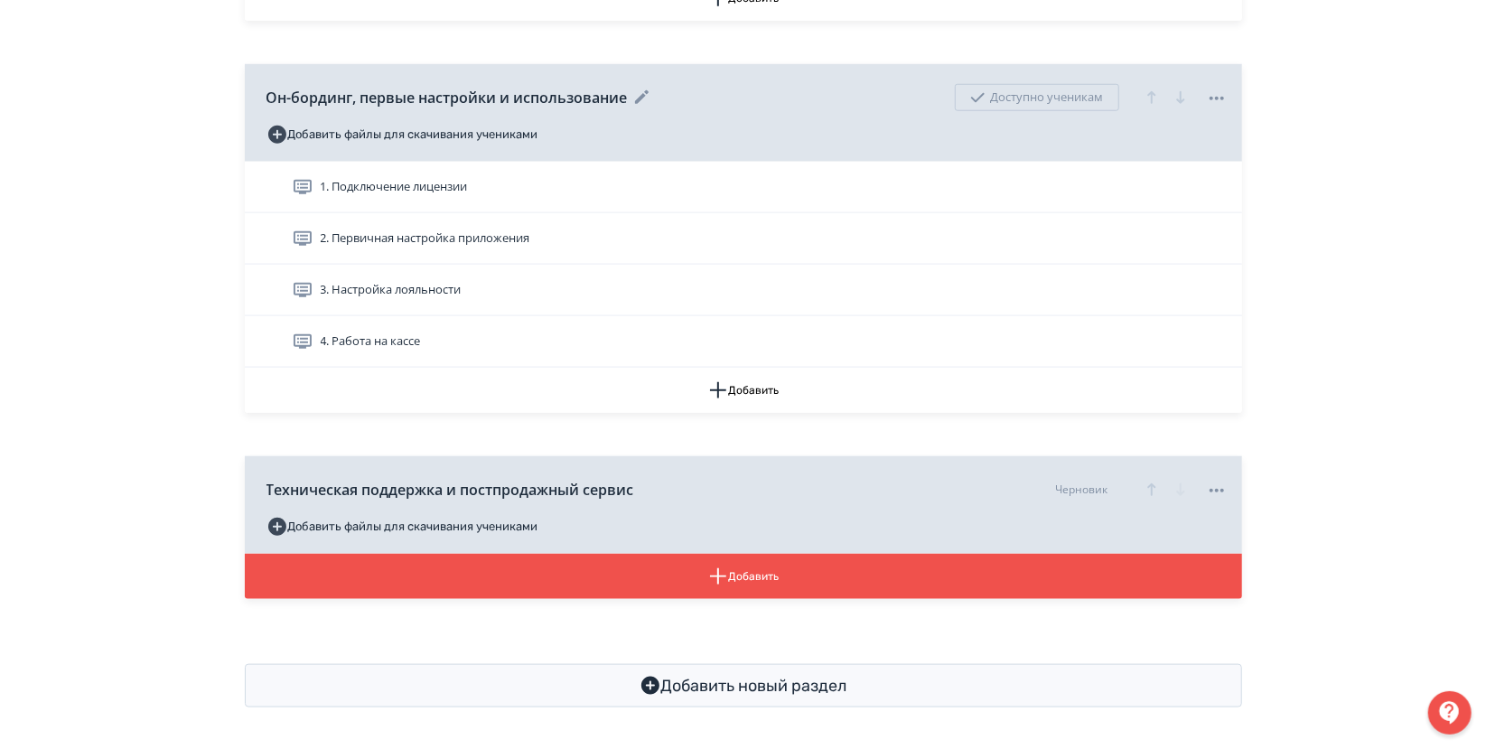
click at [726, 83] on div "Он-бординг, первые настройки и использование Доступно ученикам" at bounding box center [746, 97] width 961 height 45
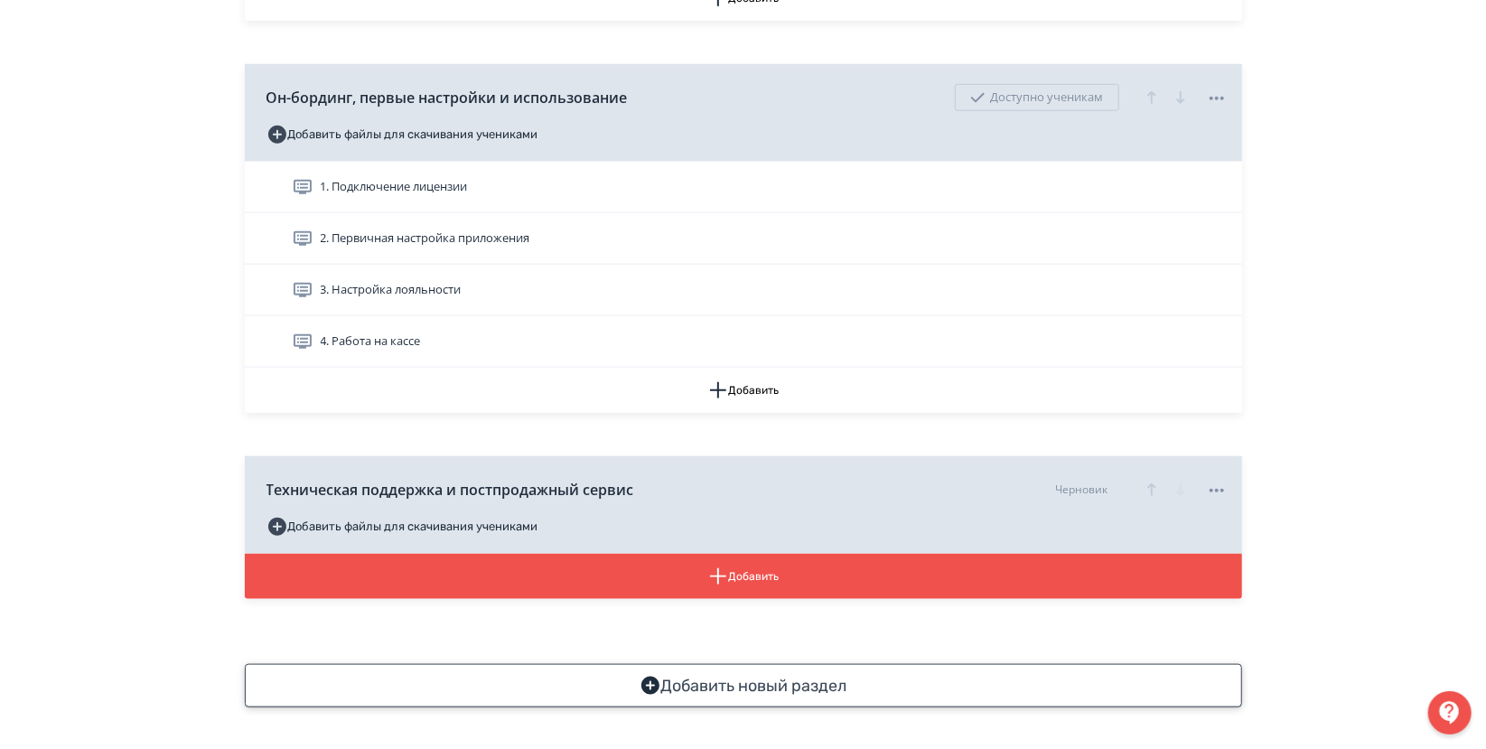
click at [829, 690] on button "Добавить новый раздел" at bounding box center [743, 685] width 997 height 43
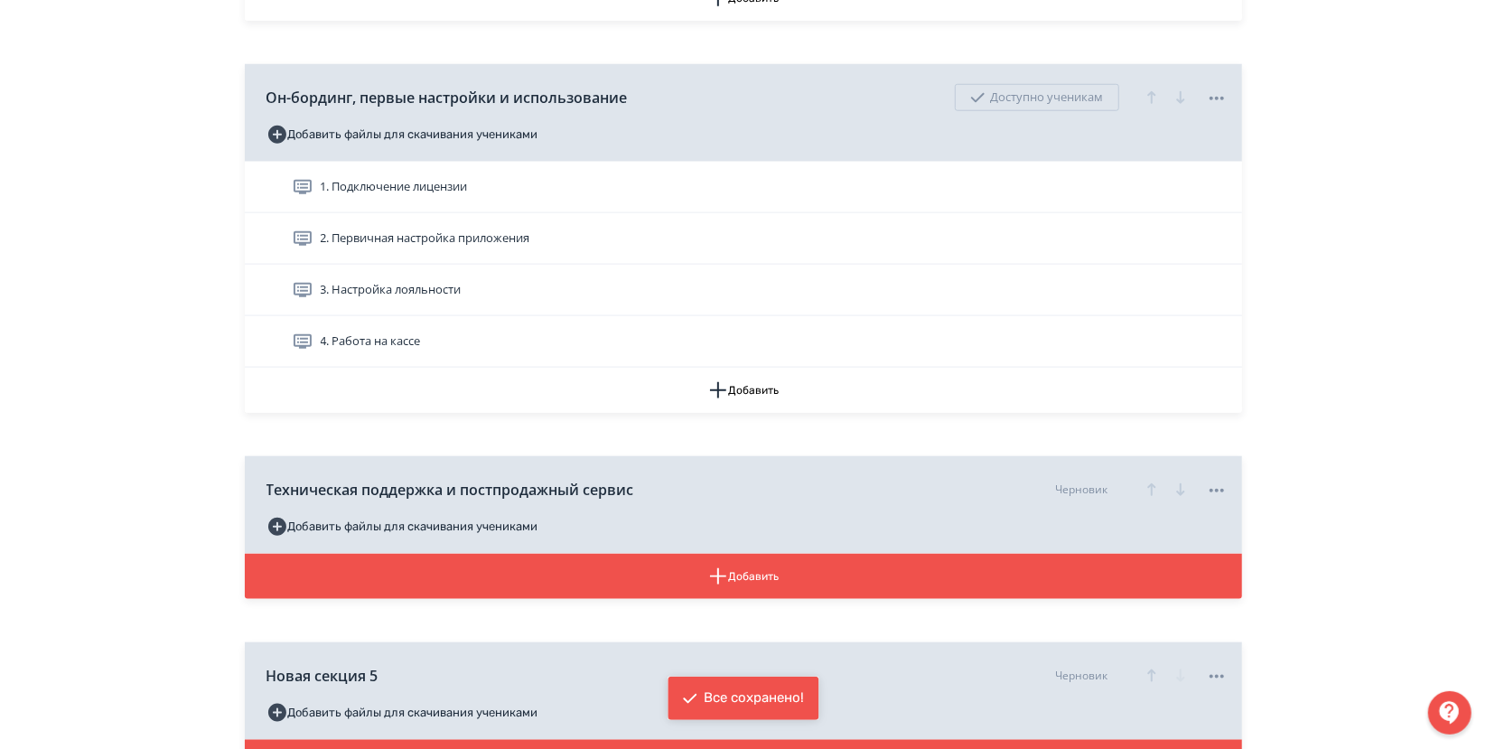
scroll to position [1271, 0]
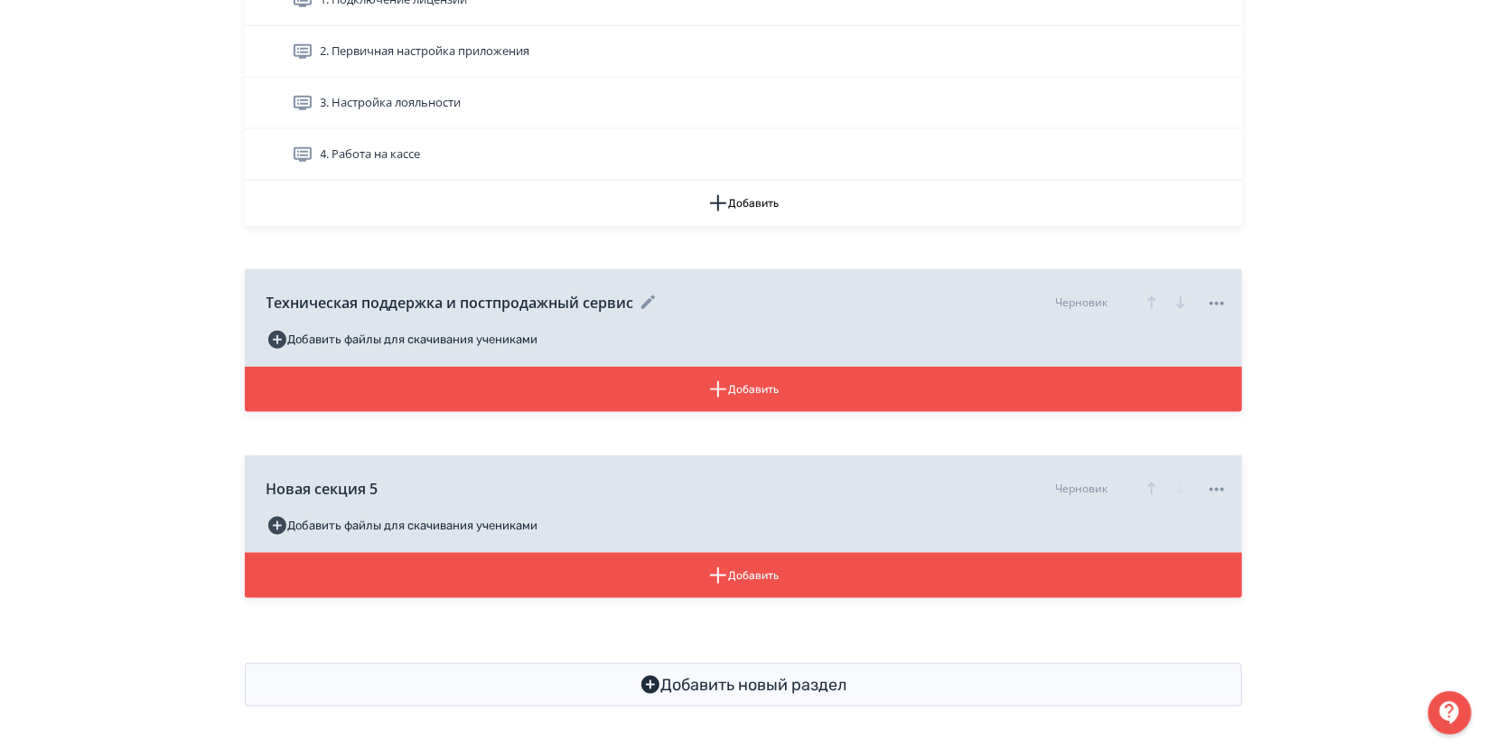
click at [647, 296] on icon at bounding box center [649, 303] width 22 height 22
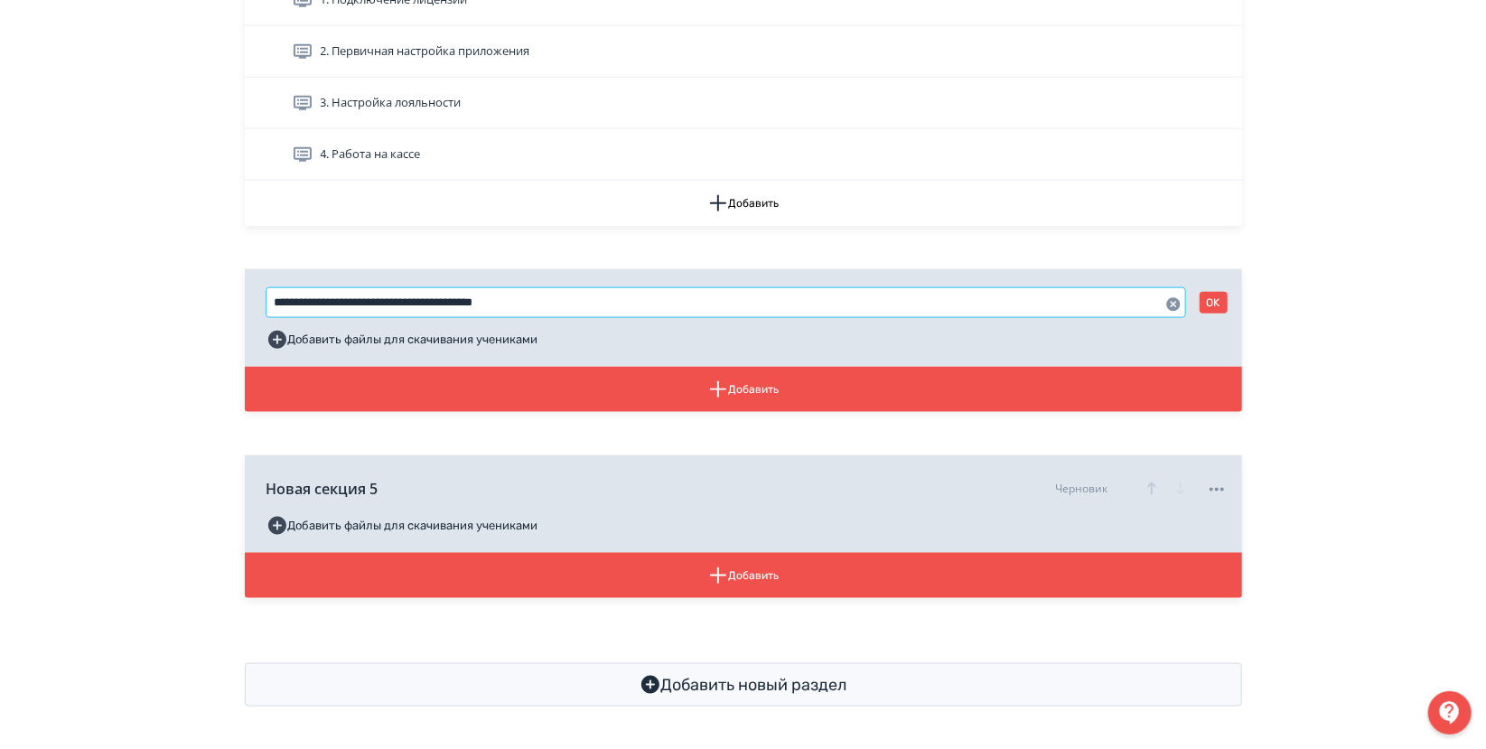
drag, startPoint x: 637, startPoint y: 294, endPoint x: 244, endPoint y: 297, distance: 392.9
click at [245, 297] on div "**********" at bounding box center [743, 318] width 997 height 98
click at [1150, 481] on icon "button" at bounding box center [1152, 489] width 22 height 22
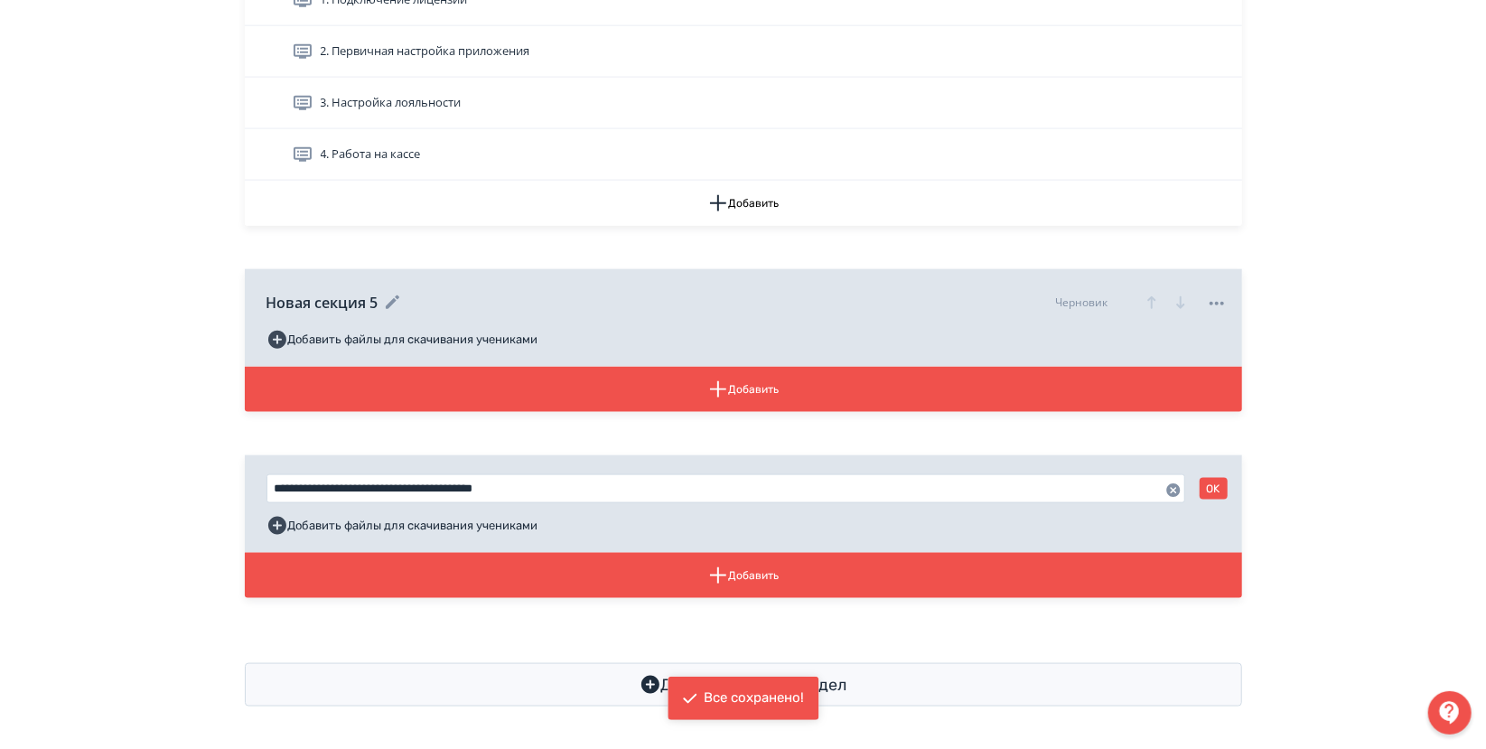
click at [1156, 298] on icon "button" at bounding box center [1152, 303] width 22 height 22
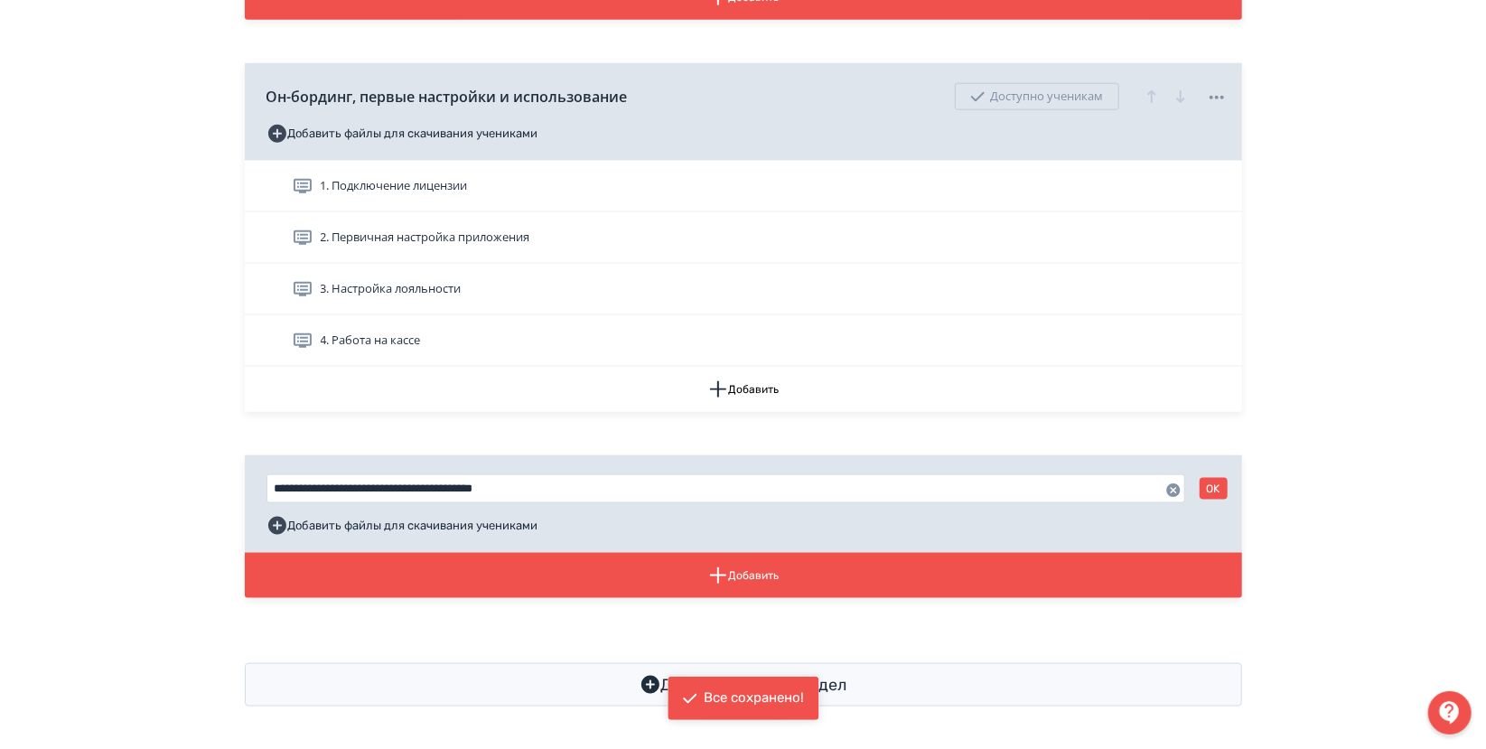
scroll to position [879, 0]
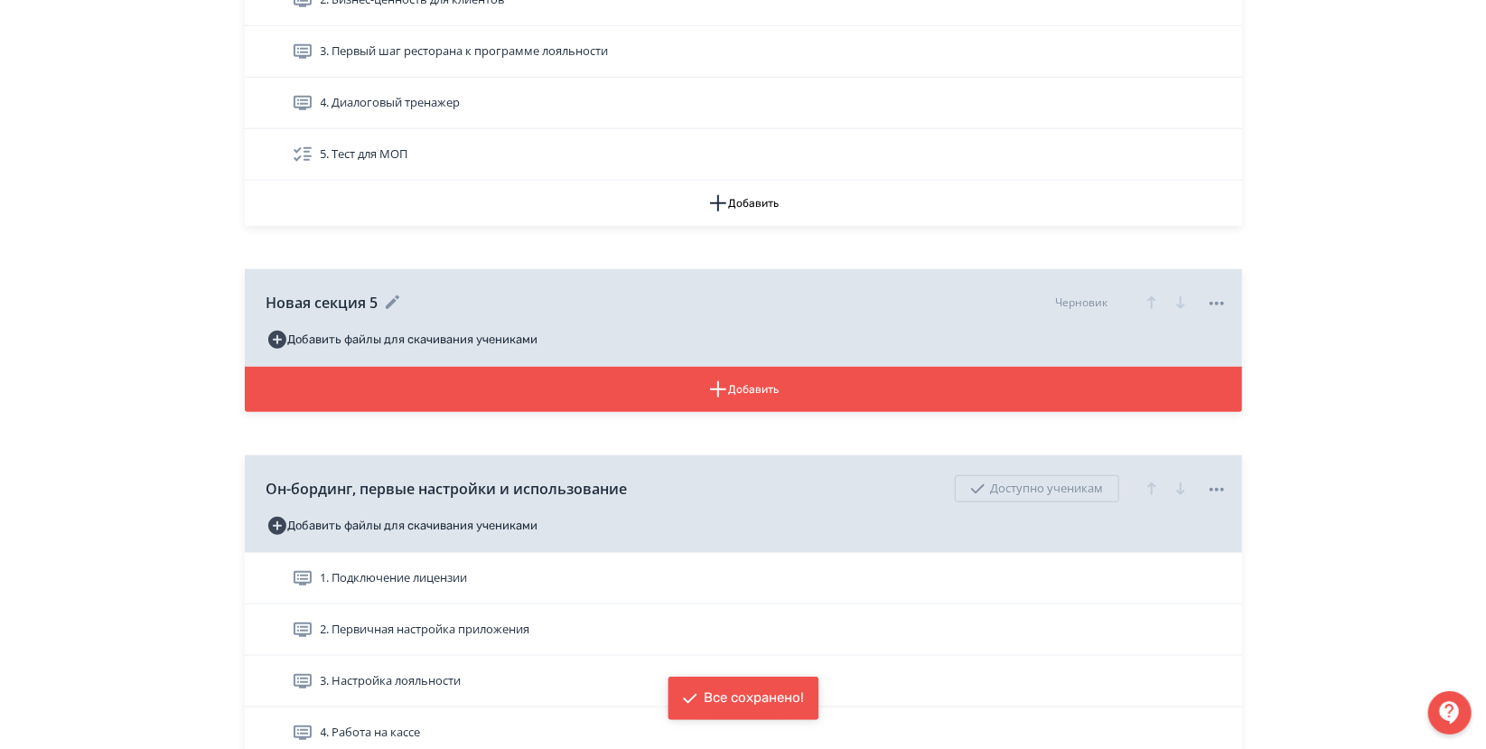
click at [1156, 298] on icon "button" at bounding box center [1152, 303] width 22 height 22
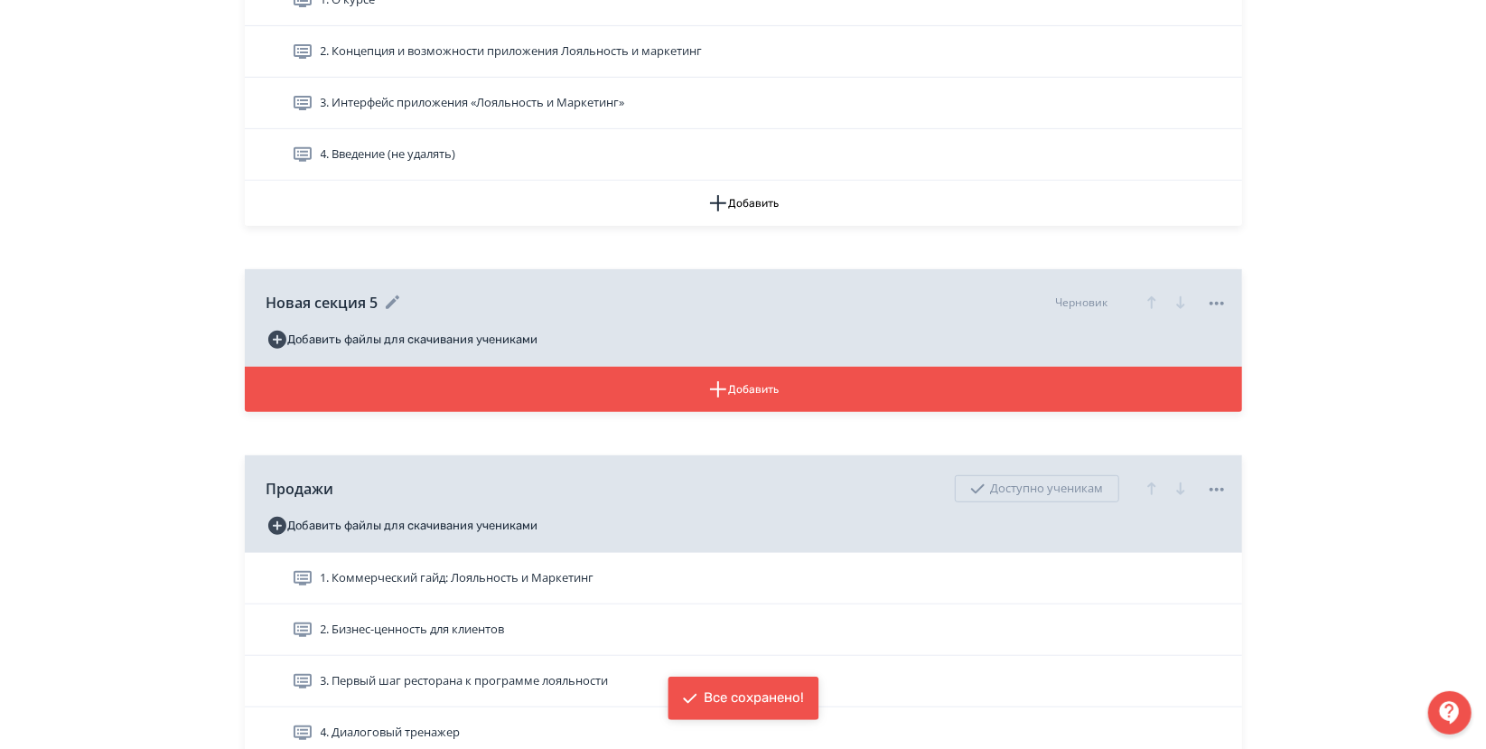
click at [1156, 298] on icon "button" at bounding box center [1152, 303] width 22 height 22
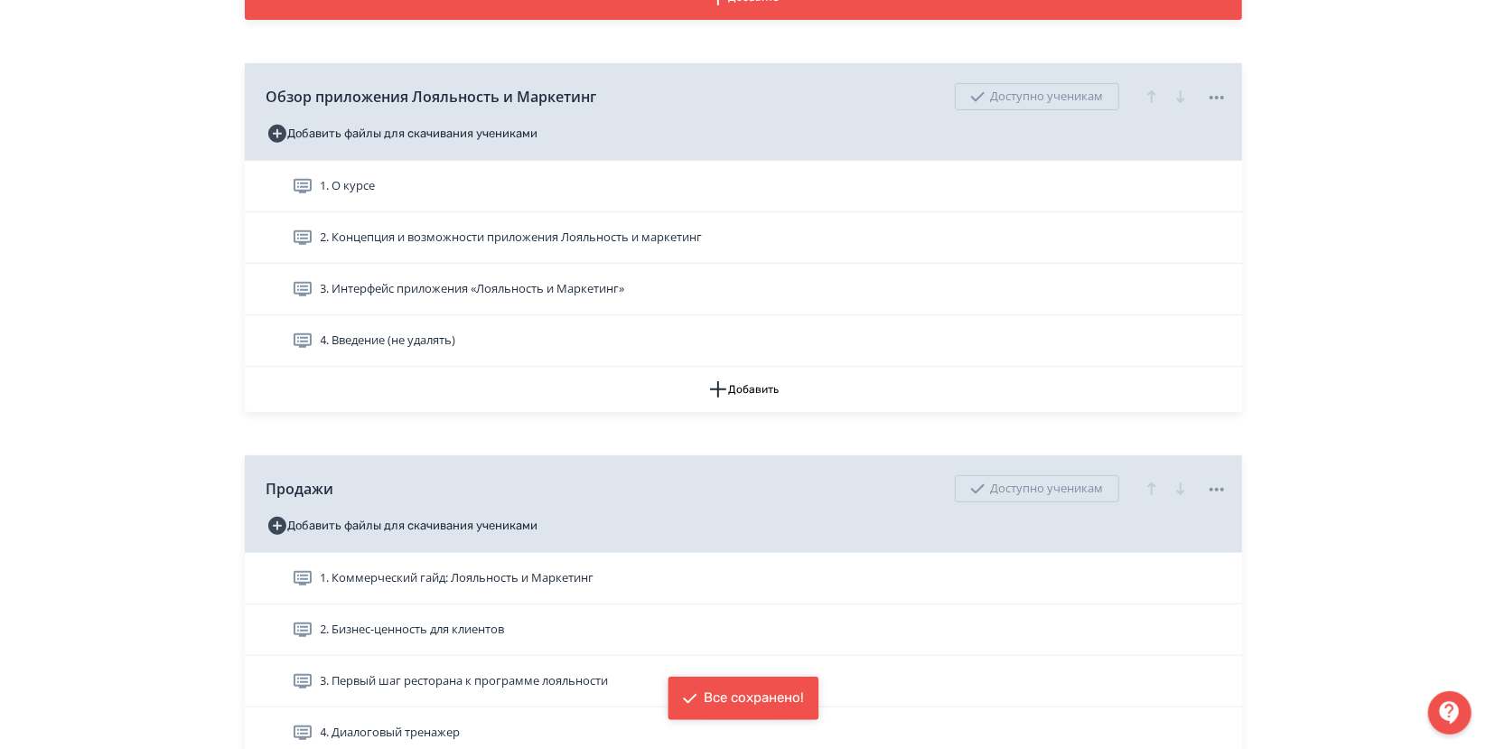
scroll to position [43, 0]
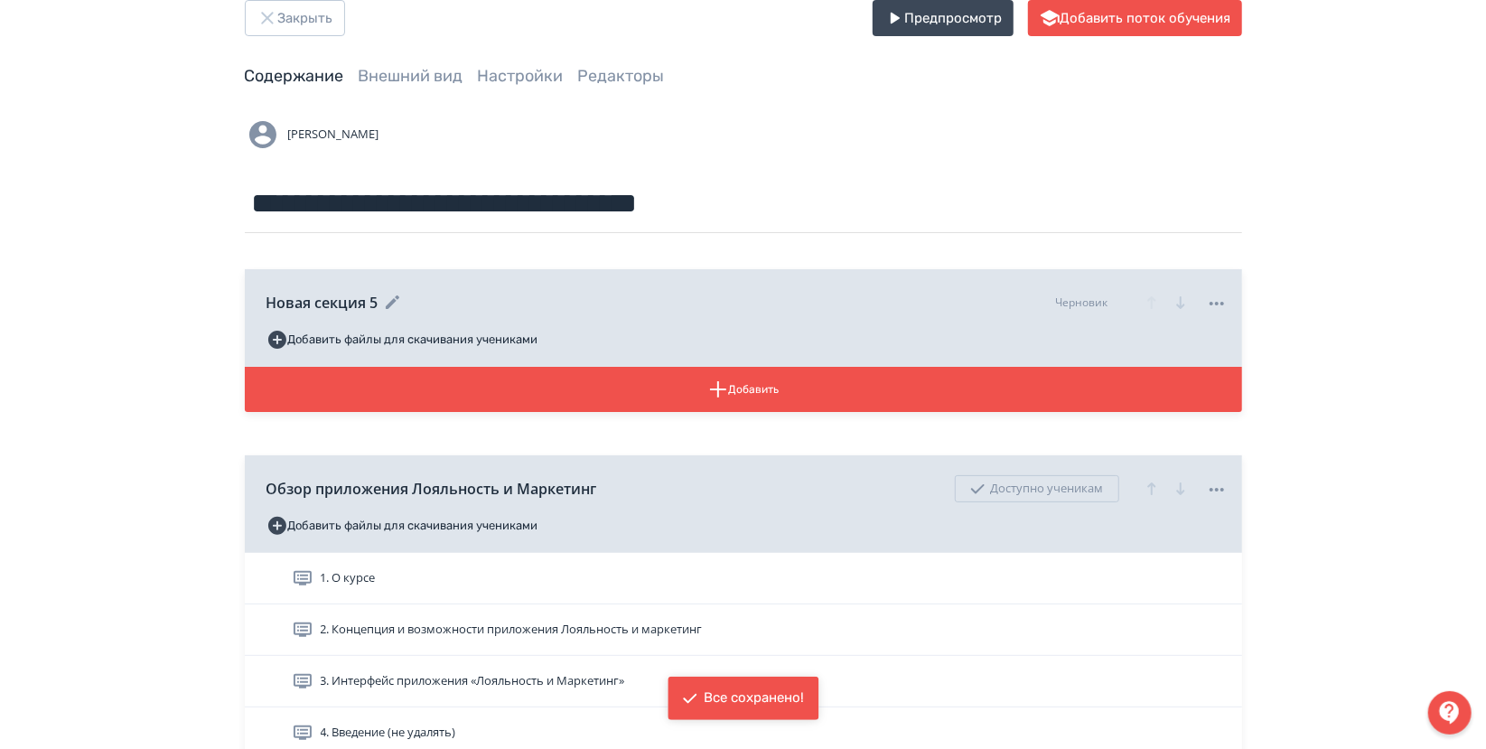
click at [700, 308] on div "Новая секция 5 Черновик" at bounding box center [746, 302] width 961 height 45
click at [391, 300] on icon at bounding box center [392, 302] width 14 height 14
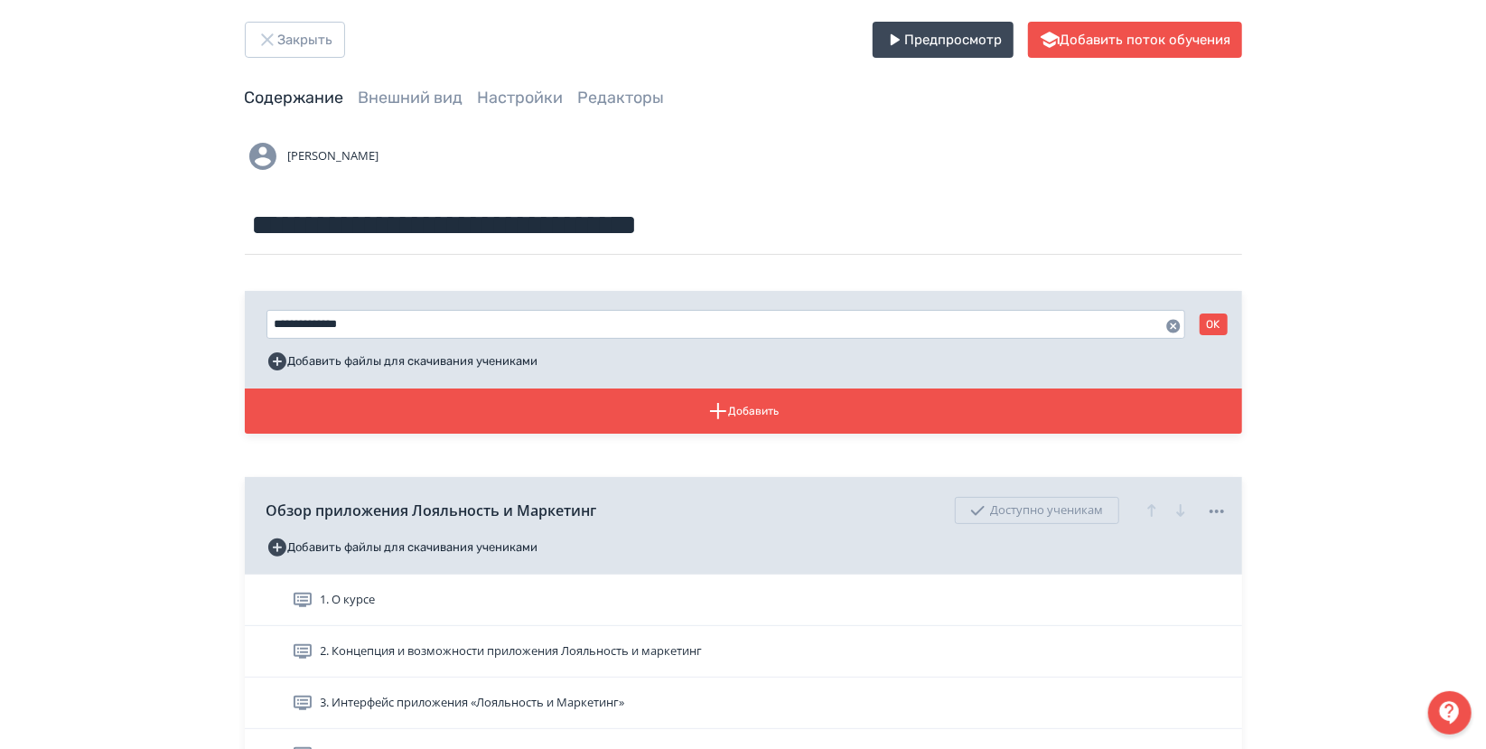
scroll to position [0, 0]
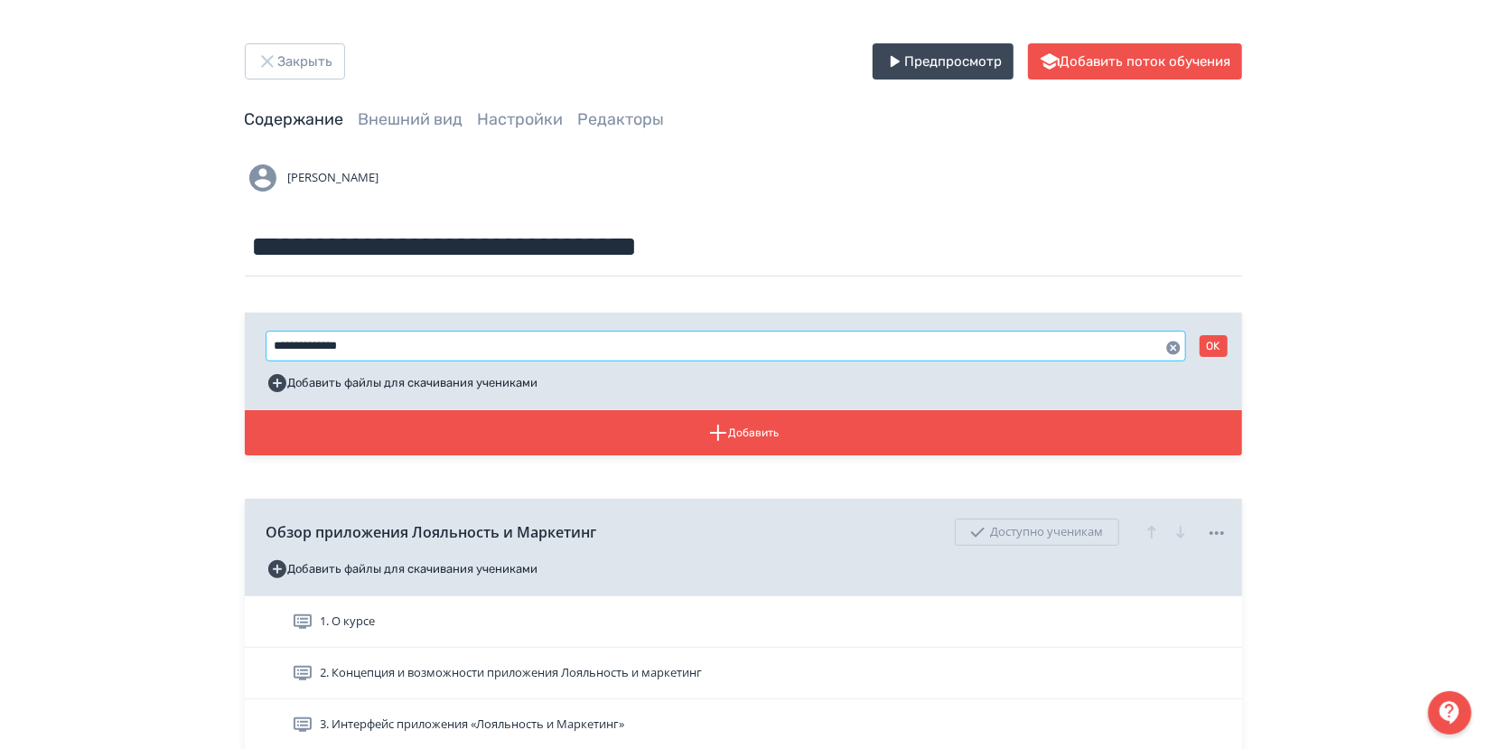
click at [416, 343] on input "**********" at bounding box center [725, 345] width 919 height 29
type input "*"
type input "********"
click at [1208, 350] on button "OK" at bounding box center [1213, 346] width 28 height 22
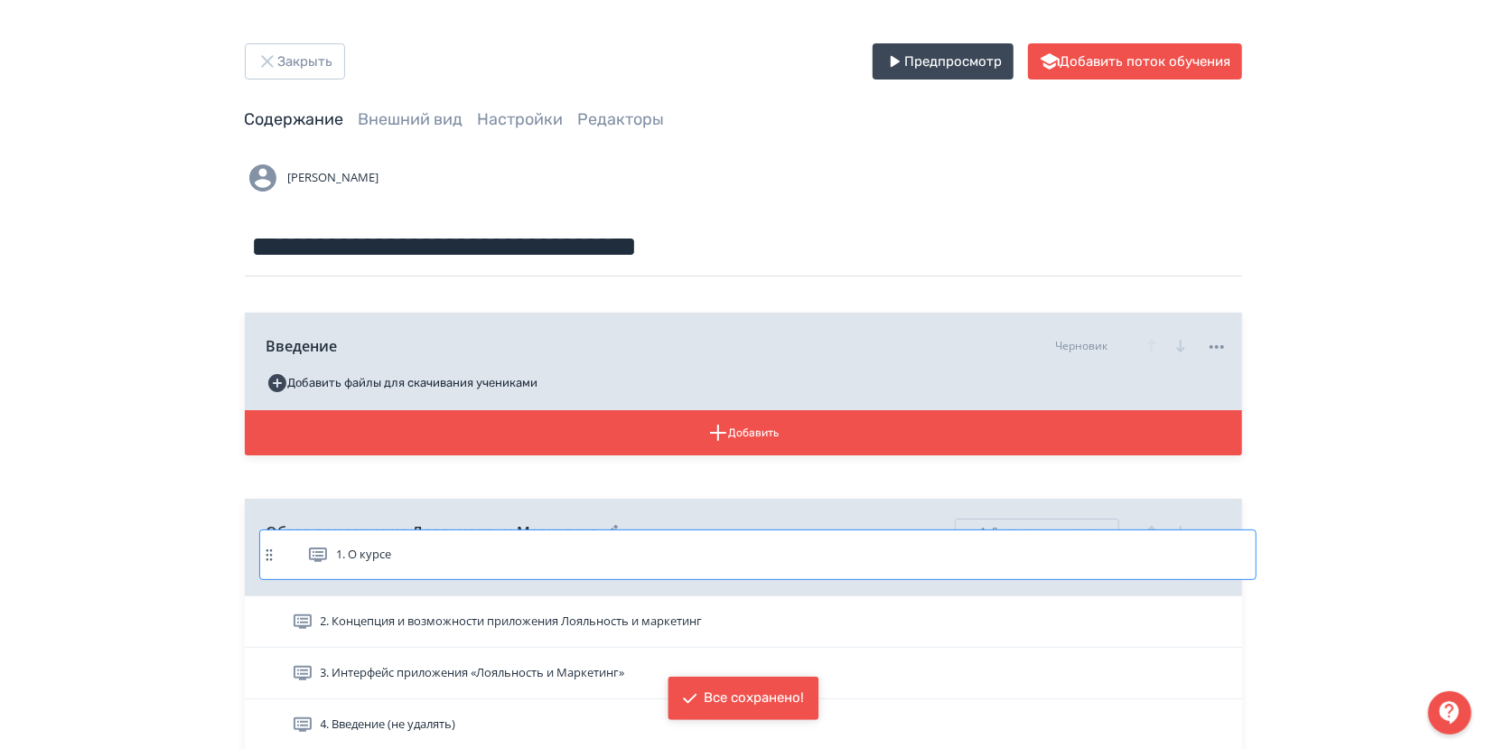
scroll to position [5, 0]
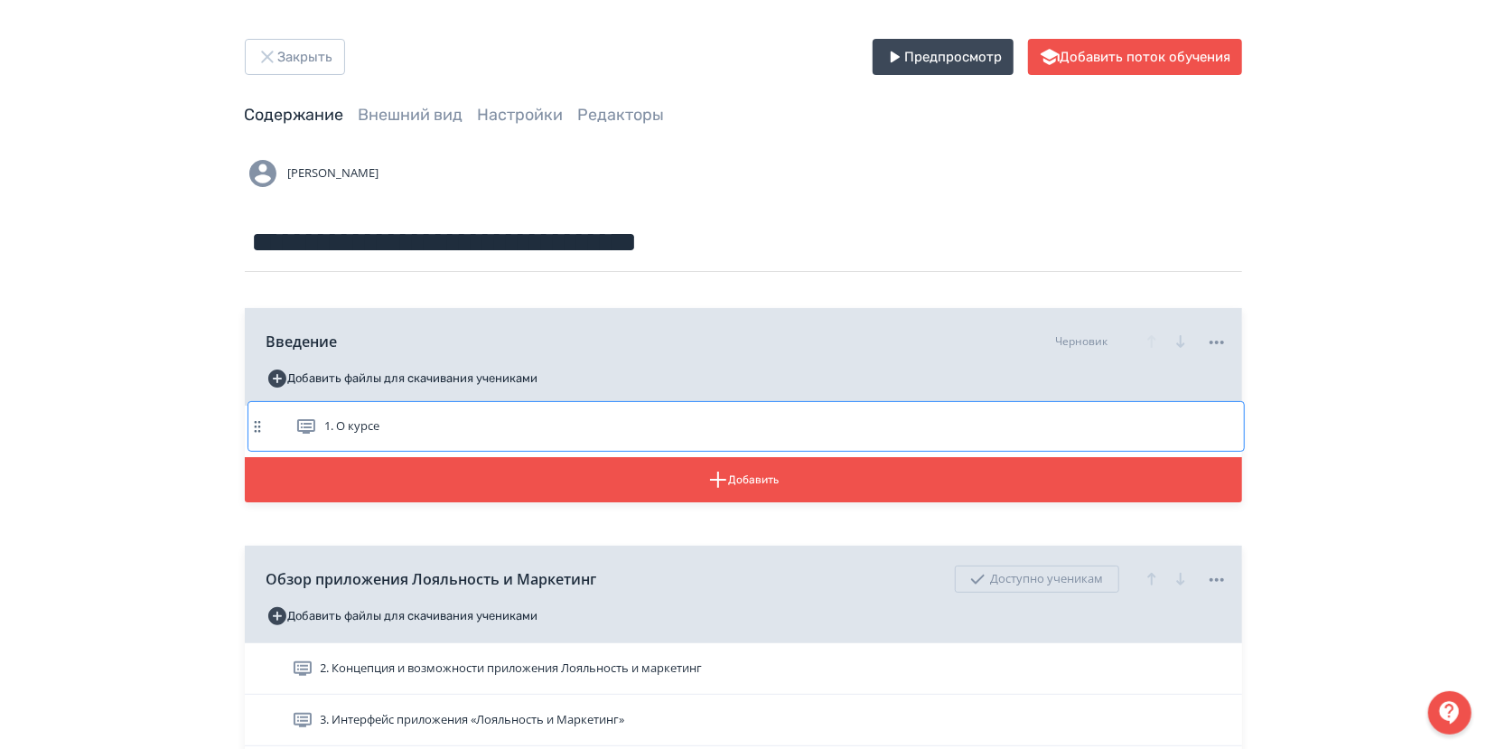
drag, startPoint x: 254, startPoint y: 625, endPoint x: 257, endPoint y: 421, distance: 204.1
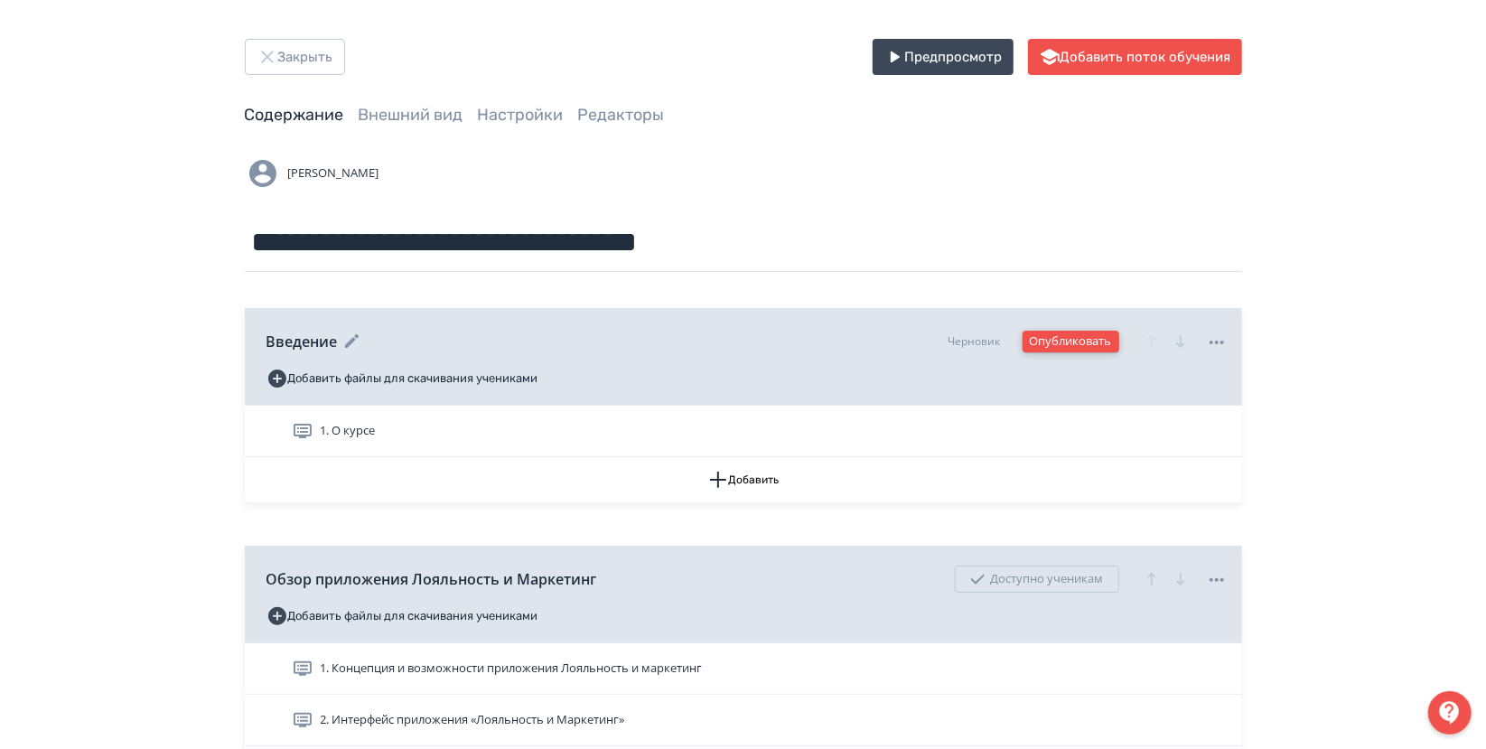
click at [1043, 340] on button "Опубликовать" at bounding box center [1070, 342] width 97 height 22
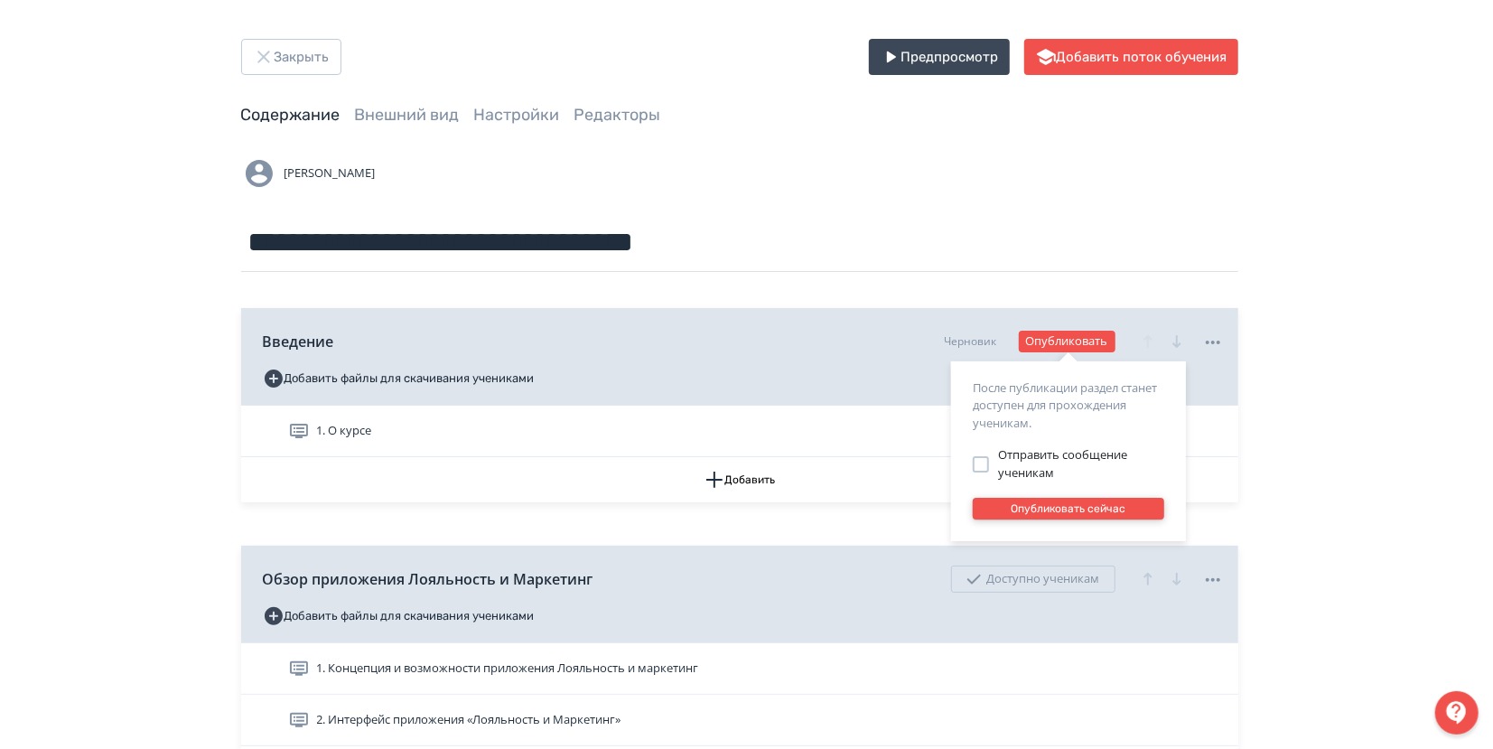
click at [1117, 509] on button "Опубликовать сейчас" at bounding box center [1068, 509] width 191 height 22
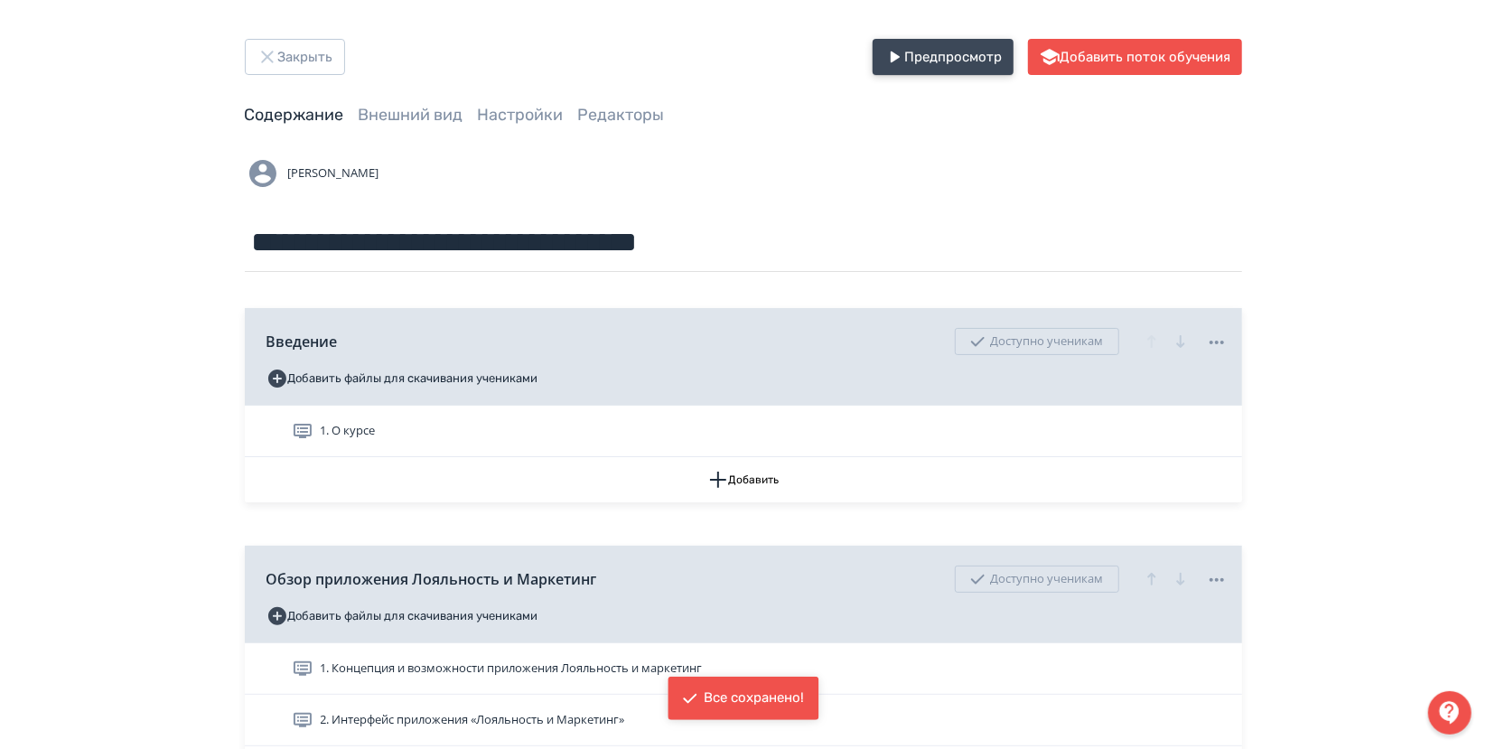
click at [939, 63] on button "Предпросмотр" at bounding box center [943, 57] width 141 height 36
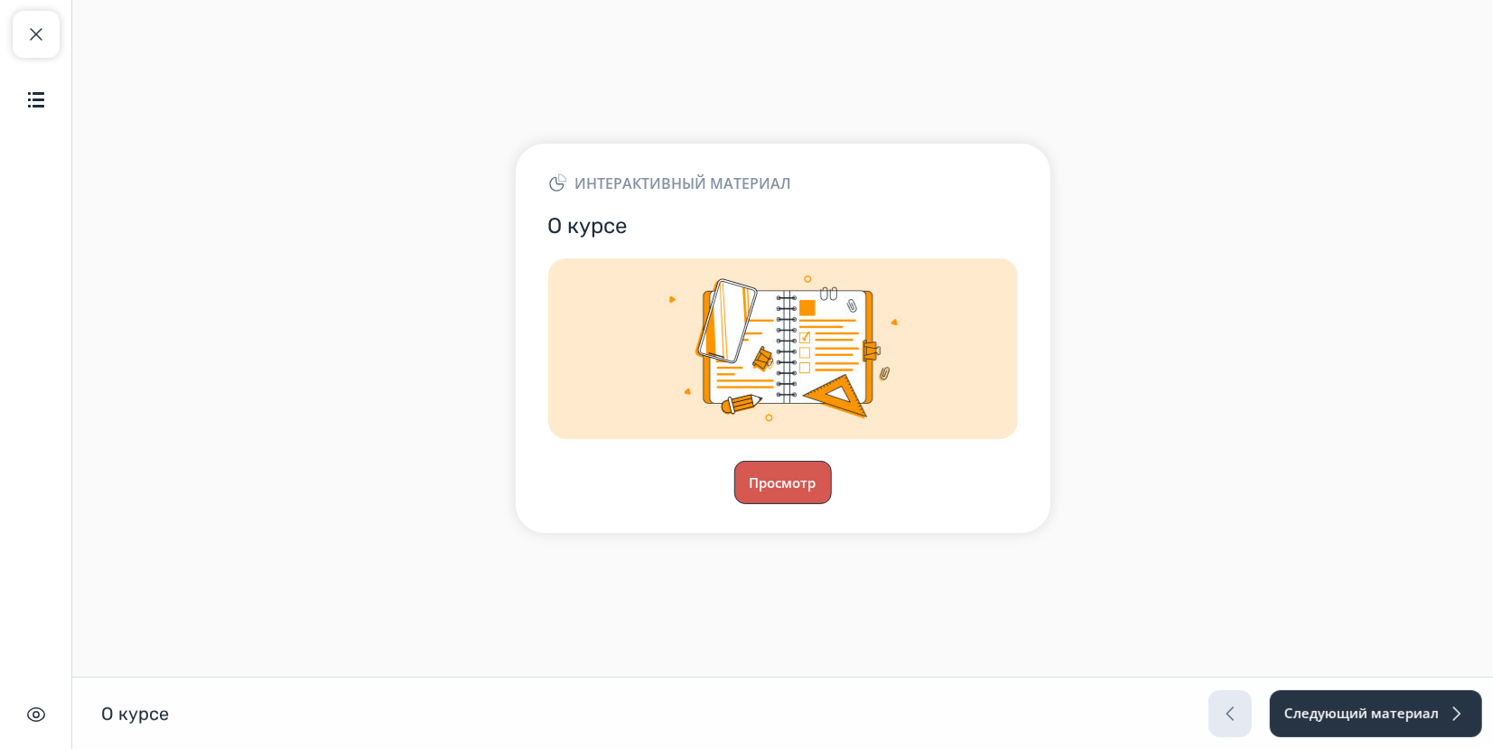
click at [762, 481] on button "Просмотр" at bounding box center [783, 482] width 98 height 43
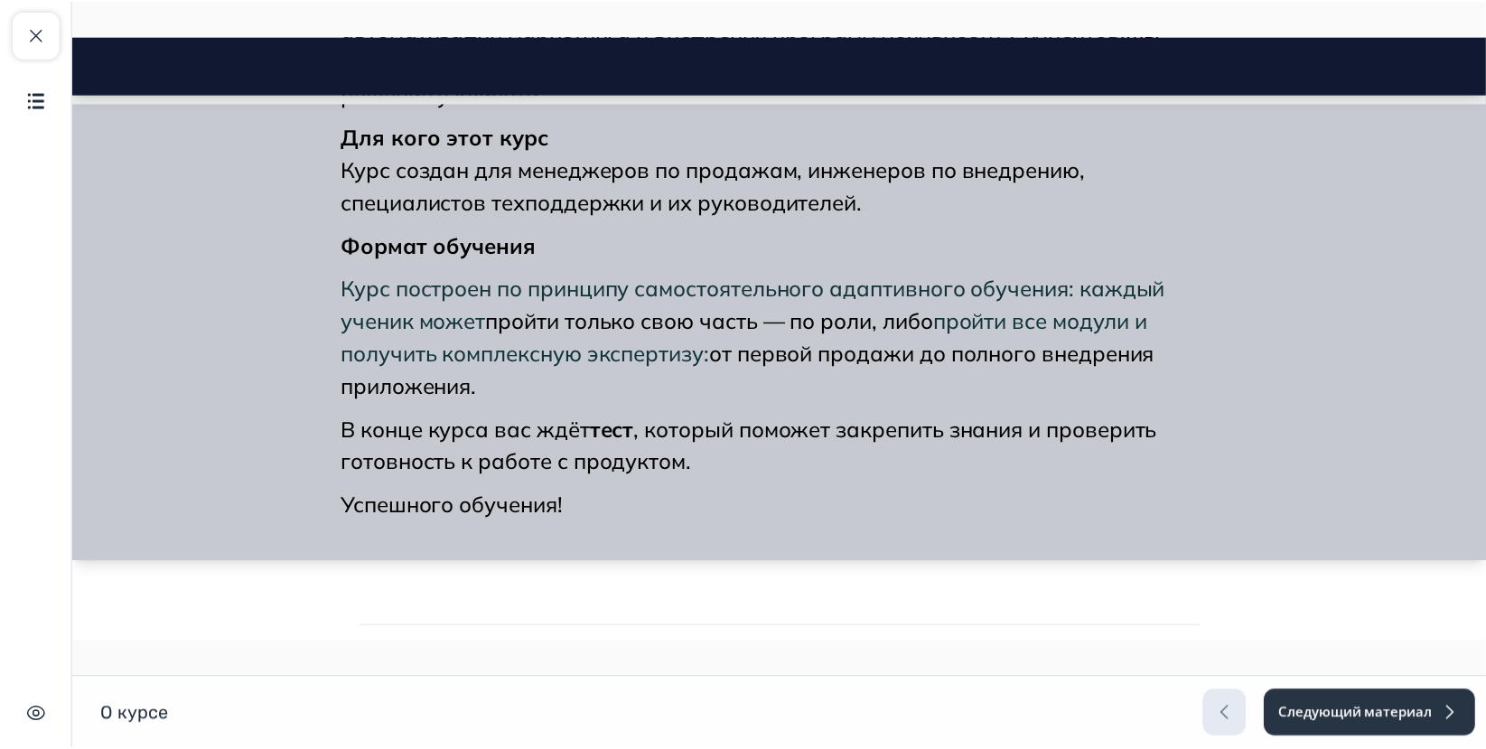
scroll to position [583, 0]
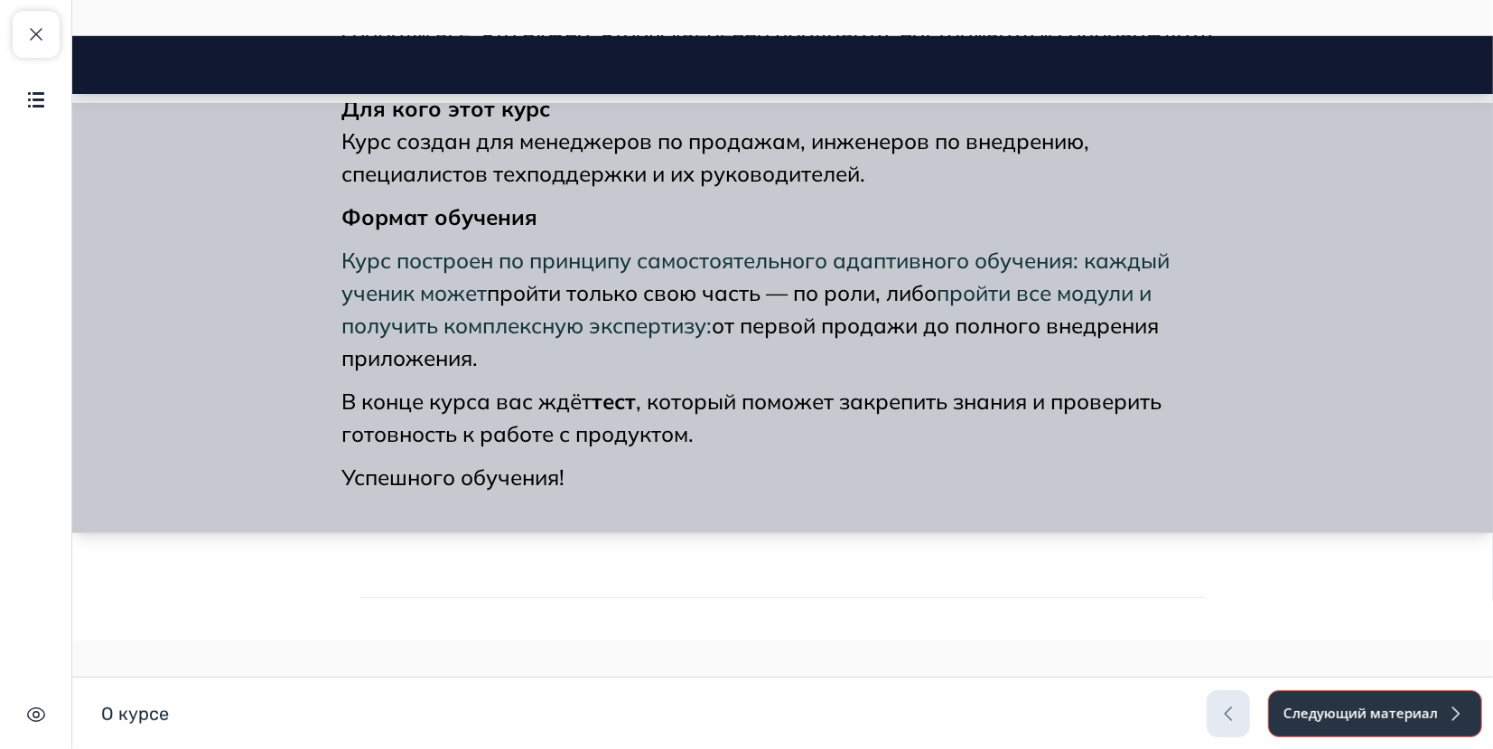
click at [1330, 724] on button "Следующий материал" at bounding box center [1375, 713] width 214 height 47
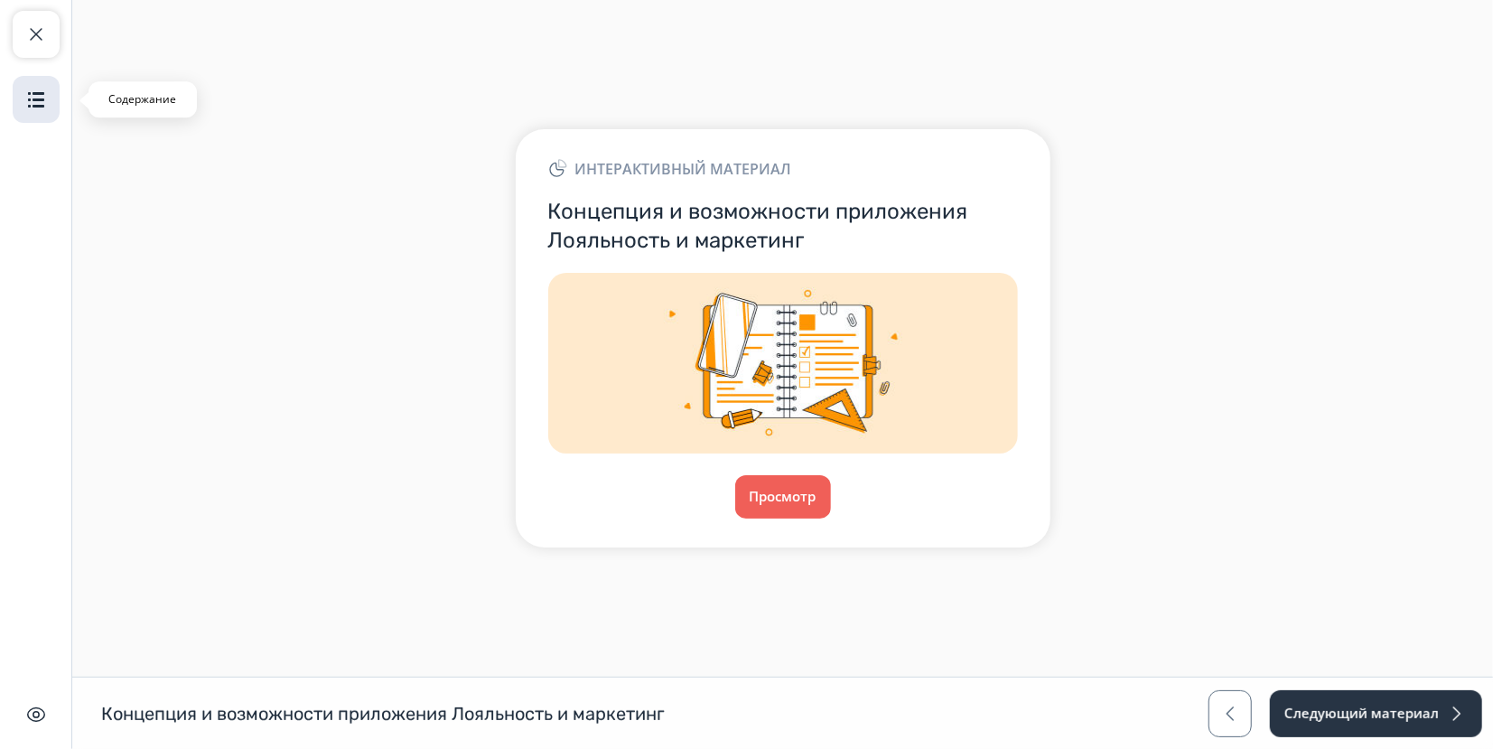
click at [45, 98] on img "button" at bounding box center [36, 100] width 22 height 22
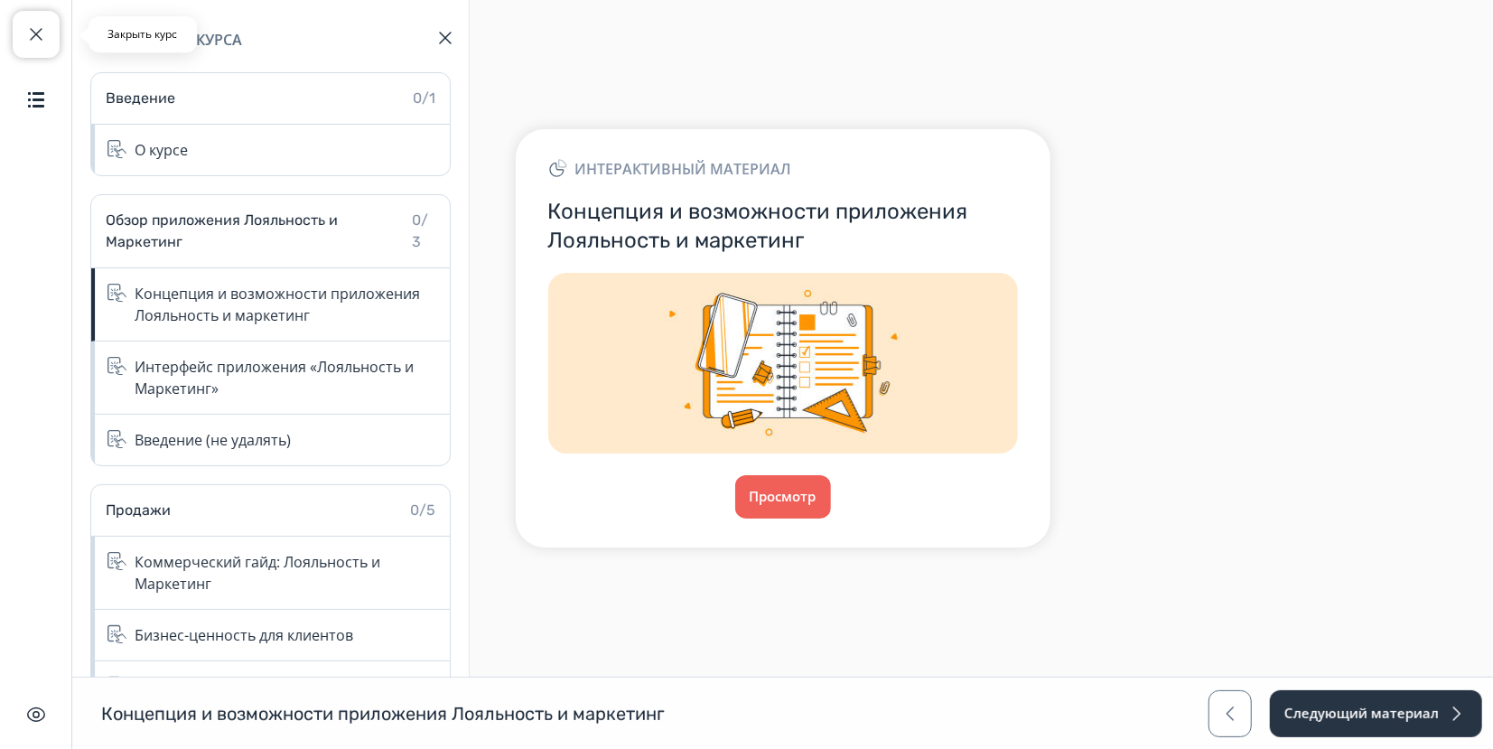
click at [32, 39] on span "button" at bounding box center [36, 34] width 22 height 22
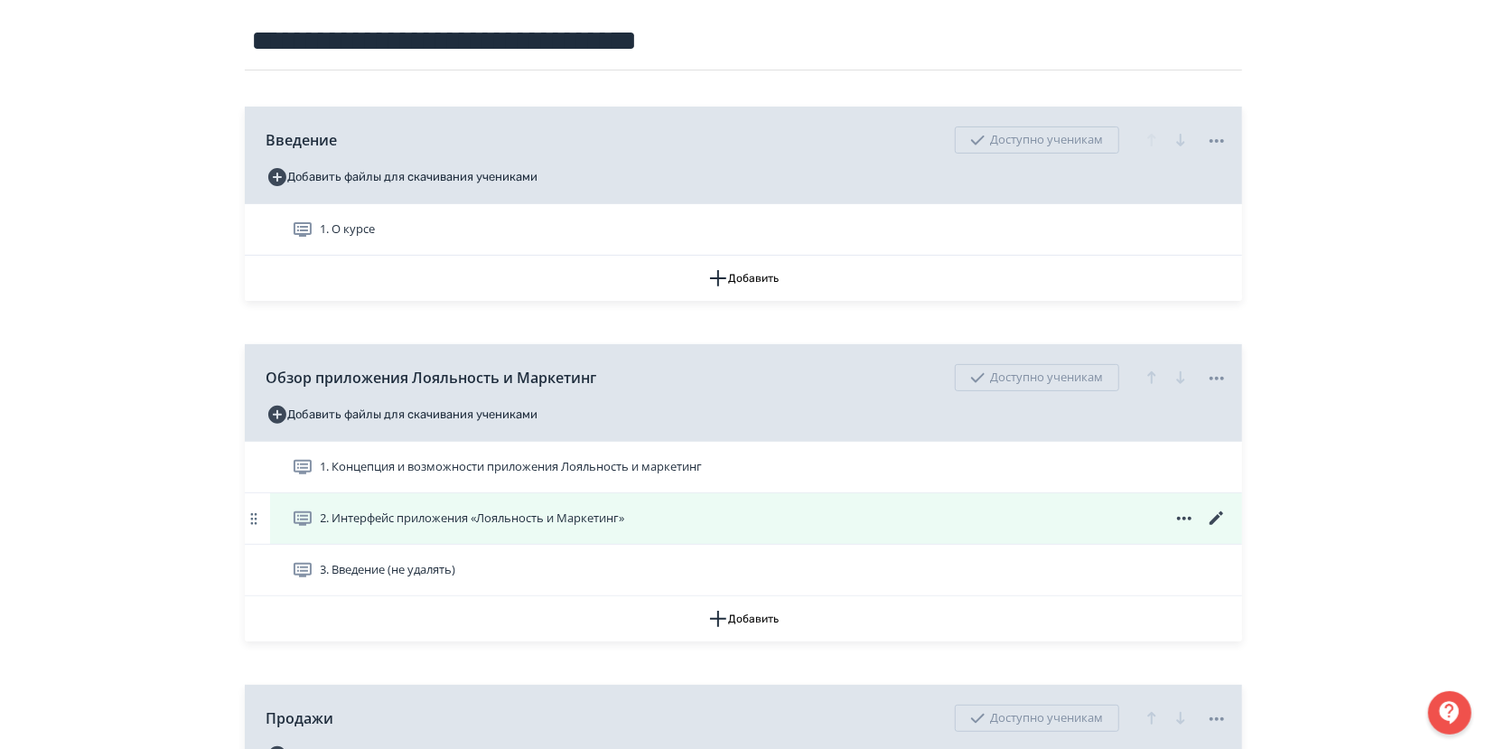
scroll to position [301, 0]
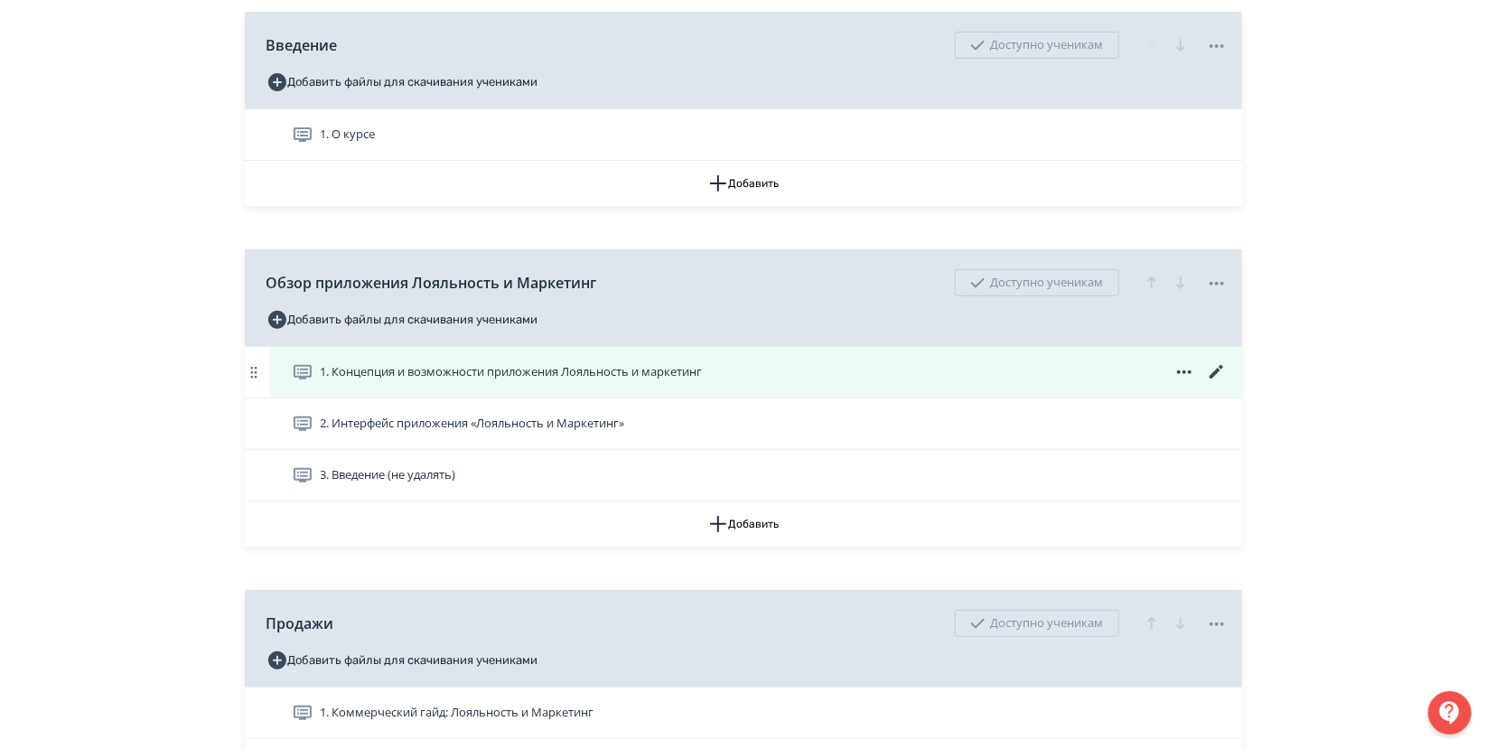
drag, startPoint x: 1221, startPoint y: 418, endPoint x: 499, endPoint y: 369, distance: 723.3
click at [499, 369] on span "1. Концепция и возможности приложения Лояльность и маркетинг" at bounding box center [512, 372] width 382 height 18
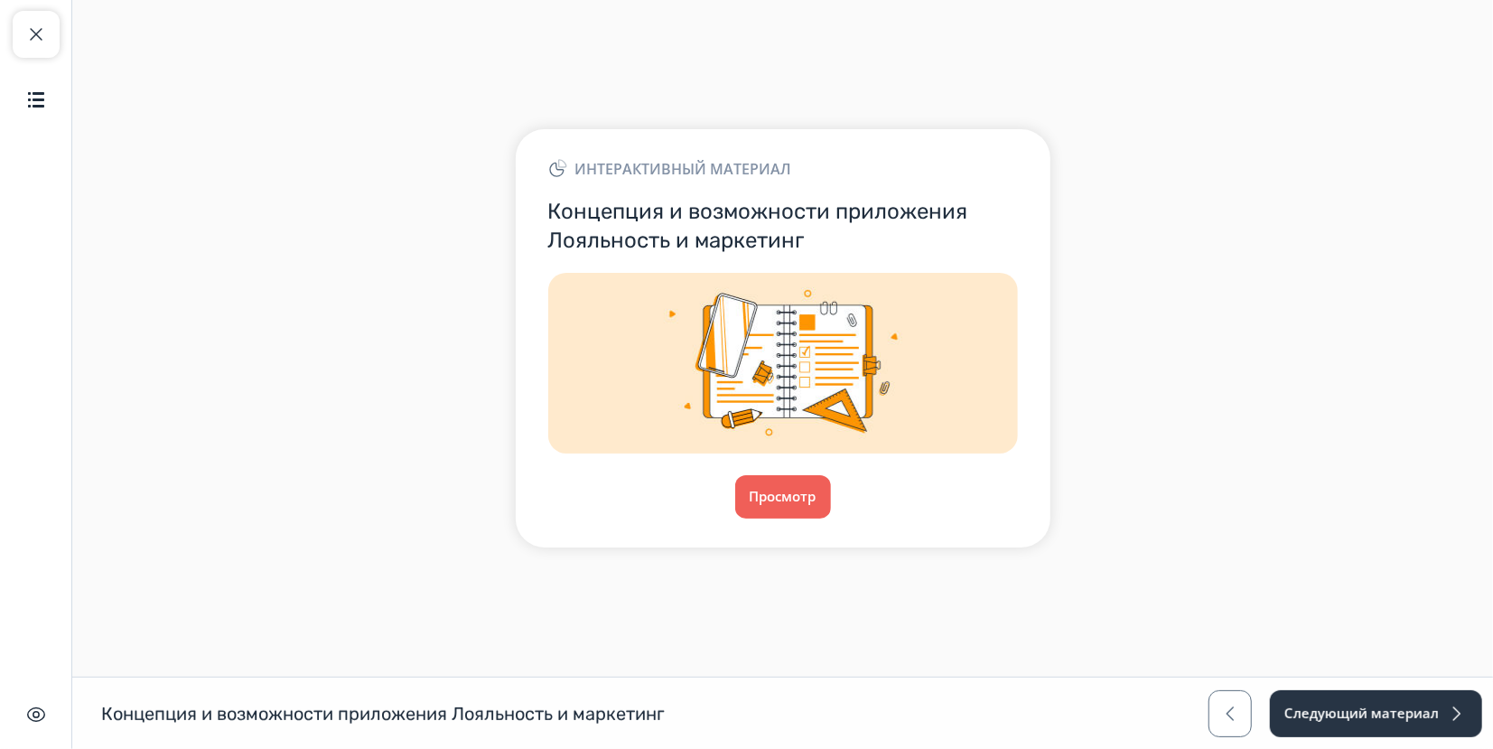
drag, startPoint x: 793, startPoint y: 492, endPoint x: 930, endPoint y: 44, distance: 468.6
click at [930, 44] on main "Интерактивный материал Концепция и возможности приложения Лояльность и маркетин…" at bounding box center [782, 338] width 1421 height 677
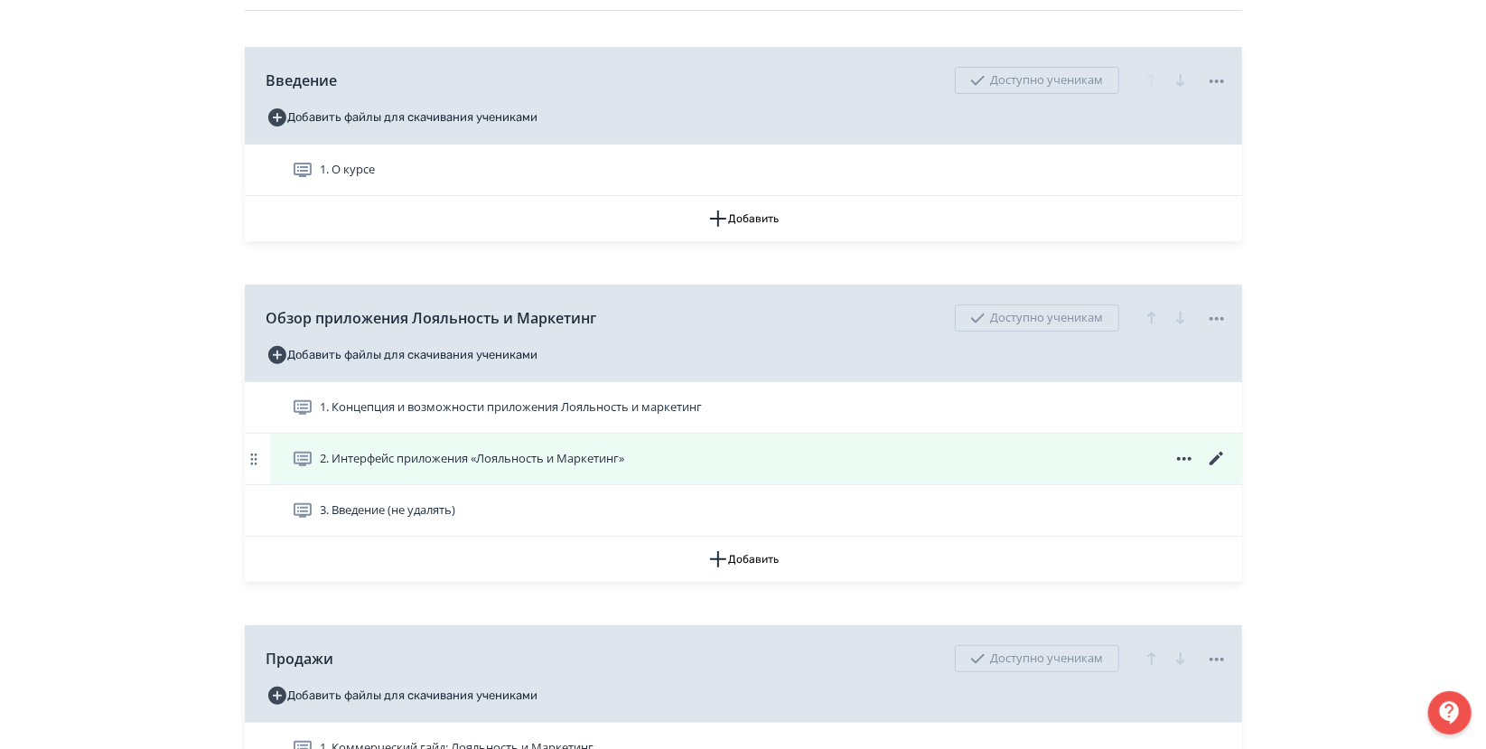
scroll to position [301, 0]
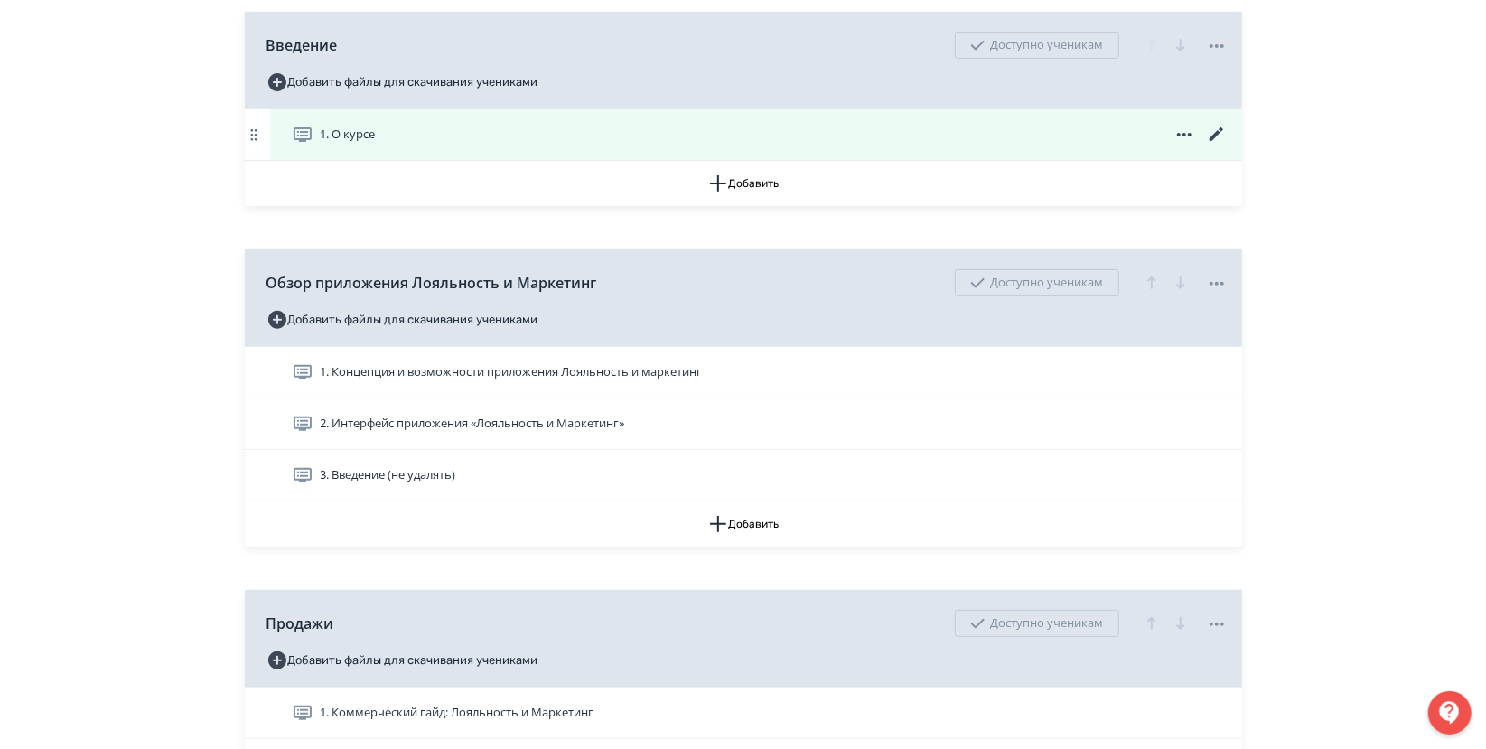
click at [363, 126] on span "1. О курсе" at bounding box center [348, 135] width 55 height 18
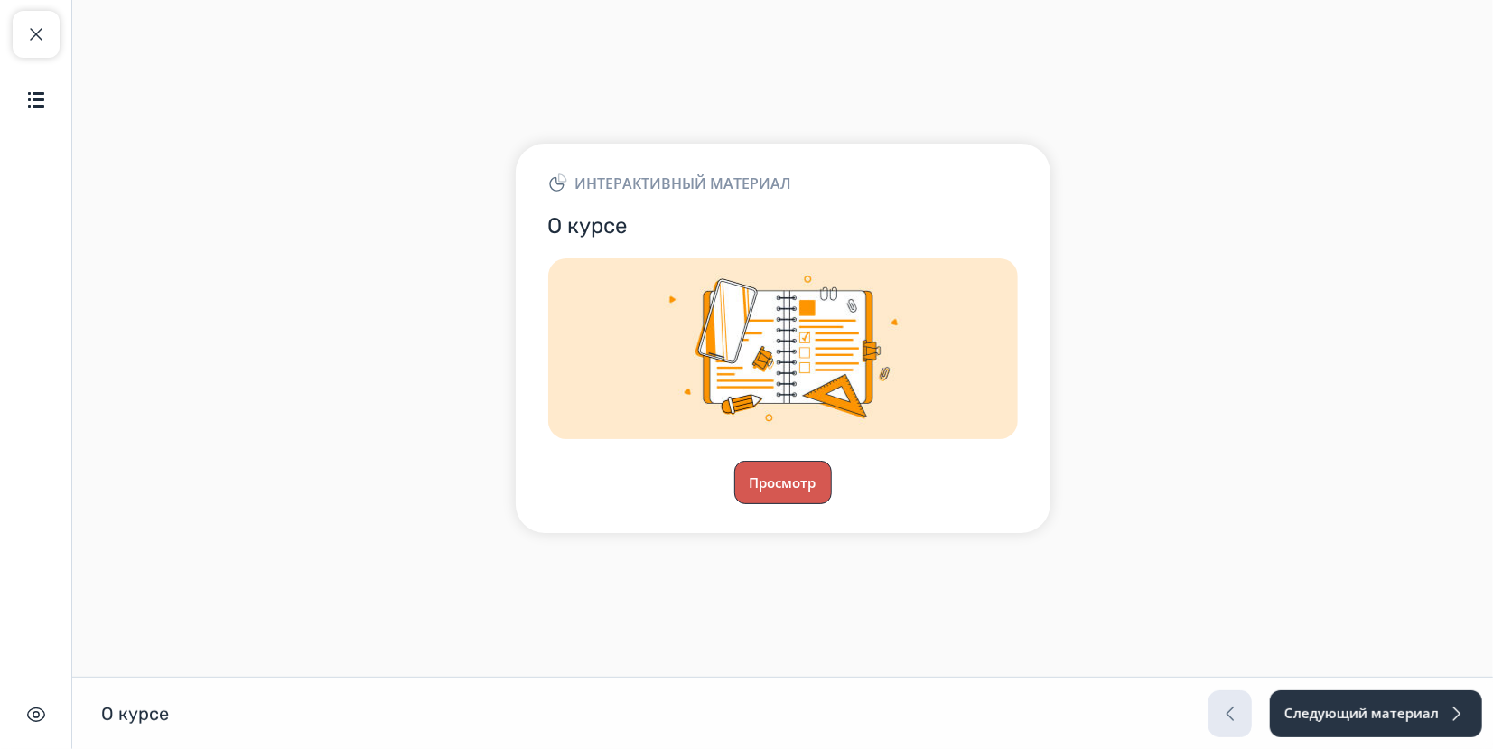
click at [800, 479] on button "Просмотр" at bounding box center [783, 482] width 98 height 43
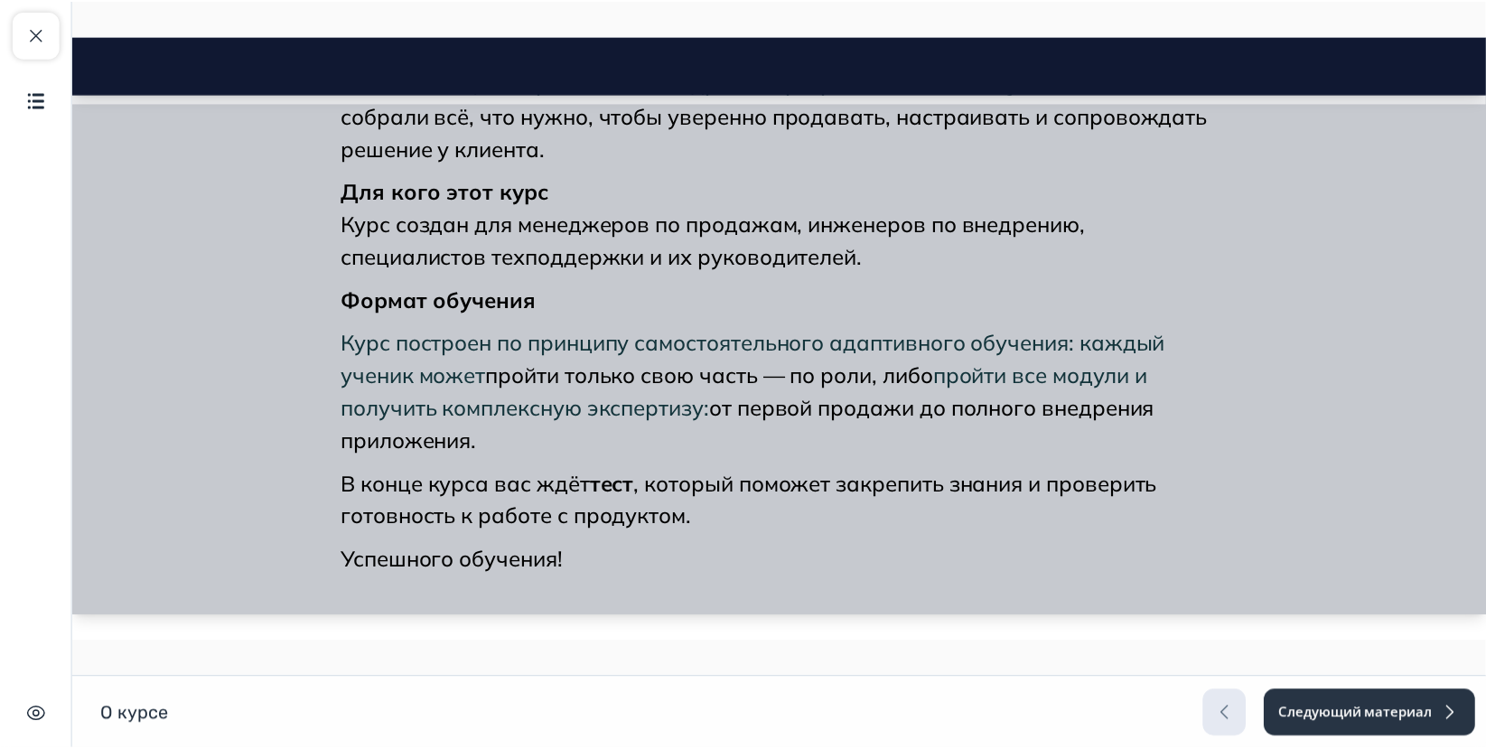
scroll to position [583, 0]
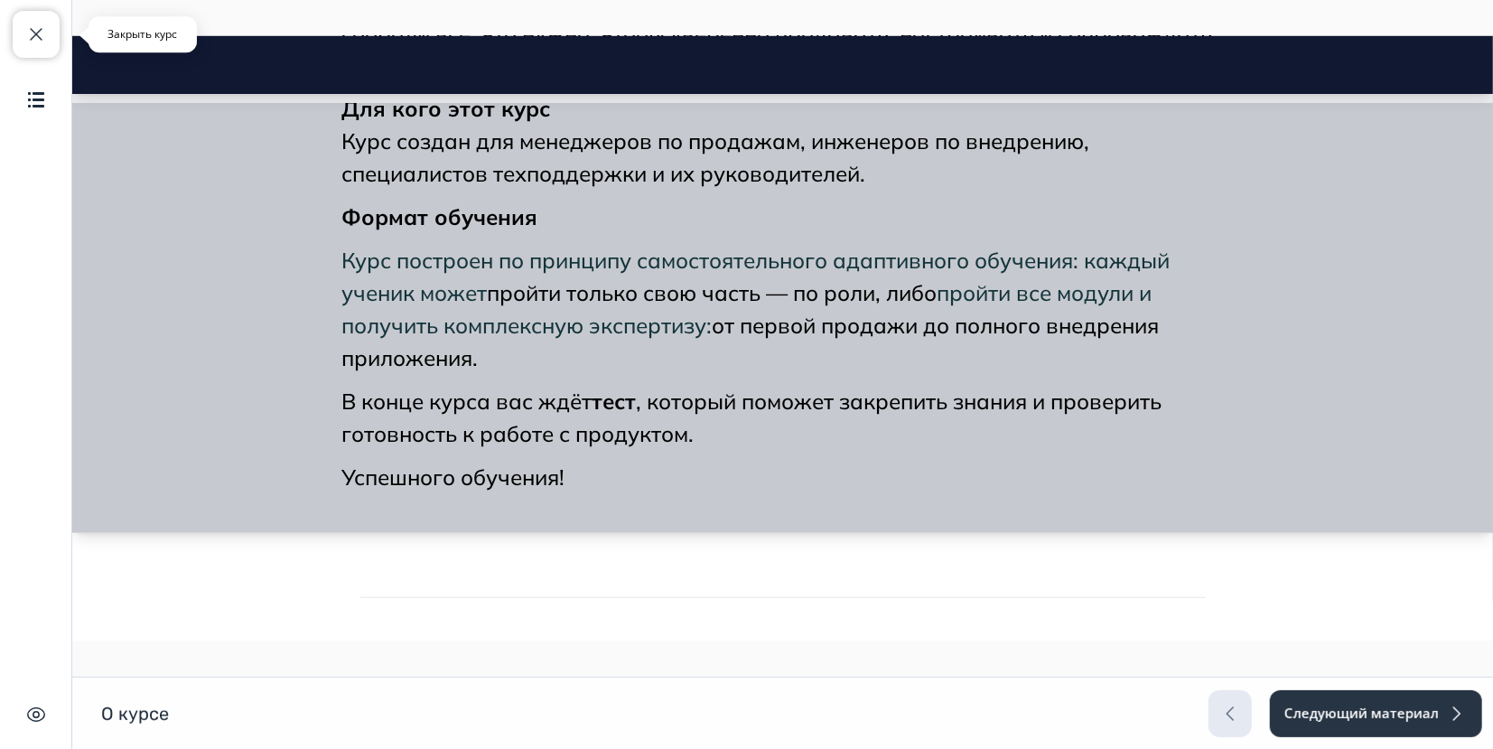
click at [47, 48] on button "Закрыть курс" at bounding box center [36, 34] width 47 height 47
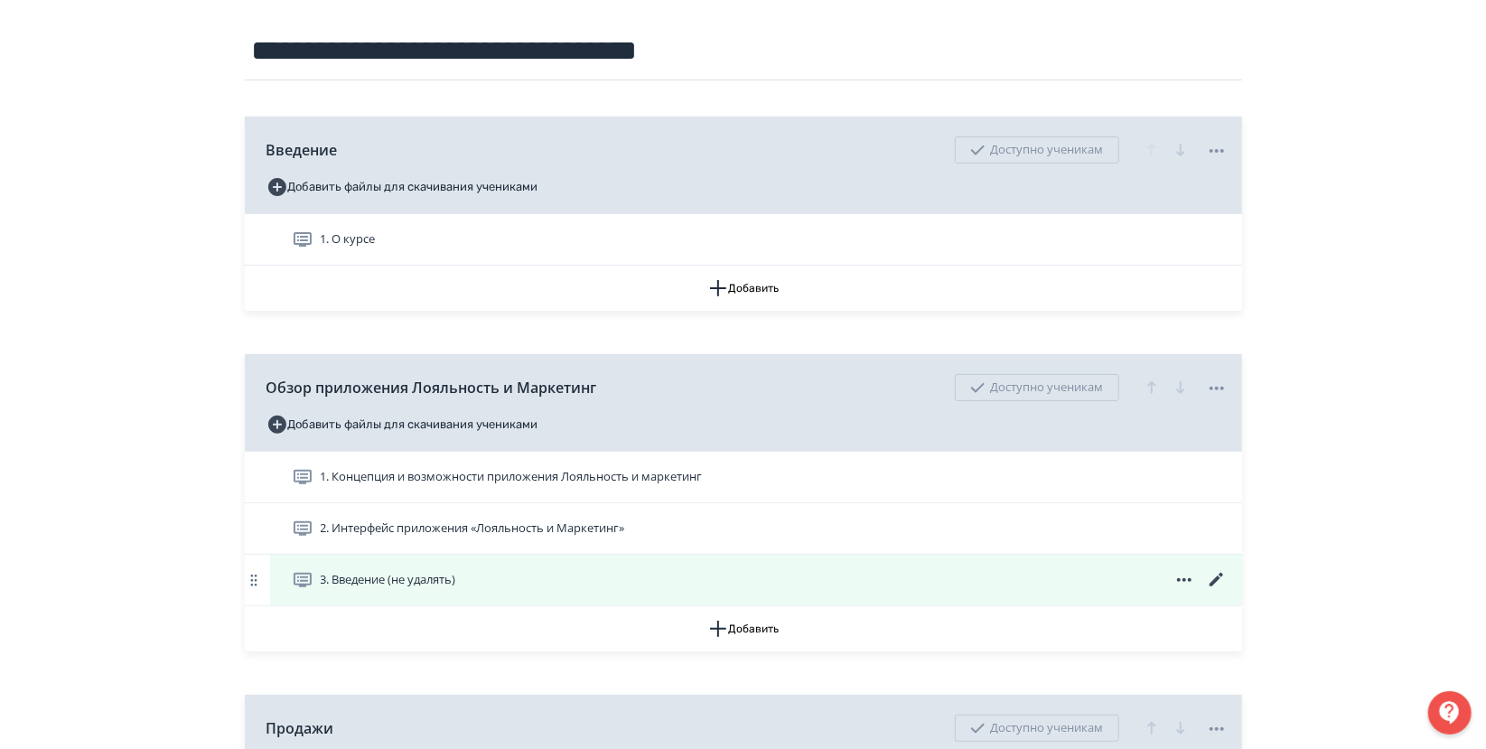
scroll to position [201, 0]
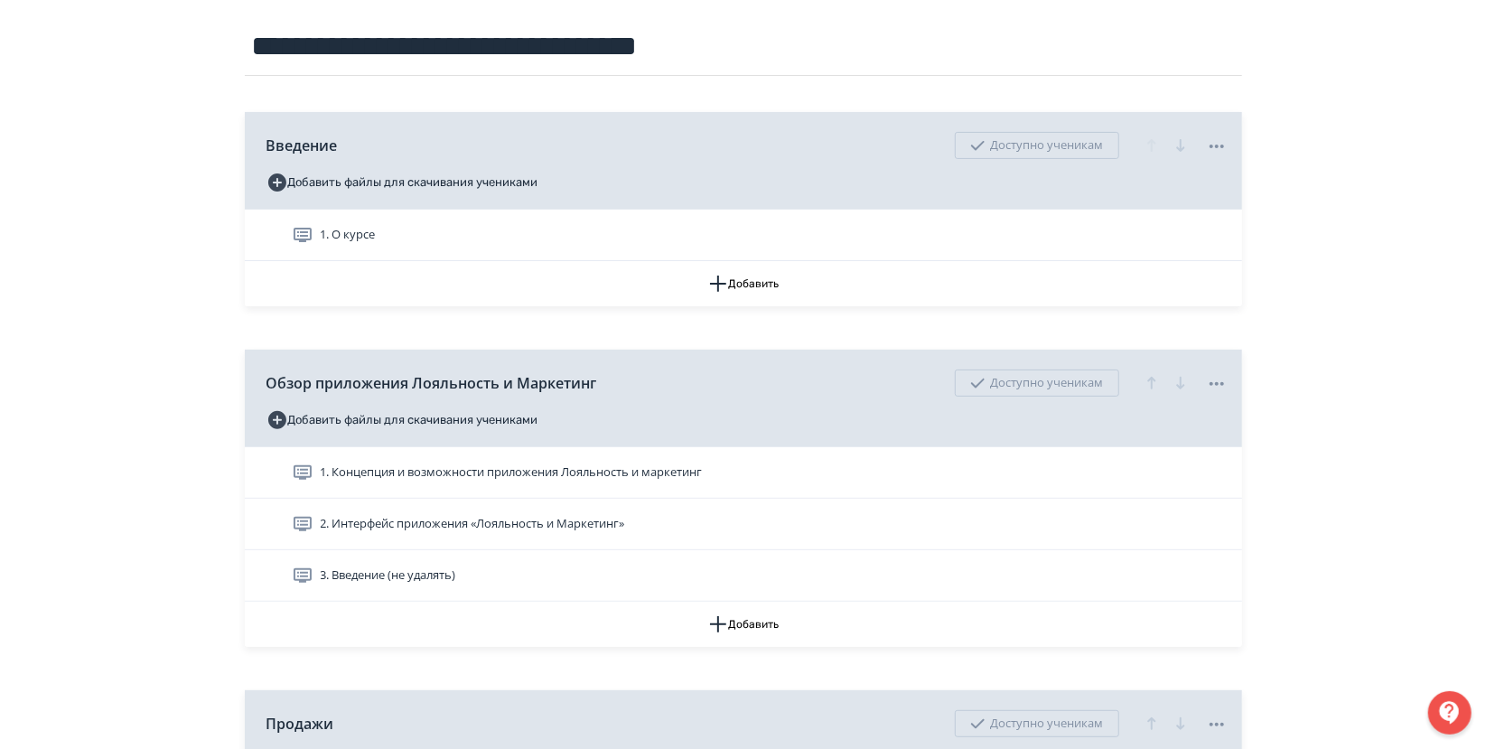
drag, startPoint x: 299, startPoint y: 472, endPoint x: 116, endPoint y: 294, distance: 256.1
click at [1210, 386] on icon at bounding box center [1217, 384] width 22 height 22
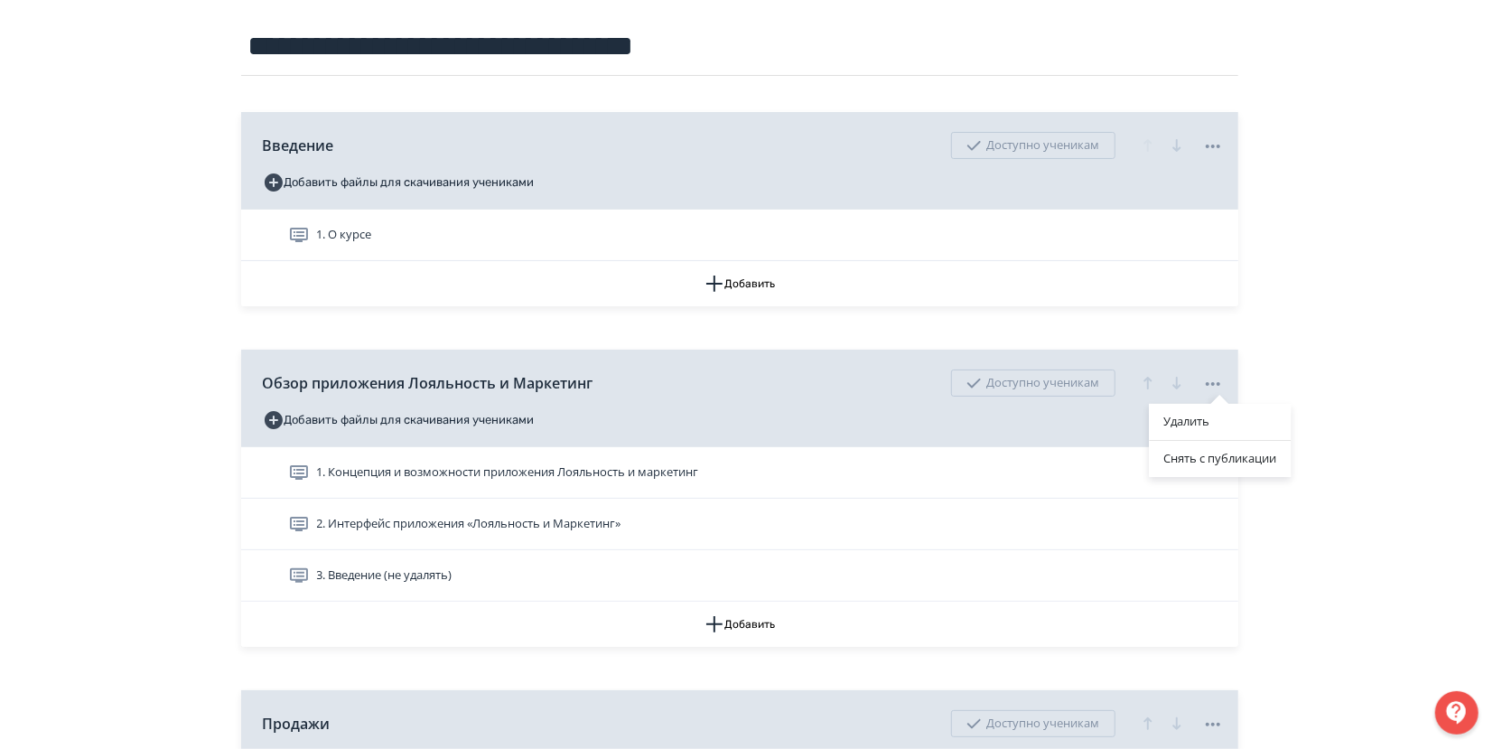
click at [1351, 325] on div "Удалить Снять с публикации" at bounding box center [746, 374] width 1493 height 749
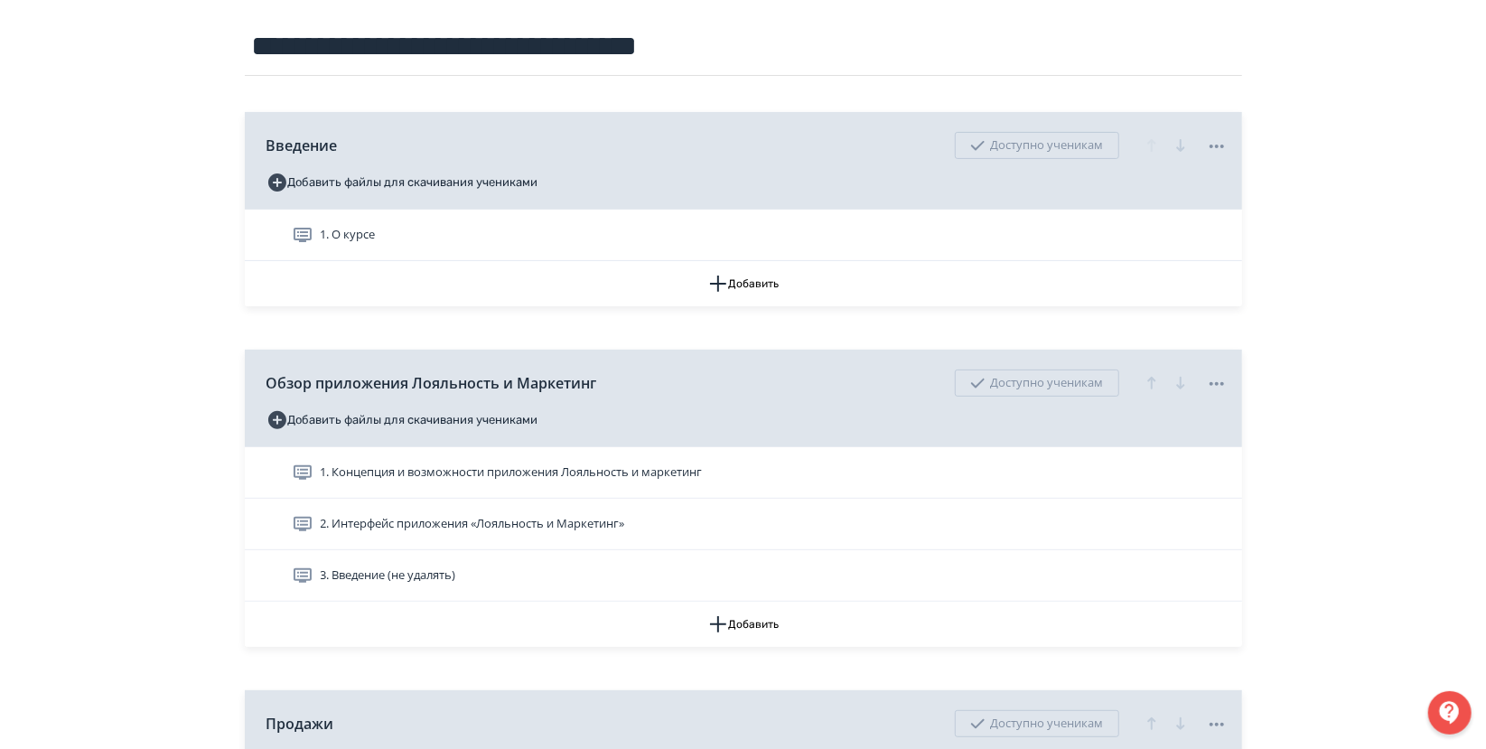
drag, startPoint x: 496, startPoint y: 509, endPoint x: 153, endPoint y: 207, distance: 457.6
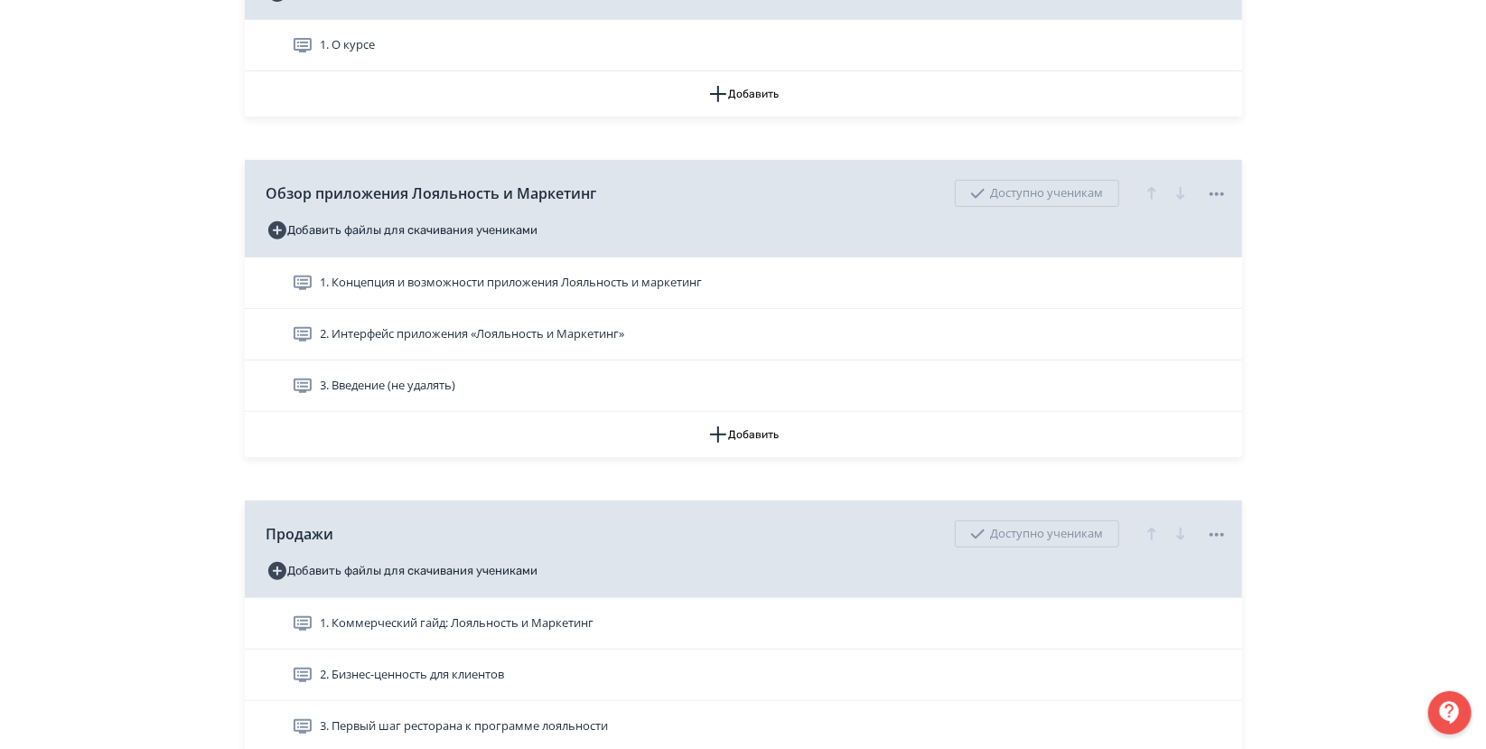
scroll to position [401, 0]
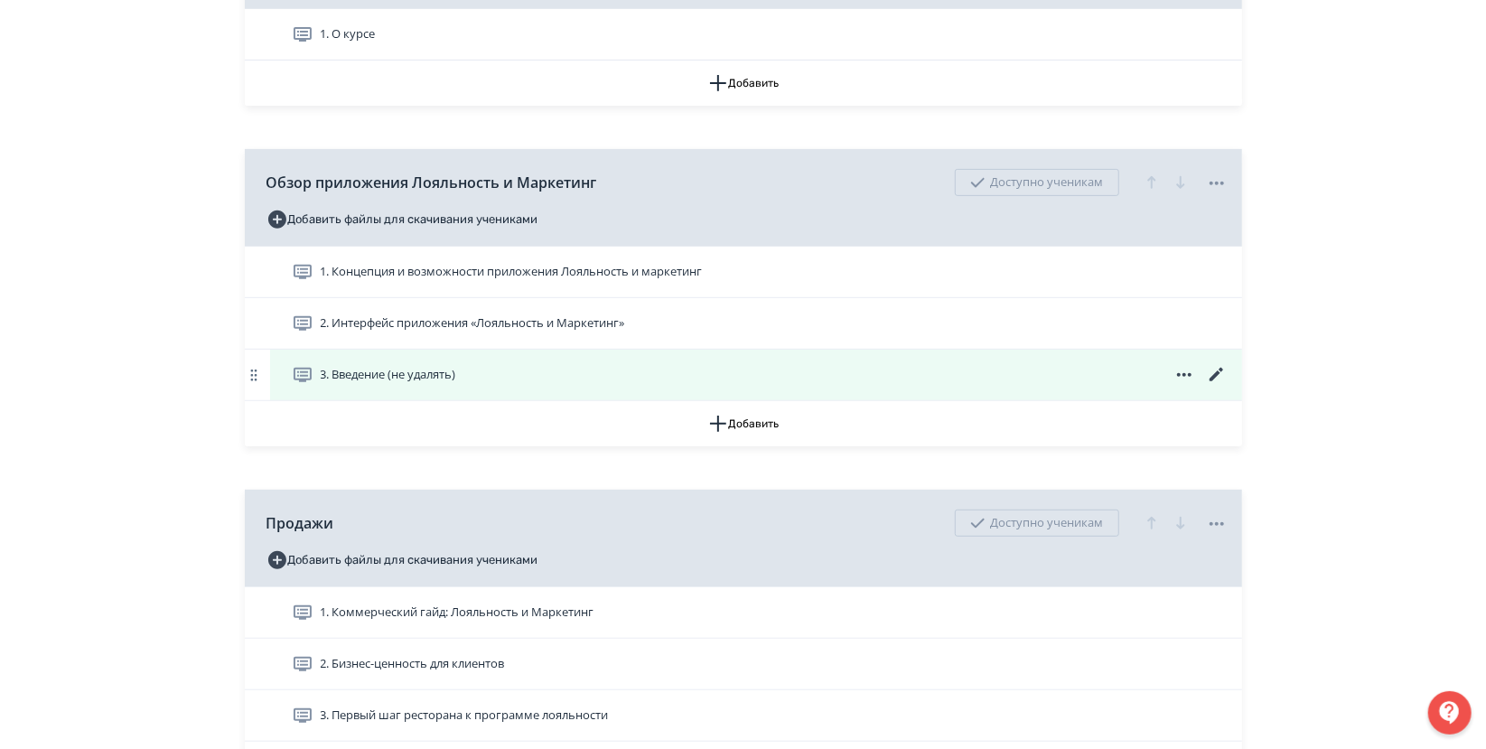
click at [351, 374] on span "3. Введение (не удалять)" at bounding box center [388, 375] width 135 height 18
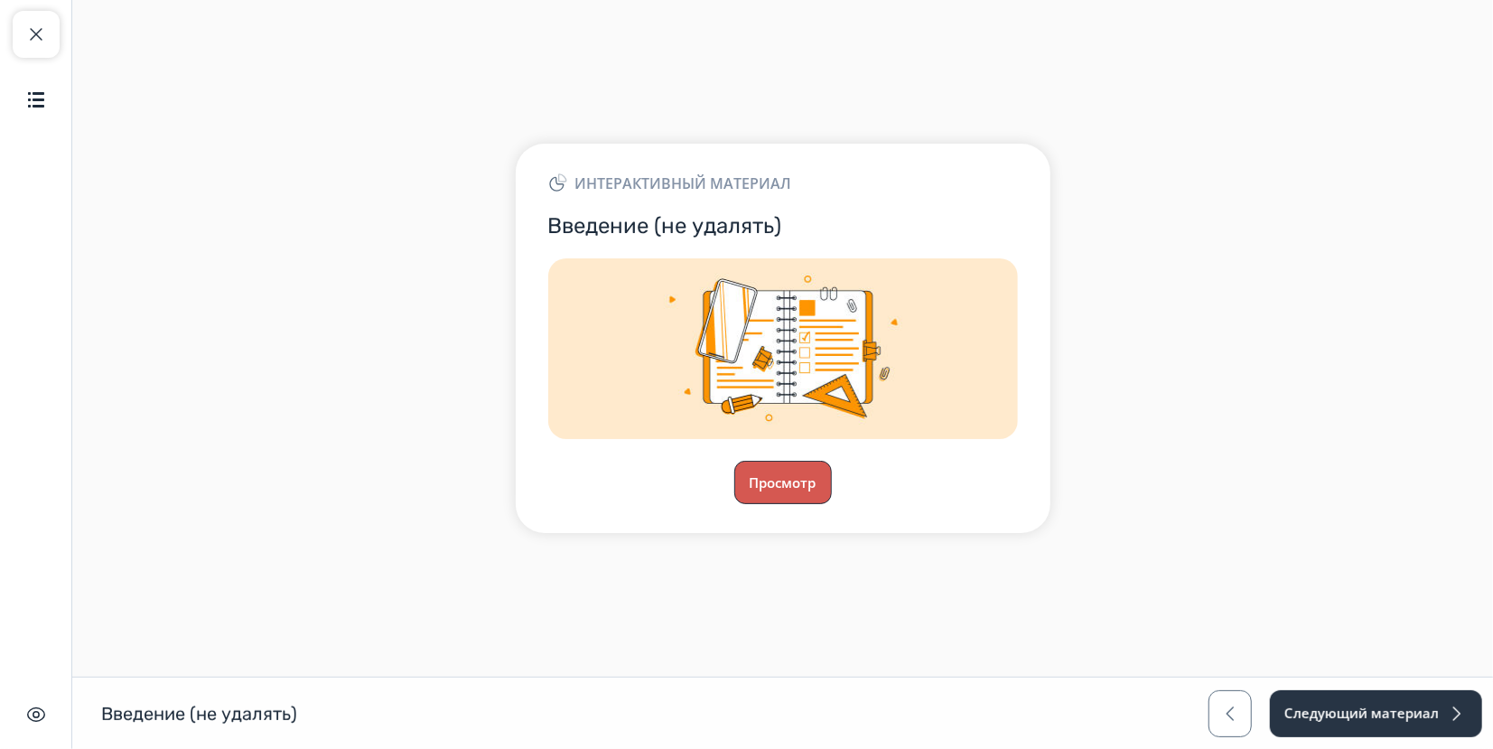
click at [765, 484] on button "Просмотр" at bounding box center [783, 482] width 98 height 43
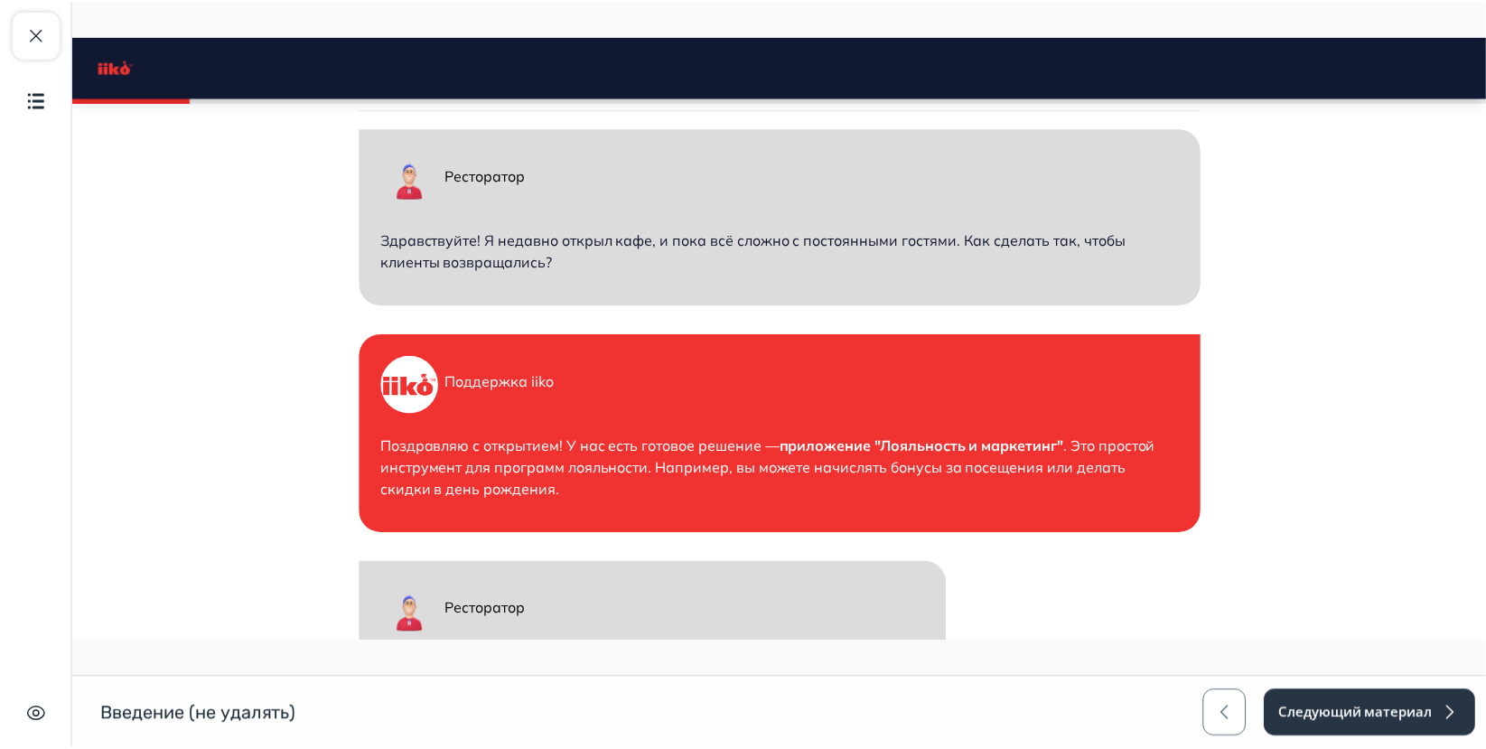
scroll to position [602, 0]
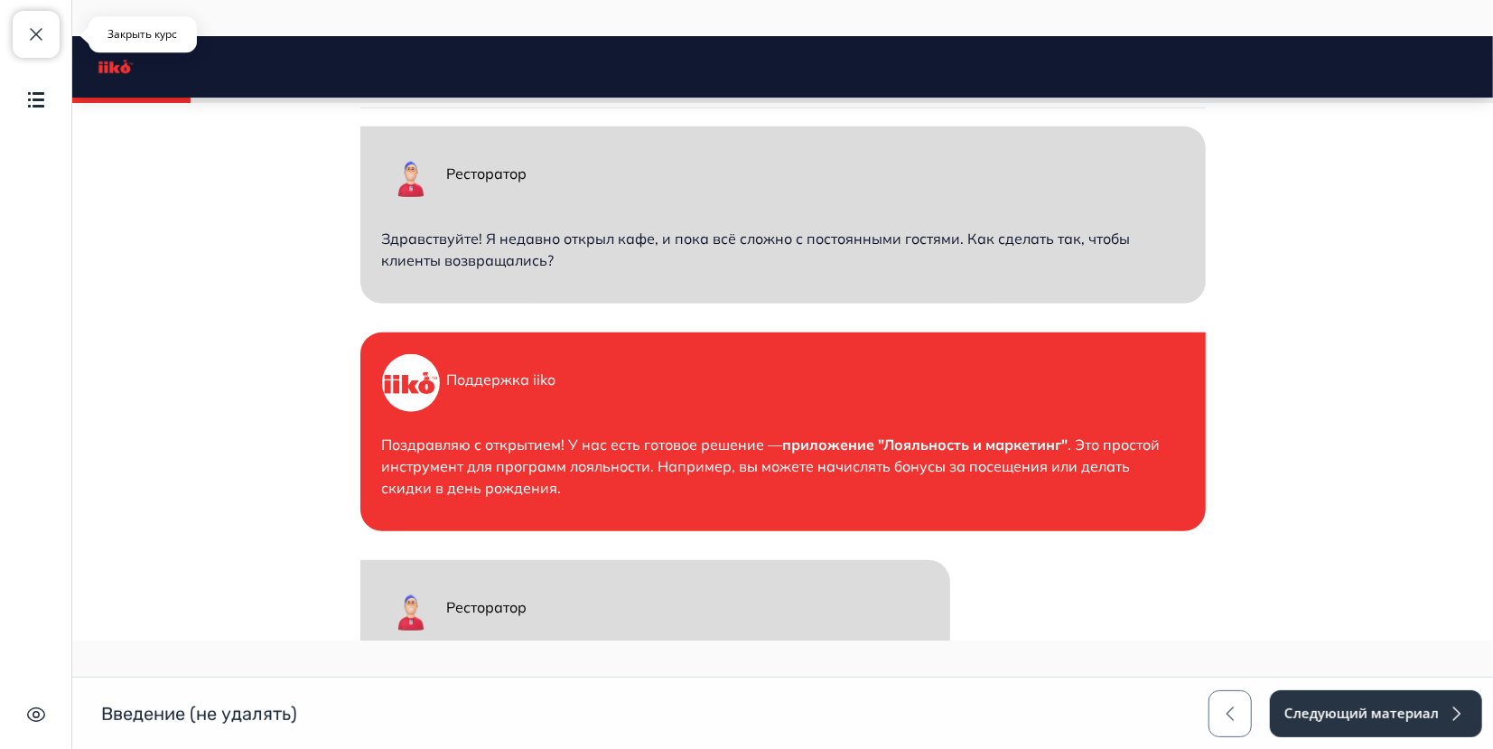
click at [33, 36] on span "button" at bounding box center [36, 34] width 22 height 22
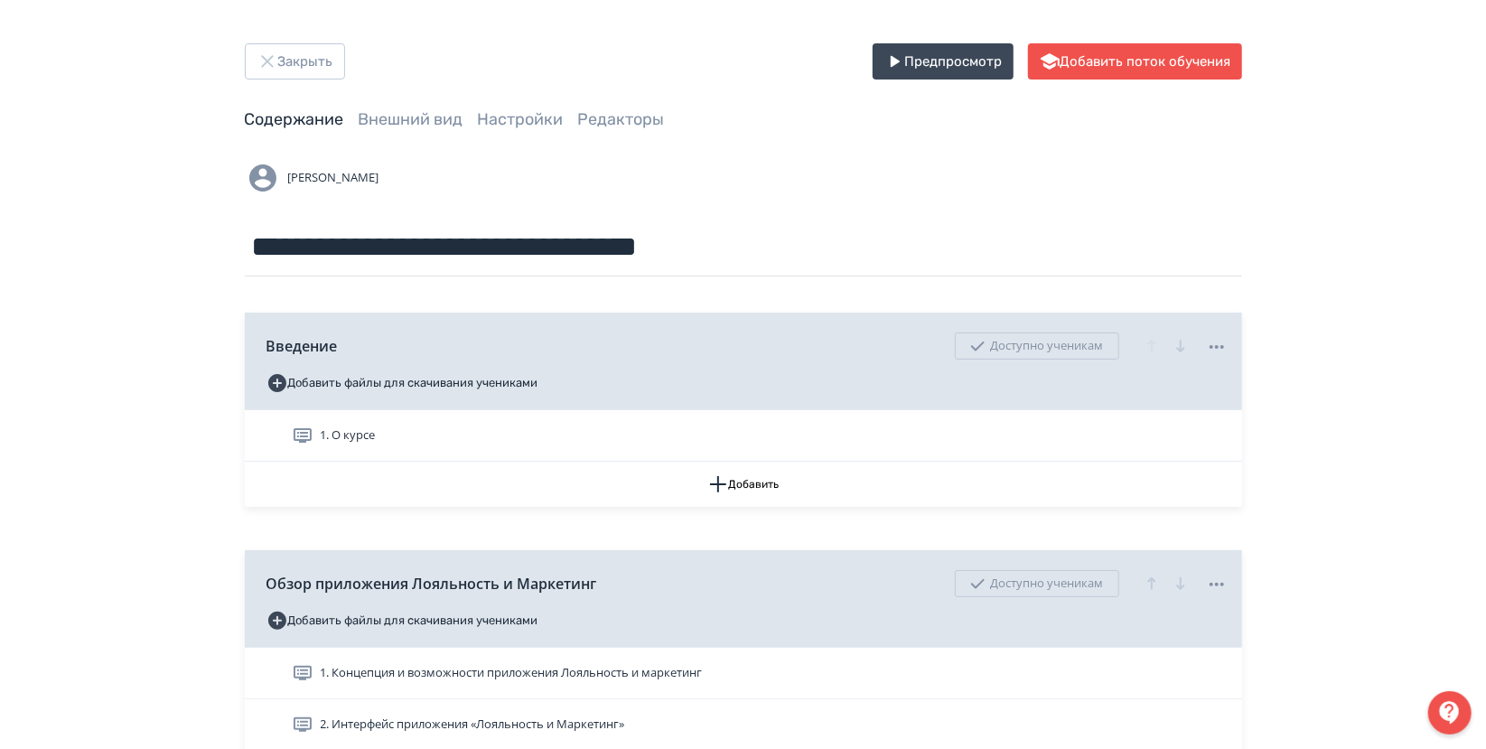
scroll to position [201, 0]
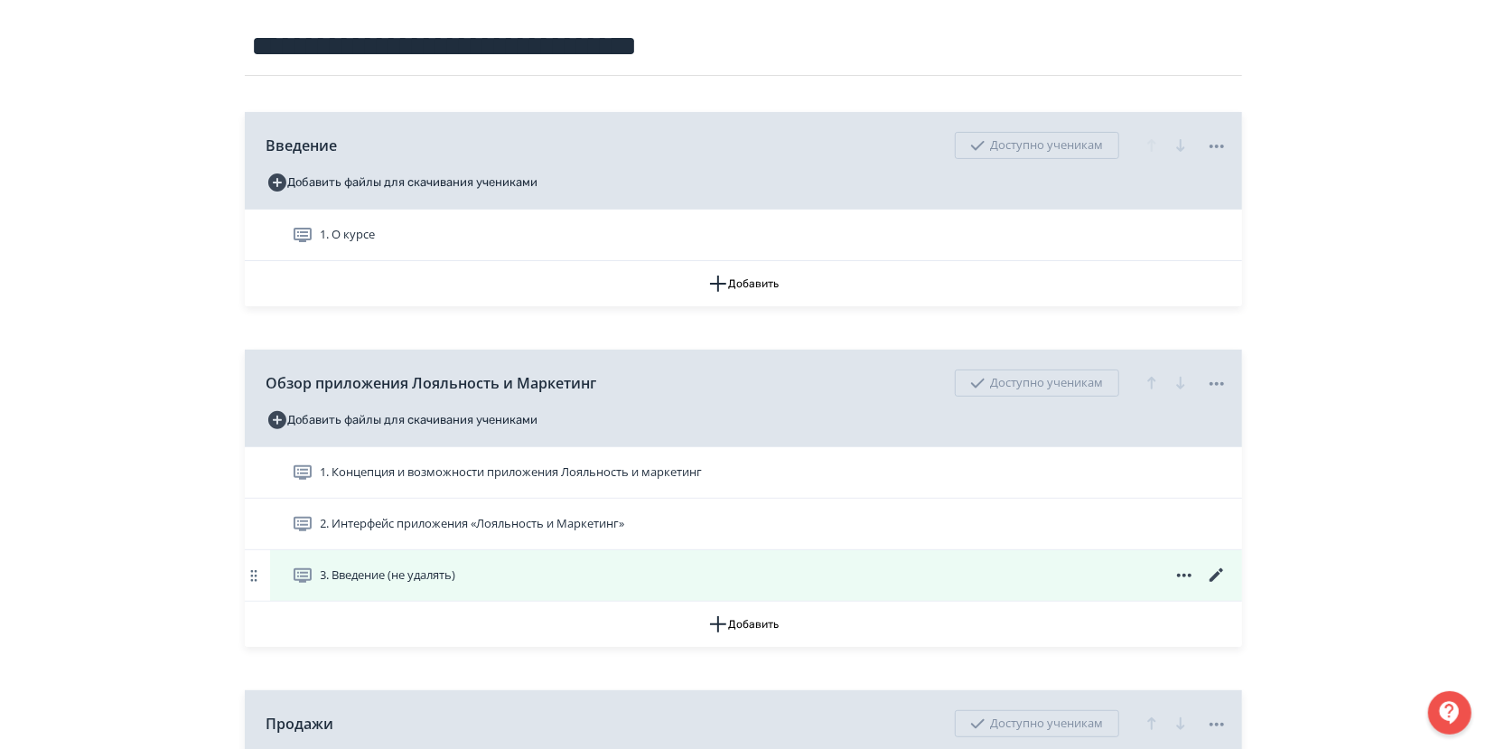
click at [1178, 574] on icon at bounding box center [1183, 576] width 14 height 4
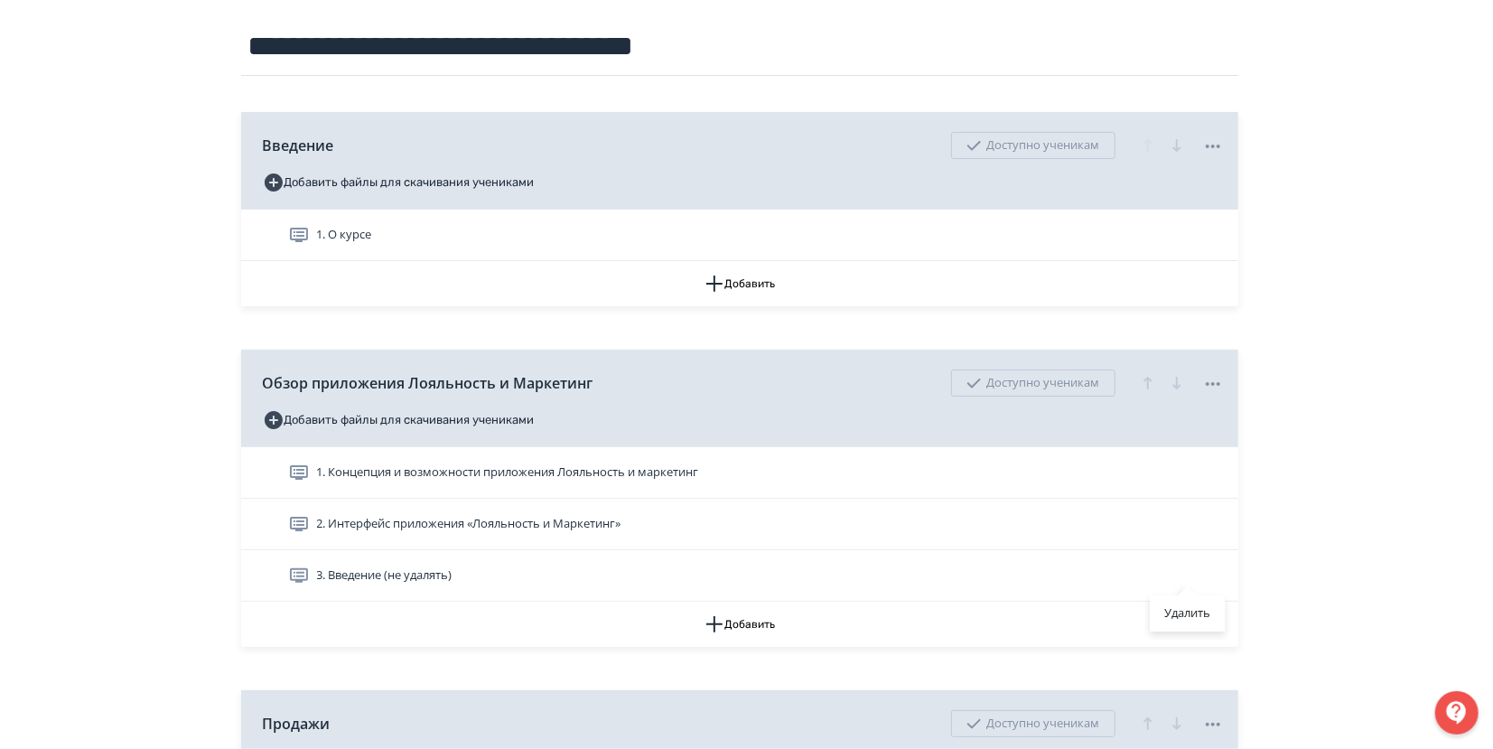
click at [1331, 548] on div "Удалить" at bounding box center [746, 374] width 1493 height 749
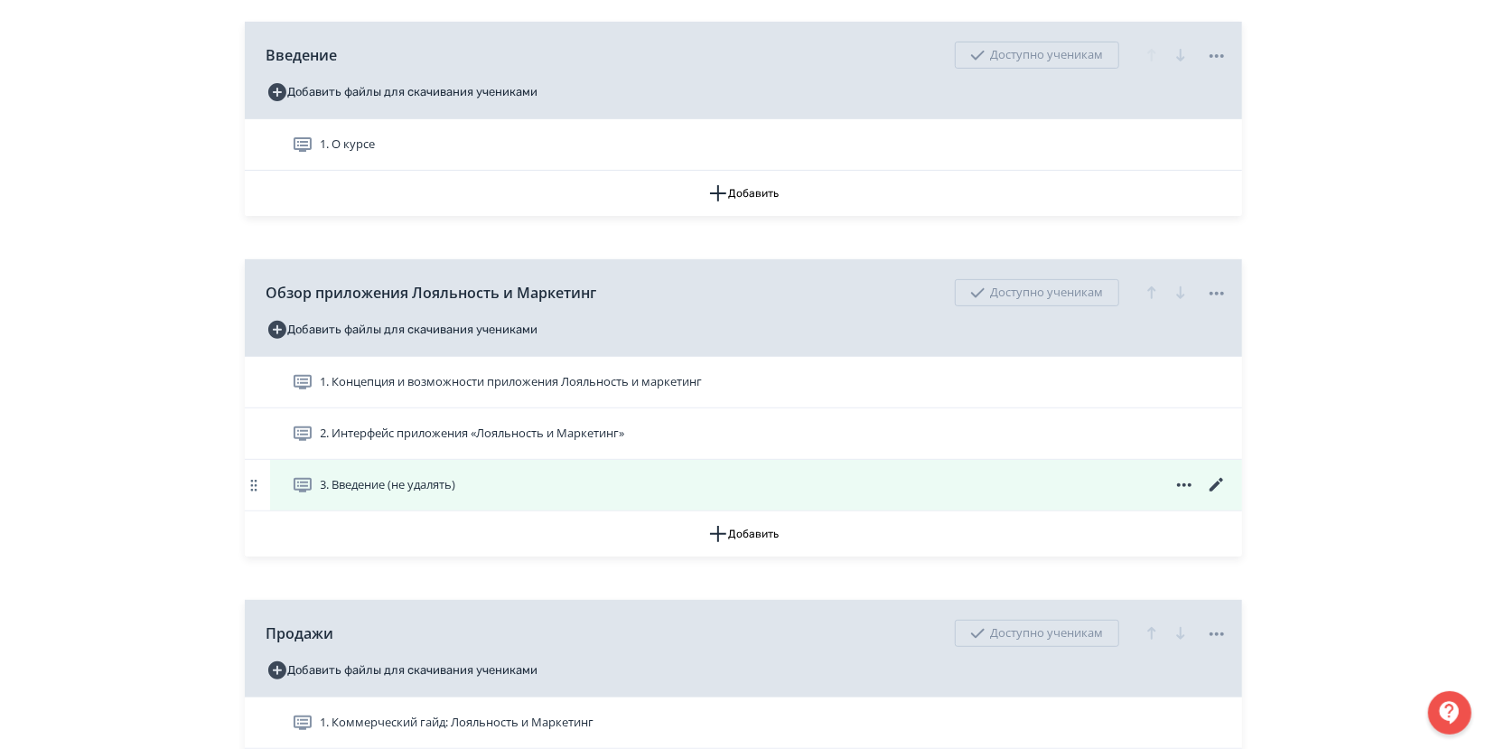
scroll to position [501, 0]
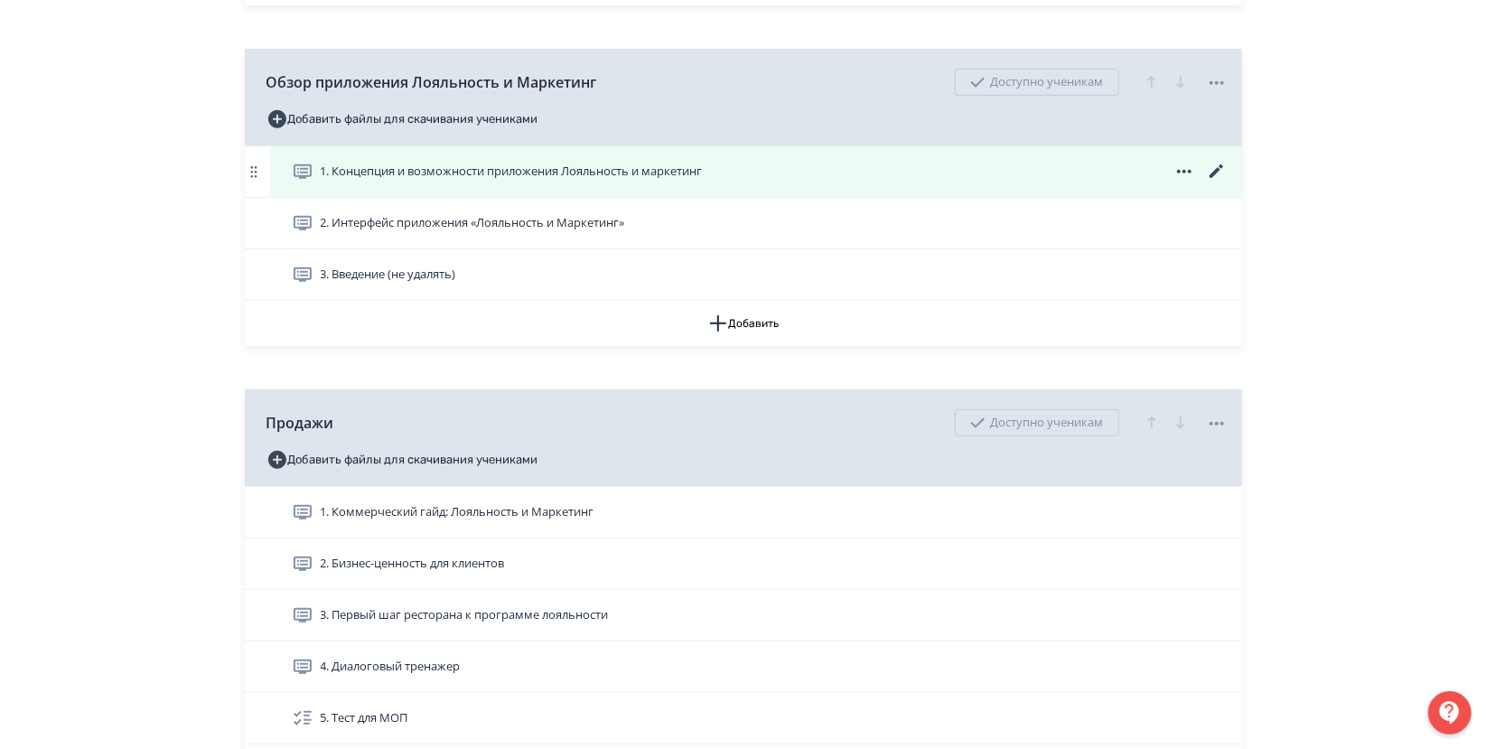
click at [438, 165] on span "1. Концепция и возможности приложения Лояльность и маркетинг" at bounding box center [512, 172] width 382 height 18
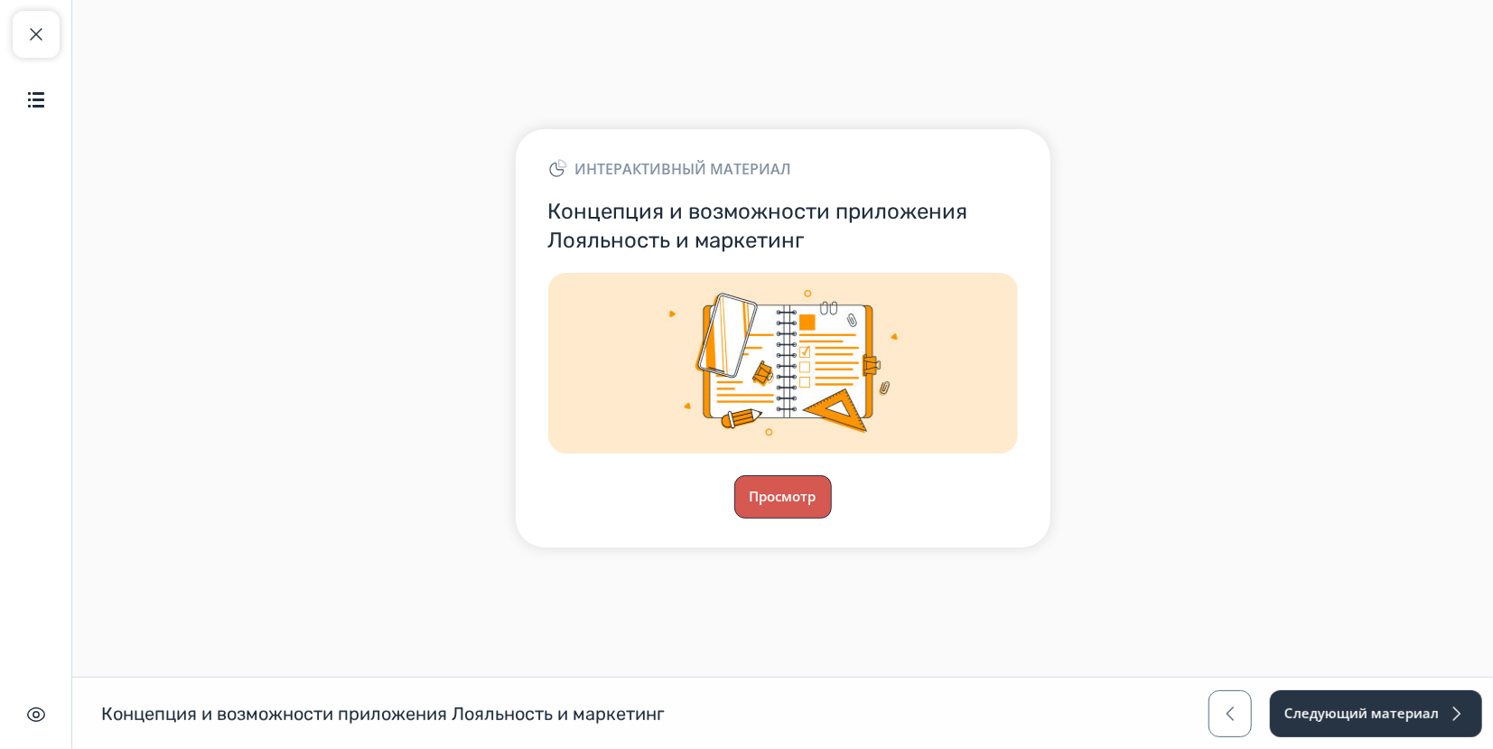
click at [809, 508] on button "Просмотр" at bounding box center [783, 496] width 98 height 43
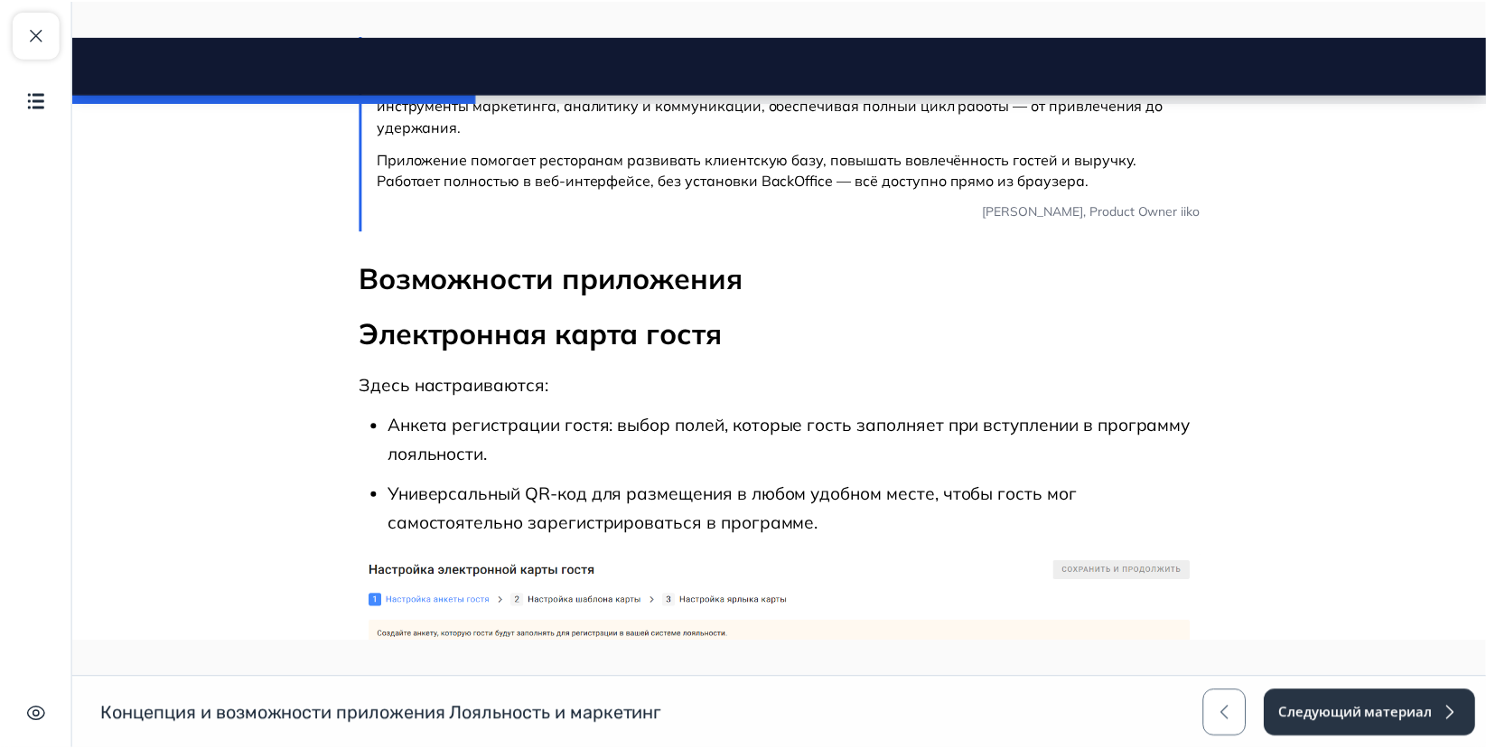
scroll to position [602, 0]
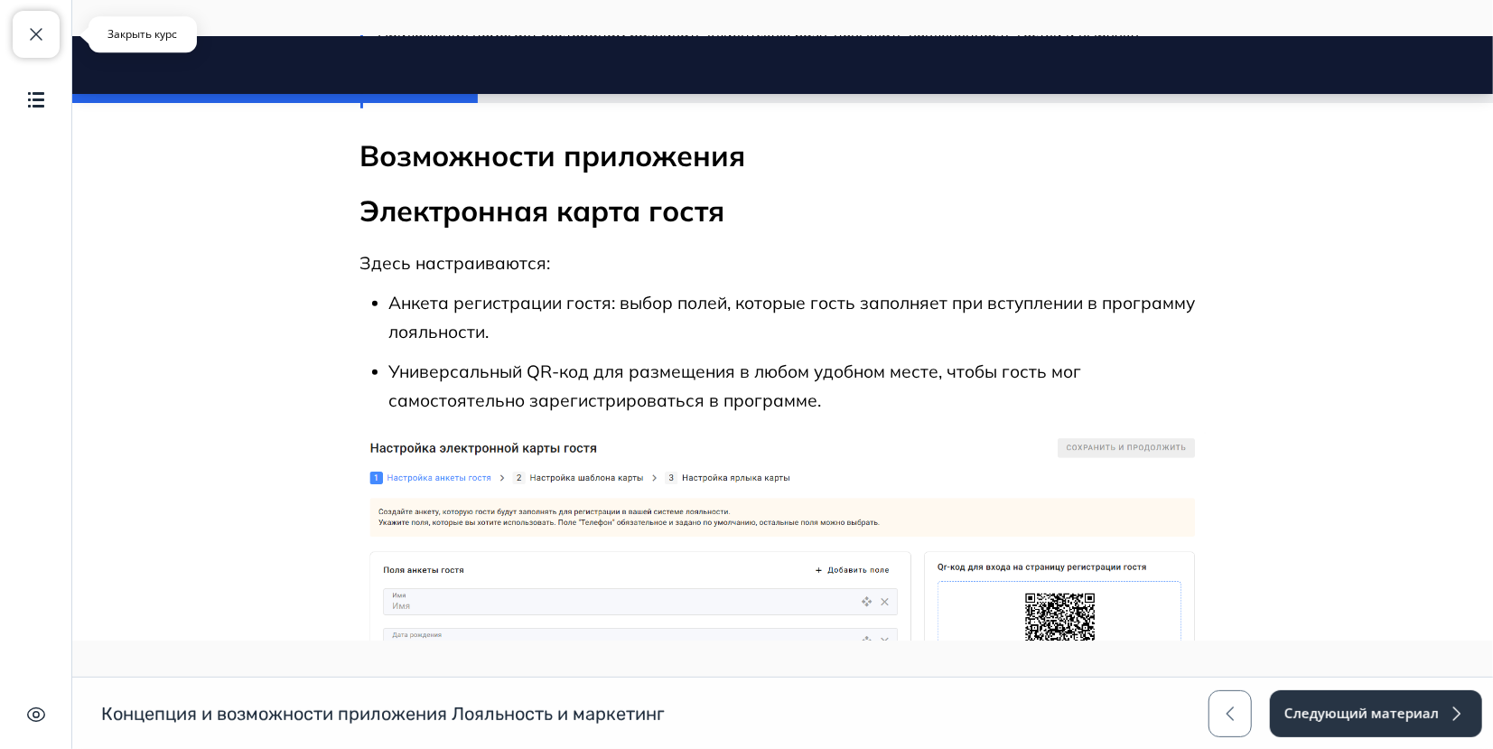
click at [42, 33] on span "button" at bounding box center [36, 34] width 22 height 22
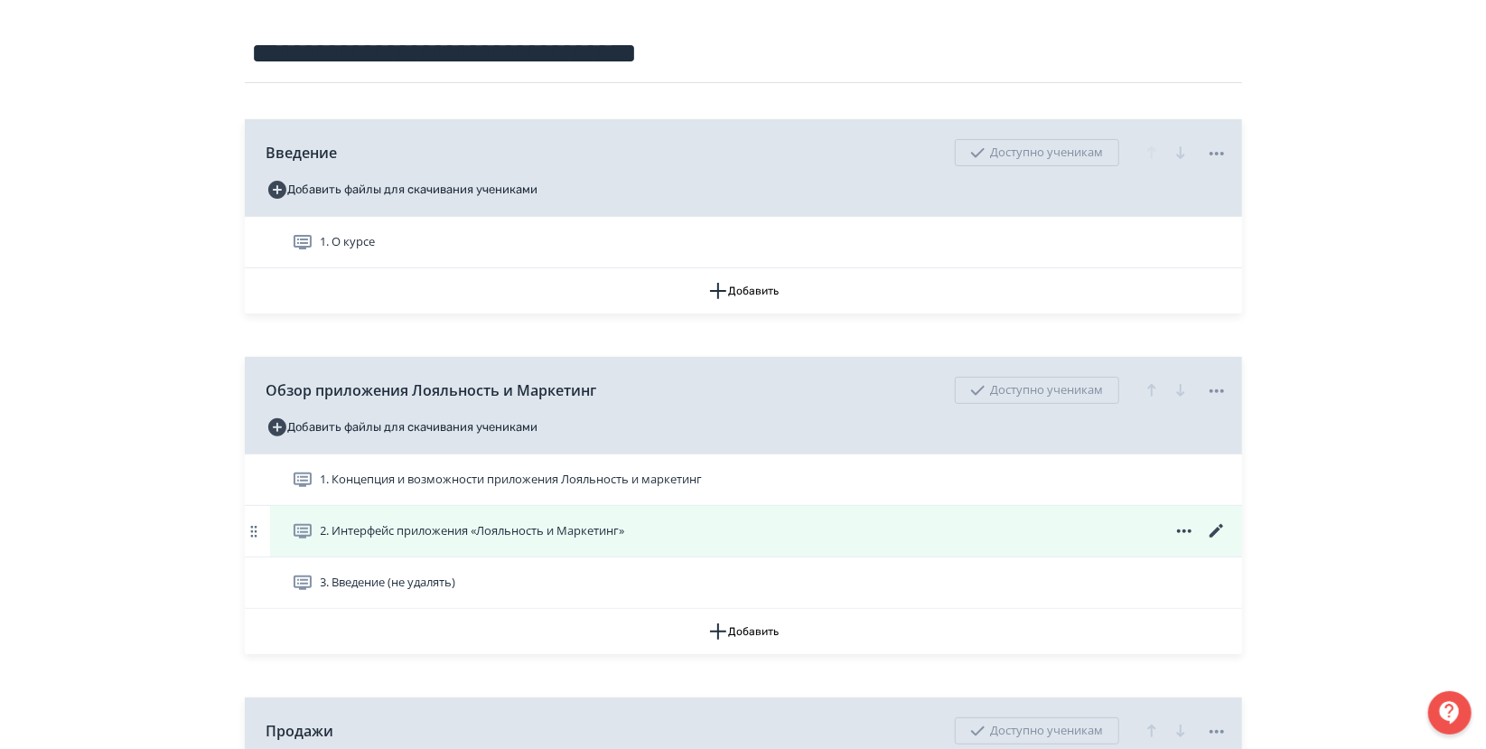
scroll to position [201, 0]
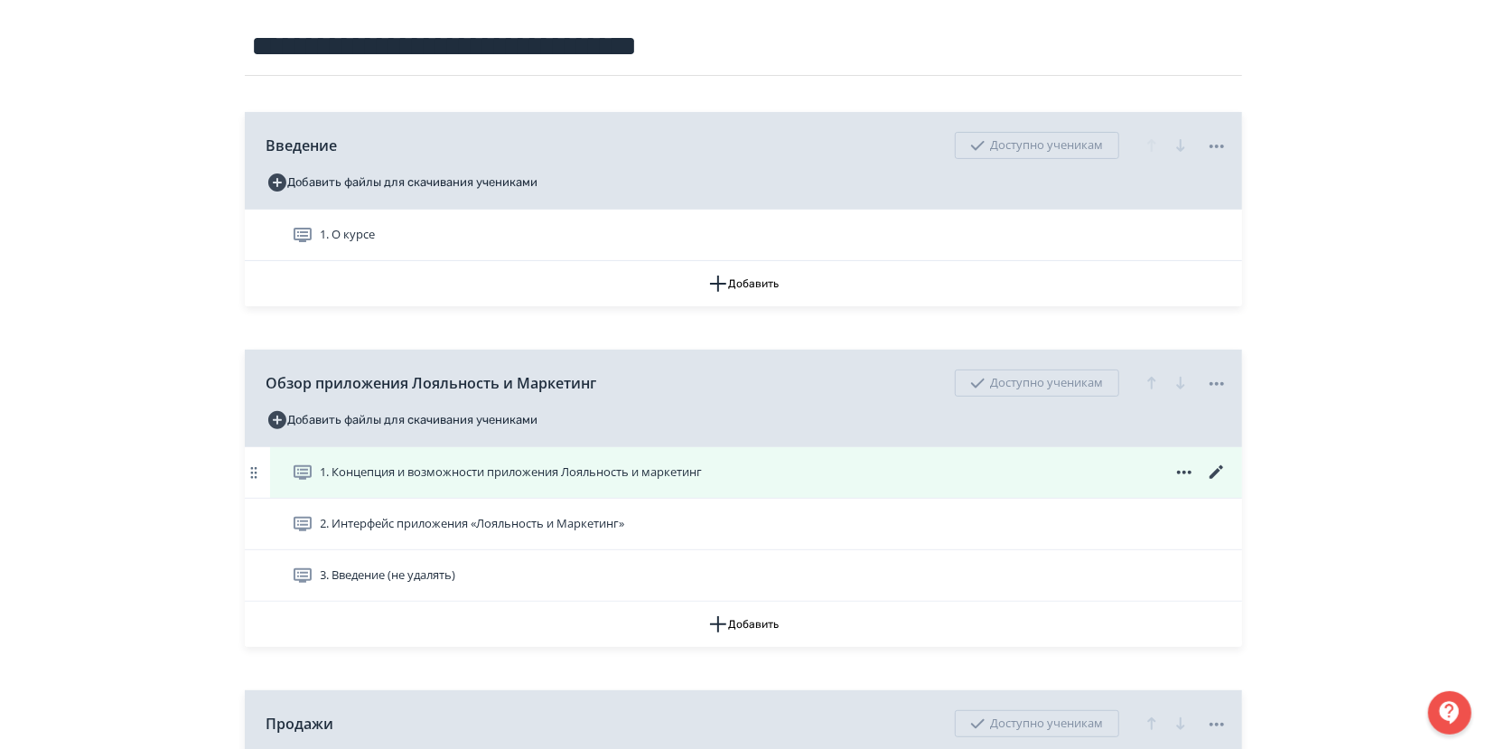
click at [1216, 468] on icon at bounding box center [1217, 473] width 22 height 22
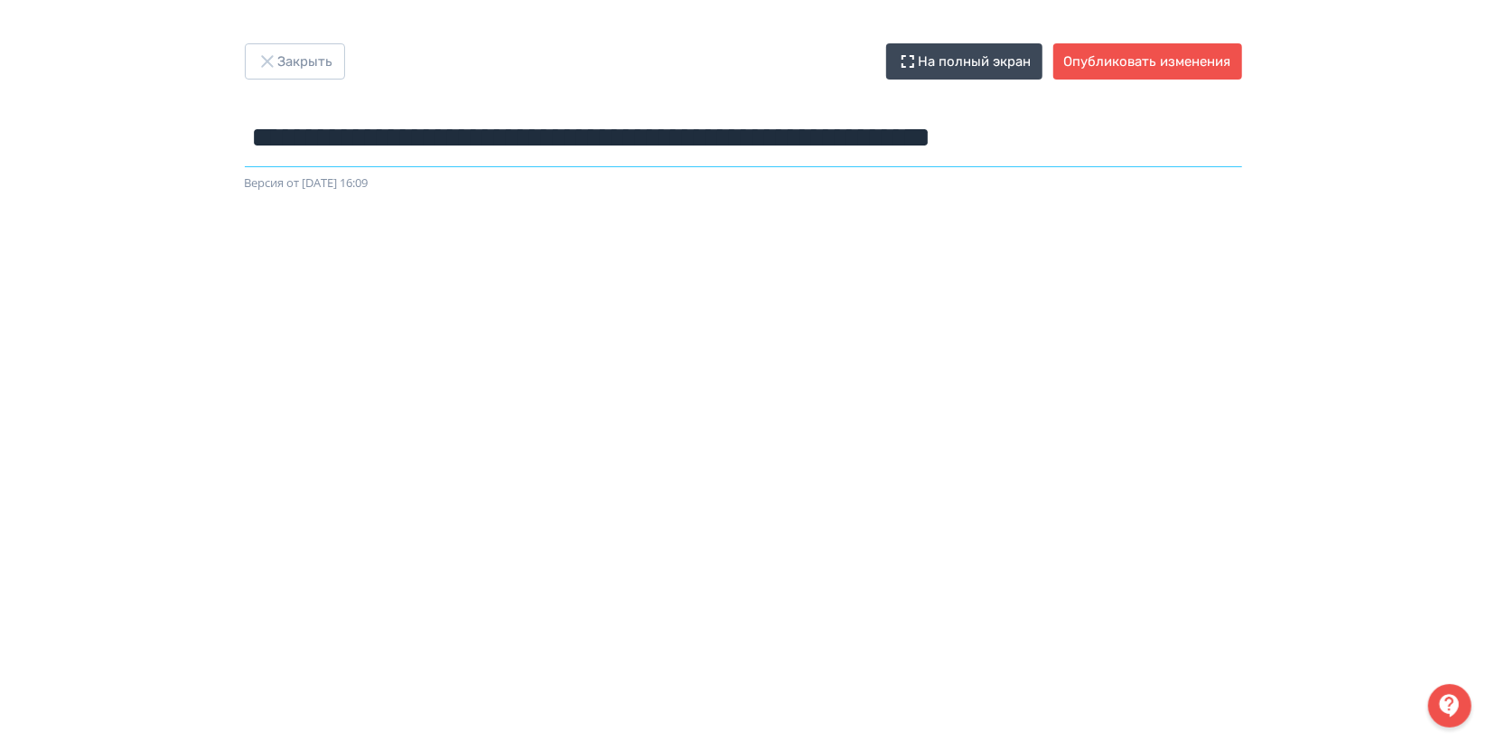
click at [838, 147] on input "**********" at bounding box center [743, 137] width 997 height 59
click at [1190, 144] on input "**********" at bounding box center [743, 137] width 997 height 59
type input "**********"
click at [1208, 66] on button "Опубликовать изменения" at bounding box center [1147, 61] width 189 height 36
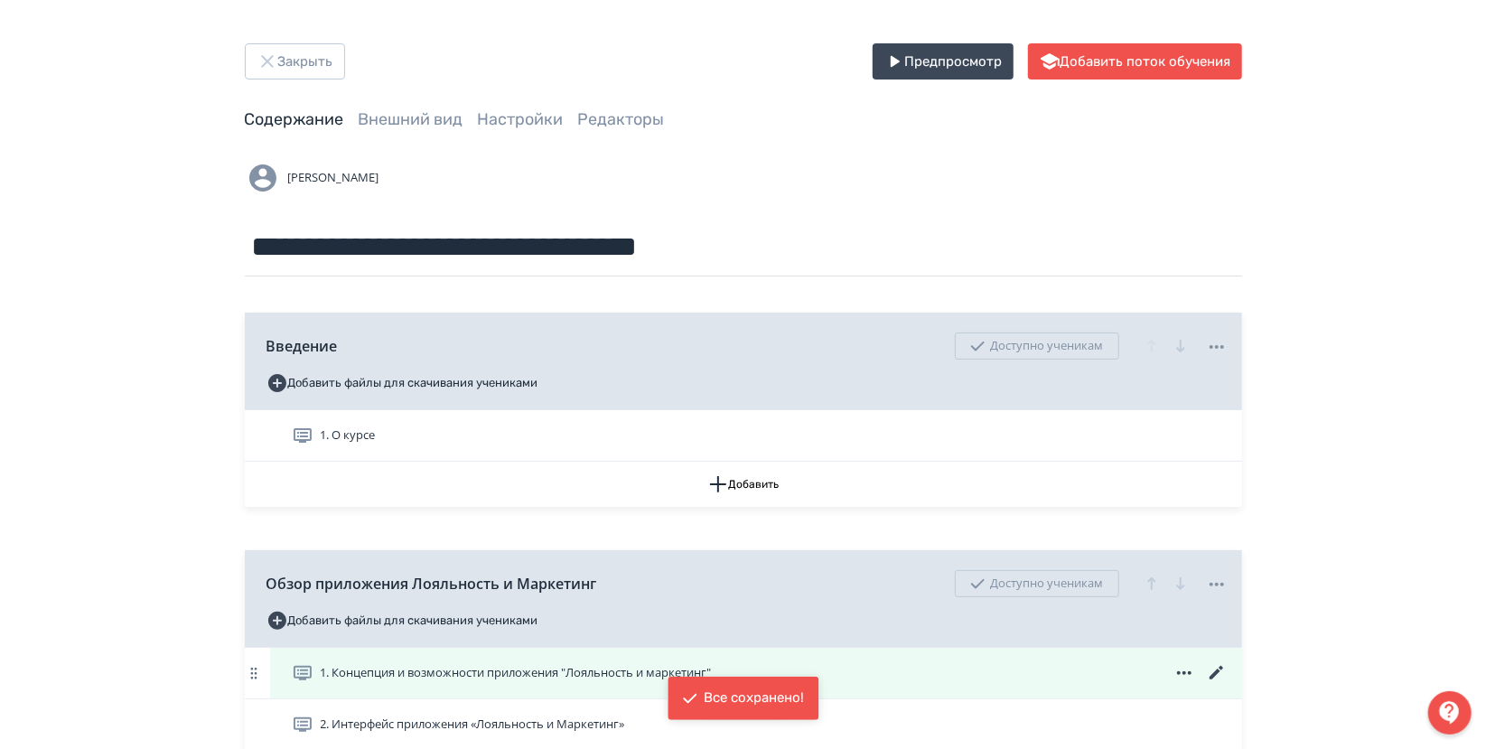
scroll to position [100, 0]
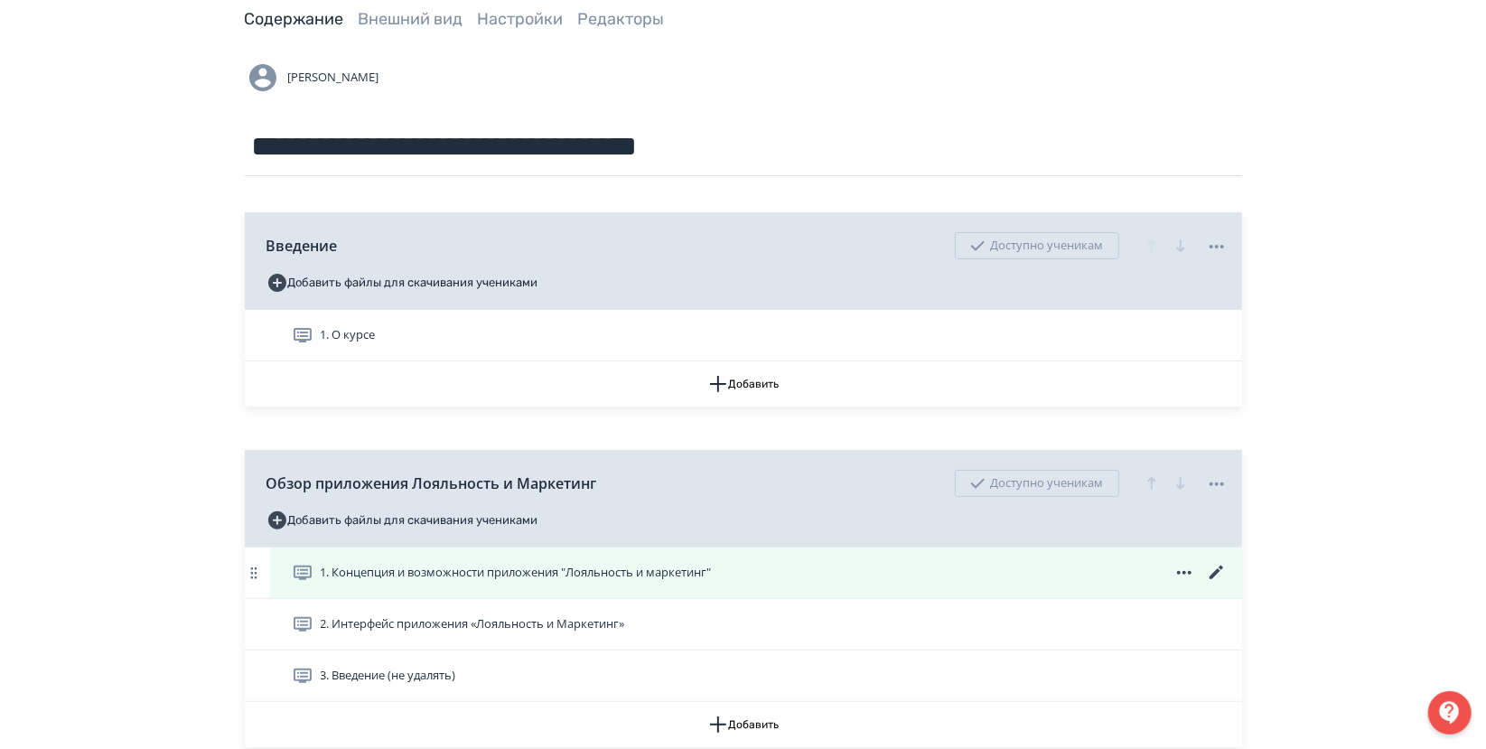
click at [1211, 570] on icon at bounding box center [1217, 573] width 22 height 22
